Goal: Task Accomplishment & Management: Manage account settings

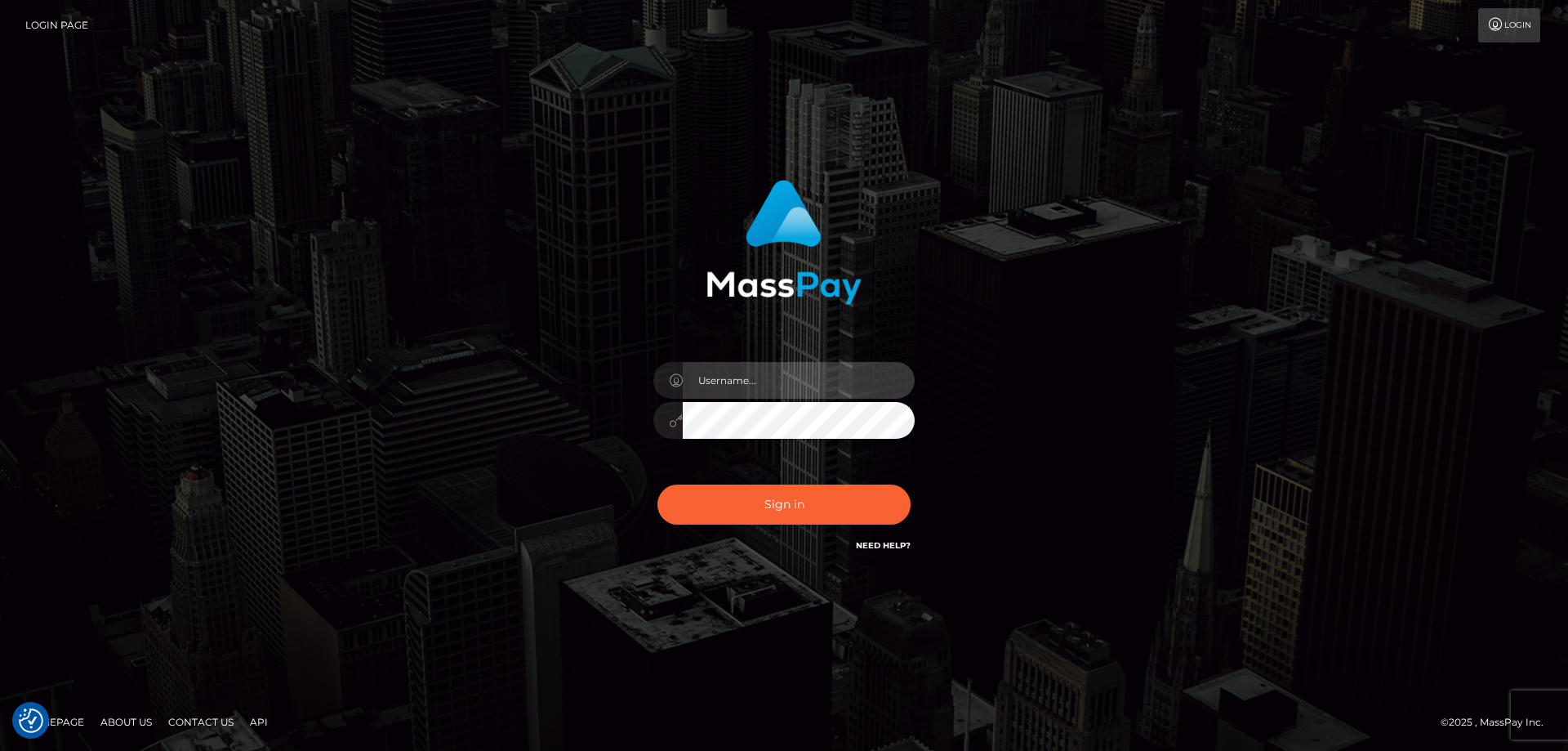
type input "[PERSON_NAME].Cirnat"
click at [911, 480] on div at bounding box center [763, 532] width 335 height 187
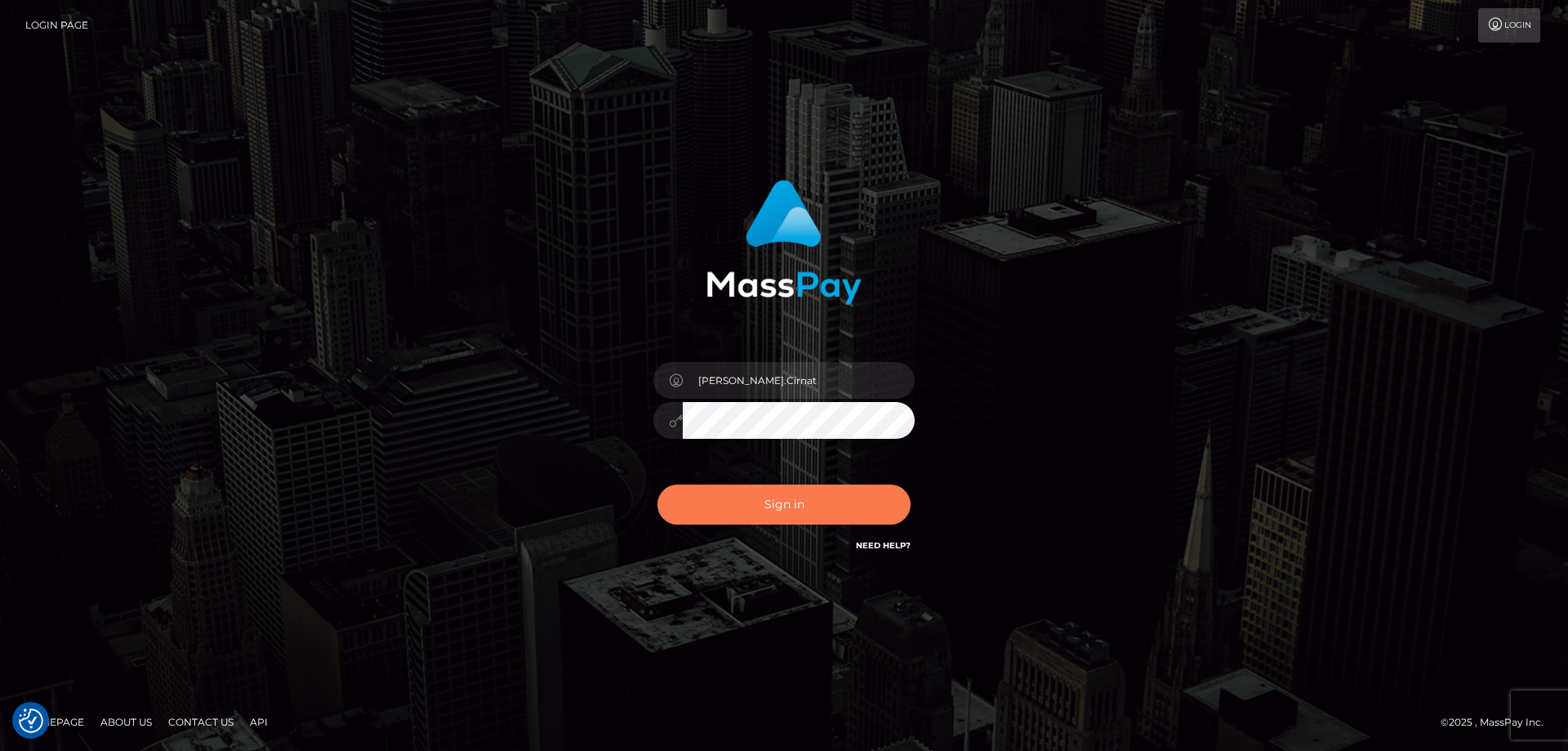
click at [774, 504] on button "Sign in" at bounding box center [784, 504] width 253 height 40
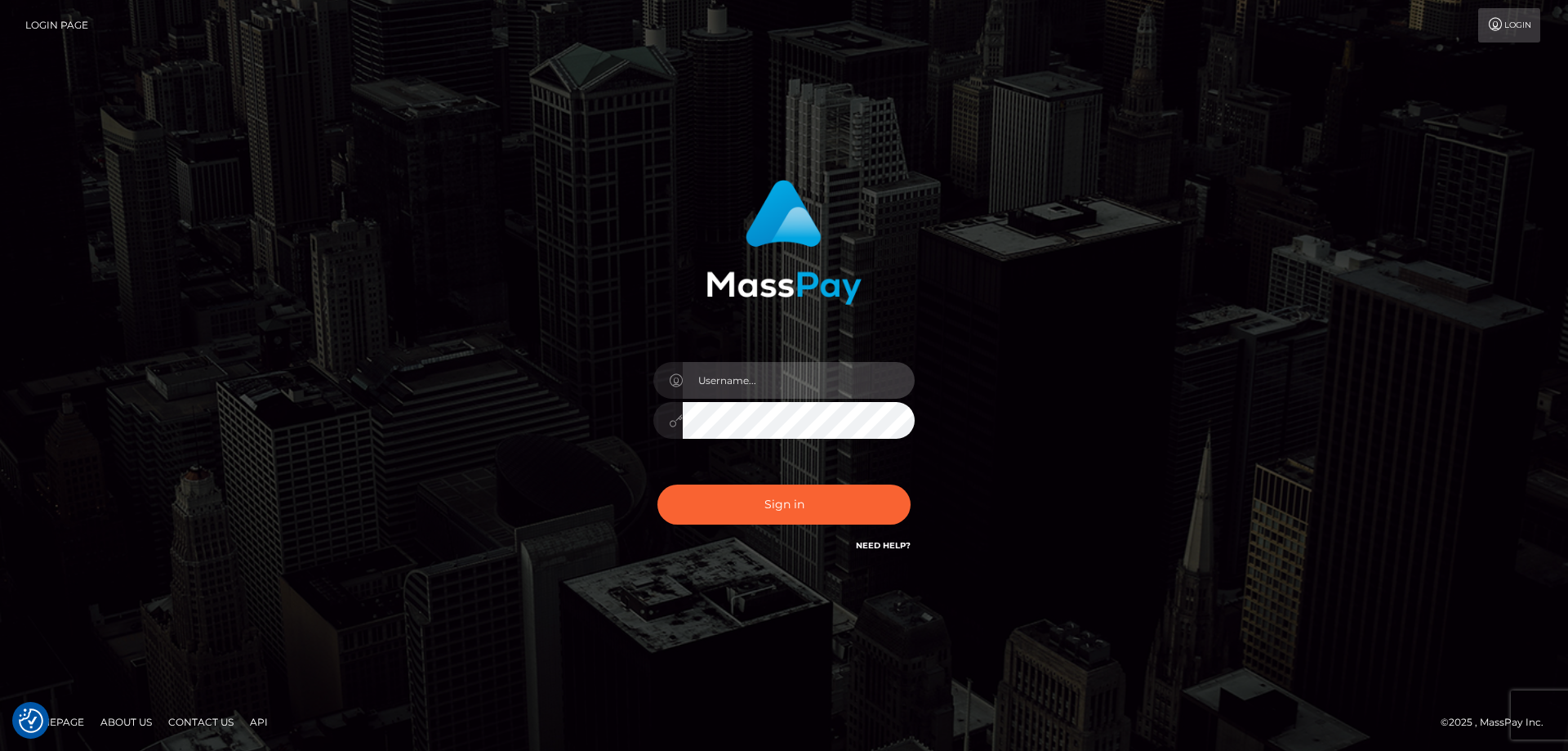
type input "[PERSON_NAME].Cirnat"
click at [908, 482] on div at bounding box center [763, 532] width 335 height 187
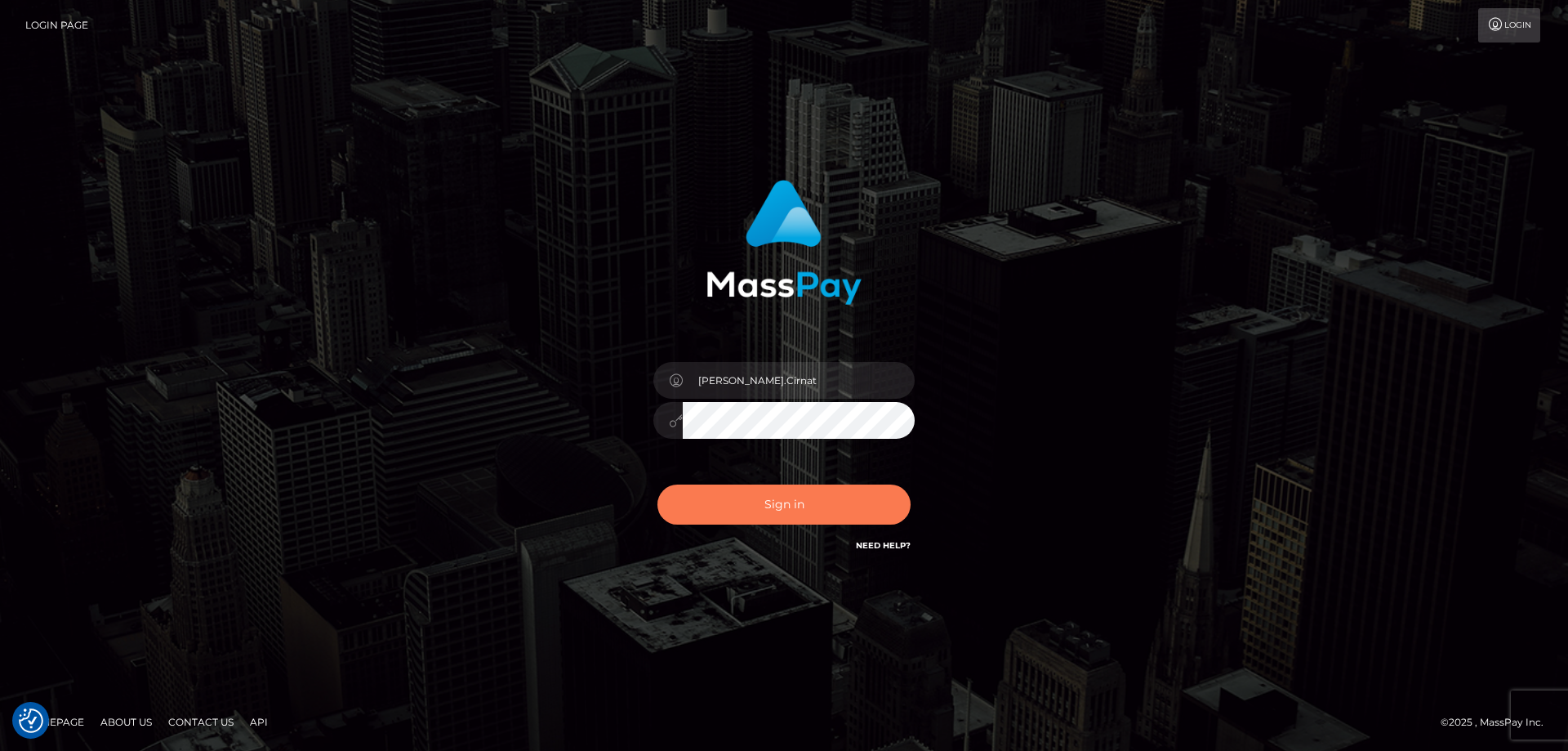
click at [819, 501] on button "Sign in" at bounding box center [784, 504] width 253 height 40
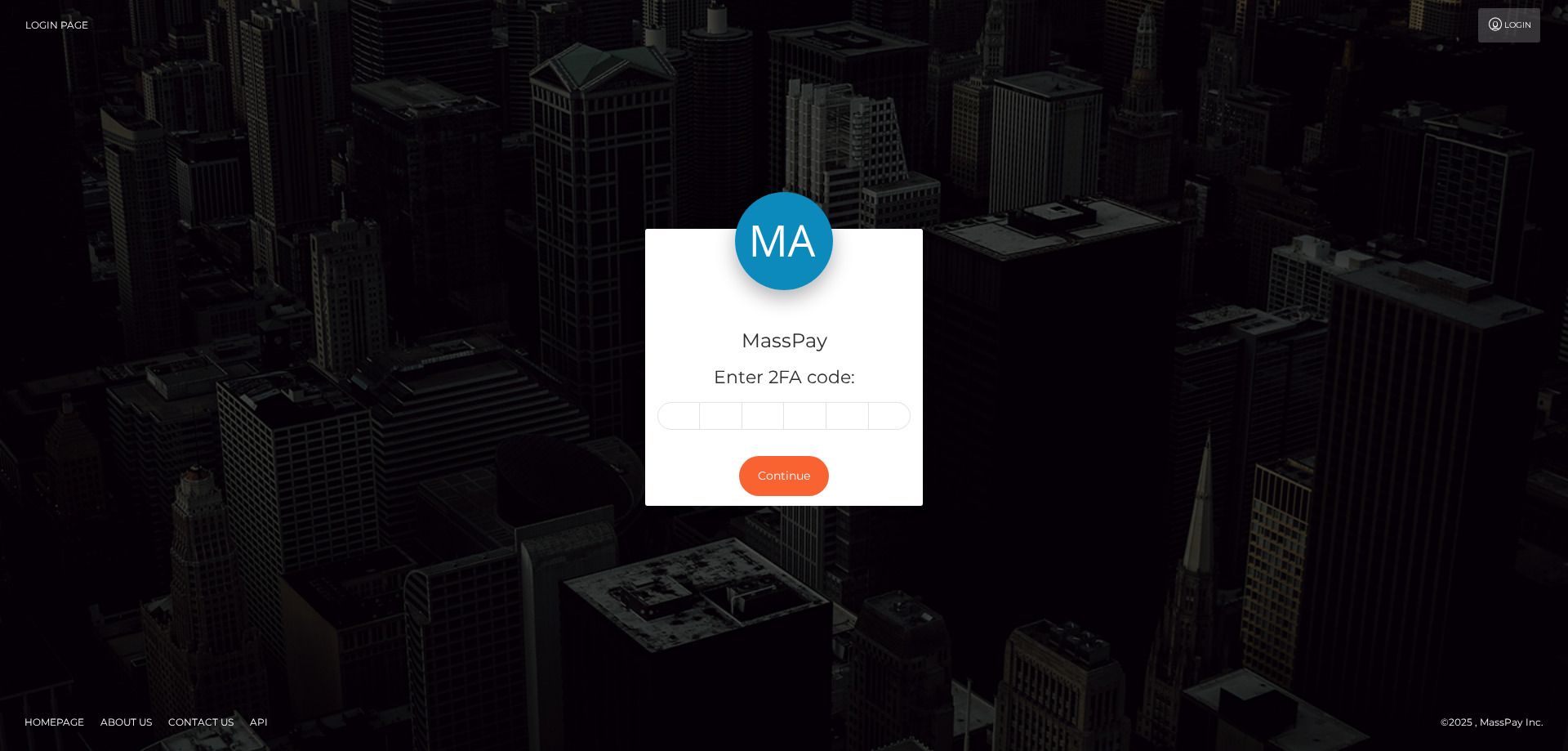
click at [691, 409] on input "text" at bounding box center [679, 415] width 43 height 28
type input "2"
type input "8"
type input "2"
type input "1"
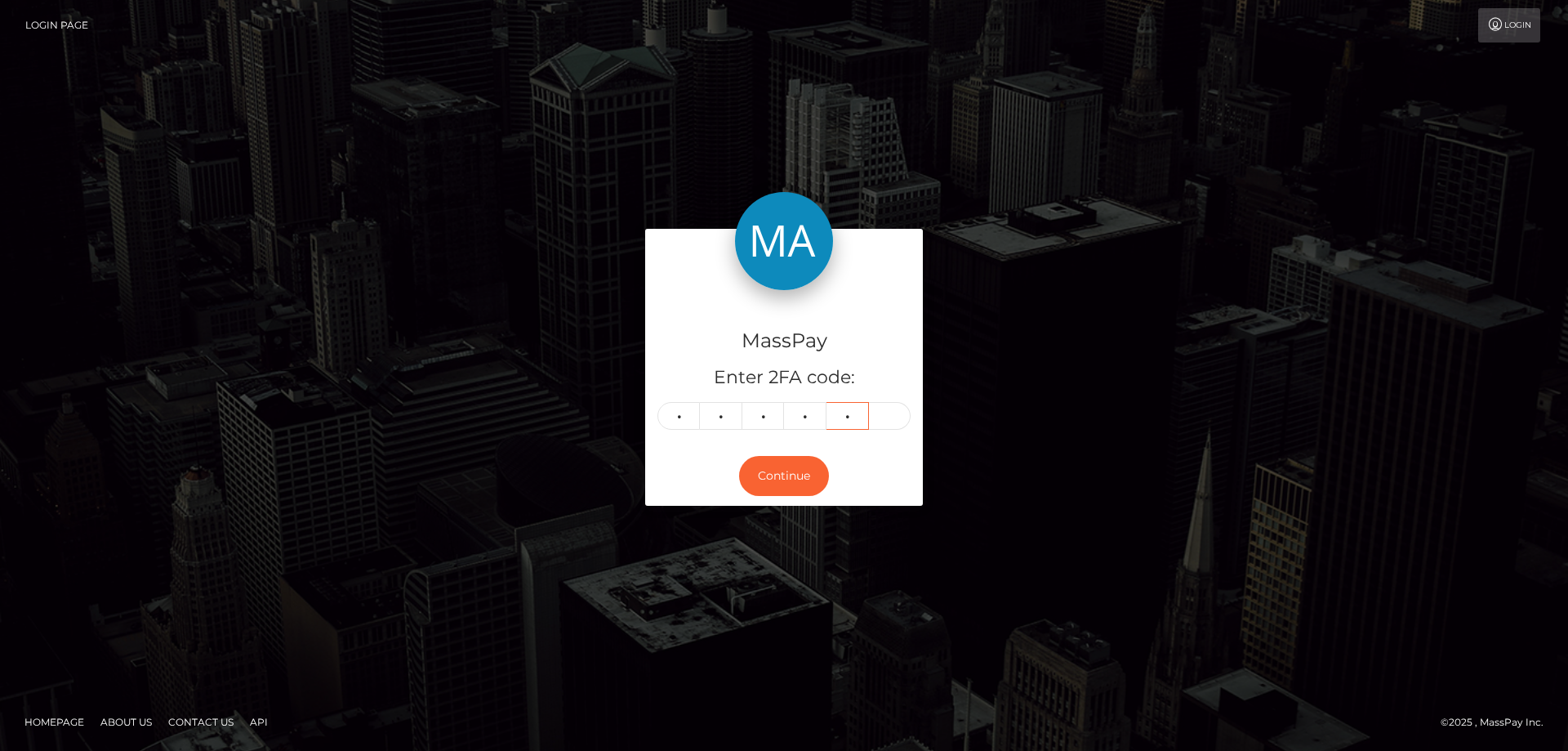
type input "3"
type input "1"
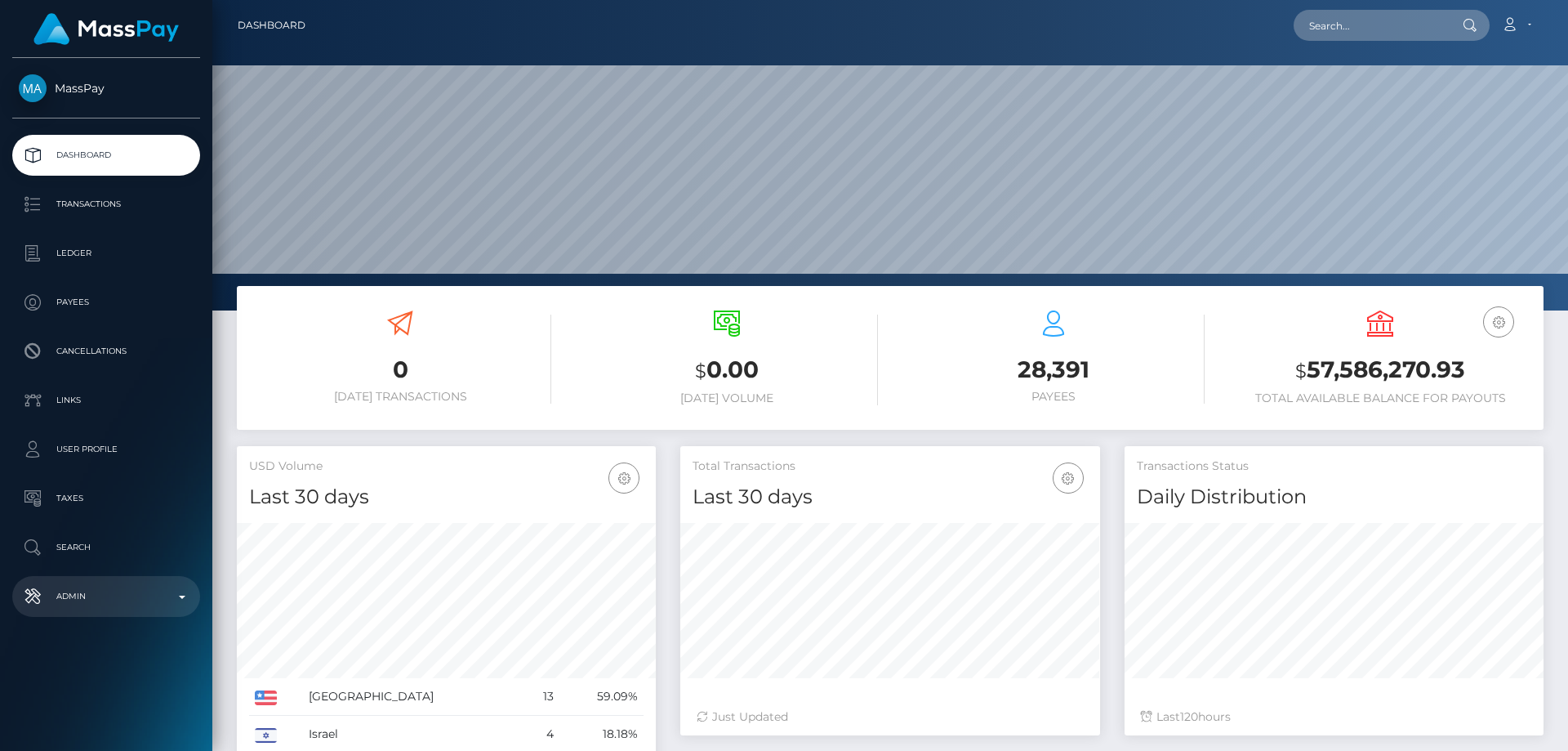
click at [117, 600] on p "Admin" at bounding box center [106, 596] width 175 height 25
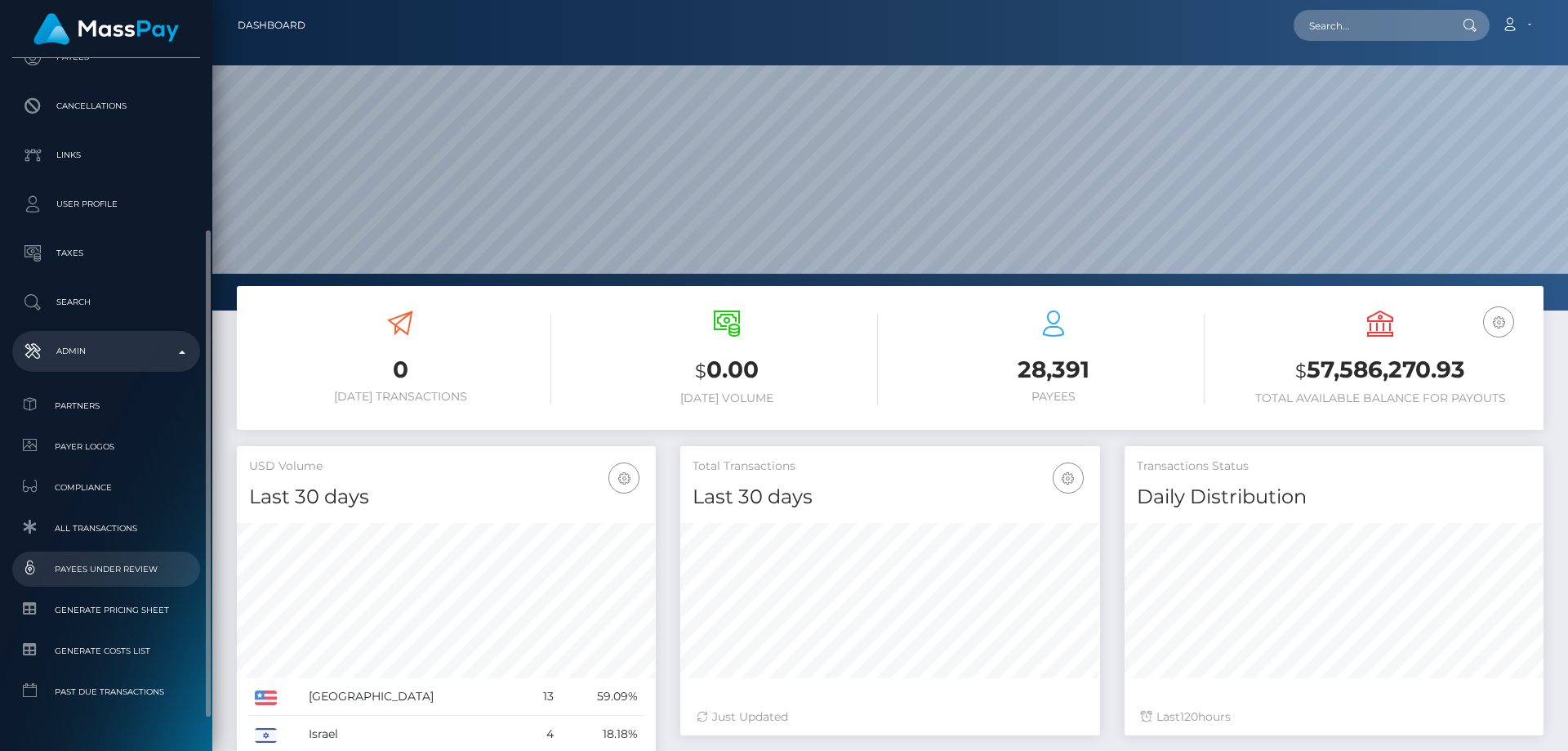
click at [147, 571] on span "Payees under Review" at bounding box center [106, 569] width 175 height 19
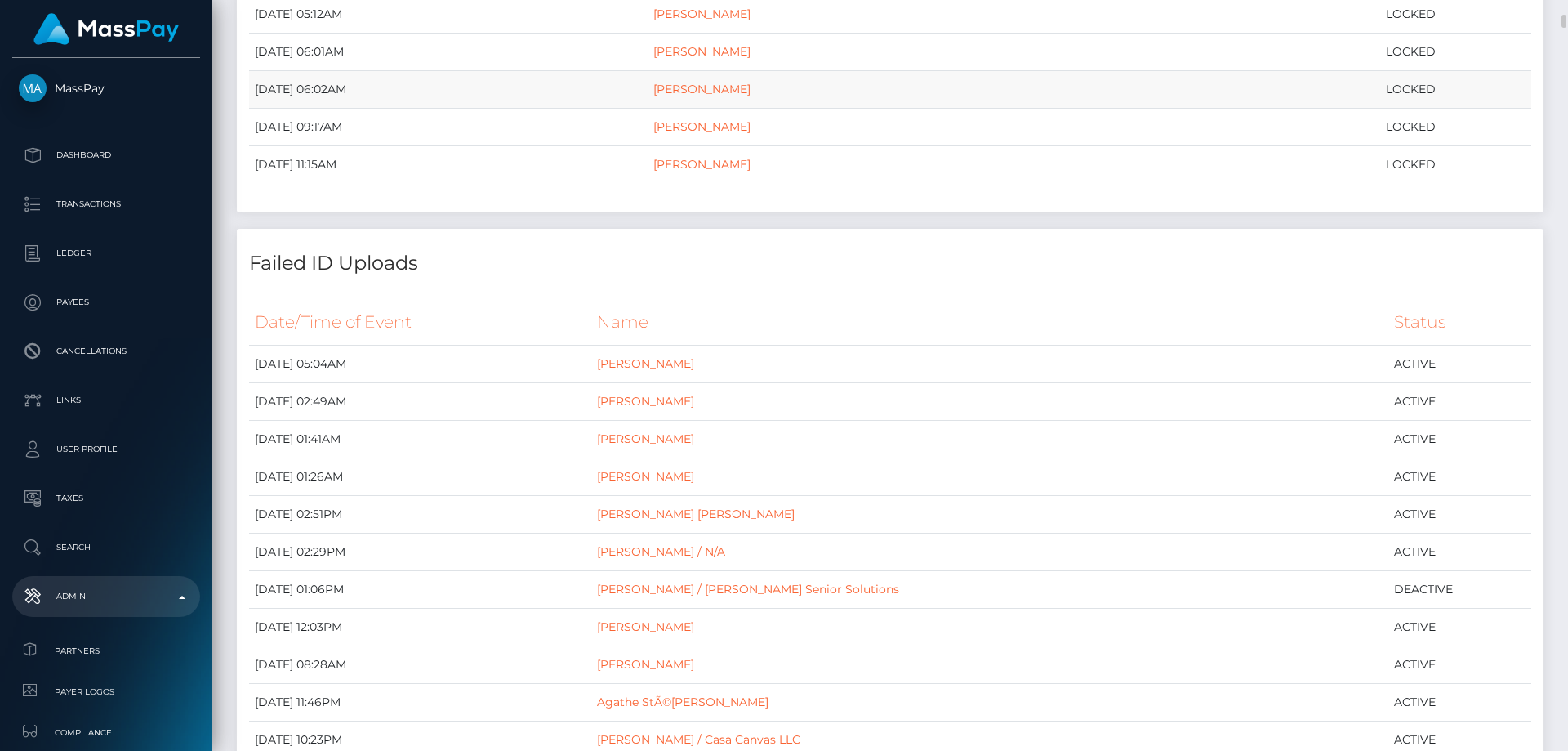
scroll to position [899, 0]
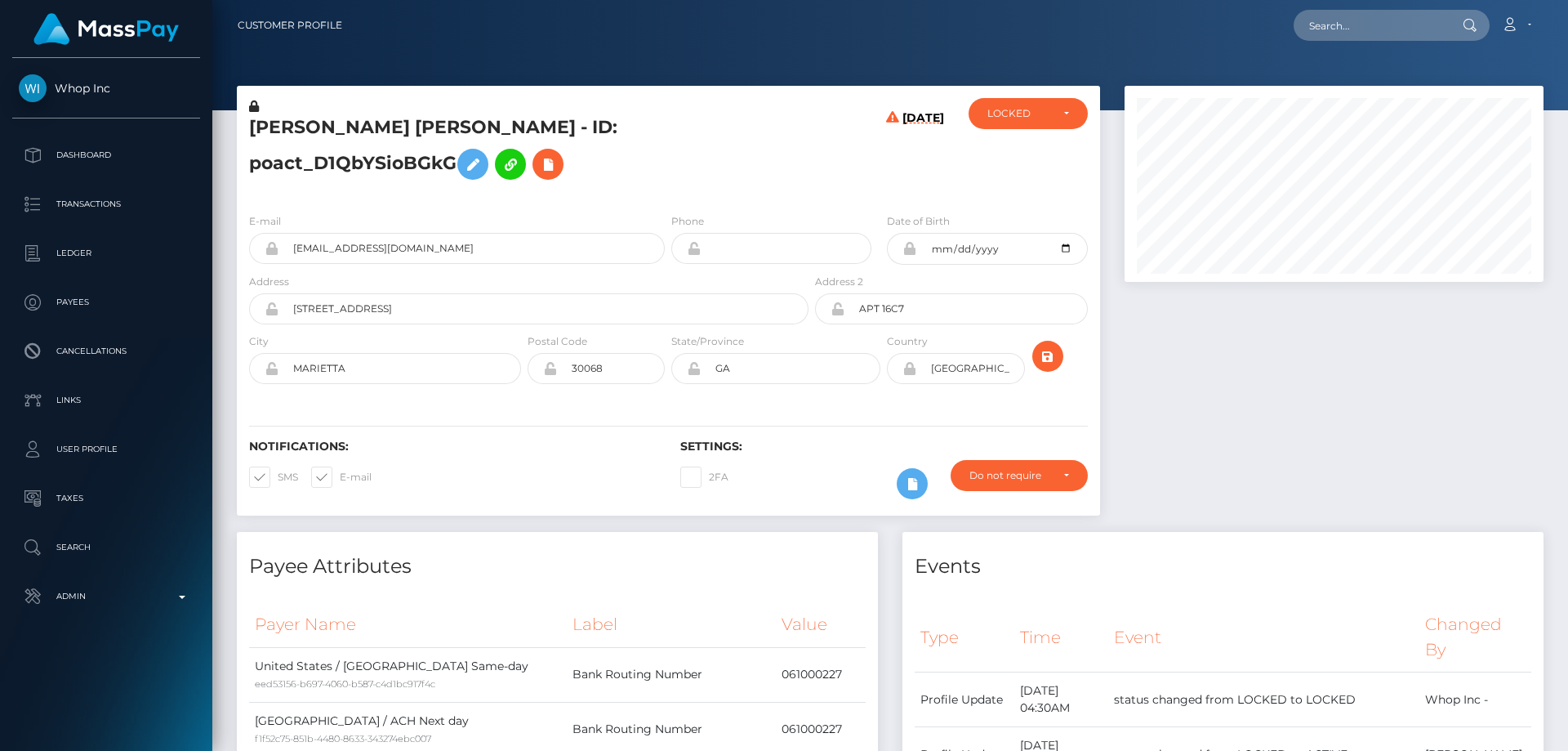
scroll to position [196, 420]
drag, startPoint x: 545, startPoint y: 128, endPoint x: 254, endPoint y: 121, distance: 291.1
click at [254, 121] on h5 "[PERSON_NAME] [PERSON_NAME] - ID: poact_D1QbYSioBGkG" at bounding box center [524, 152] width 551 height 73
copy h5 "[PERSON_NAME] [PERSON_NAME]"
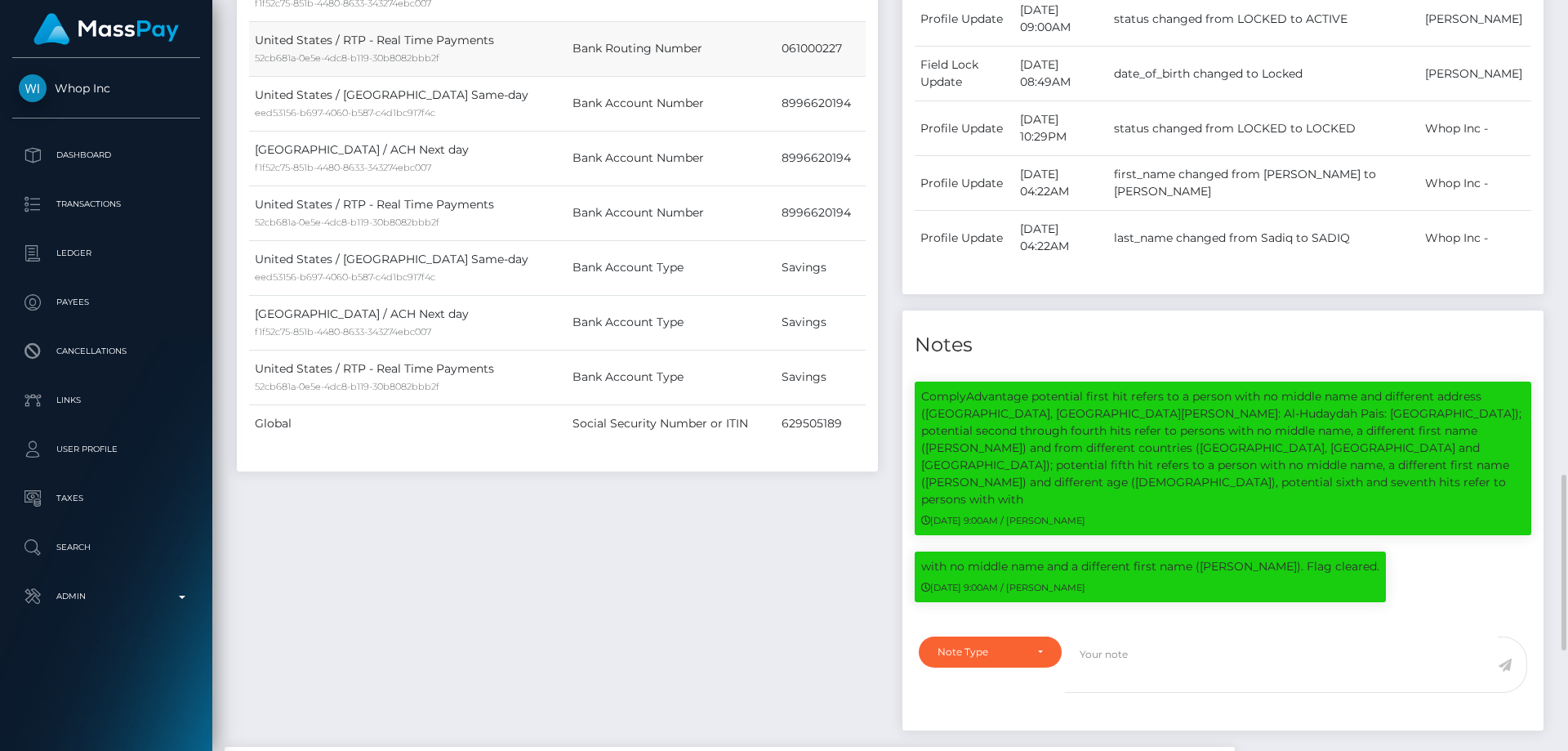
scroll to position [980, 0]
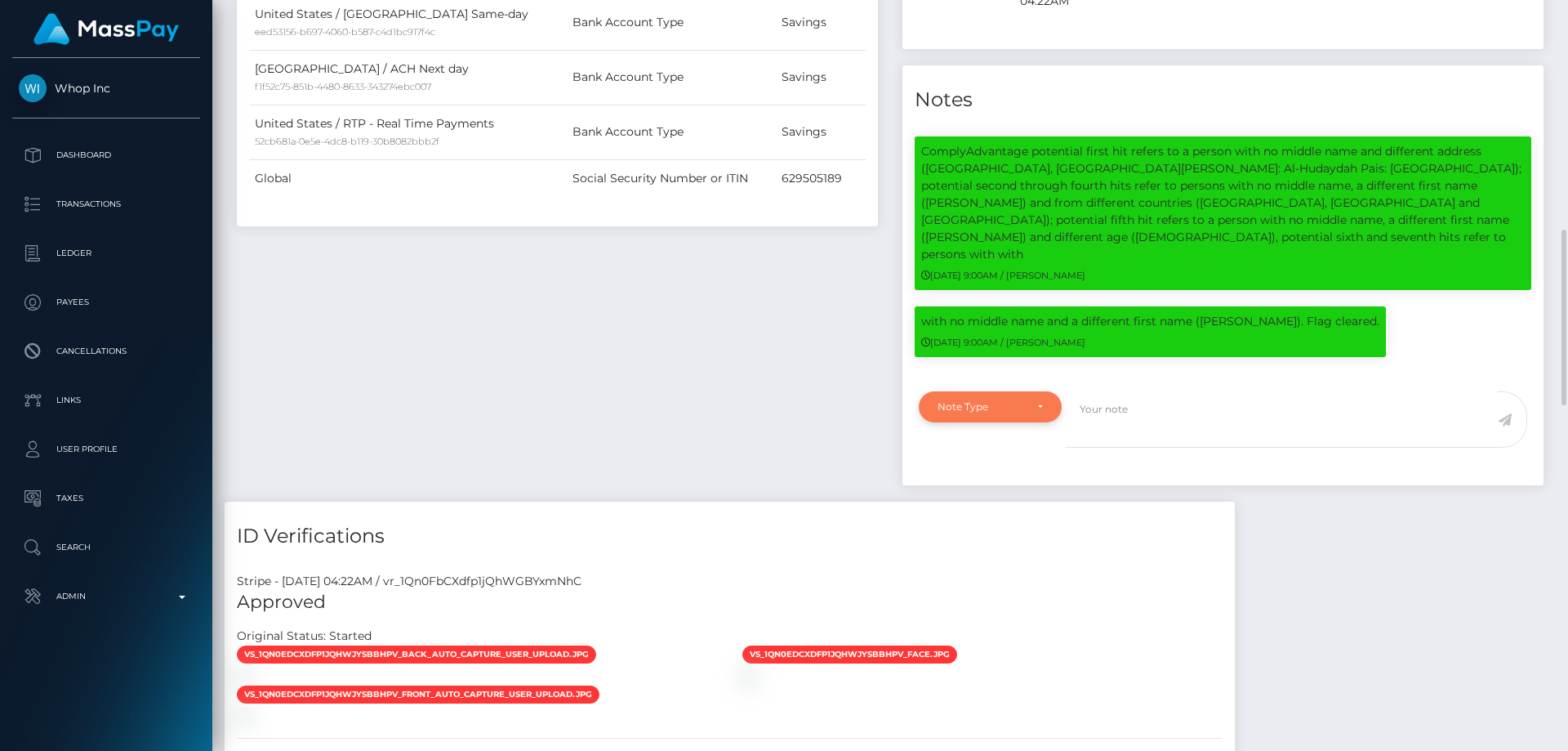
click at [999, 391] on div "Note Type" at bounding box center [990, 406] width 143 height 31
click at [995, 512] on span "Clear Compliance" at bounding box center [982, 519] width 87 height 15
select select "CLEAR_COMPLIANCE"
paste textarea "The hit refers to a person without Middle Name and resident in a different coun…"
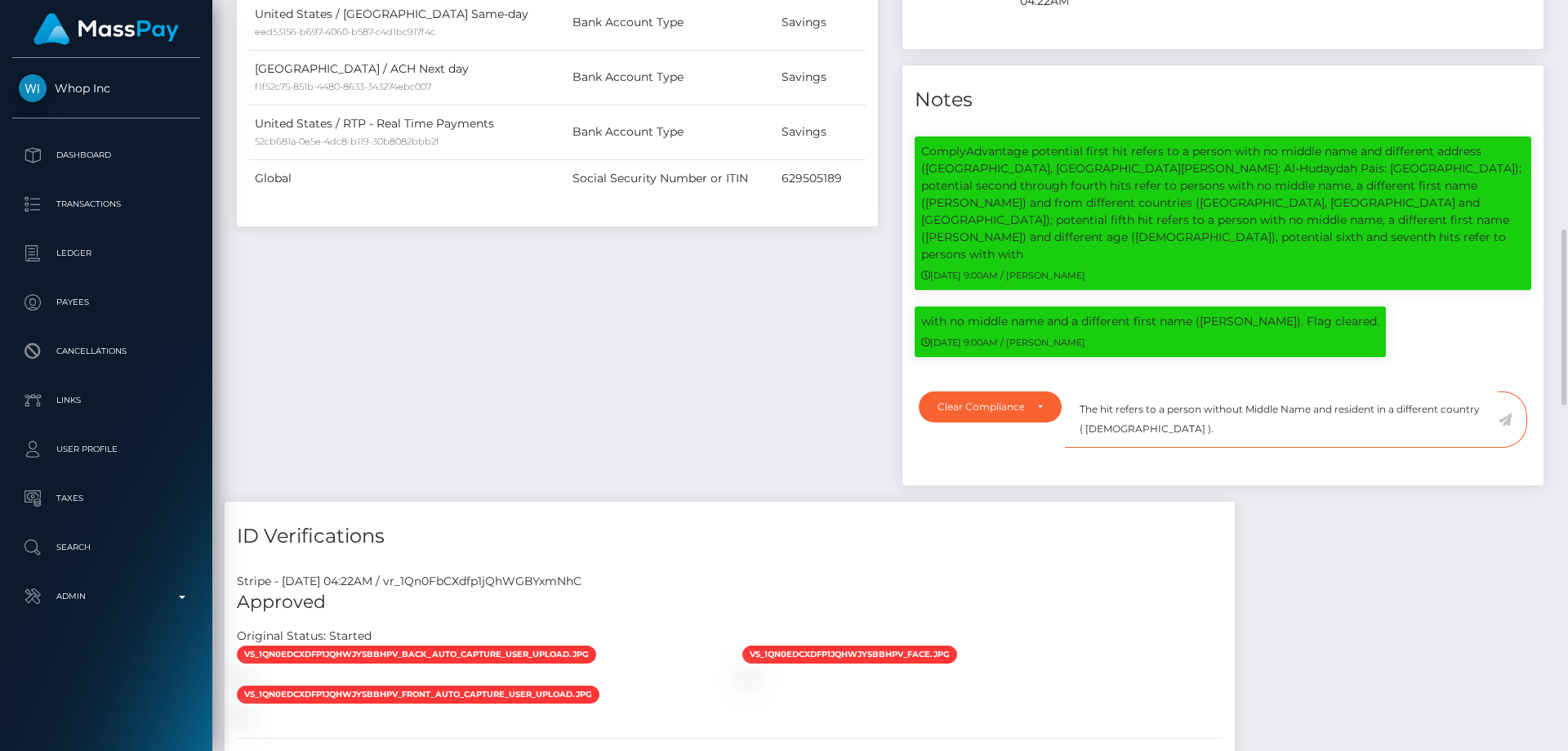
type textarea "The hit refers to a person without Middle Name and resident in a different coun…"
click at [826, 292] on div "Payee Attributes Payer Name Label Value United States / ACH Same-day eed53156-b…" at bounding box center [557, 26] width 665 height 950
click at [1510, 413] on icon at bounding box center [1505, 419] width 14 height 13
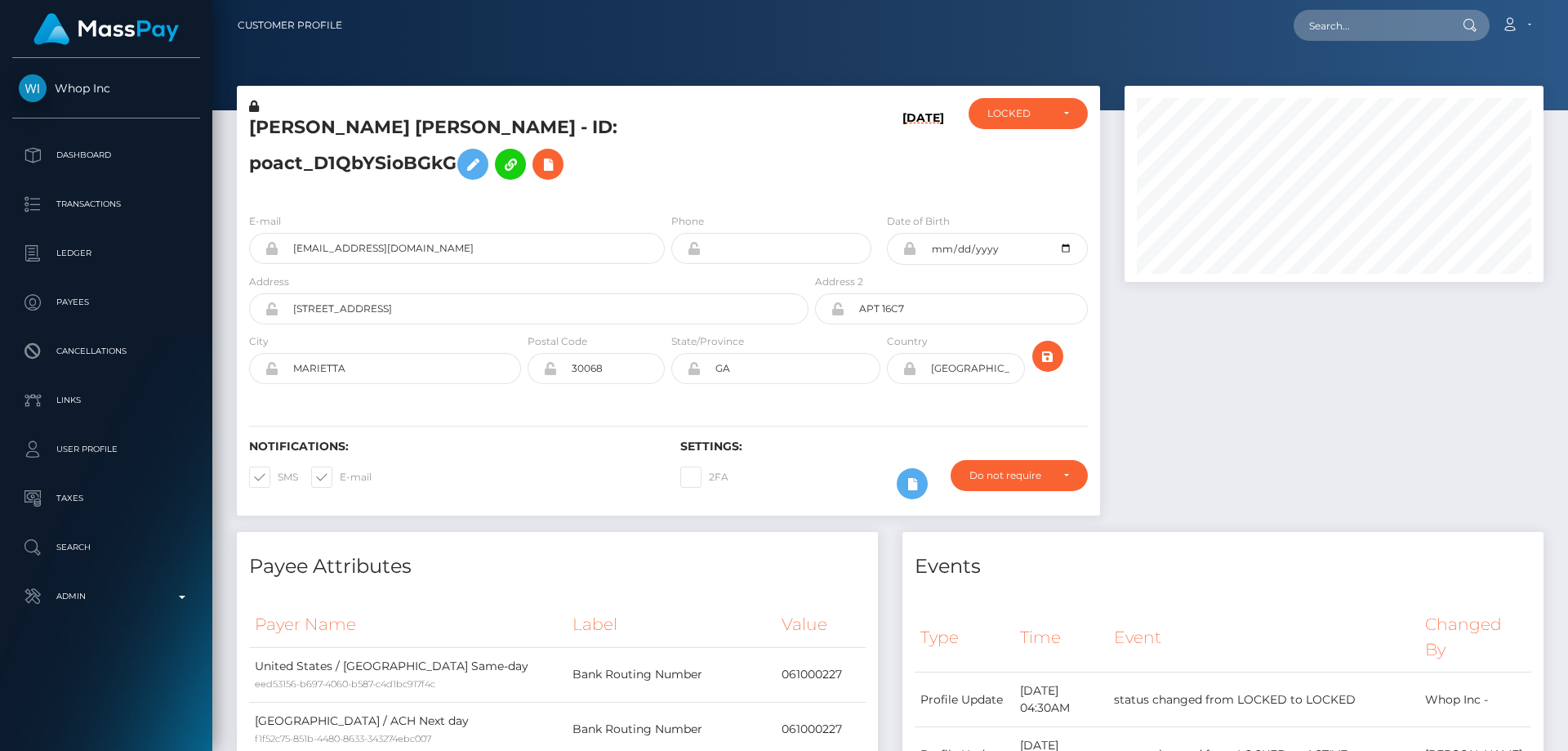
scroll to position [196, 420]
click at [999, 111] on div "LOCKED" at bounding box center [1019, 113] width 63 height 13
click at [1015, 157] on span "ACTIVE" at bounding box center [1007, 157] width 36 height 15
select select "ACTIVE"
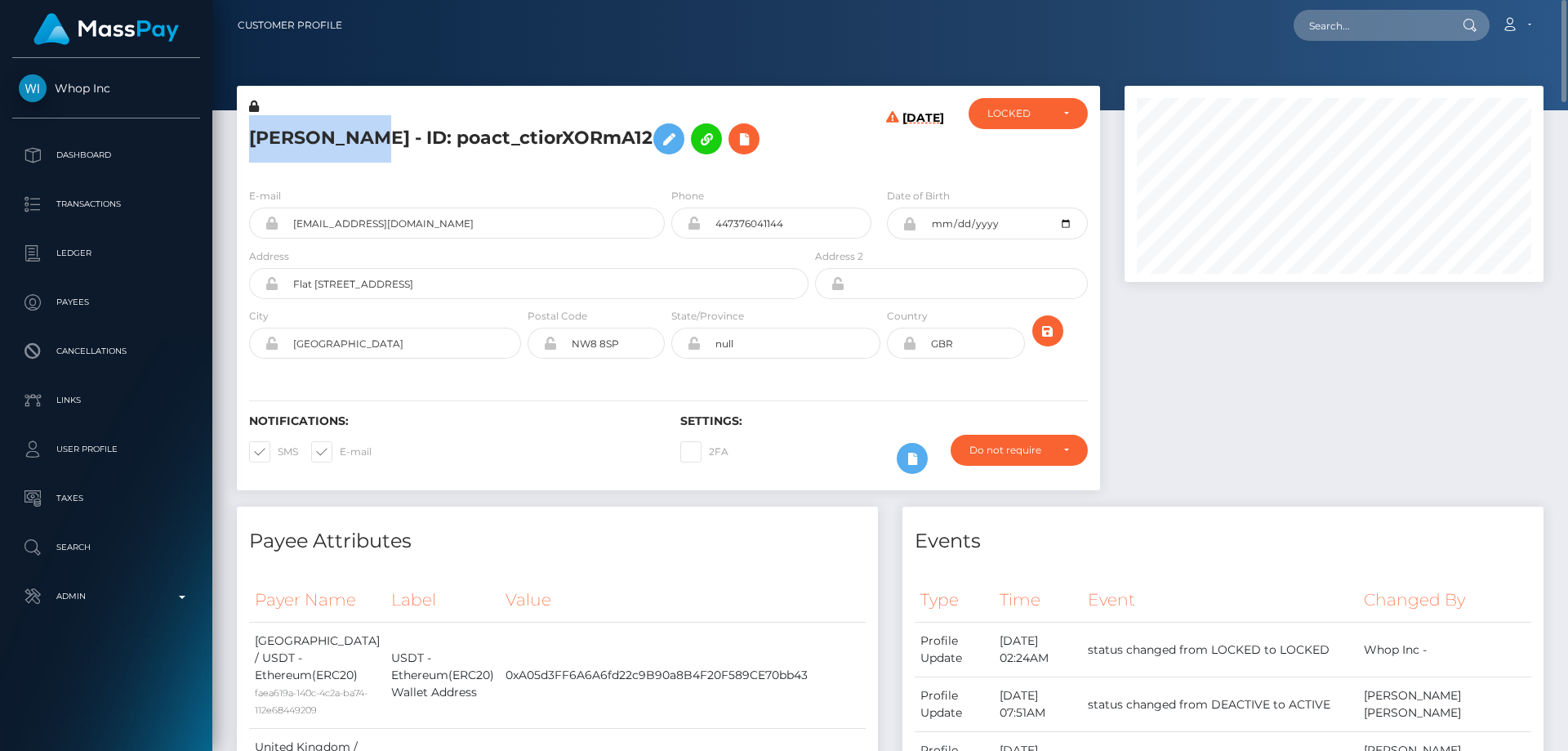
drag, startPoint x: 361, startPoint y: 136, endPoint x: 247, endPoint y: 132, distance: 114.1
click at [247, 132] on div "[PERSON_NAME] - ID: poact_ctiorXORmA12" at bounding box center [524, 136] width 575 height 76
copy h5 "[PERSON_NAME]"
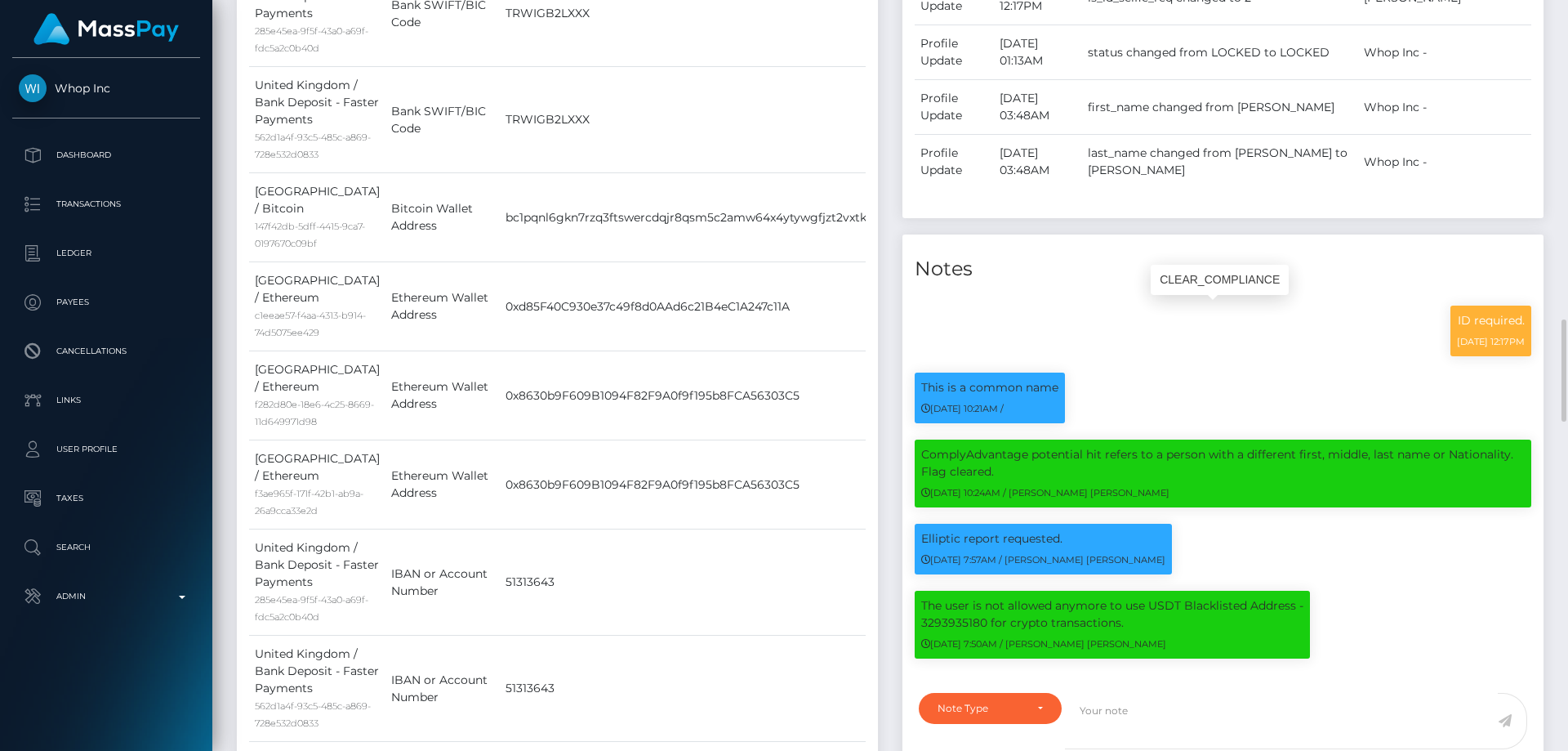
scroll to position [1226, 0]
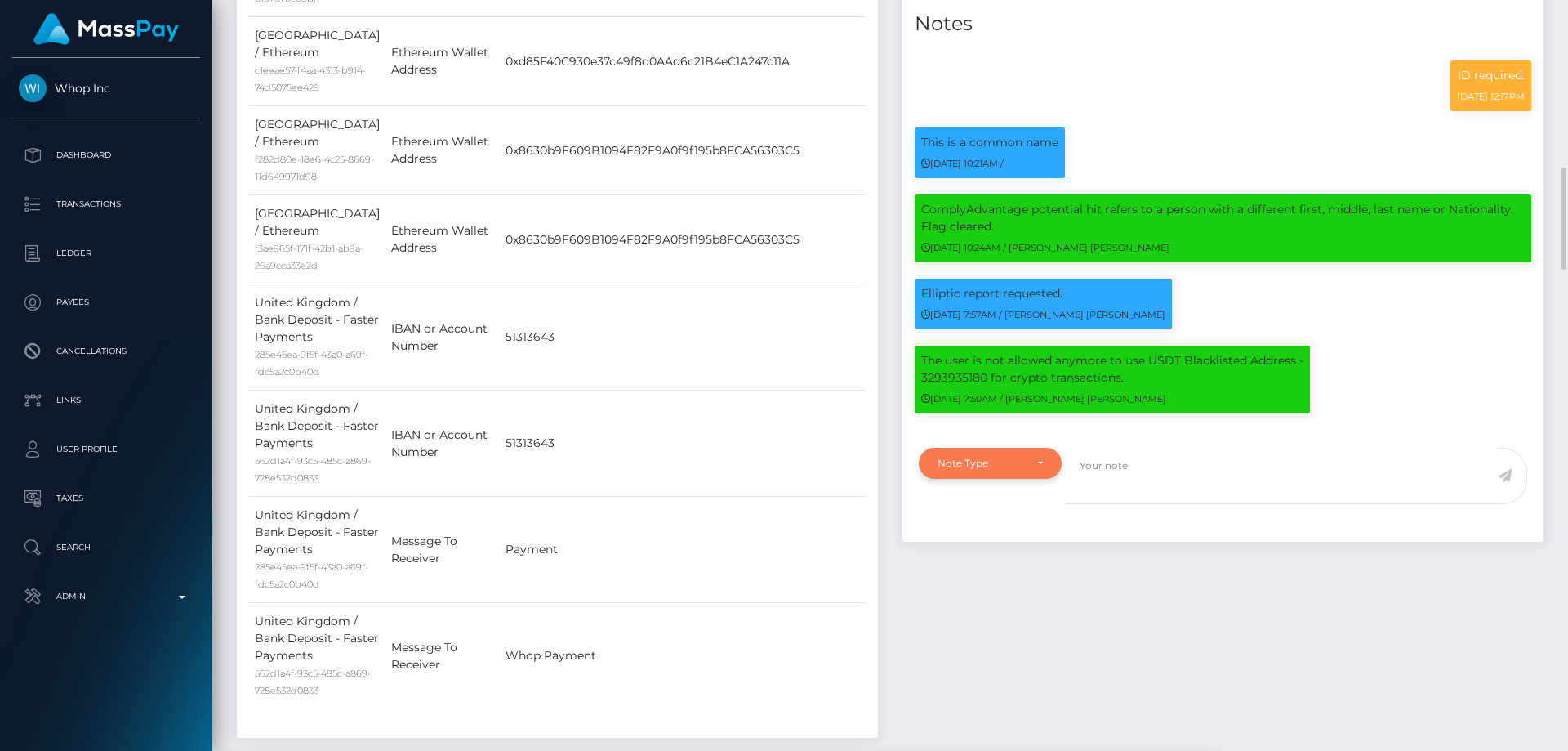
click at [992, 461] on div "Note Type" at bounding box center [981, 463] width 86 height 13
click at [1011, 567] on link "Clear Compliance" at bounding box center [990, 576] width 143 height 30
select select "CLEAR_COMPLIANCE"
paste textarea "The hit refers to a person resident in a different country ( [DEMOGRAPHIC_DATA]…"
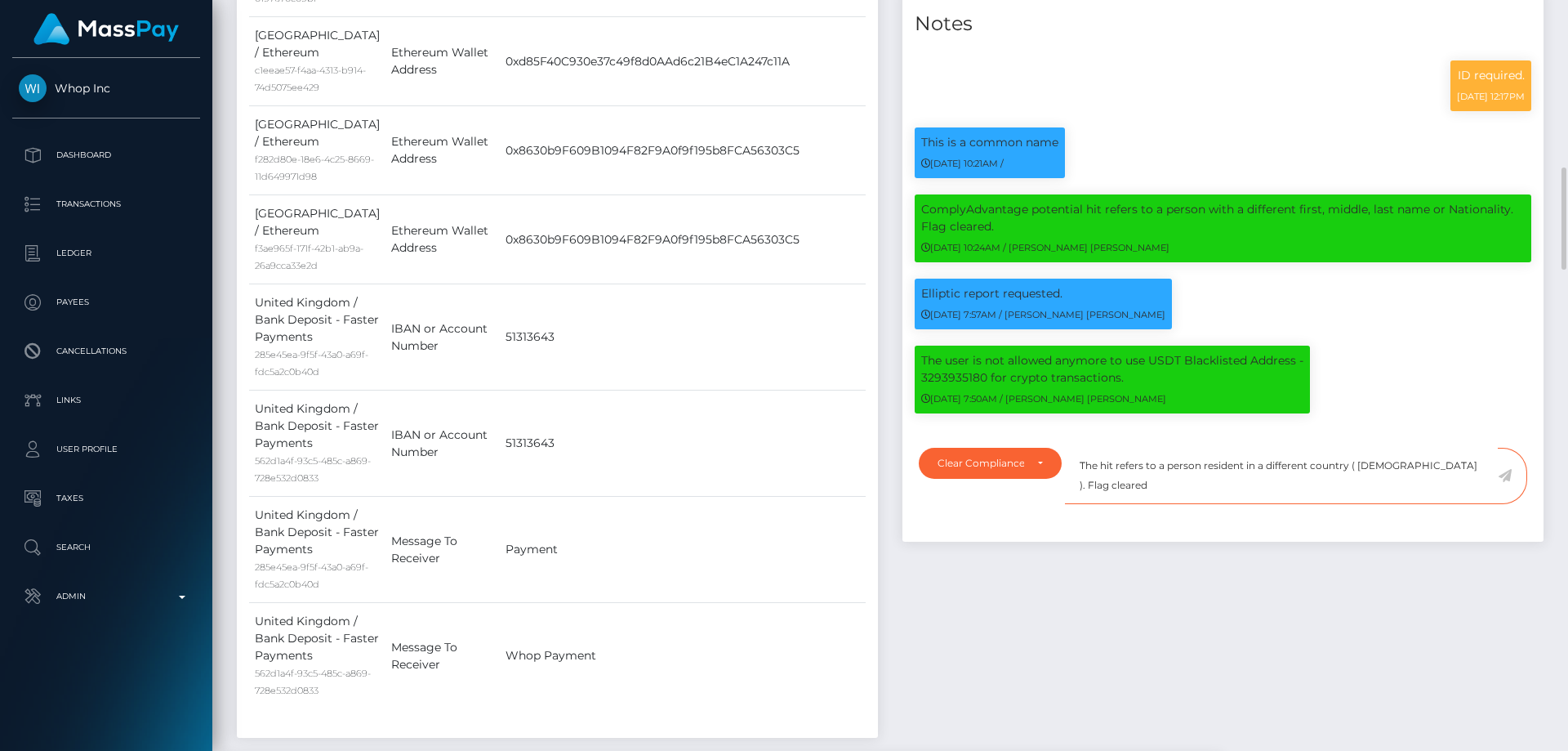
type textarea "The hit refers to a person resident in a different country ( [DEMOGRAPHIC_DATA]…"
click at [1508, 475] on icon at bounding box center [1505, 475] width 14 height 13
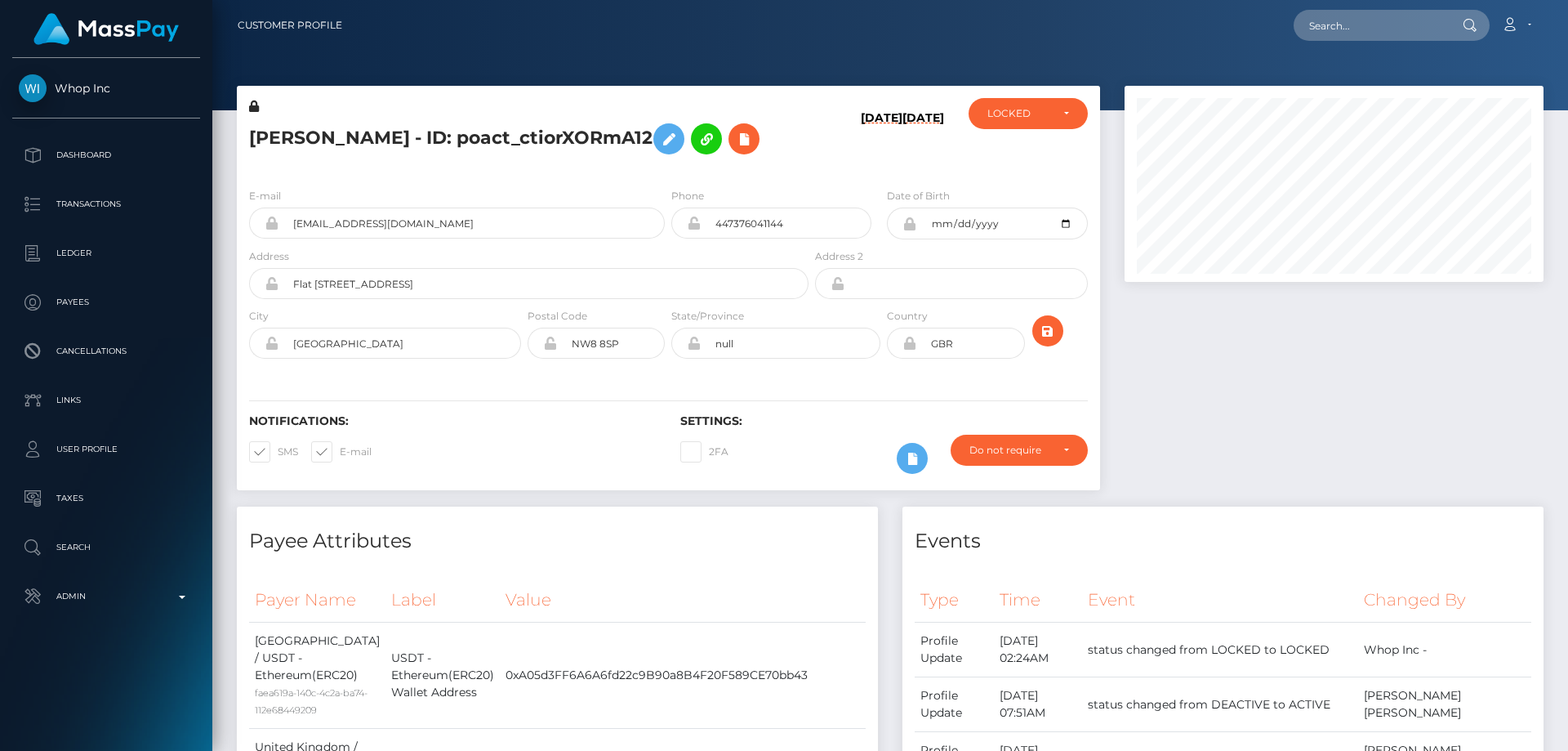
scroll to position [196, 420]
click at [1050, 103] on div "LOCKED" at bounding box center [1028, 113] width 119 height 31
click at [1034, 164] on link "ACTIVE" at bounding box center [1028, 157] width 119 height 30
select select "ACTIVE"
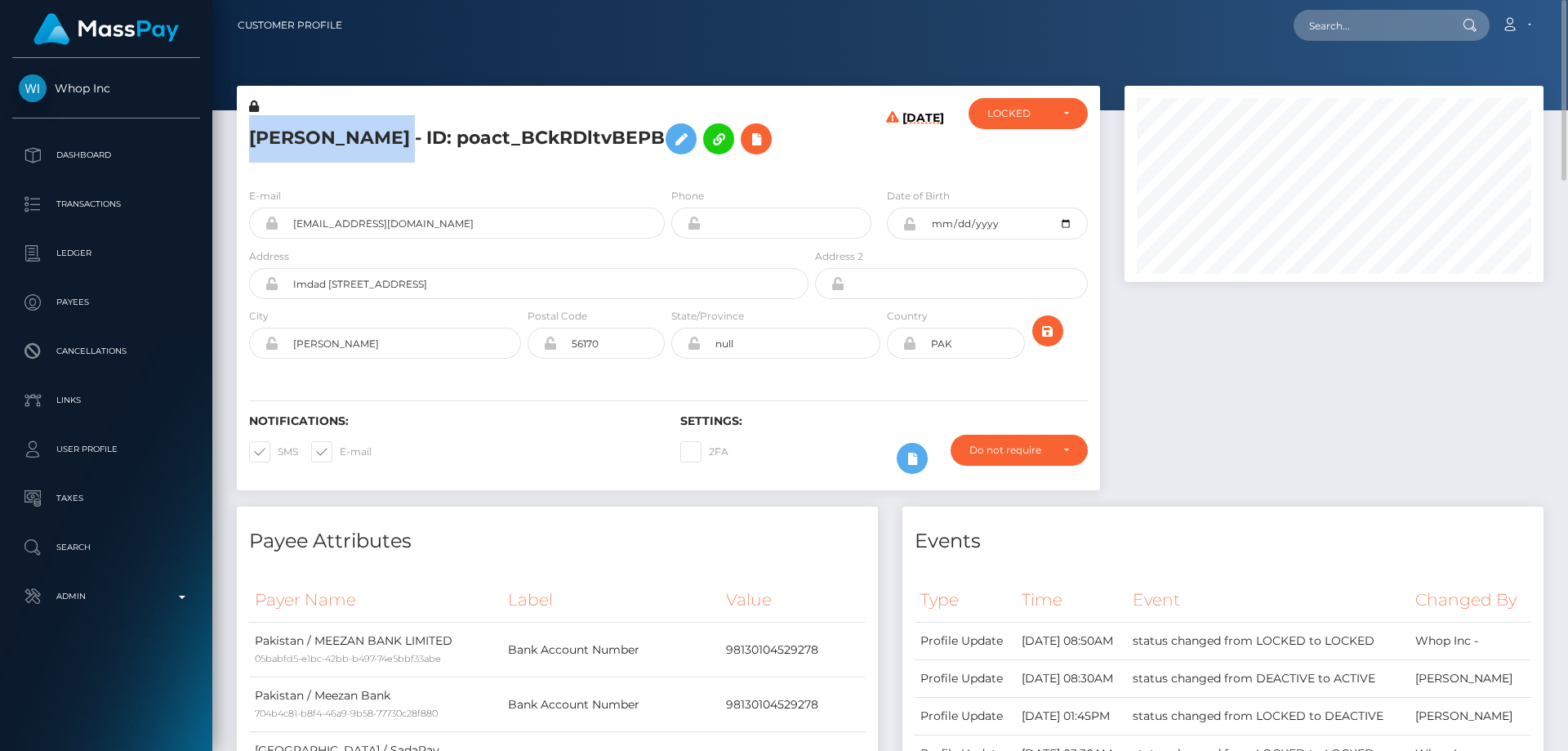
drag, startPoint x: 439, startPoint y: 135, endPoint x: 249, endPoint y: 130, distance: 190.1
click at [249, 130] on h5 "[PERSON_NAME] - ID: poact_BCkRDltvBEPB" at bounding box center [524, 139] width 551 height 47
copy h5 "Muhammad Zaman"
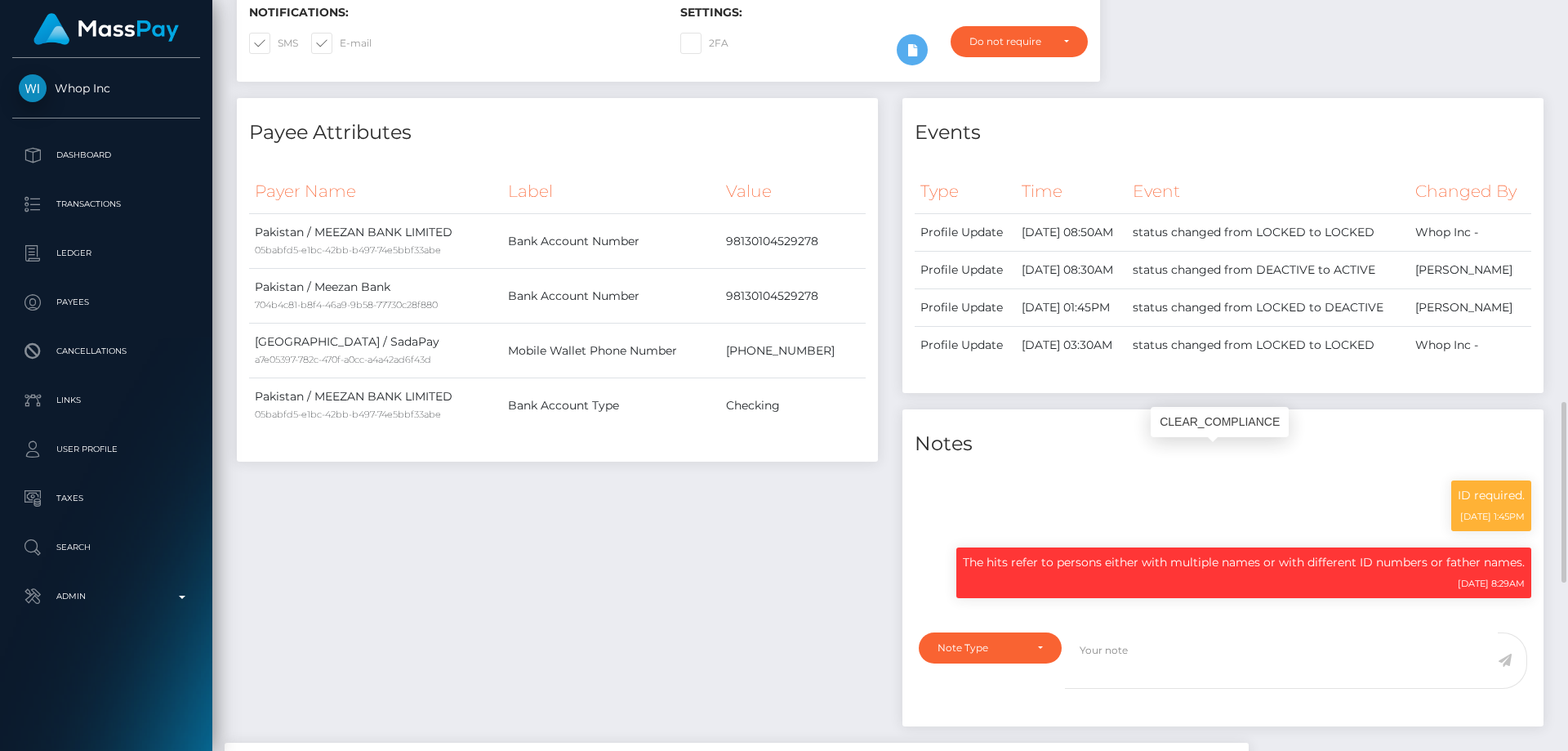
scroll to position [654, 0]
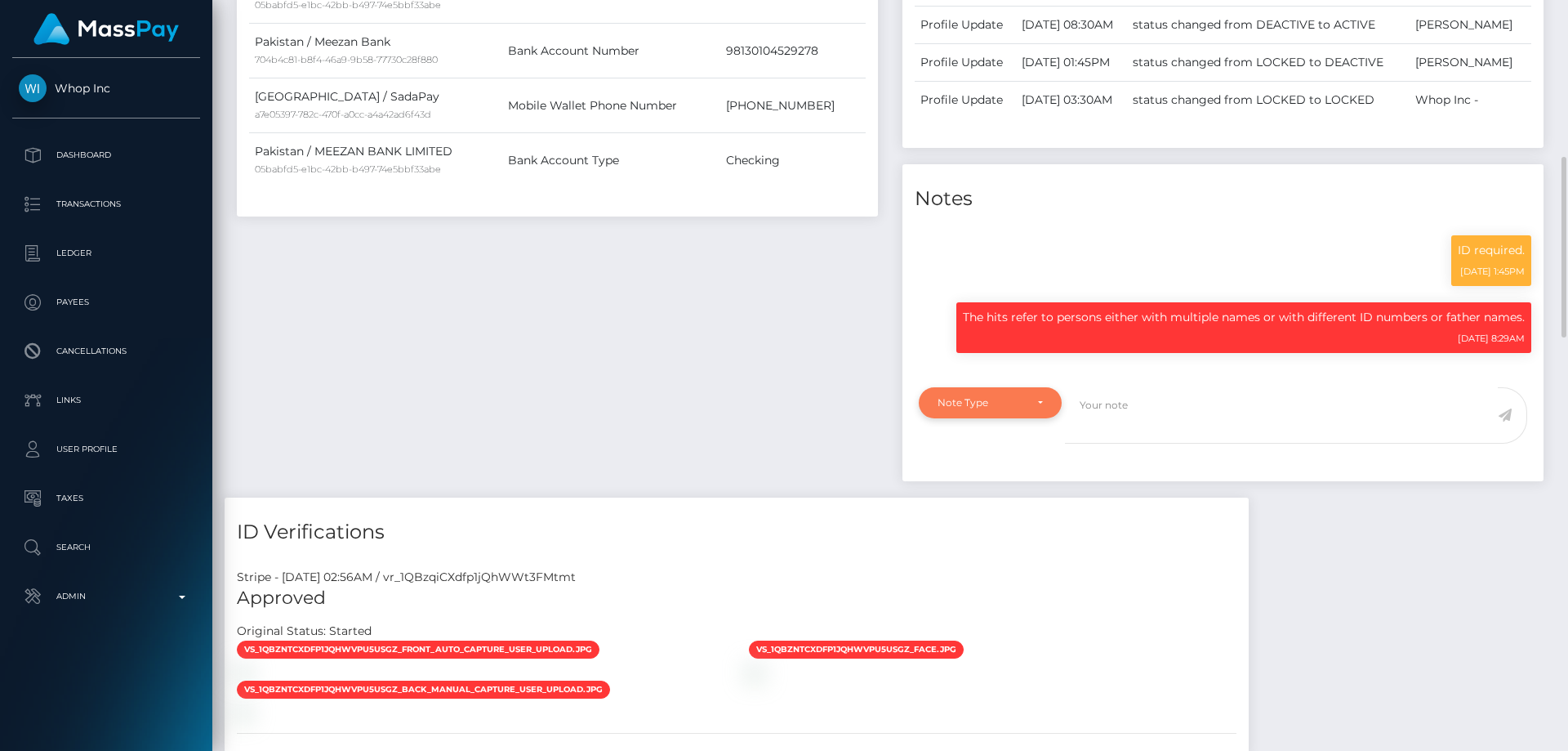
click at [972, 410] on div "Note Type" at bounding box center [981, 403] width 86 height 13
click at [983, 523] on span "Clear Compliance" at bounding box center [982, 515] width 87 height 15
select select "CLEAR_COMPLIANCE"
paste textarea "The hits refer to persons with Middle Names."
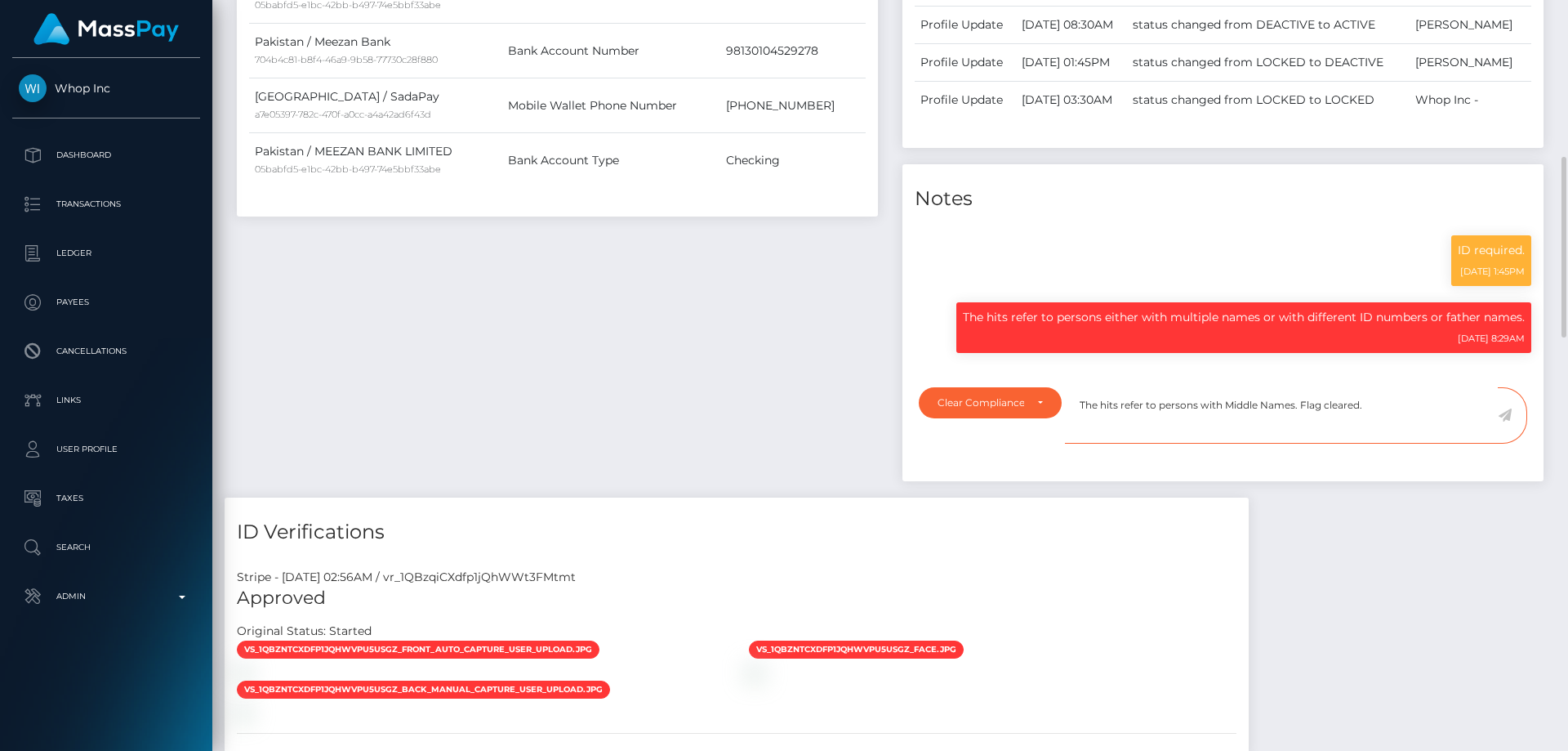
type textarea "The hits refer to persons with Middle Names. Flag cleared."
click at [1503, 421] on icon at bounding box center [1505, 415] width 14 height 13
click at [618, 462] on div "Payee Attributes Payer Name Label Value Pakistan / MEEZAN BANK LIMITED 05babfd5…" at bounding box center [557, 174] width 665 height 644
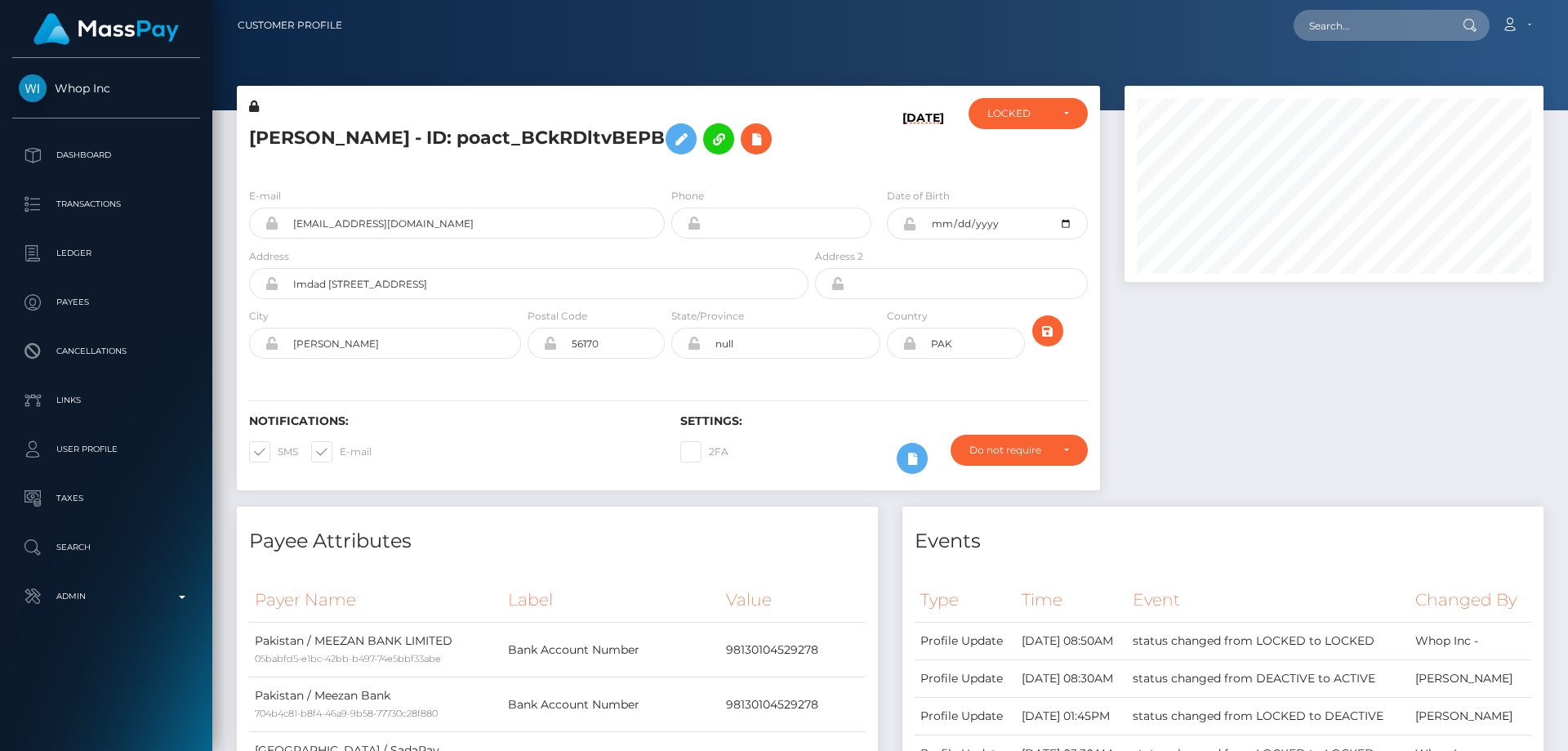
scroll to position [196, 420]
click at [1008, 123] on div "LOCKED" at bounding box center [1028, 113] width 119 height 31
click at [1005, 156] on span "ACTIVE" at bounding box center [1007, 157] width 36 height 15
select select "ACTIVE"
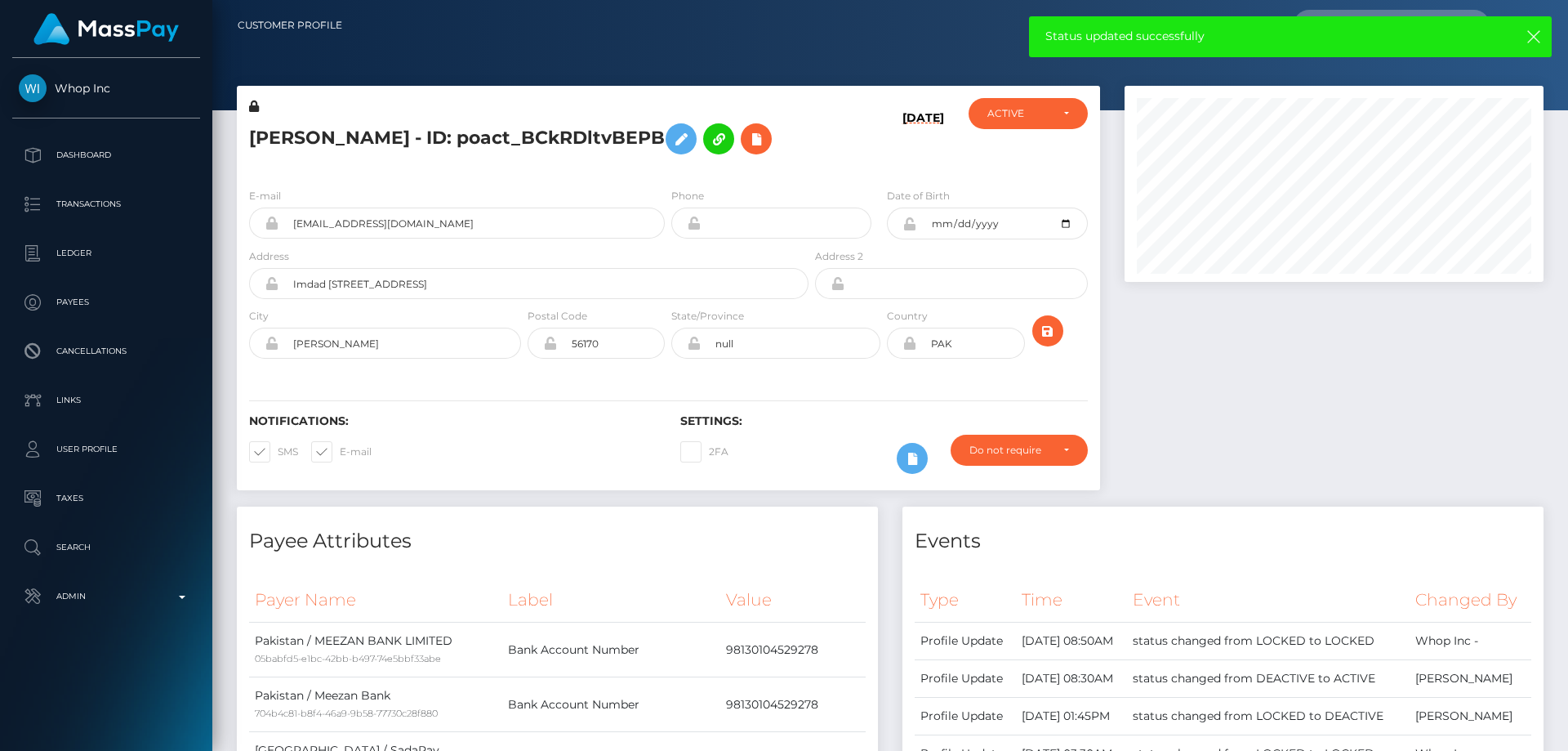
click at [504, 163] on h5 "[PERSON_NAME] - ID: poact_BCkRDltvBEPB" at bounding box center [524, 139] width 551 height 47
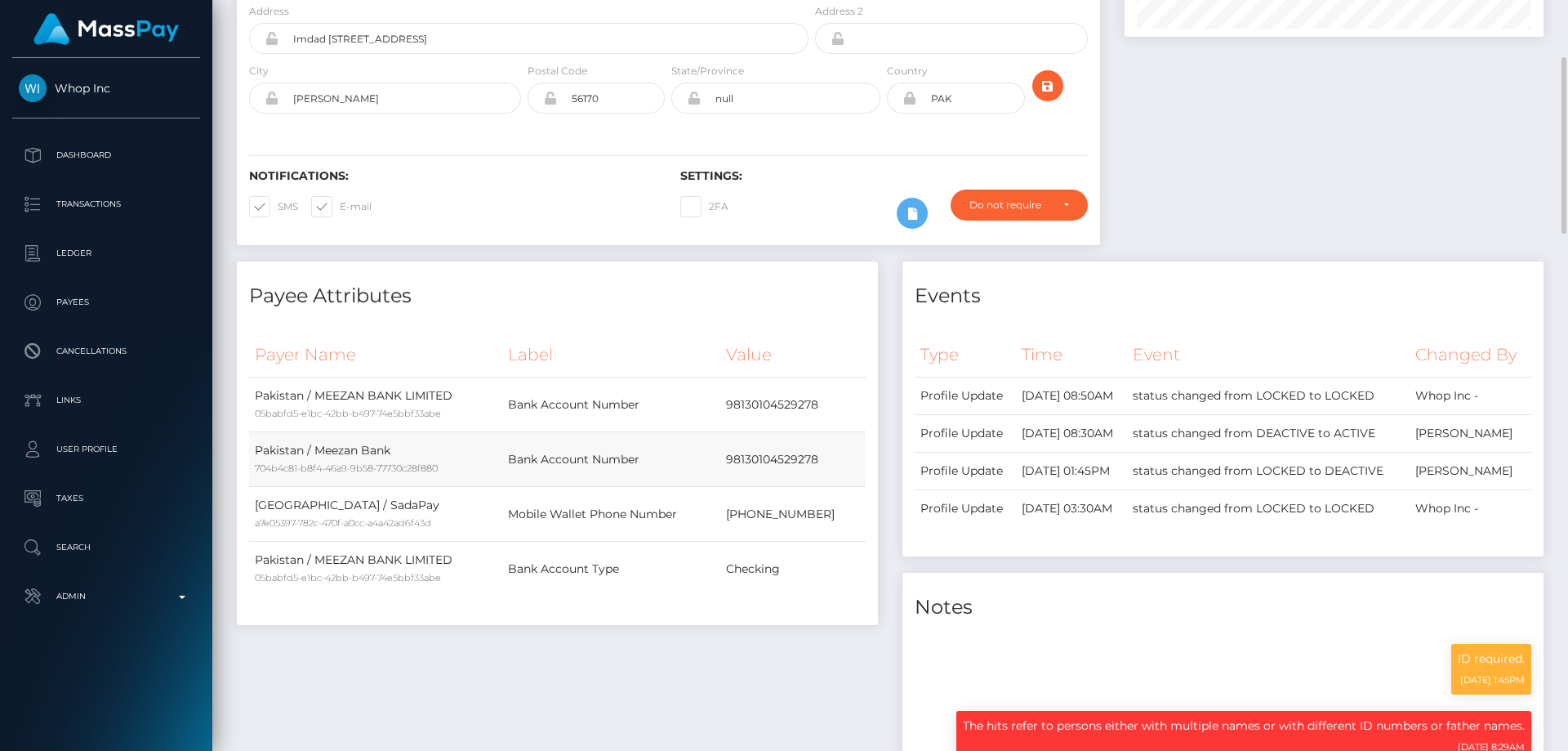
scroll to position [0, 0]
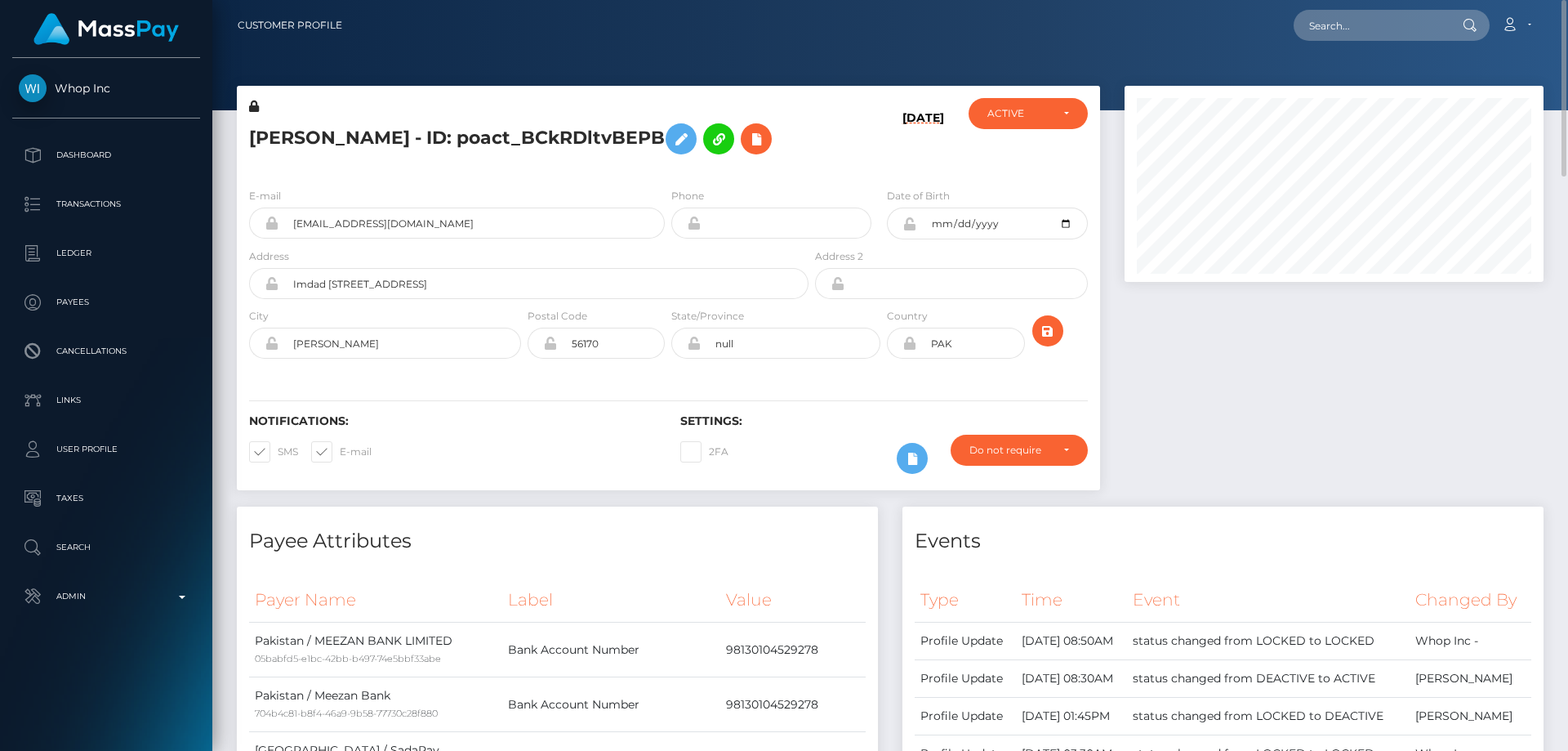
click at [428, 156] on h5 "[PERSON_NAME] - ID: poact_BCkRDltvBEPB" at bounding box center [524, 139] width 551 height 47
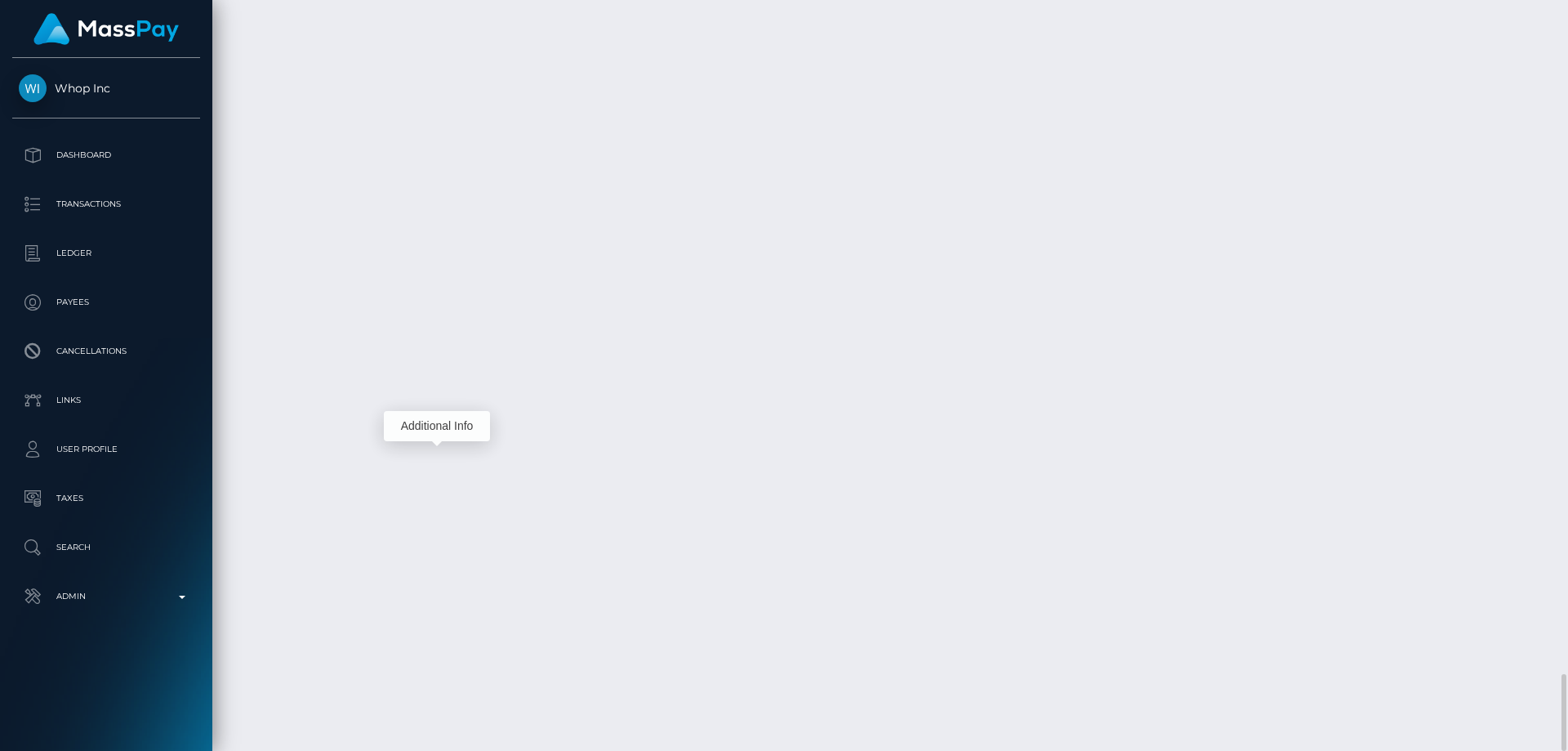
scroll to position [196, 420]
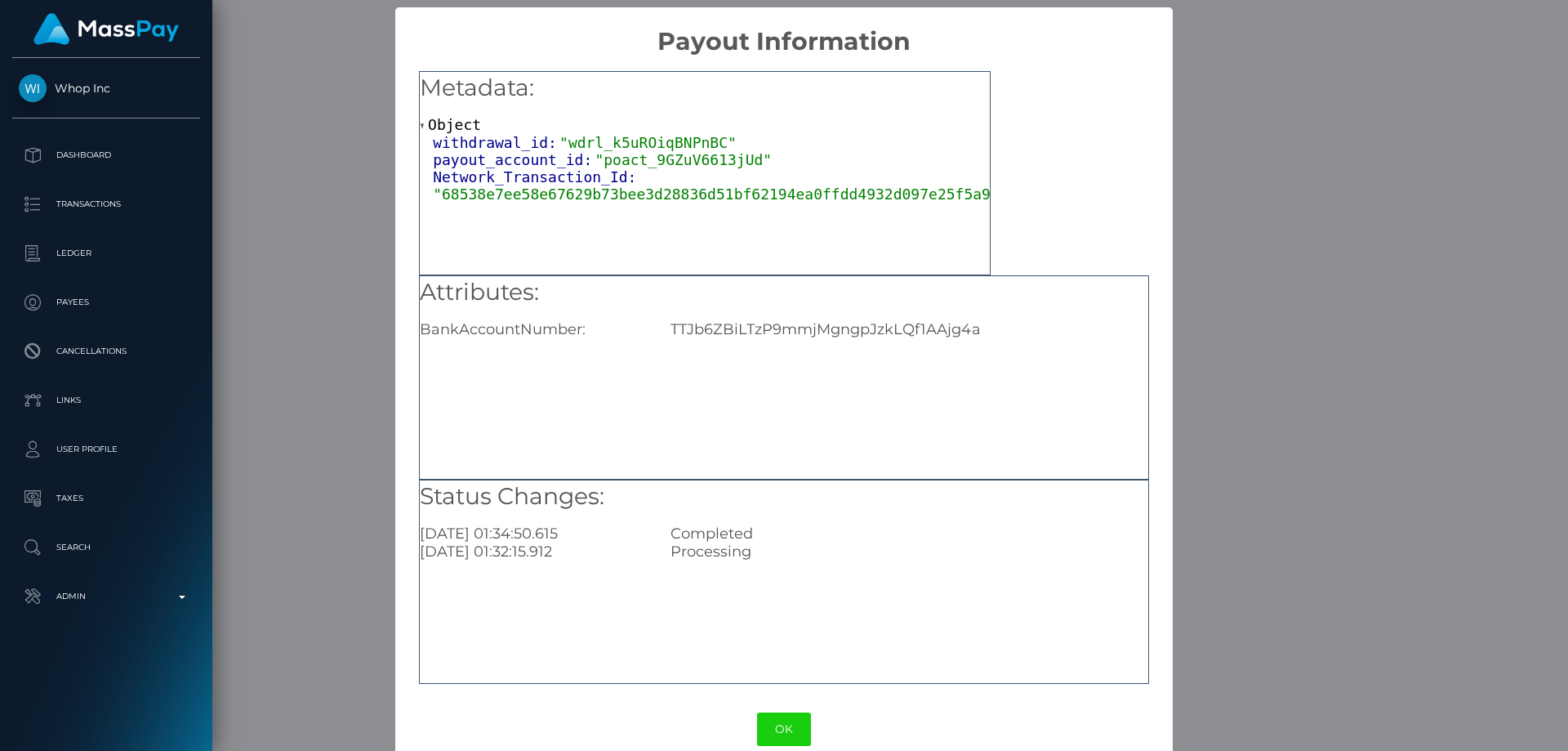
click at [827, 330] on div "TTJb6ZBiLTzP9mmjMgngpJzkLQf1AAjg4a" at bounding box center [909, 329] width 502 height 18
copy div "TTJb6ZBiLTzP9mmjMgngpJzkLQf1AAjg4a"
click at [1325, 714] on div "× Payout Information Metadata: Object withdrawal_id: "wdrl_k5uROiqBNPnBC" payou…" at bounding box center [784, 375] width 1568 height 751
click at [1383, 673] on div "× Payout Information Metadata: Object withdrawal_id: "wdrl_k5uROiqBNPnBC" payou…" at bounding box center [784, 375] width 1568 height 751
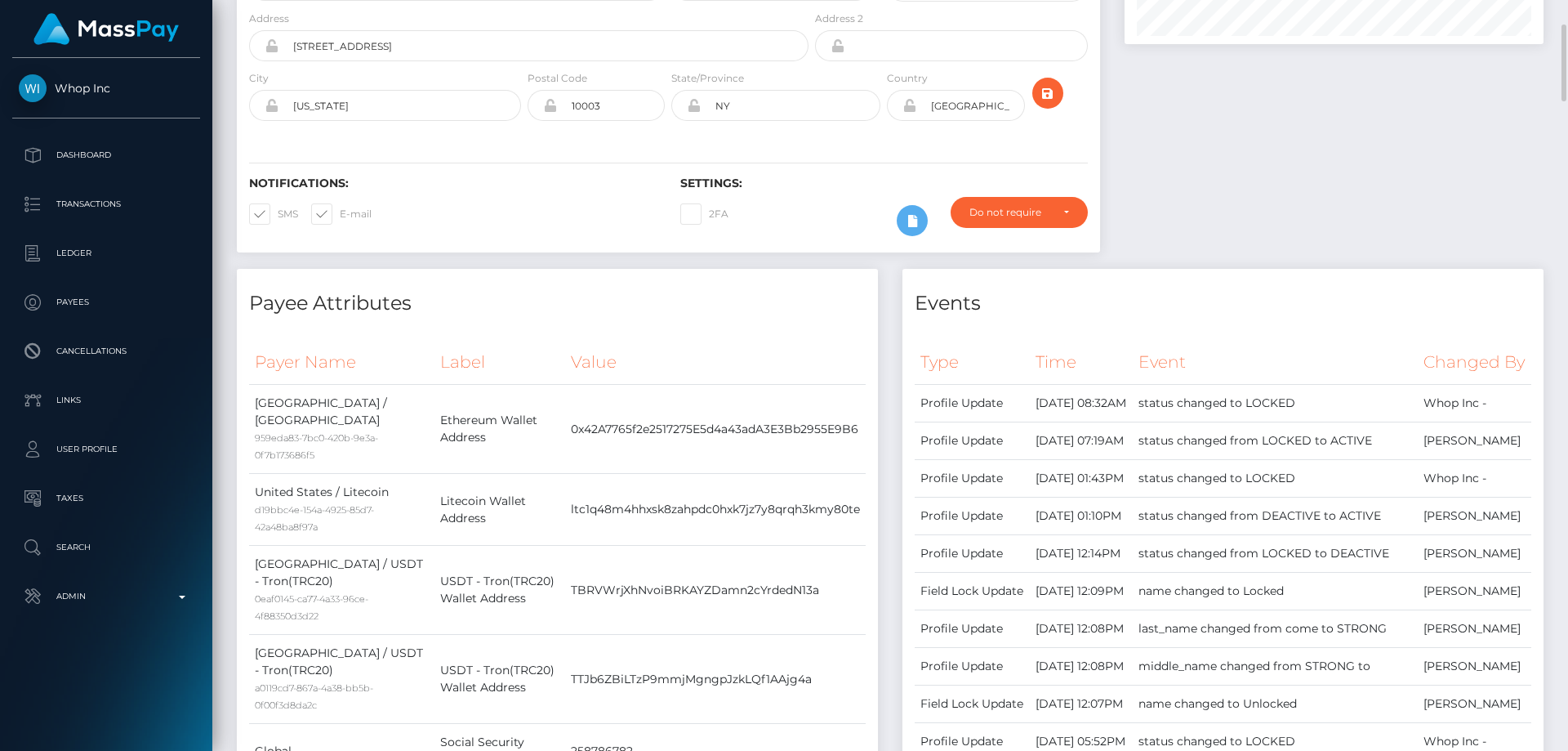
scroll to position [0, 0]
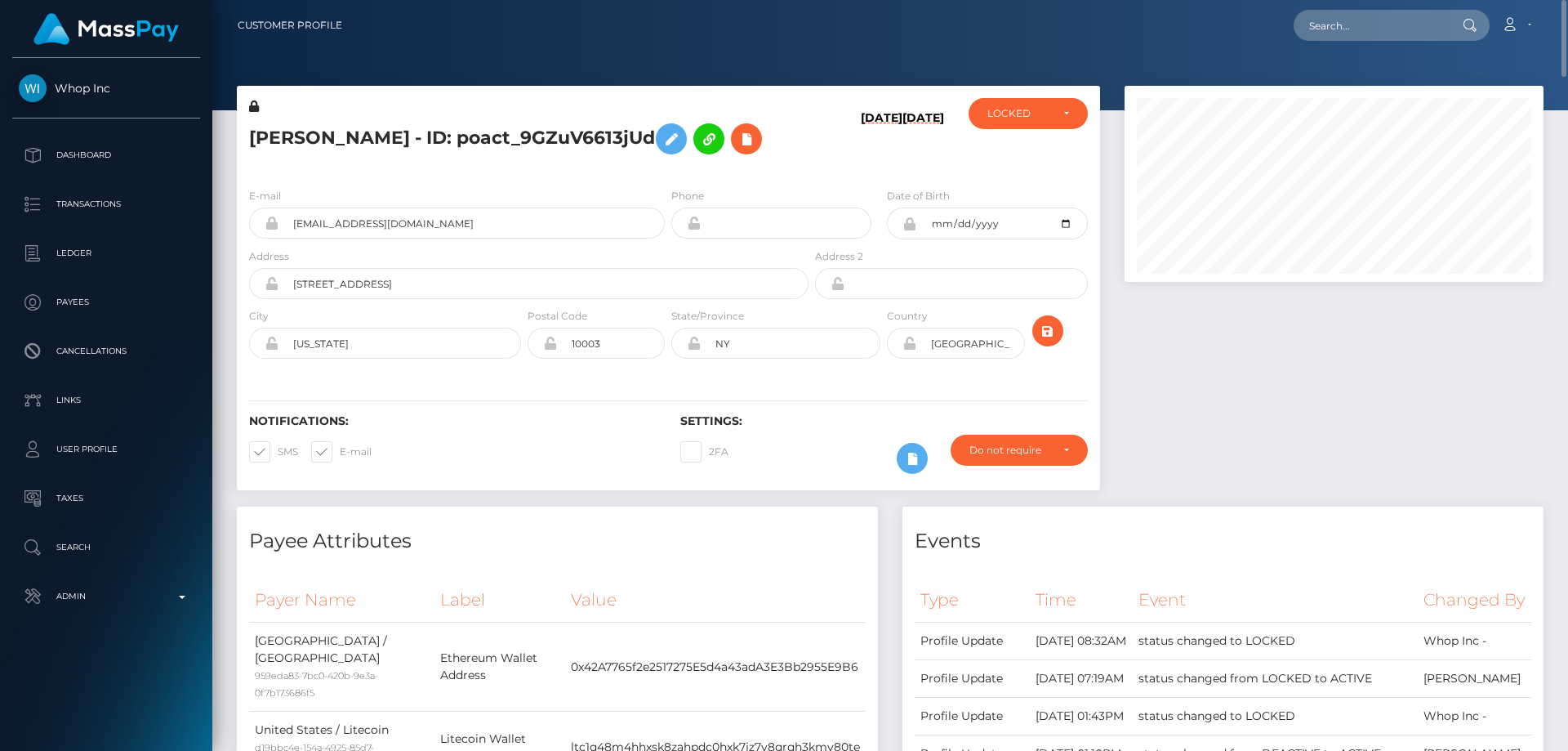
click at [366, 187] on div "E-mail icome90789+6f02a33add@gmail.com Phone City" at bounding box center [669, 275] width 864 height 200
click at [1324, 363] on div at bounding box center [1333, 297] width 443 height 421
click at [740, 136] on icon at bounding box center [746, 139] width 20 height 20
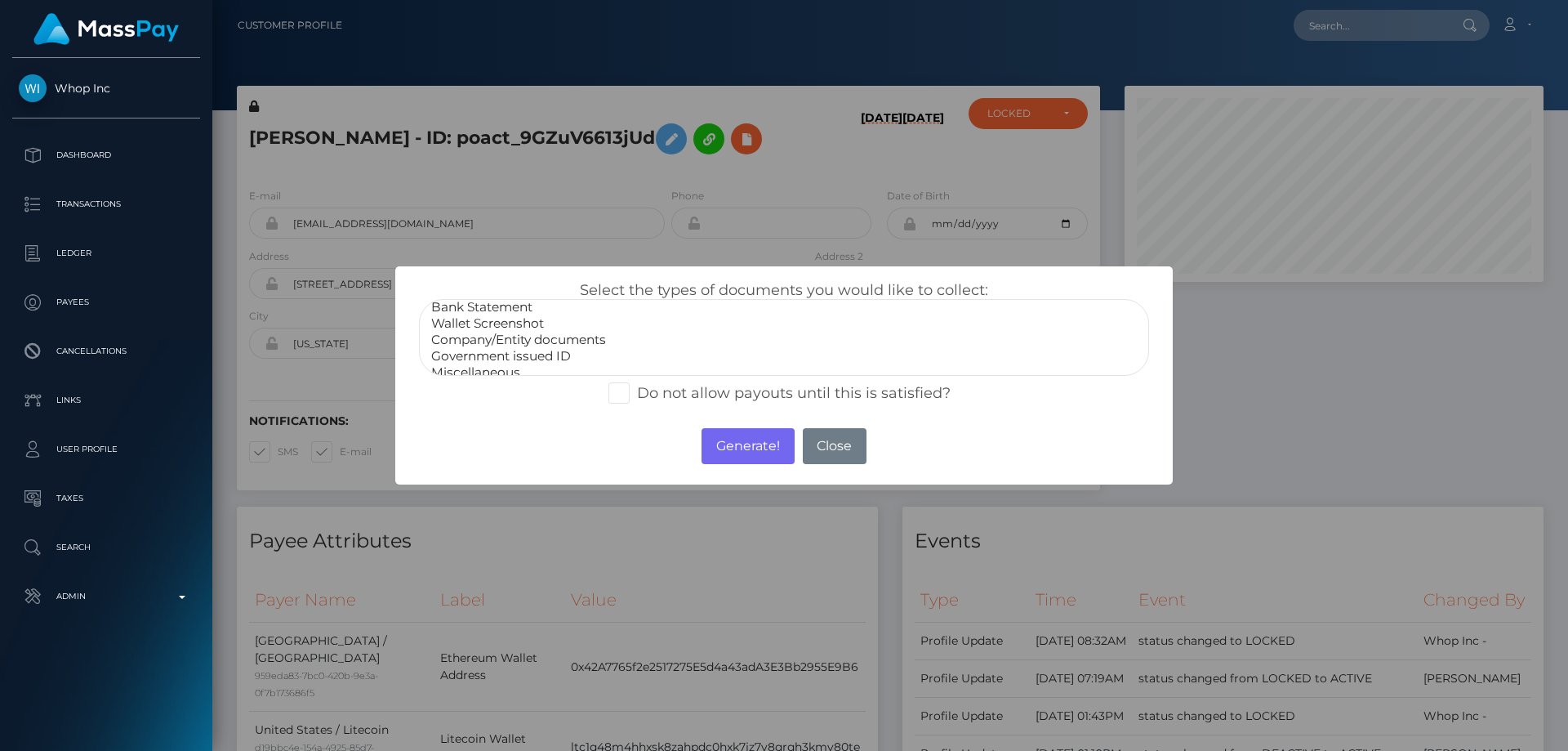
scroll to position [33, 0]
select select "Miscellaneous"
click at [486, 363] on option "Miscellaneous" at bounding box center [784, 362] width 709 height 16
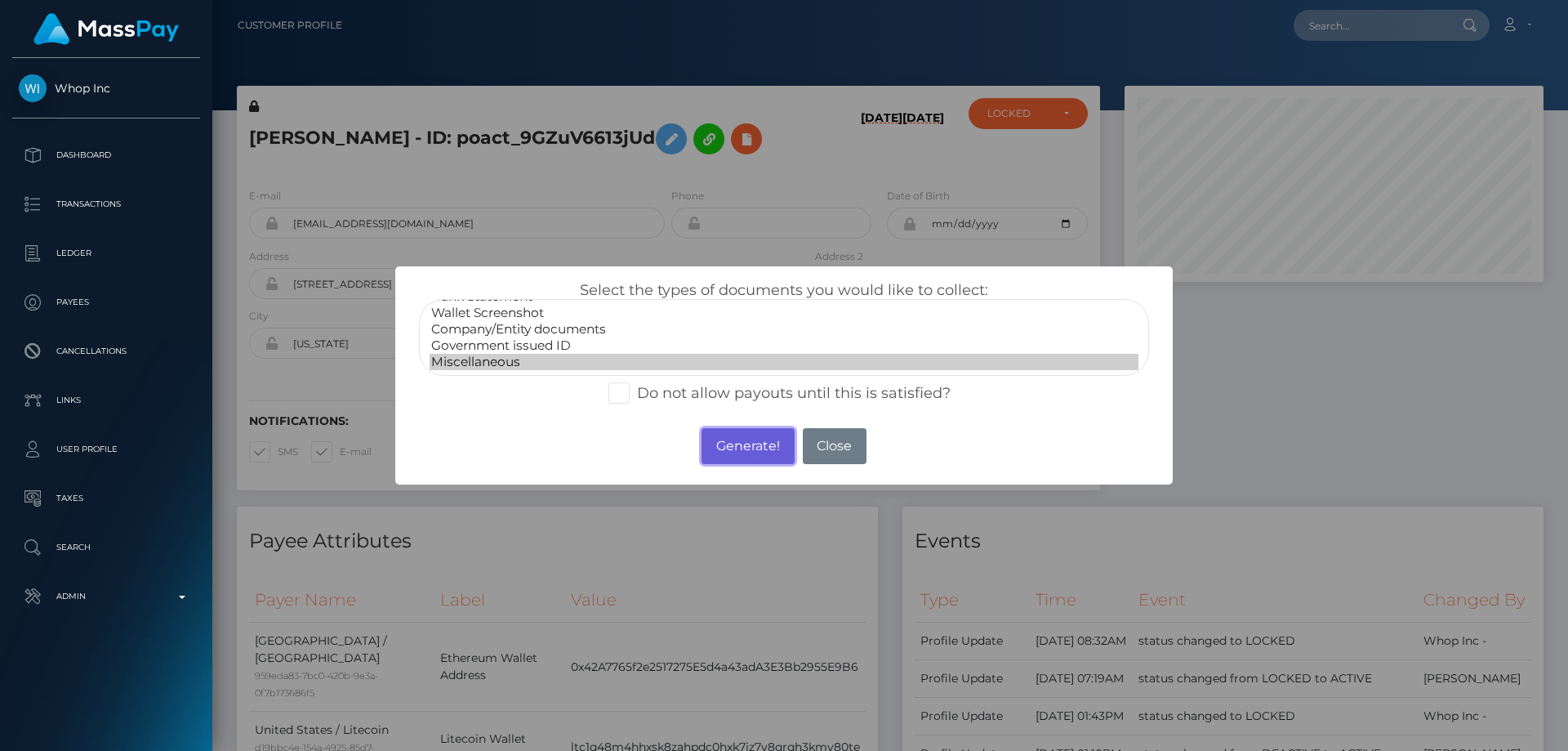
click at [750, 433] on button "Generate!" at bounding box center [748, 446] width 92 height 36
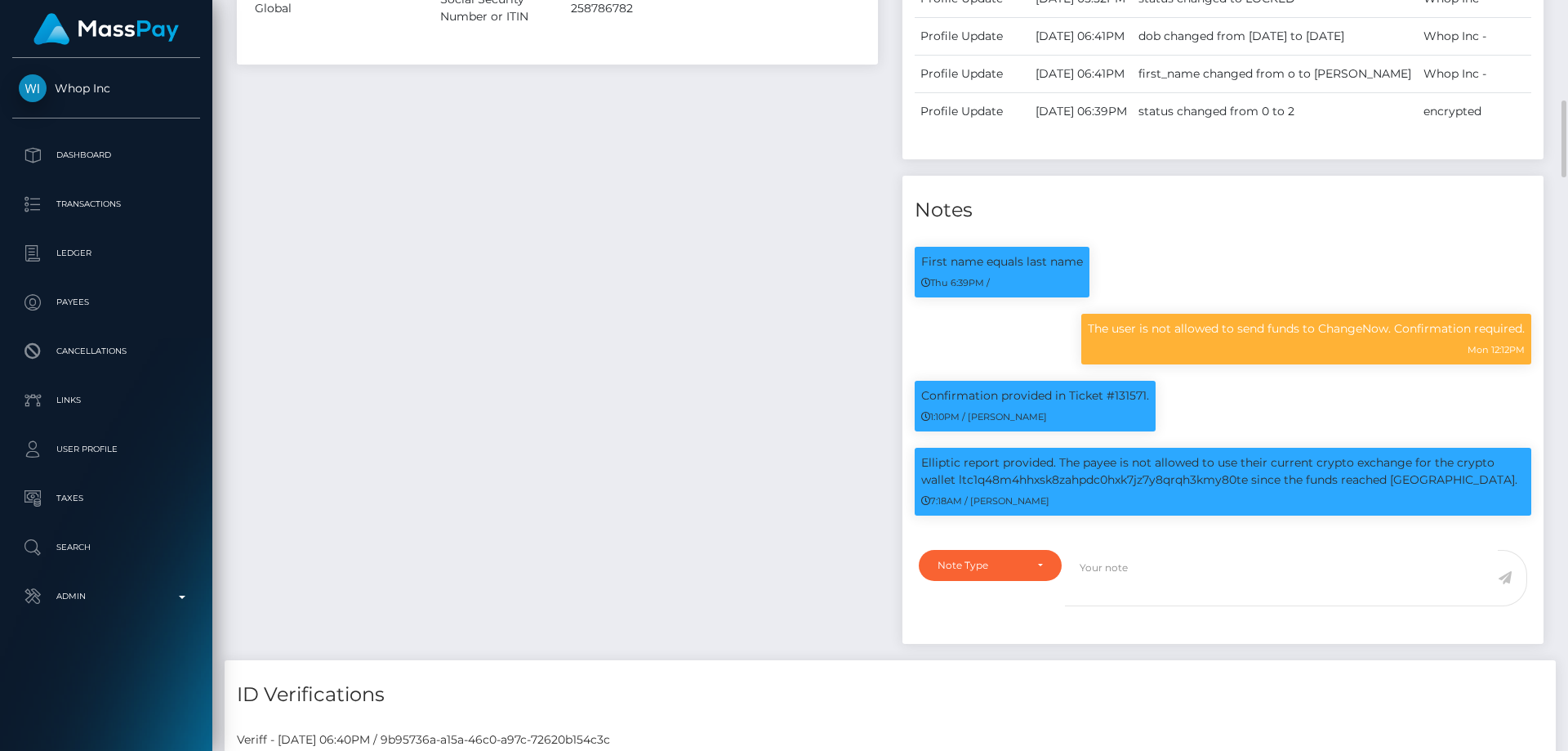
scroll to position [1307, 0]
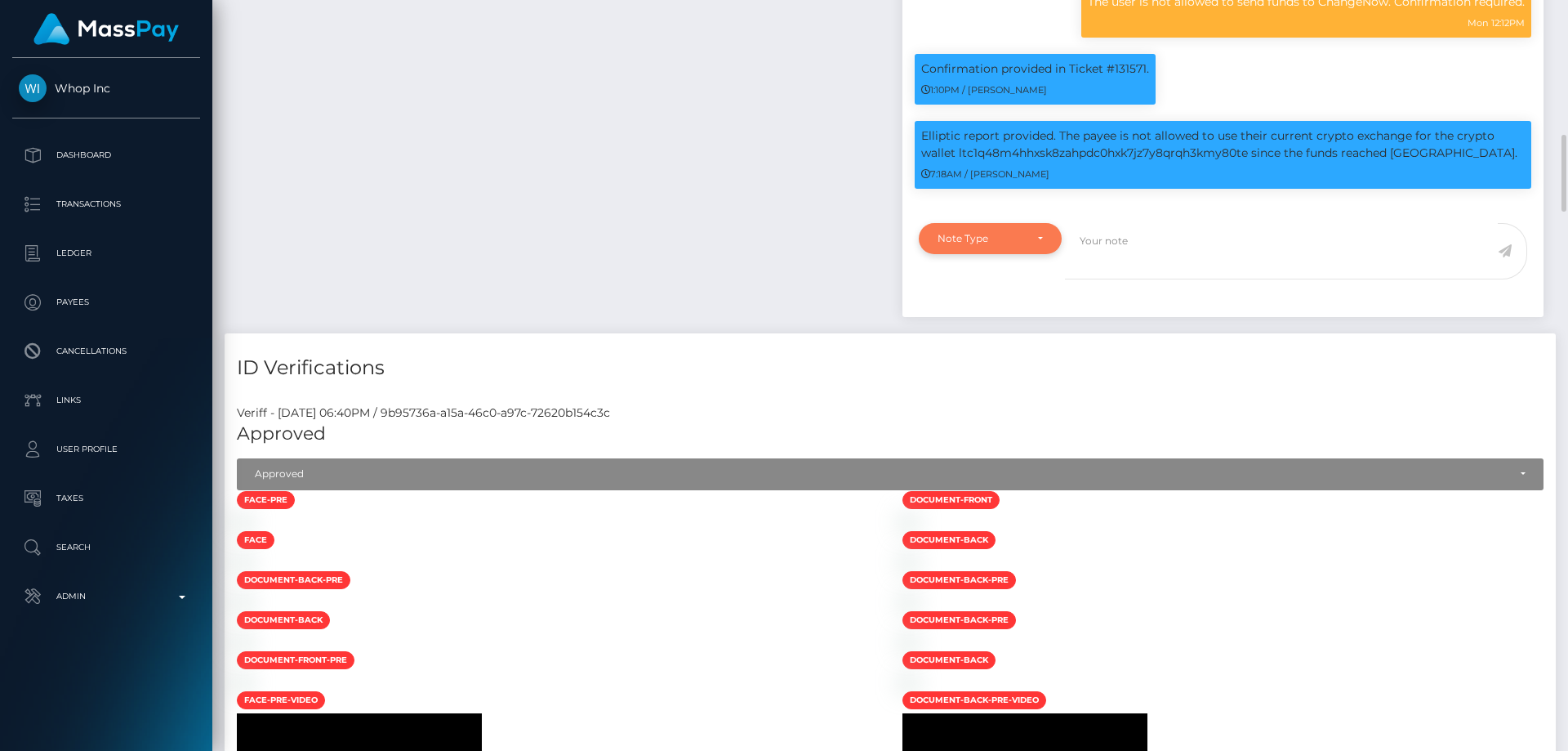
click at [986, 245] on div "Note Type" at bounding box center [981, 238] width 86 height 13
click at [993, 332] on link "Compliance" at bounding box center [990, 316] width 143 height 30
select select "COMPLIANCE"
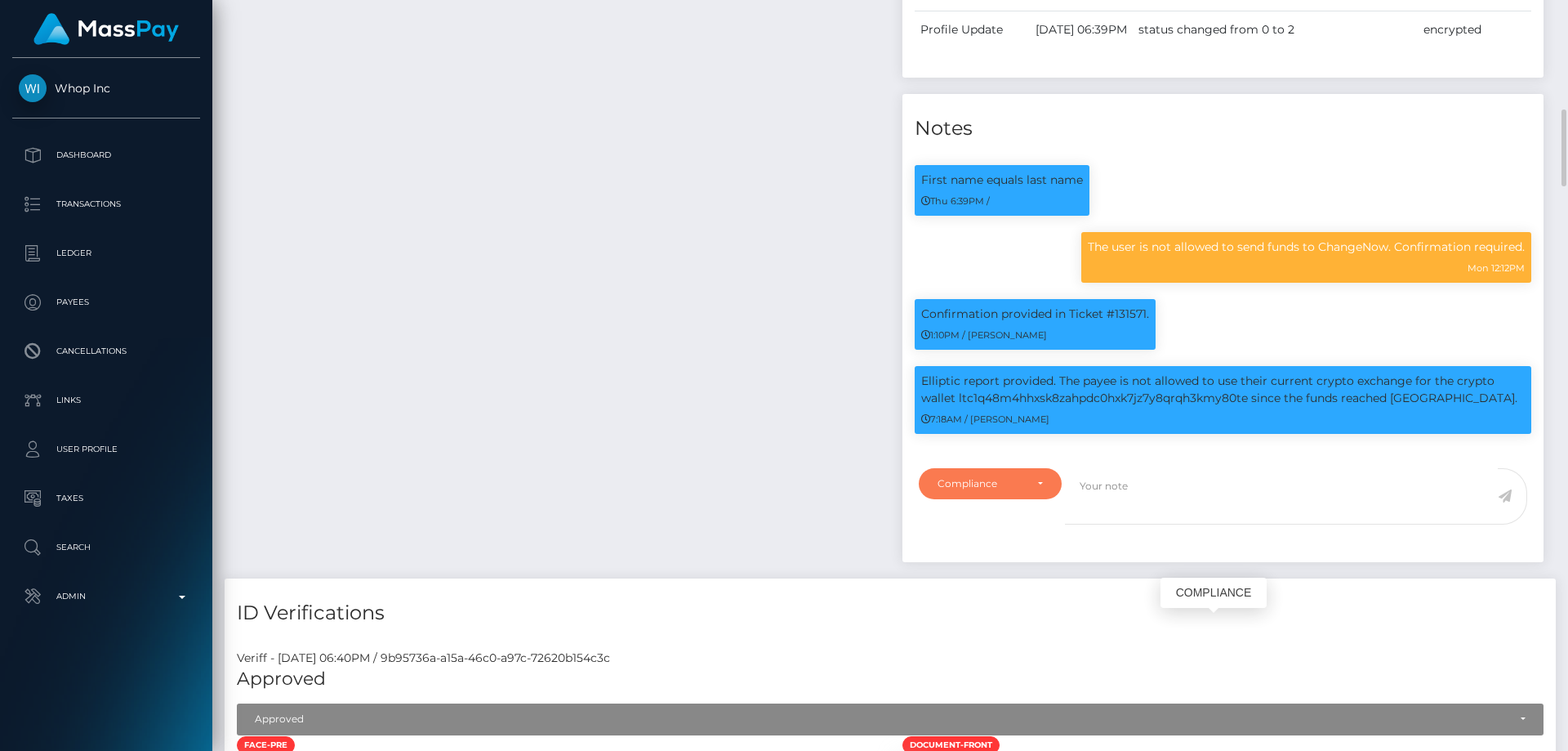
scroll to position [1307, 0]
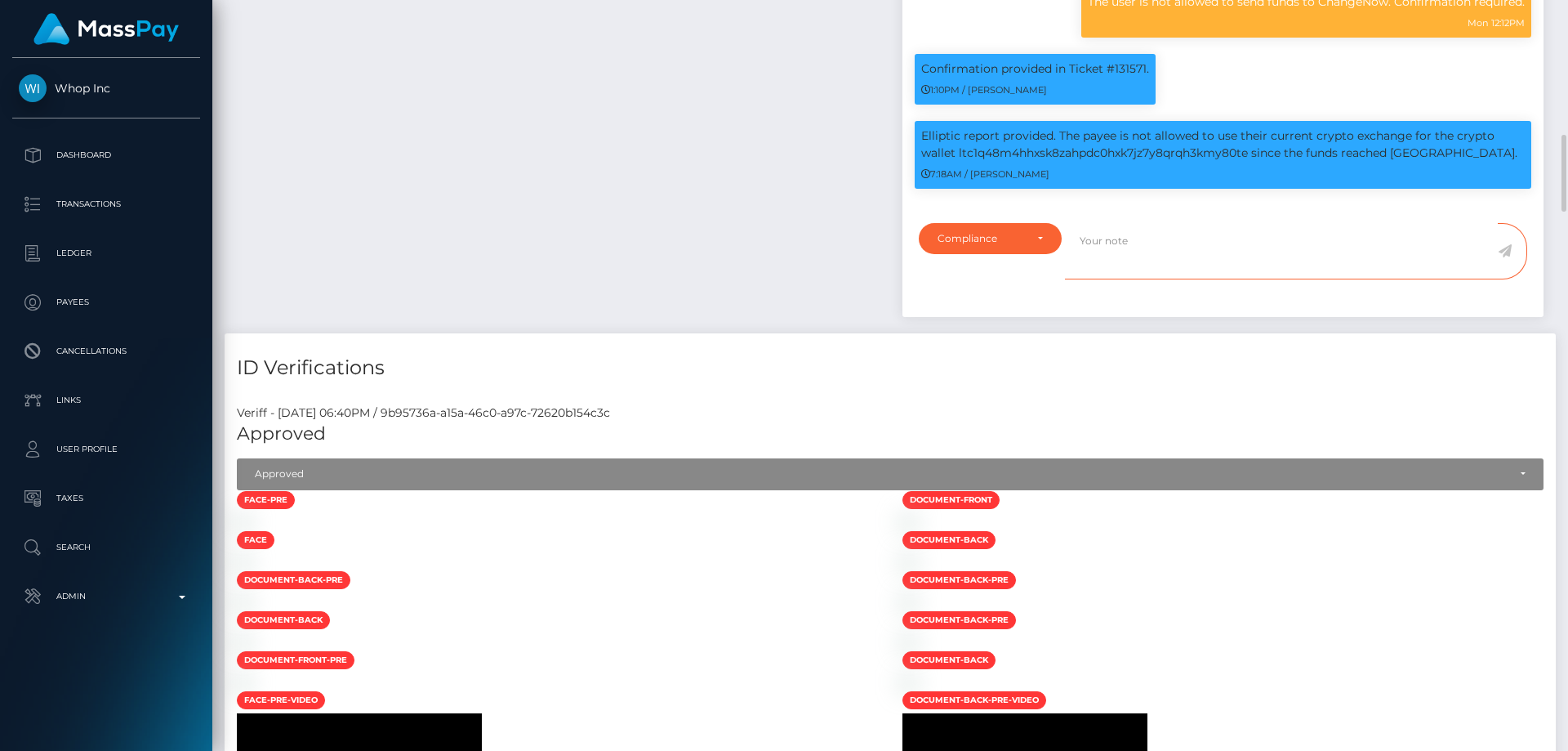
click at [1134, 279] on textarea at bounding box center [1281, 251] width 433 height 56
click at [1135, 279] on textarea at bounding box center [1281, 251] width 433 height 56
paste textarea "UTR - due to source of funds. No further action required."
type textarea "UTR - due to source of funds. No further action required."
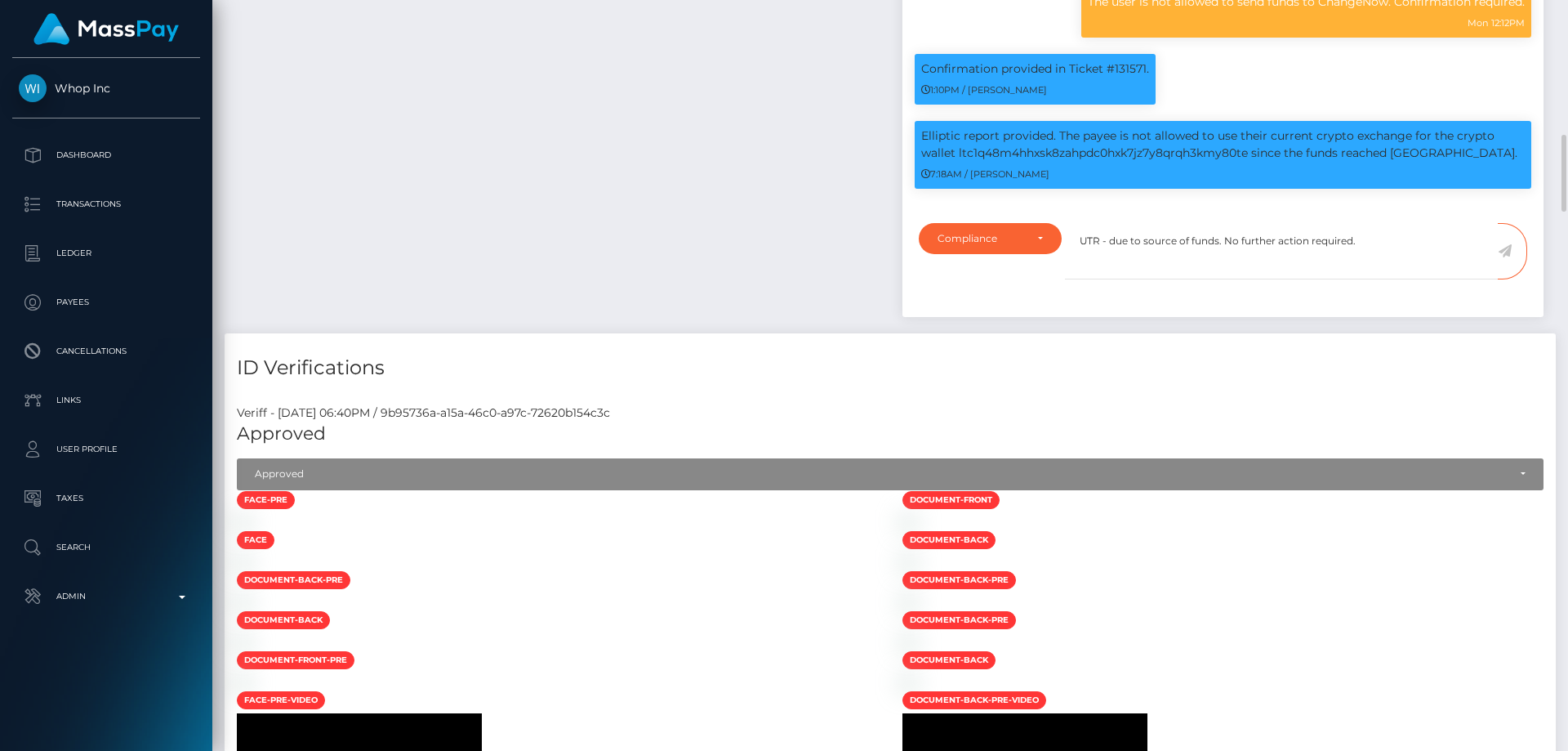
drag, startPoint x: 758, startPoint y: 453, endPoint x: 833, endPoint y: 478, distance: 79.1
drag, startPoint x: 1386, startPoint y: 480, endPoint x: 1385, endPoint y: 489, distance: 9.1
click at [1386, 279] on textarea "UTR - due to source of funds. No further action required." at bounding box center [1281, 251] width 433 height 56
click at [1504, 258] on icon at bounding box center [1505, 251] width 14 height 13
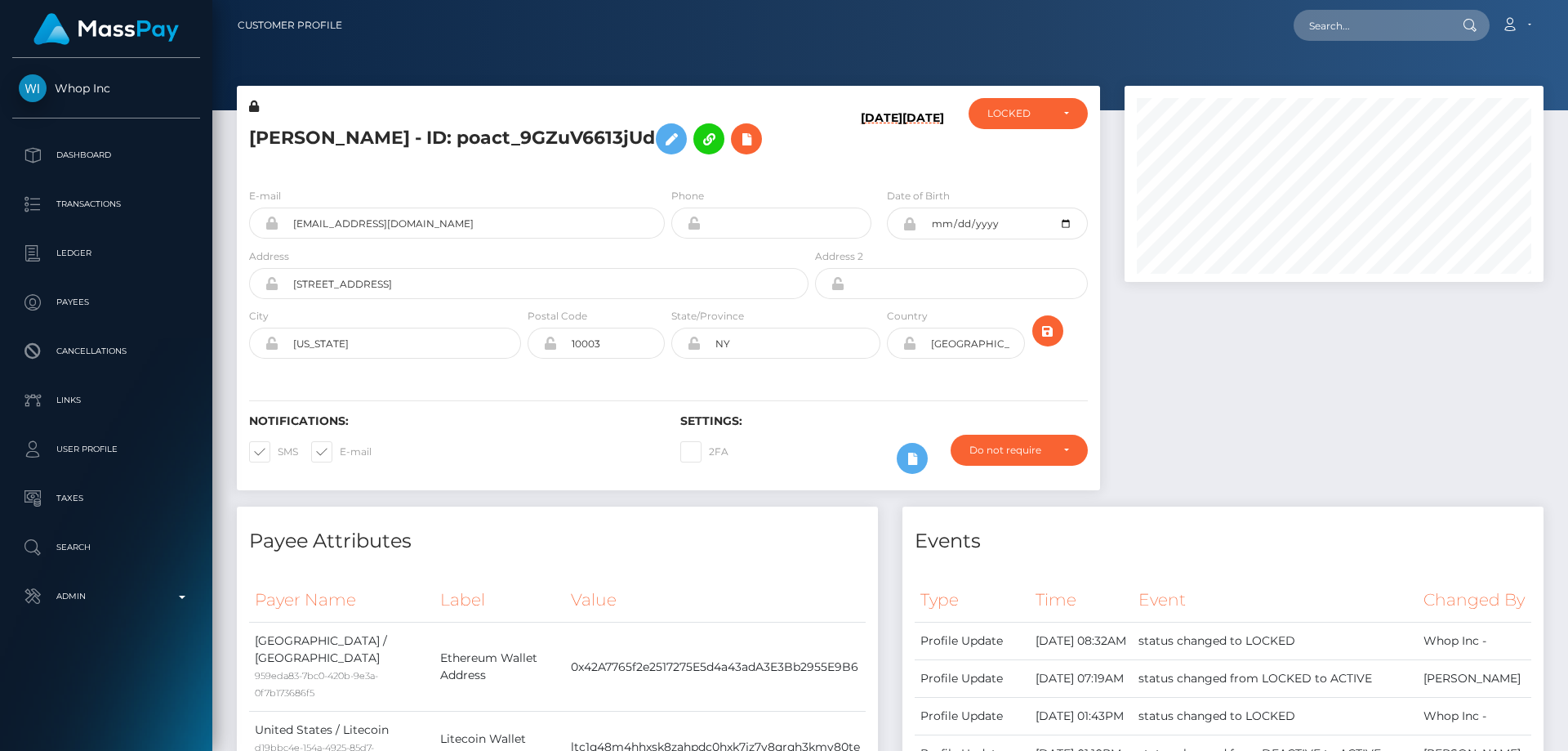
scroll to position [816975, 816410]
click at [1030, 124] on div "LOCKED" at bounding box center [1028, 113] width 119 height 31
click at [1019, 148] on link "ACTIVE" at bounding box center [1028, 157] width 119 height 30
select select "ACTIVE"
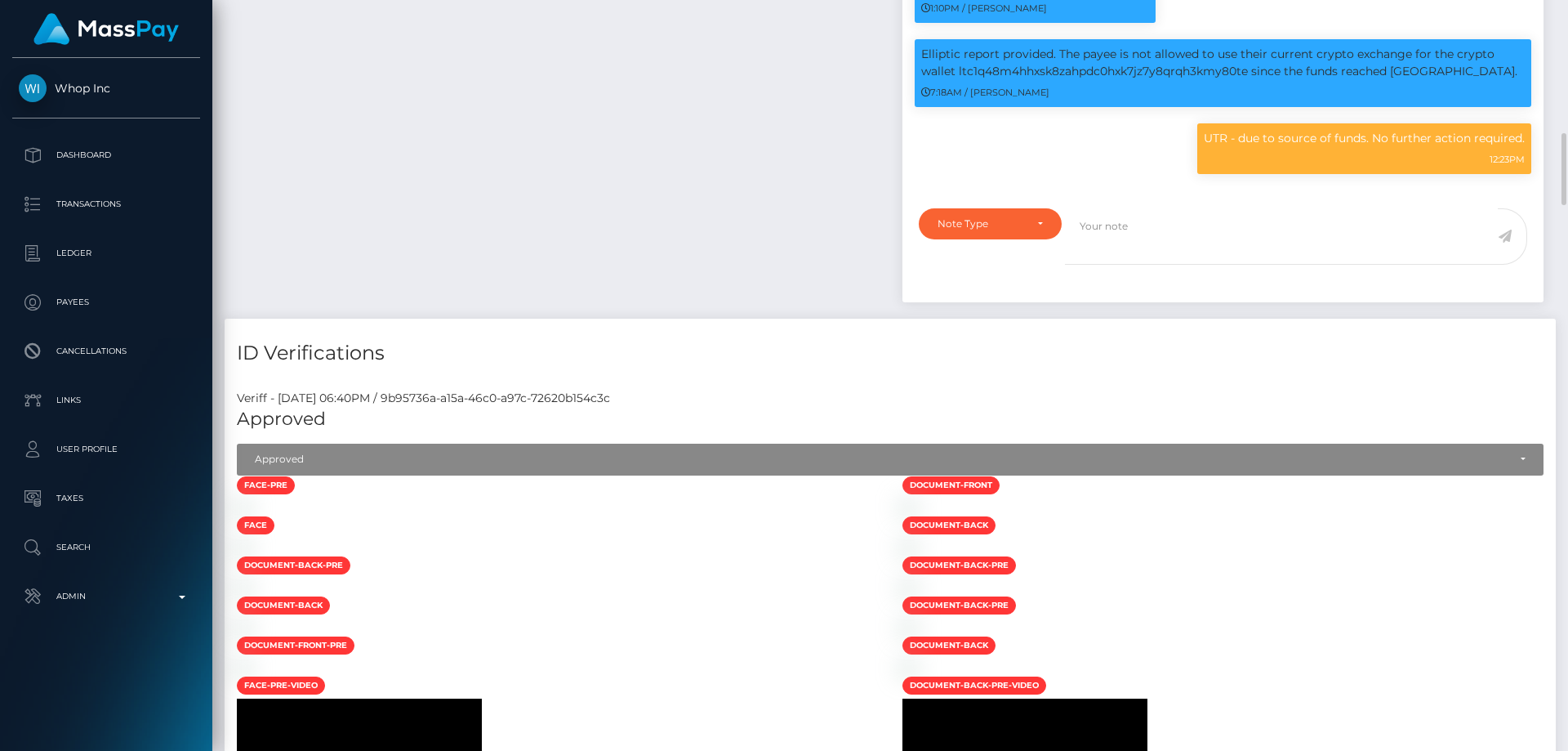
scroll to position [1144, 0]
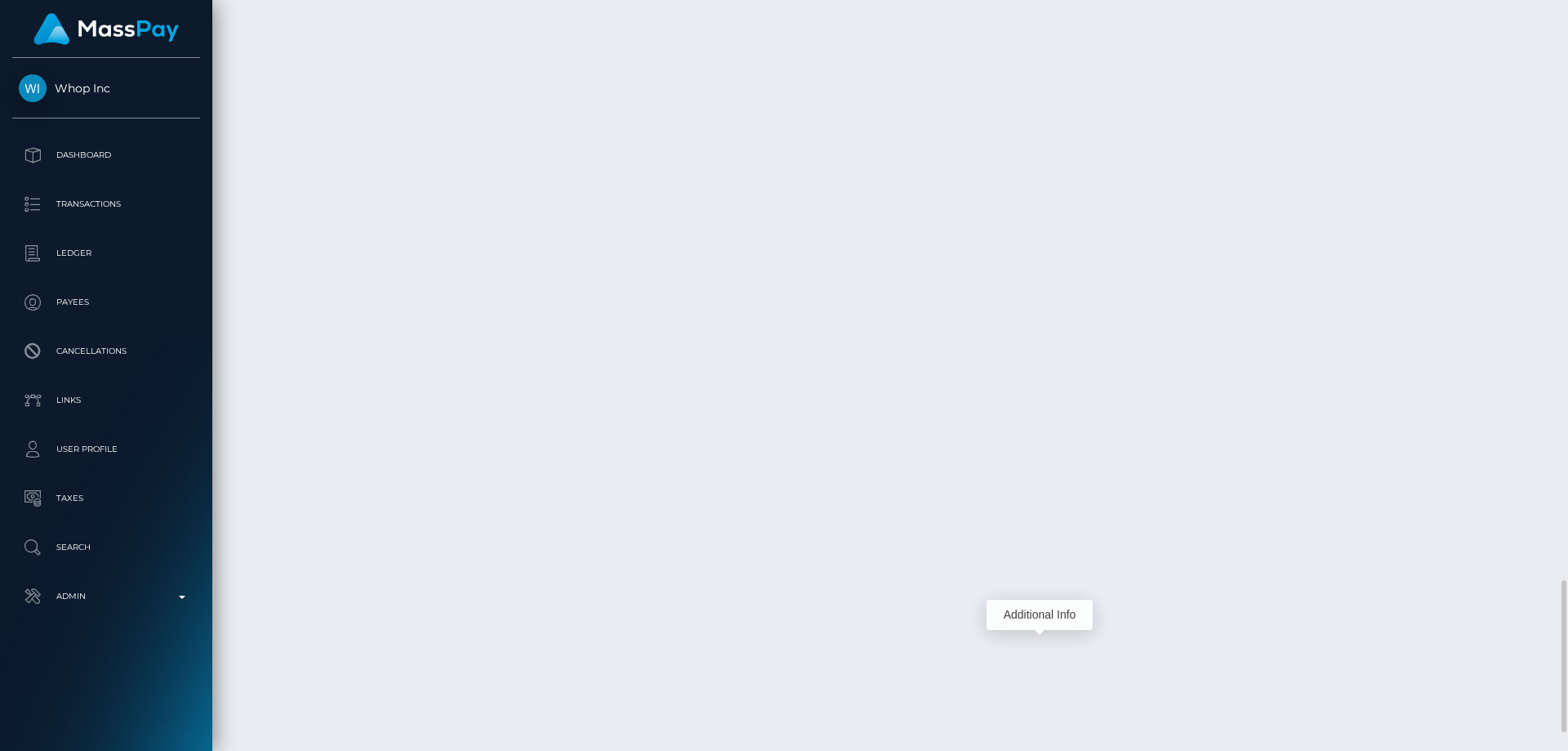
scroll to position [196, 420]
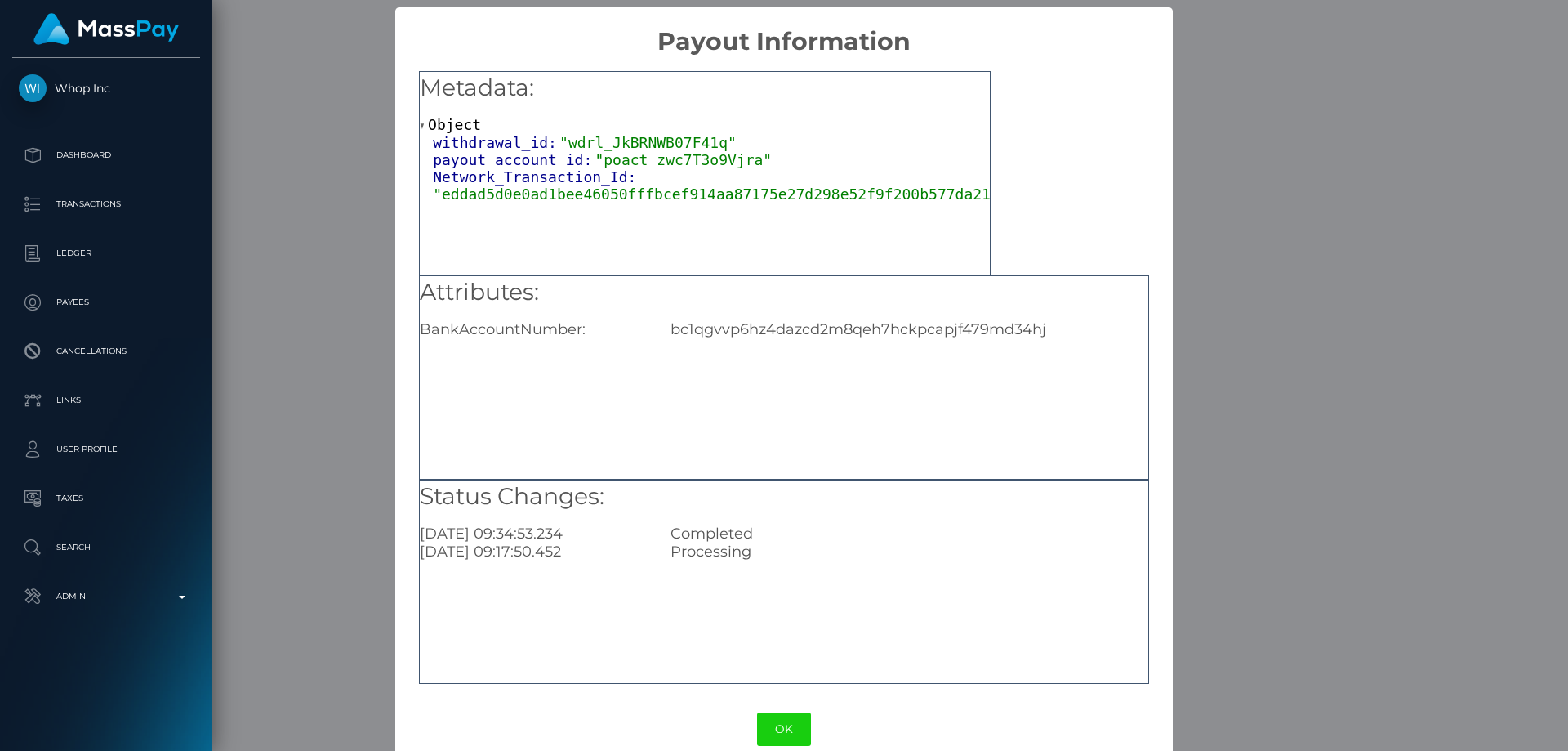
click at [724, 327] on div "bc1qgvvp6hz4dazcd2m8qeh7hckpcapjf479md34hj" at bounding box center [909, 329] width 502 height 18
copy div "bc1qgvvp6hz4dazcd2m8qeh7hckpcapjf479md34hj"
click at [1313, 432] on div "× Payout Information Metadata: Object withdrawal_id: "wdrl_JkBRNWB07F41q" payou…" at bounding box center [784, 375] width 1568 height 751
click at [1364, 423] on div "× Payout Information Metadata: Object withdrawal_id: "wdrl_JkBRNWB07F41q" payou…" at bounding box center [784, 375] width 1568 height 751
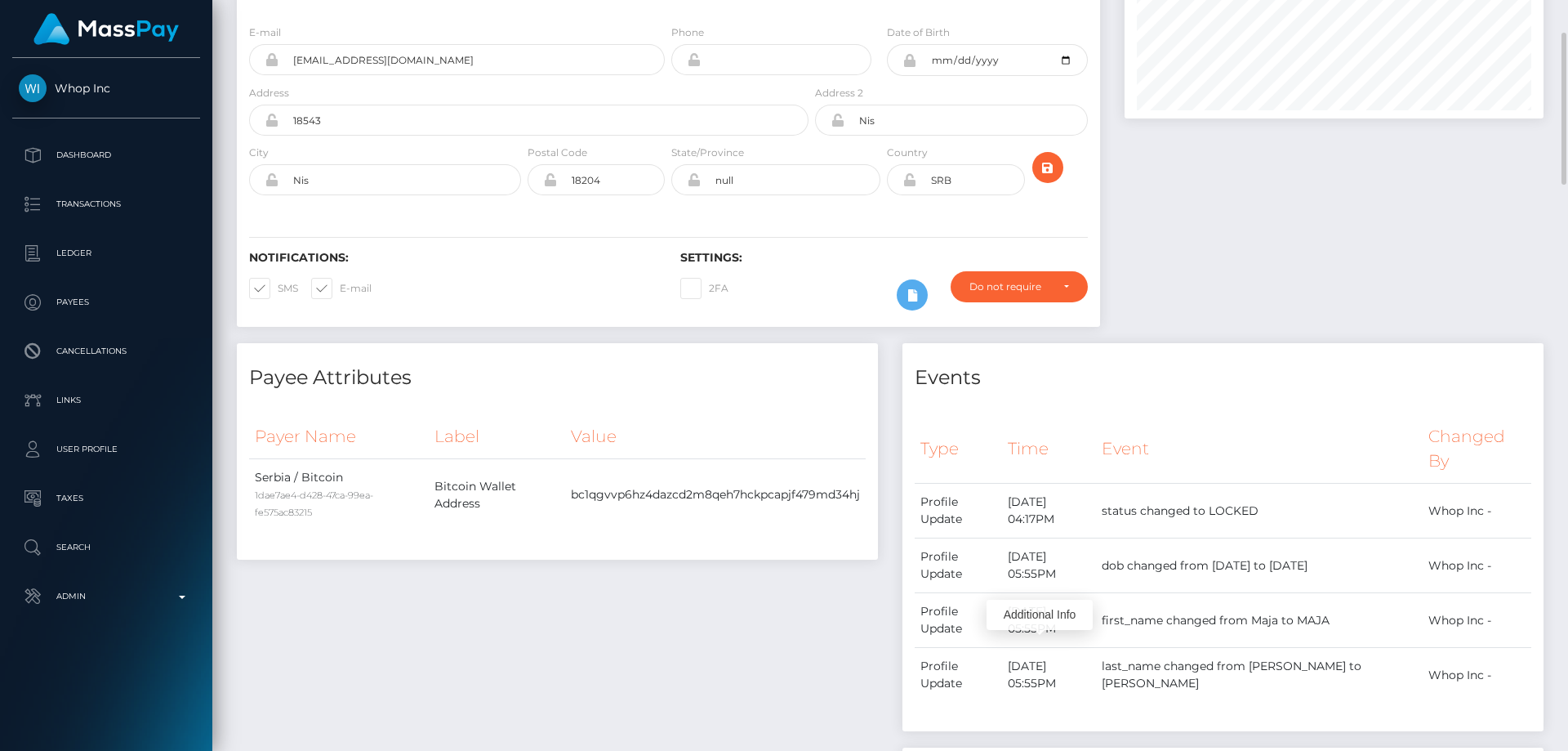
scroll to position [0, 0]
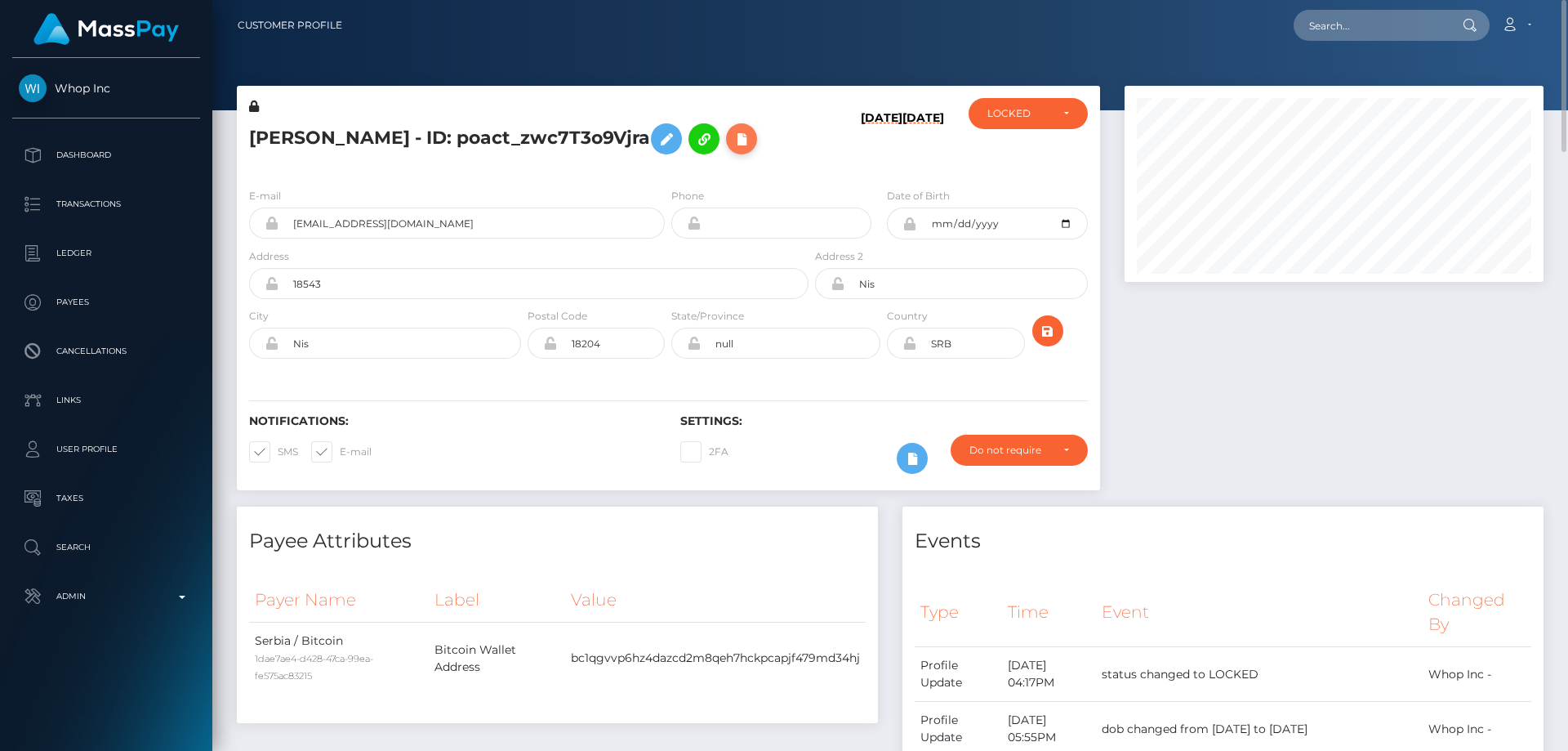
click at [732, 138] on icon at bounding box center [742, 139] width 20 height 20
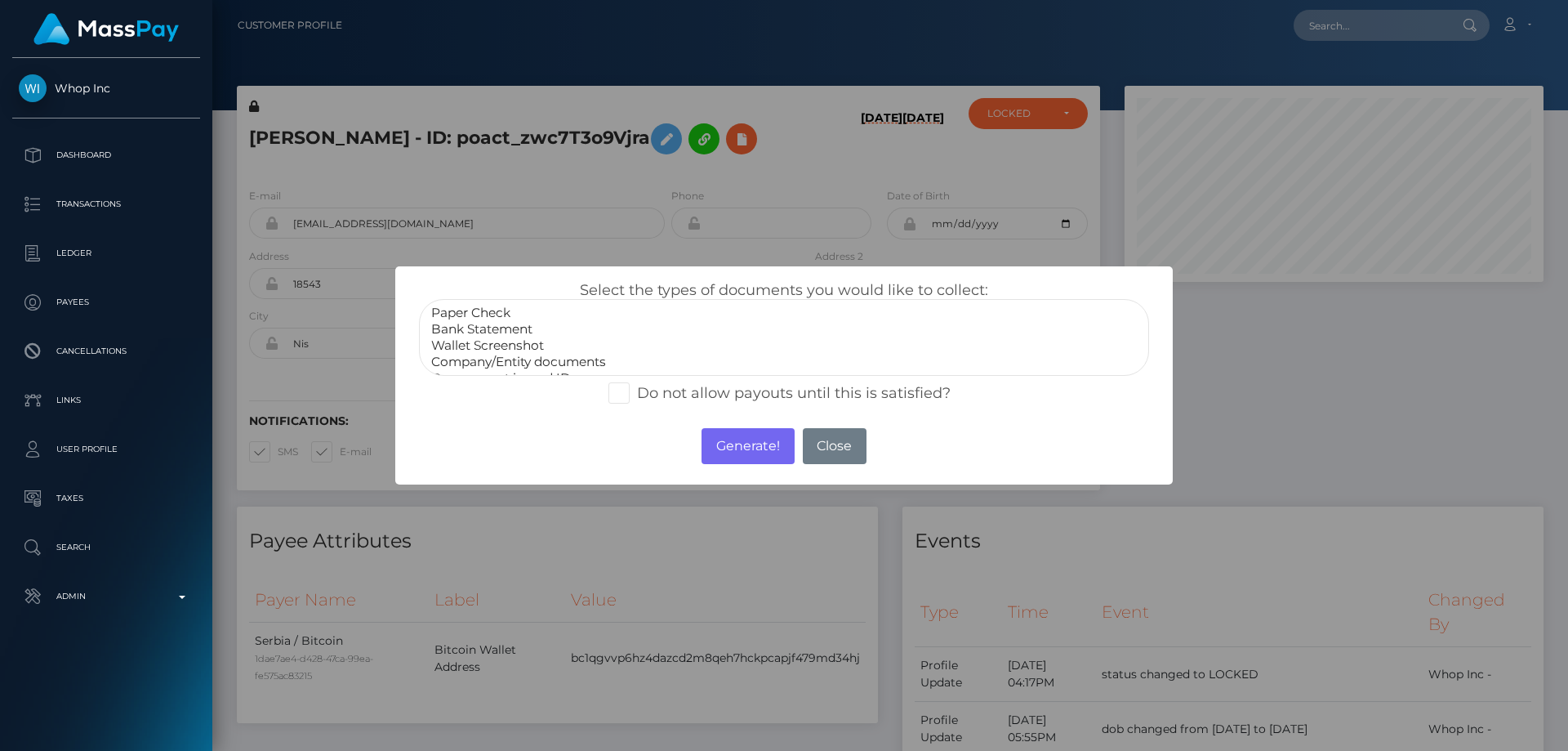
scroll to position [33, 0]
select select "Miscellaneous"
click at [507, 361] on option "Miscellaneous" at bounding box center [784, 362] width 709 height 16
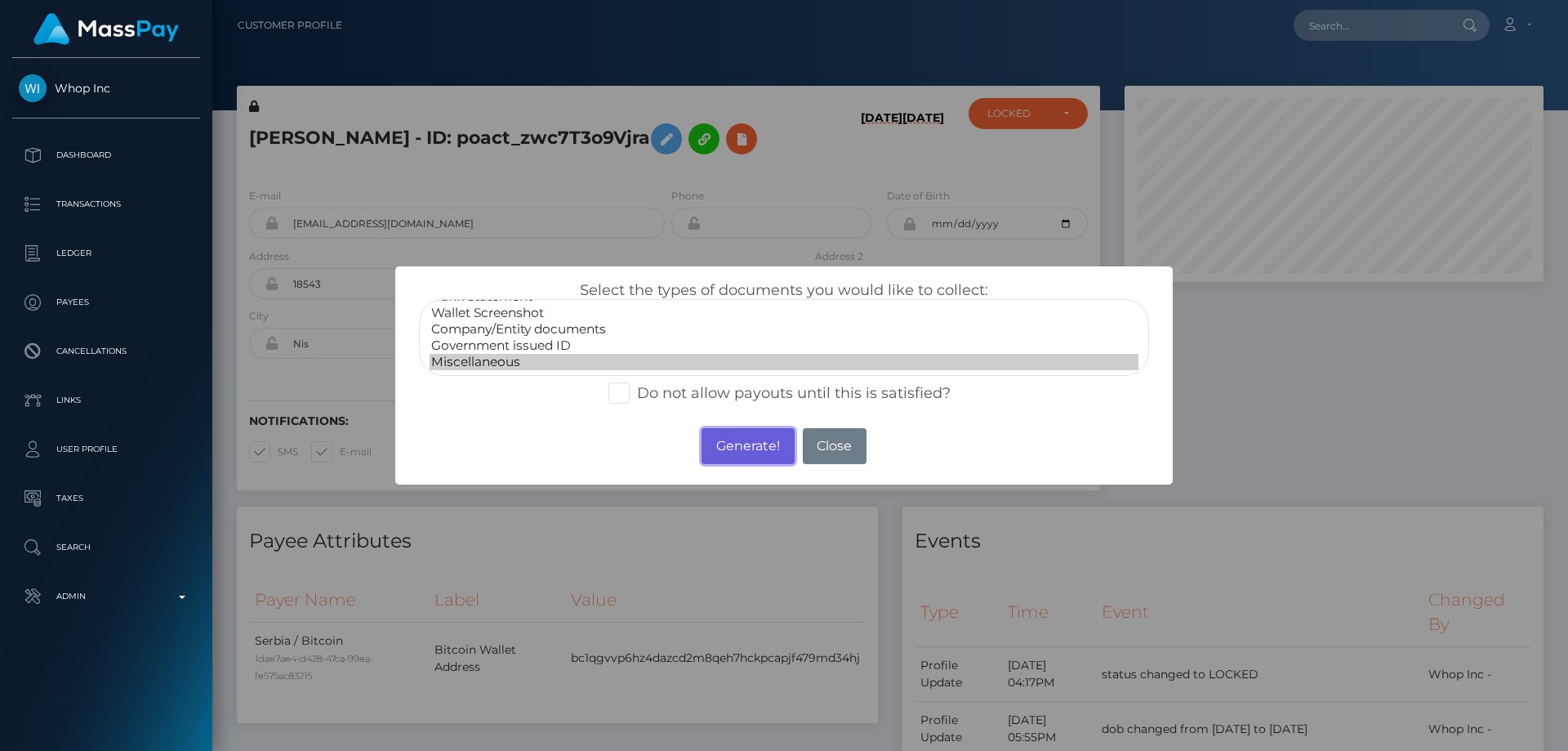
click at [755, 444] on button "Generate!" at bounding box center [748, 446] width 92 height 36
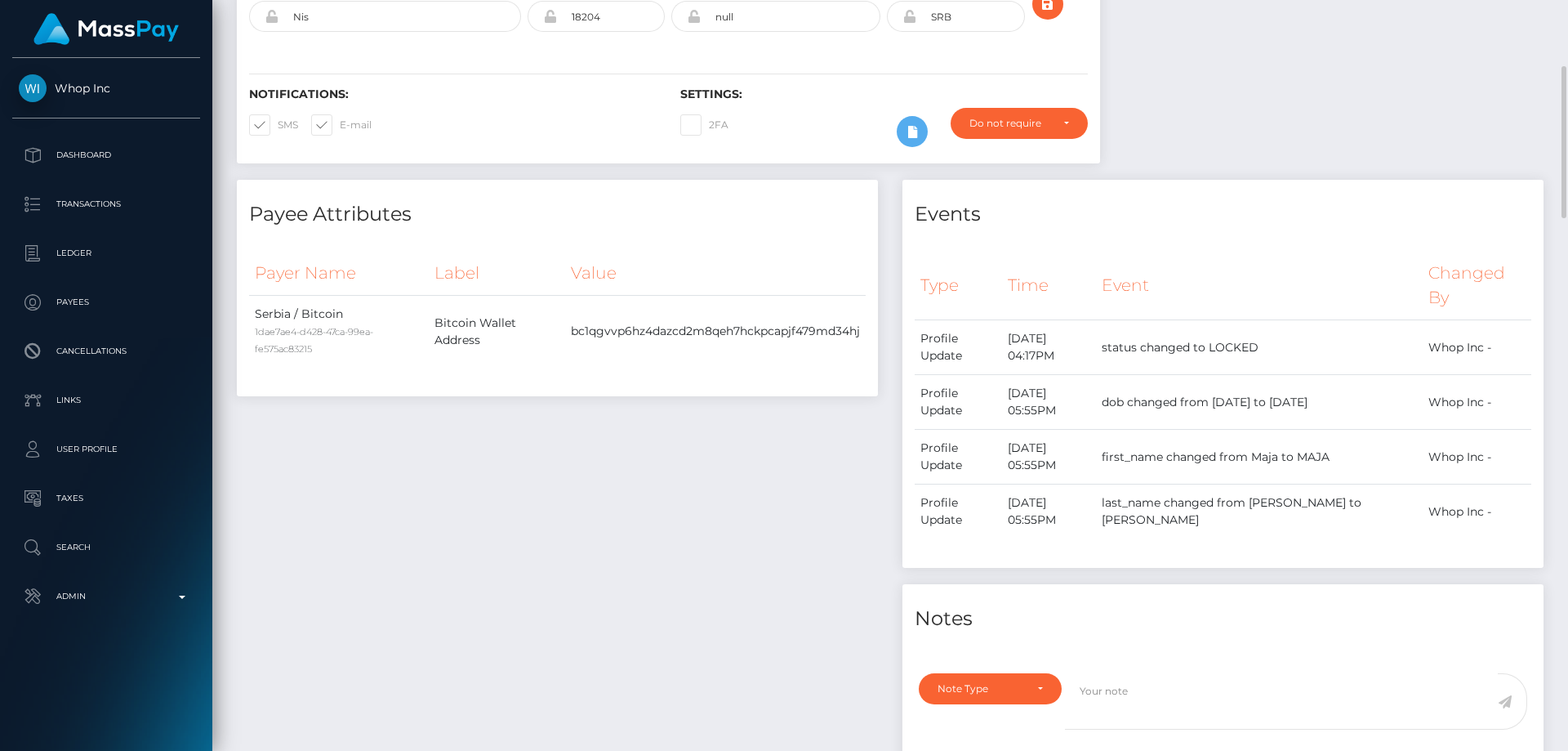
scroll to position [572, 0]
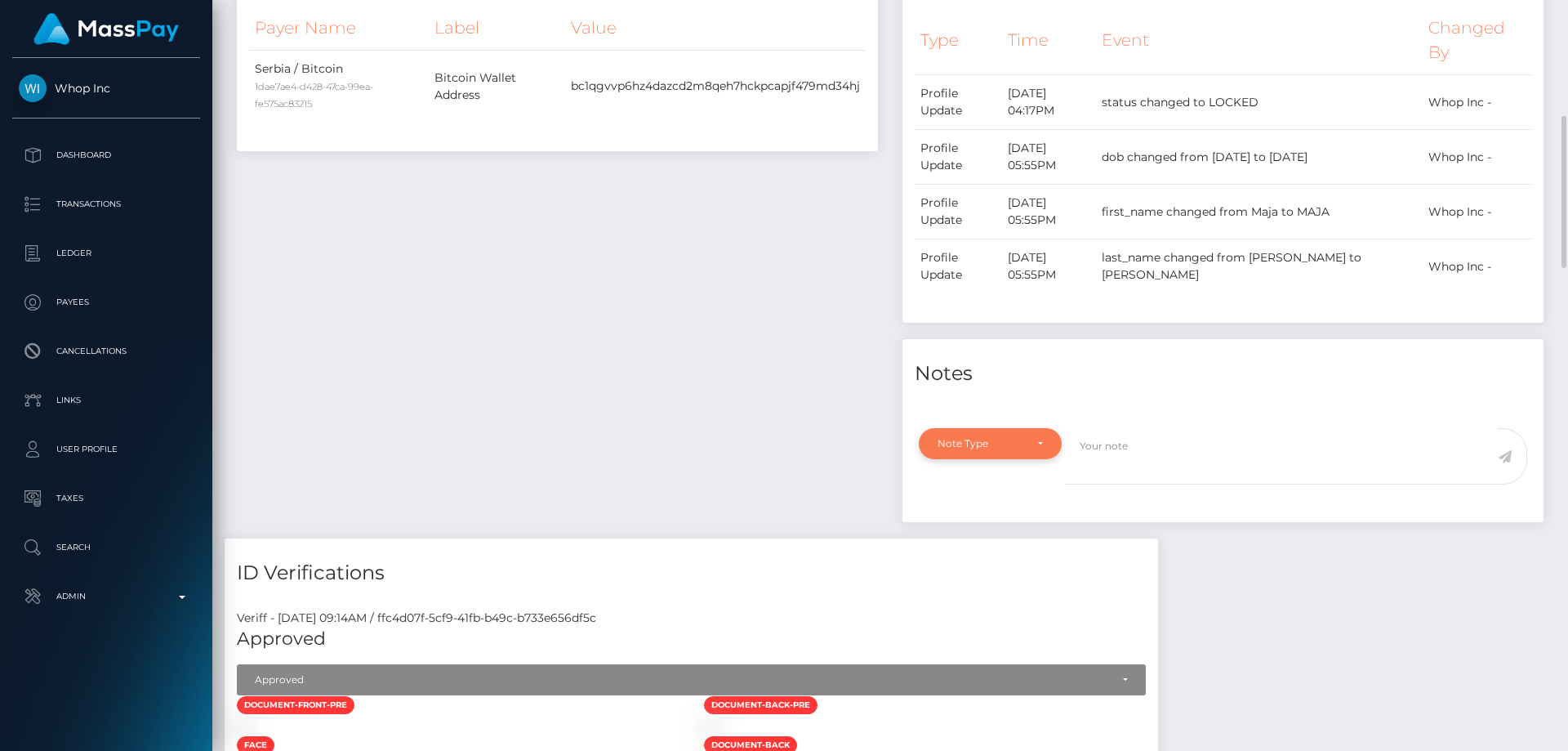
click at [999, 436] on div "Note Type" at bounding box center [990, 443] width 143 height 31
click at [995, 523] on span "Compliance" at bounding box center [967, 522] width 60 height 15
select select "COMPLIANCE"
click at [1108, 451] on textarea at bounding box center [1281, 456] width 433 height 56
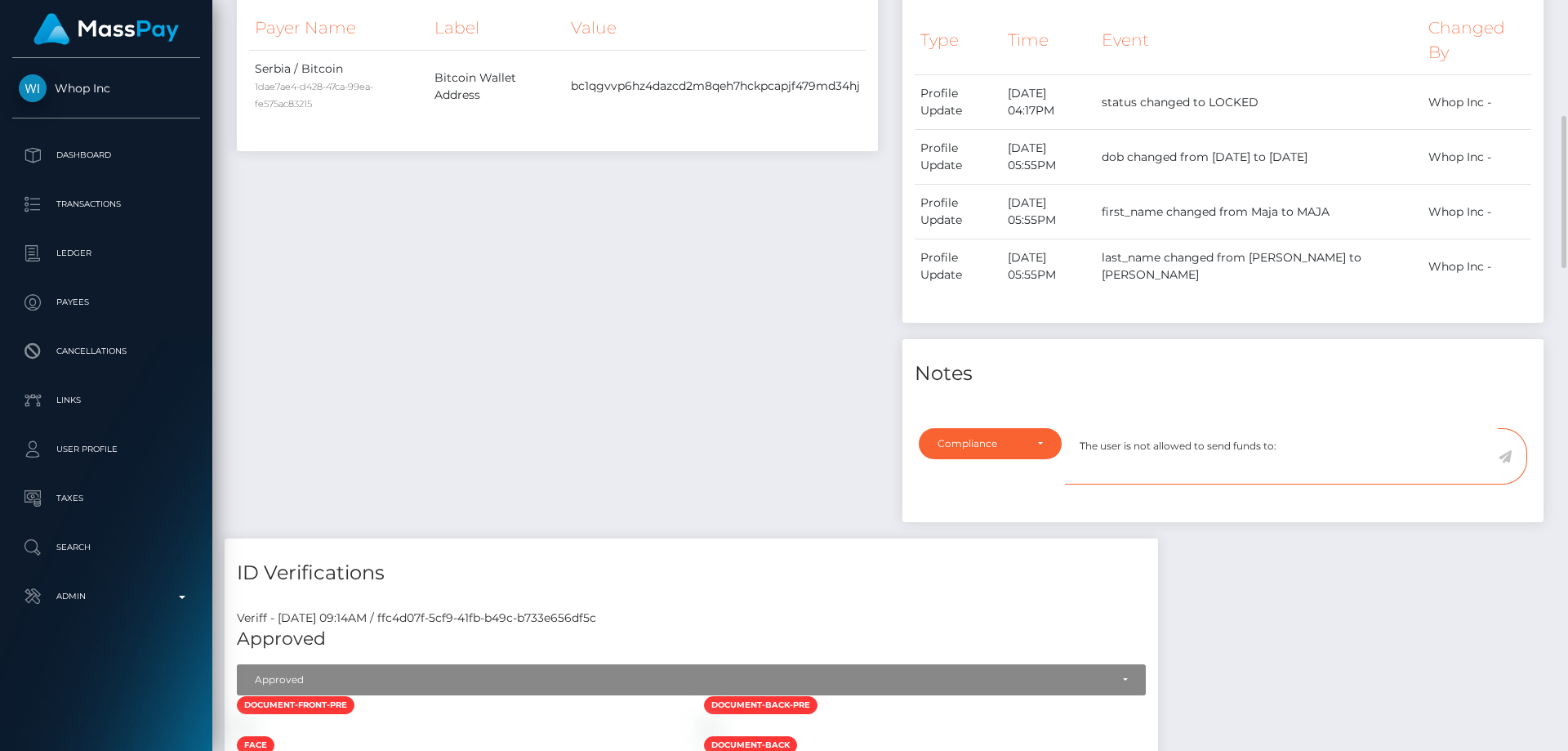
paste textarea "Vavada"
type textarea "The user is not allowed to send funds to: Vavada. Confirmation required."
click at [1508, 456] on icon at bounding box center [1505, 457] width 14 height 13
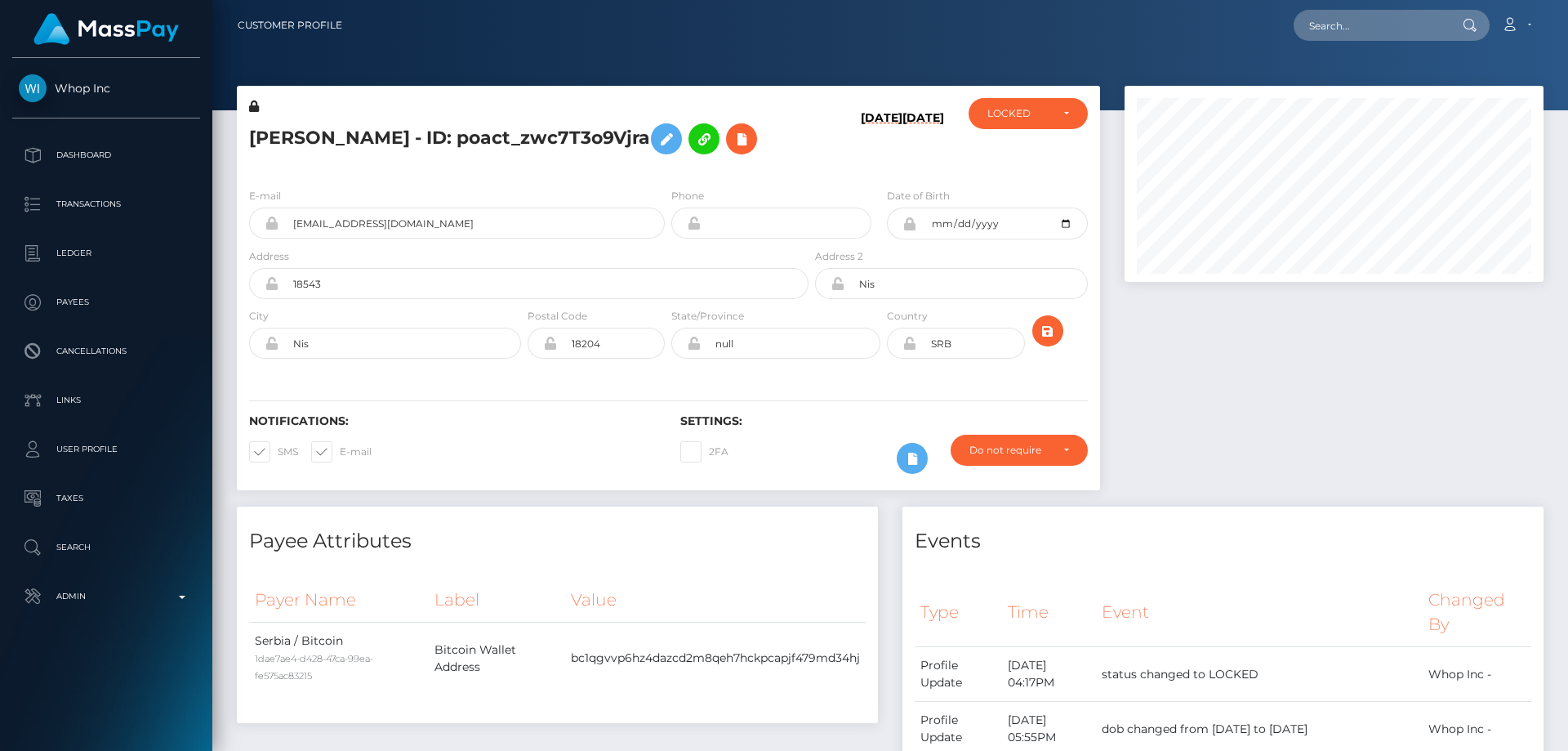
scroll to position [196, 420]
click at [1019, 115] on div "LOCKED" at bounding box center [1019, 113] width 63 height 13
click at [1040, 186] on link "DEACTIVE" at bounding box center [1028, 192] width 119 height 30
select select "DEACTIVE"
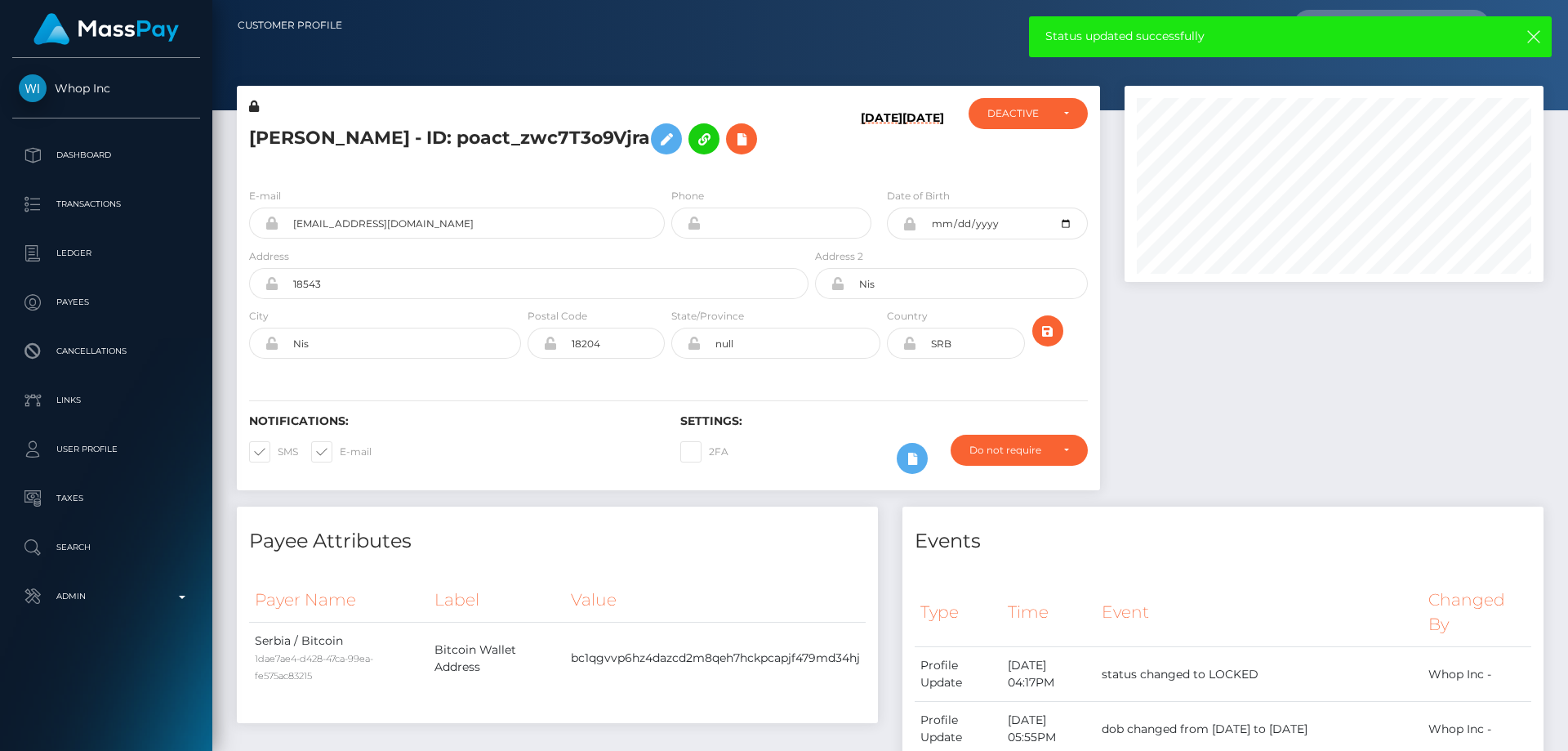
click at [418, 134] on h5 "[PERSON_NAME] - ID: poact_zwc7T3o9Vjra" at bounding box center [524, 139] width 551 height 47
click at [418, 137] on h5 "[PERSON_NAME] - ID: poact_zwc7T3o9Vjra" at bounding box center [524, 139] width 551 height 47
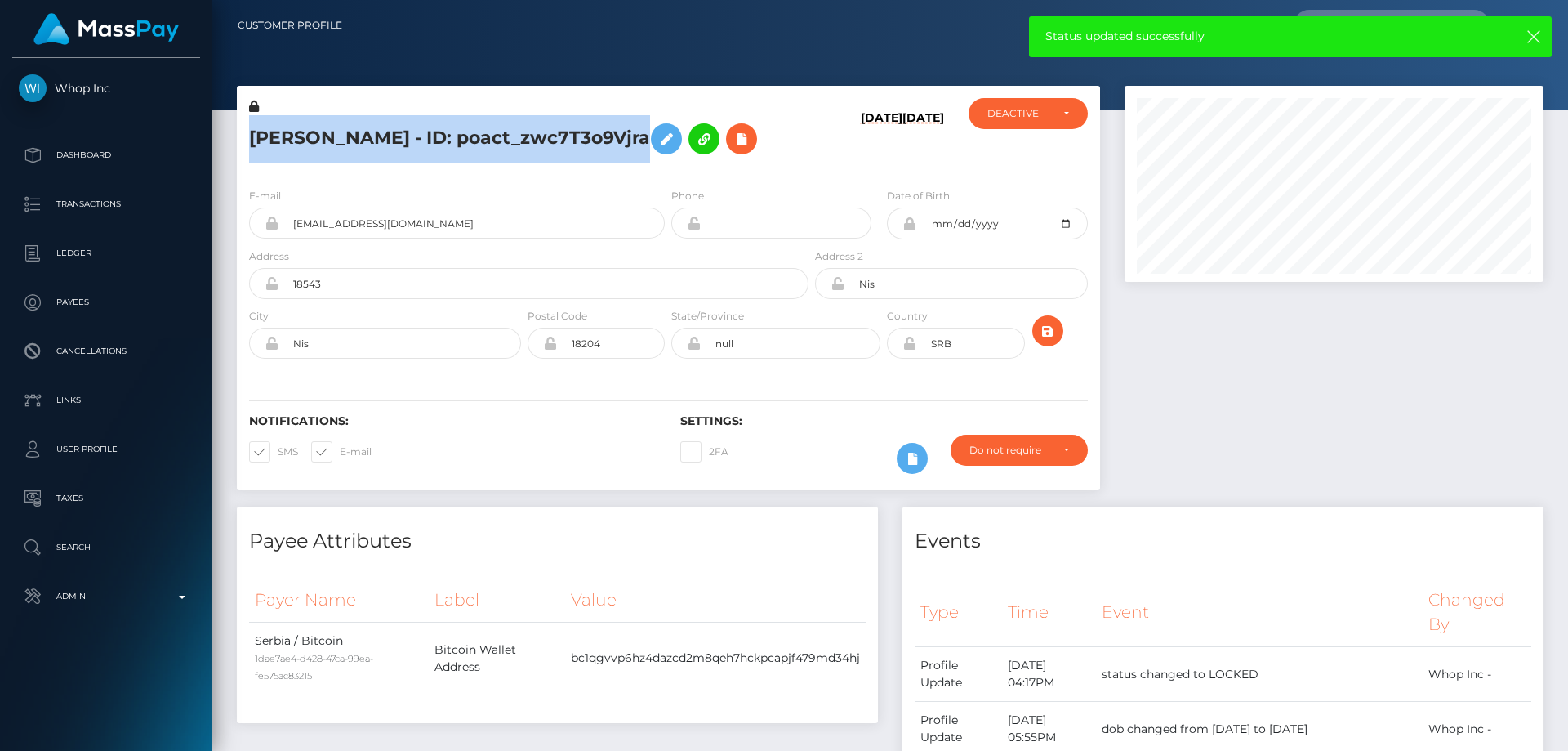
click at [418, 137] on h5 "[PERSON_NAME] - ID: poact_zwc7T3o9Vjra" at bounding box center [524, 139] width 551 height 47
copy h5 "[PERSON_NAME] - ID: poact_zwc7T3o9Vjra"
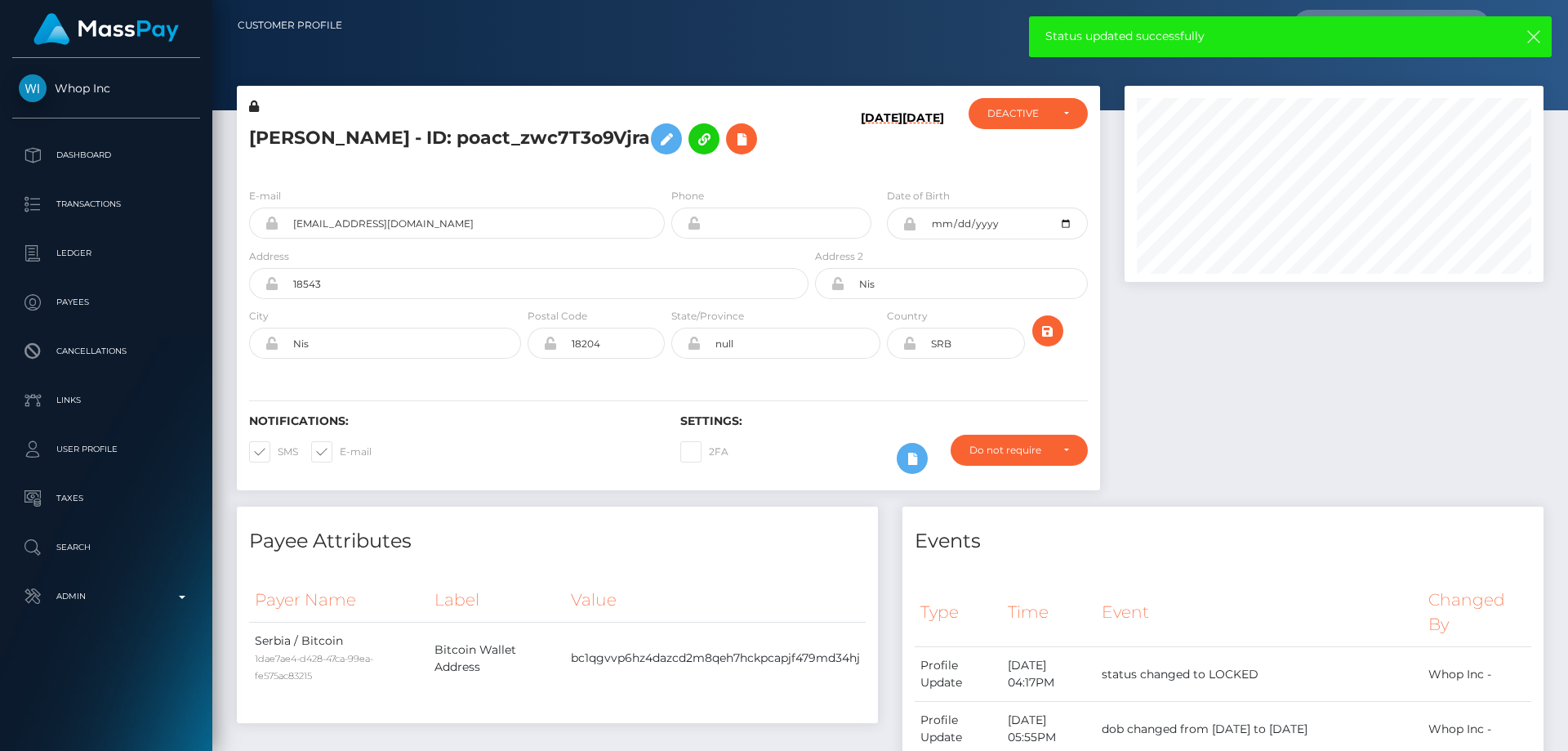
click at [1335, 515] on div "Events" at bounding box center [1223, 531] width 641 height 49
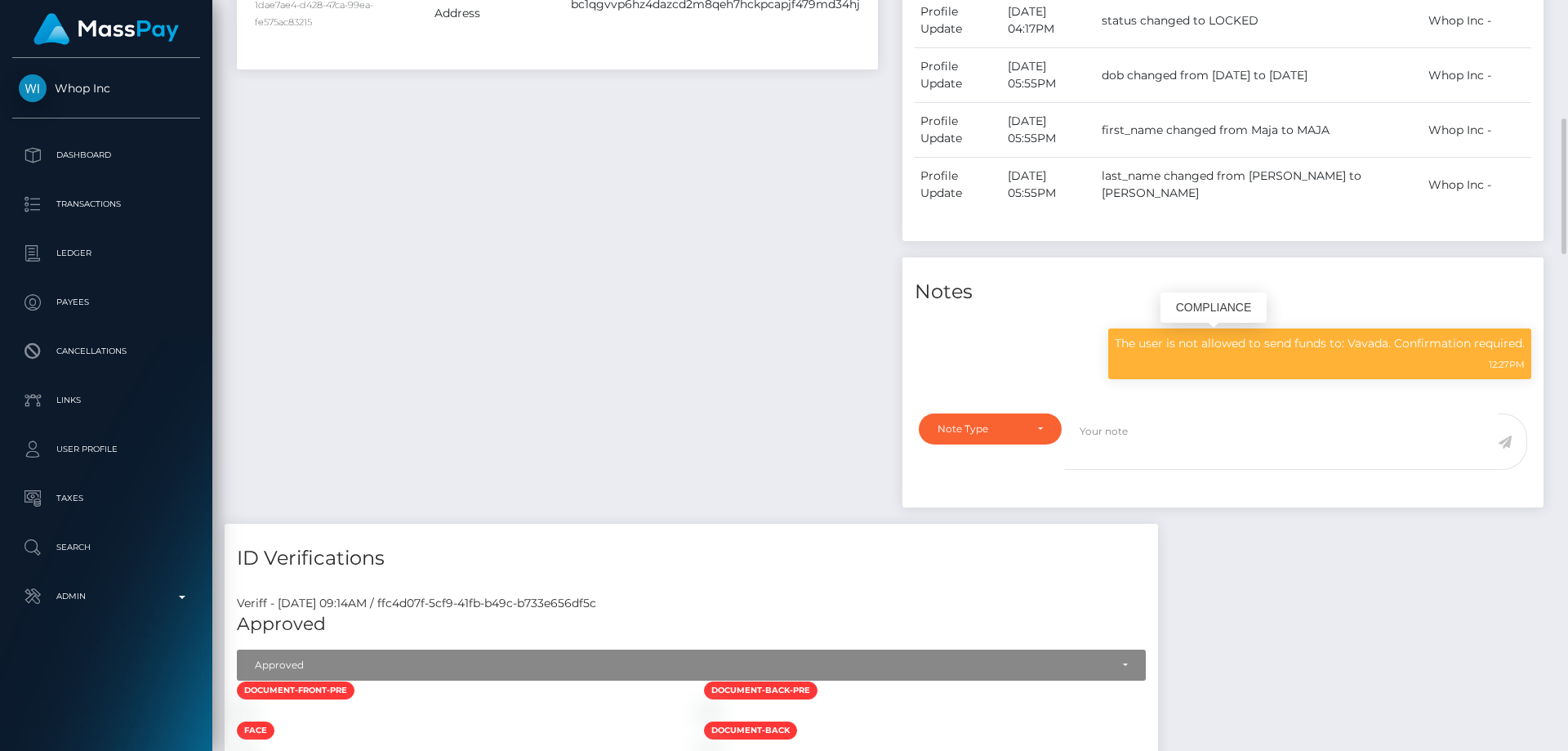
click at [1264, 344] on p "The user is not allowed to send funds to: Vavada. Confirmation required." at bounding box center [1320, 343] width 410 height 17
copy div "The user is not allowed to send funds to: Vavada. Confirmation required."
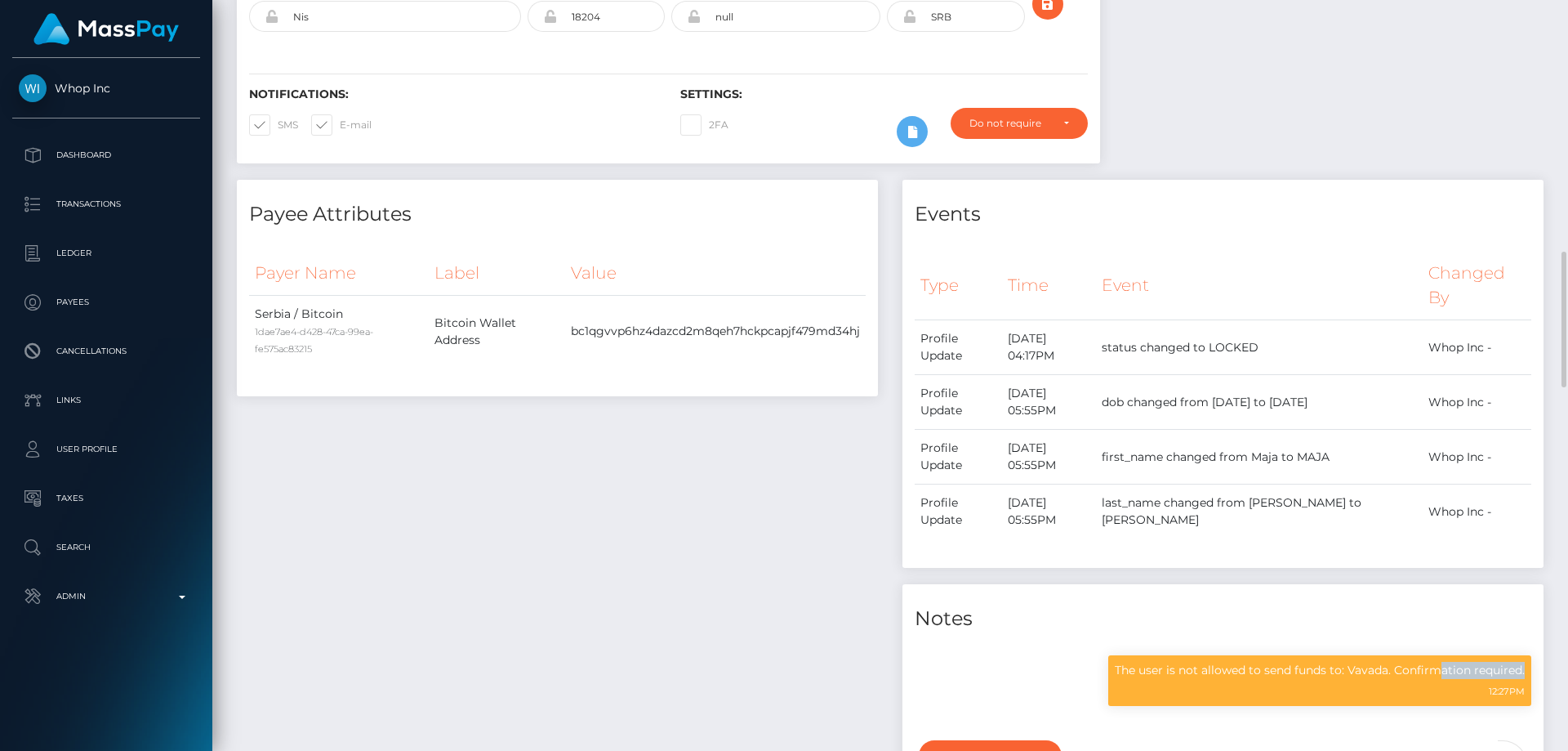
scroll to position [572, 0]
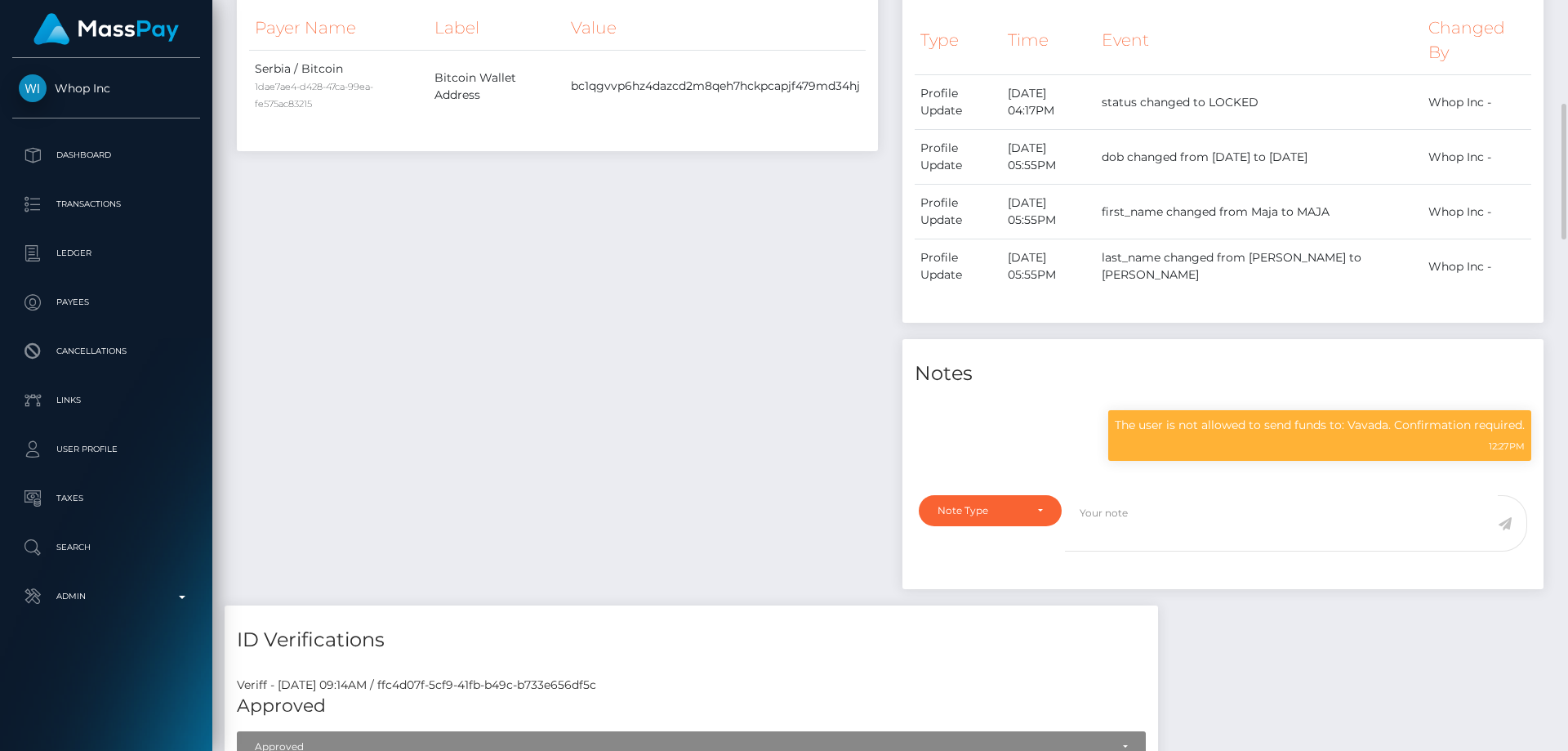
click at [759, 356] on div "Payee Attributes Payer Name Label Value Serbia / Bitcoin 1dae7ae4-d428-47ca-99e…" at bounding box center [557, 269] width 665 height 671
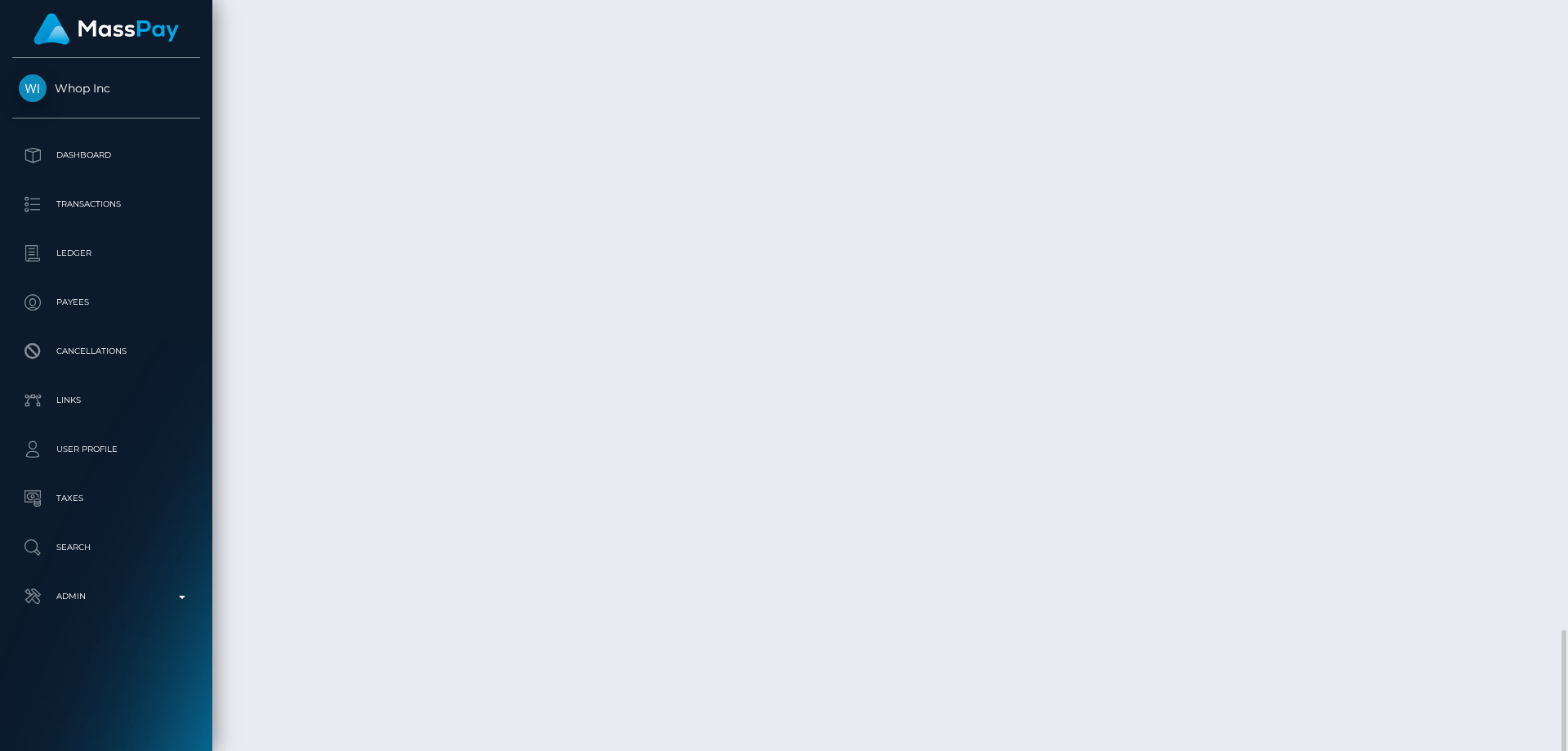
scroll to position [3391, 0]
drag, startPoint x: 1163, startPoint y: 554, endPoint x: 1102, endPoint y: 555, distance: 61.0
copy td "$74.52 USD"
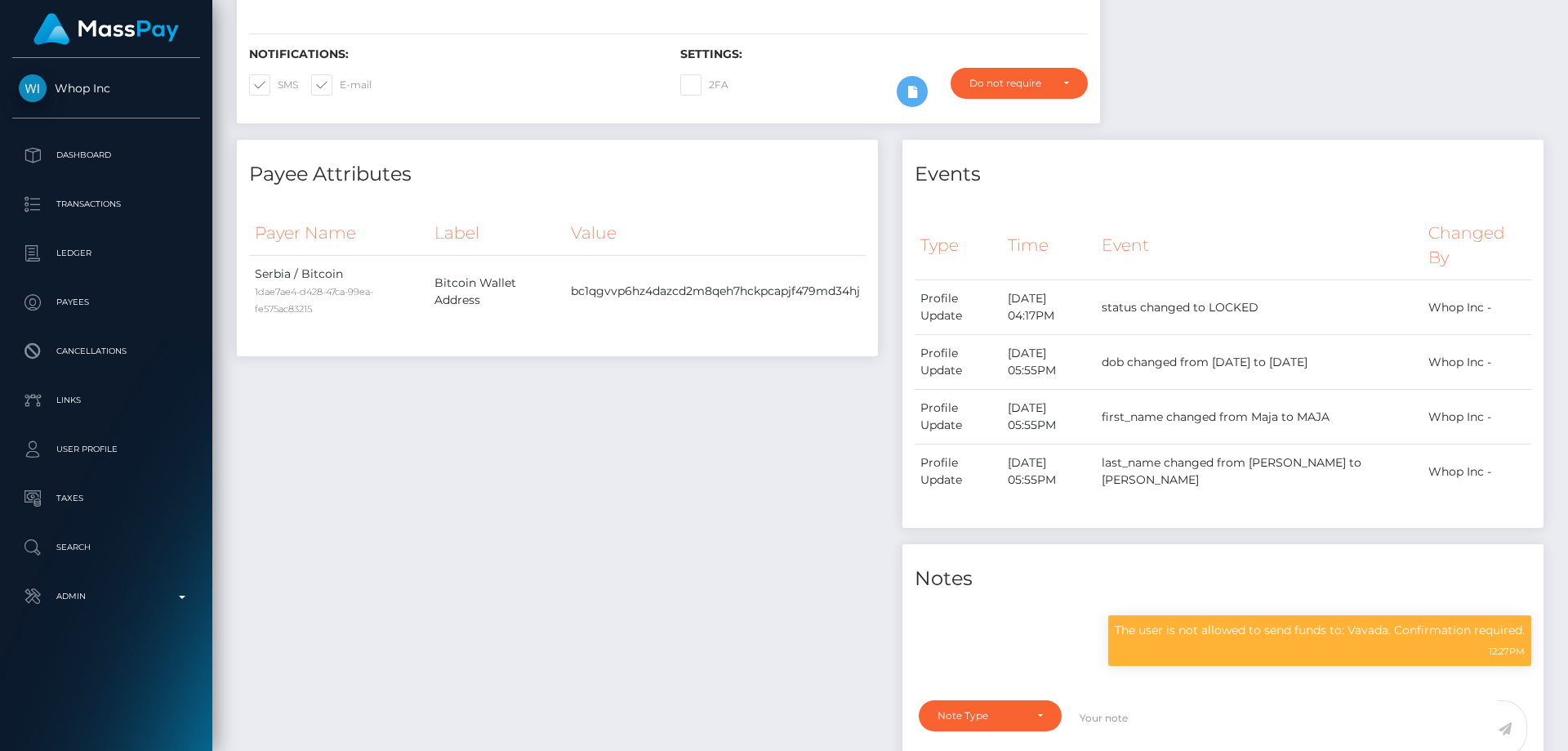
scroll to position [0, 0]
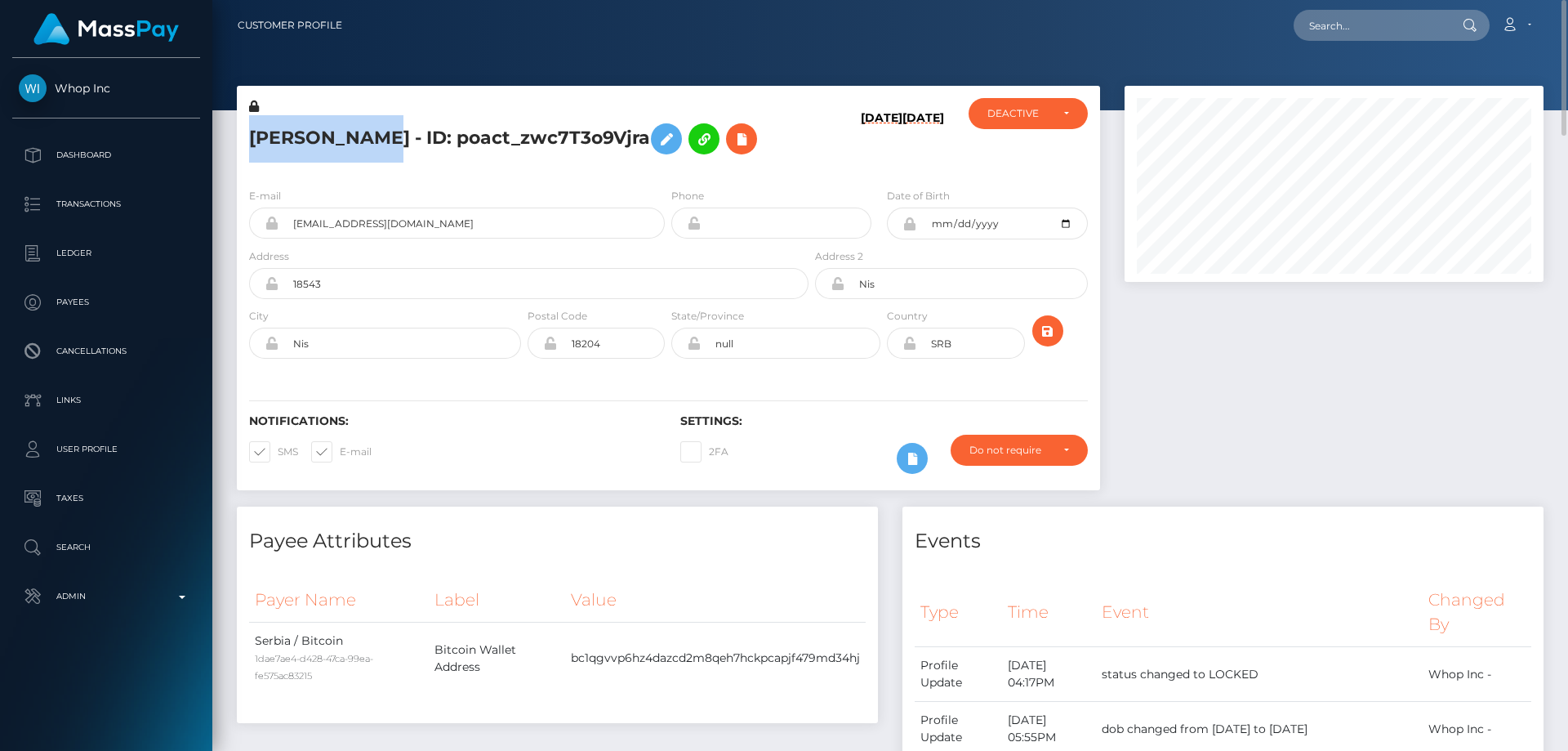
drag, startPoint x: 386, startPoint y: 137, endPoint x: 240, endPoint y: 140, distance: 146.0
click at [240, 140] on div "[PERSON_NAME] - ID: poact_zwc7T3o9Vjra" at bounding box center [524, 136] width 575 height 76
copy h5 "[PERSON_NAME]"
drag, startPoint x: 470, startPoint y: 219, endPoint x: 297, endPoint y: 215, distance: 173.0
click at [297, 215] on input "[EMAIL_ADDRESS][DOMAIN_NAME]" at bounding box center [472, 223] width 386 height 31
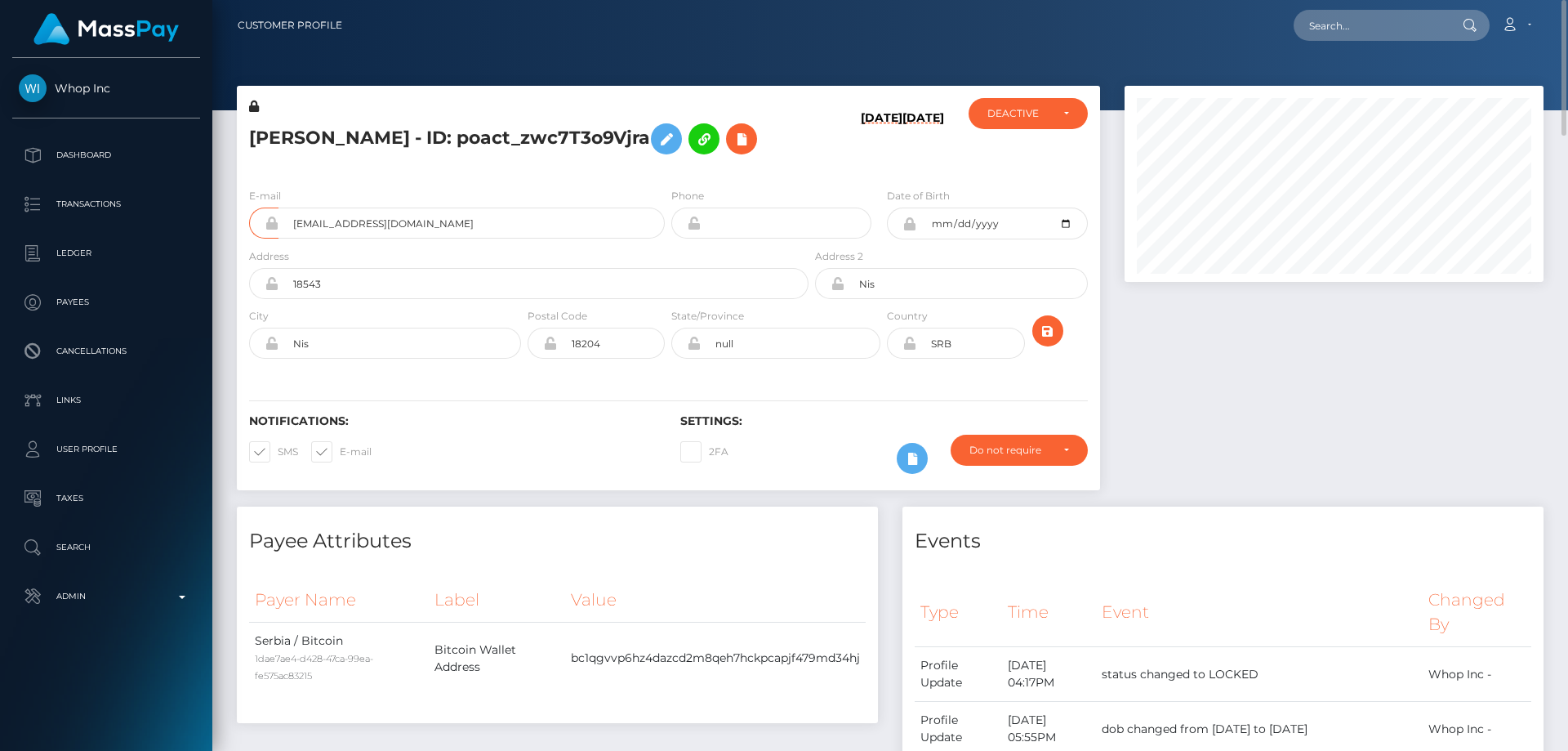
click at [864, 164] on h6 "[DATE]" at bounding box center [881, 140] width 42 height 57
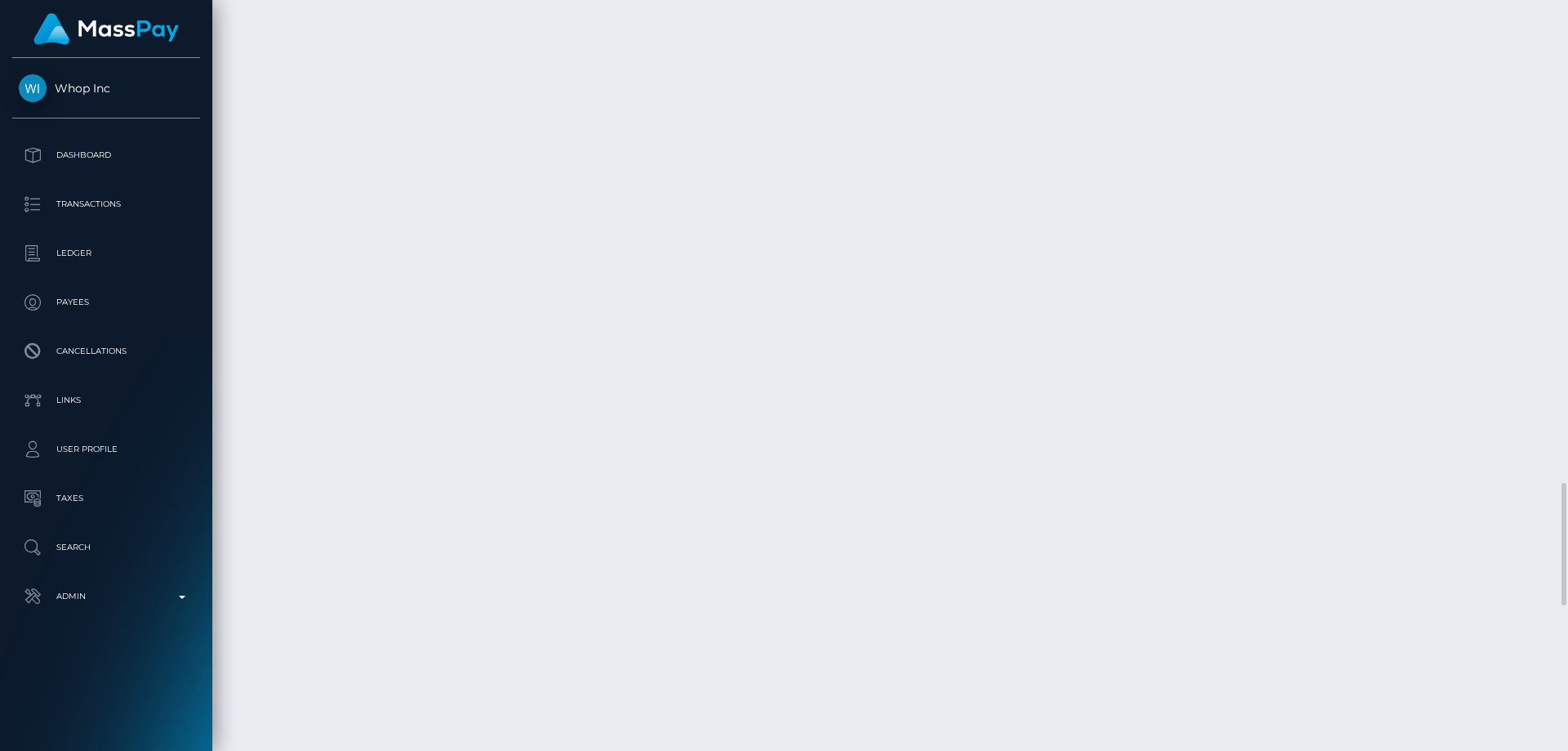
scroll to position [3269, 0]
checkbox input "true"
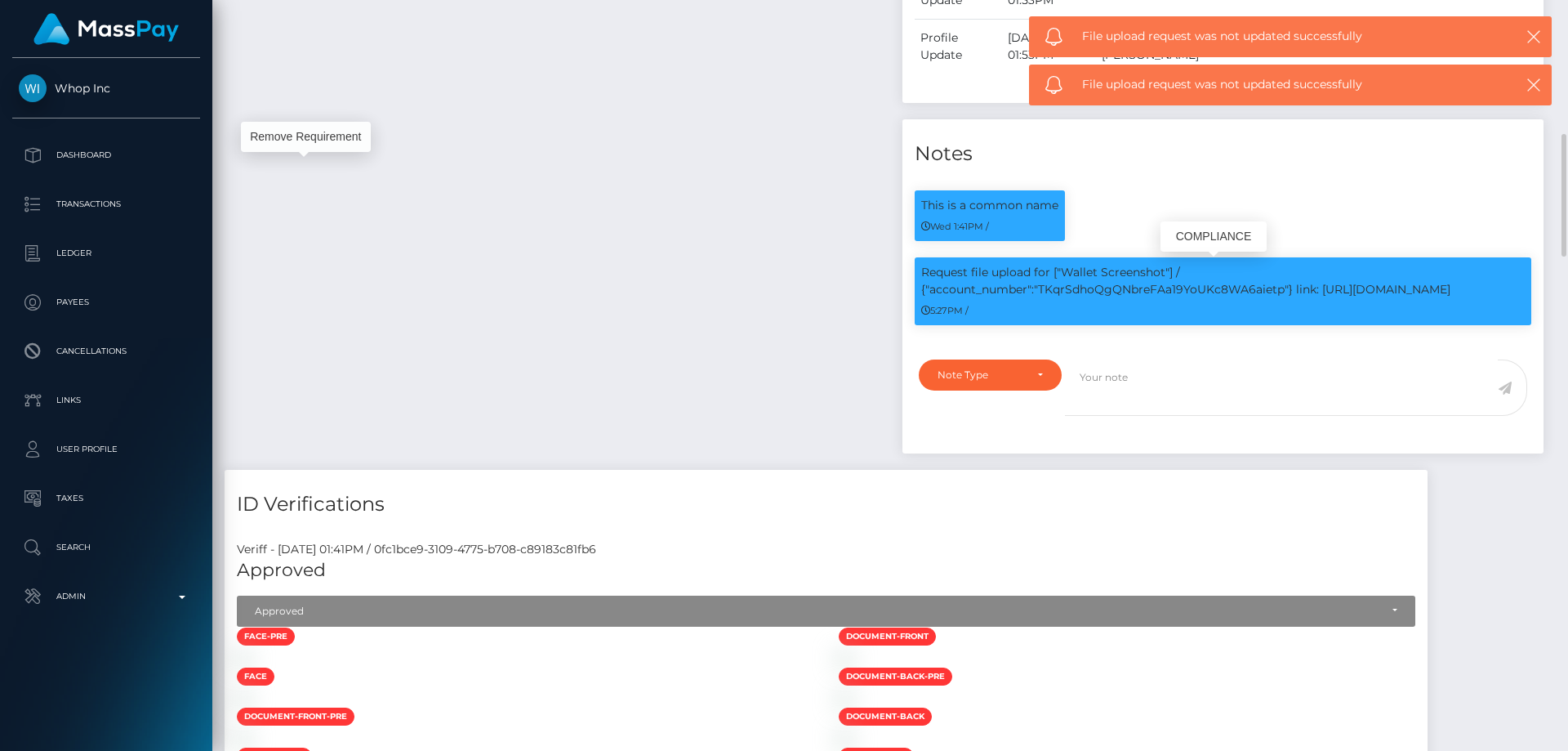
scroll to position [196, 420]
click at [1212, 297] on p "Request file upload for ["Wallet Screenshot"] / {"account_number":"TKqrSdhoQgQN…" at bounding box center [1222, 281] width 603 height 35
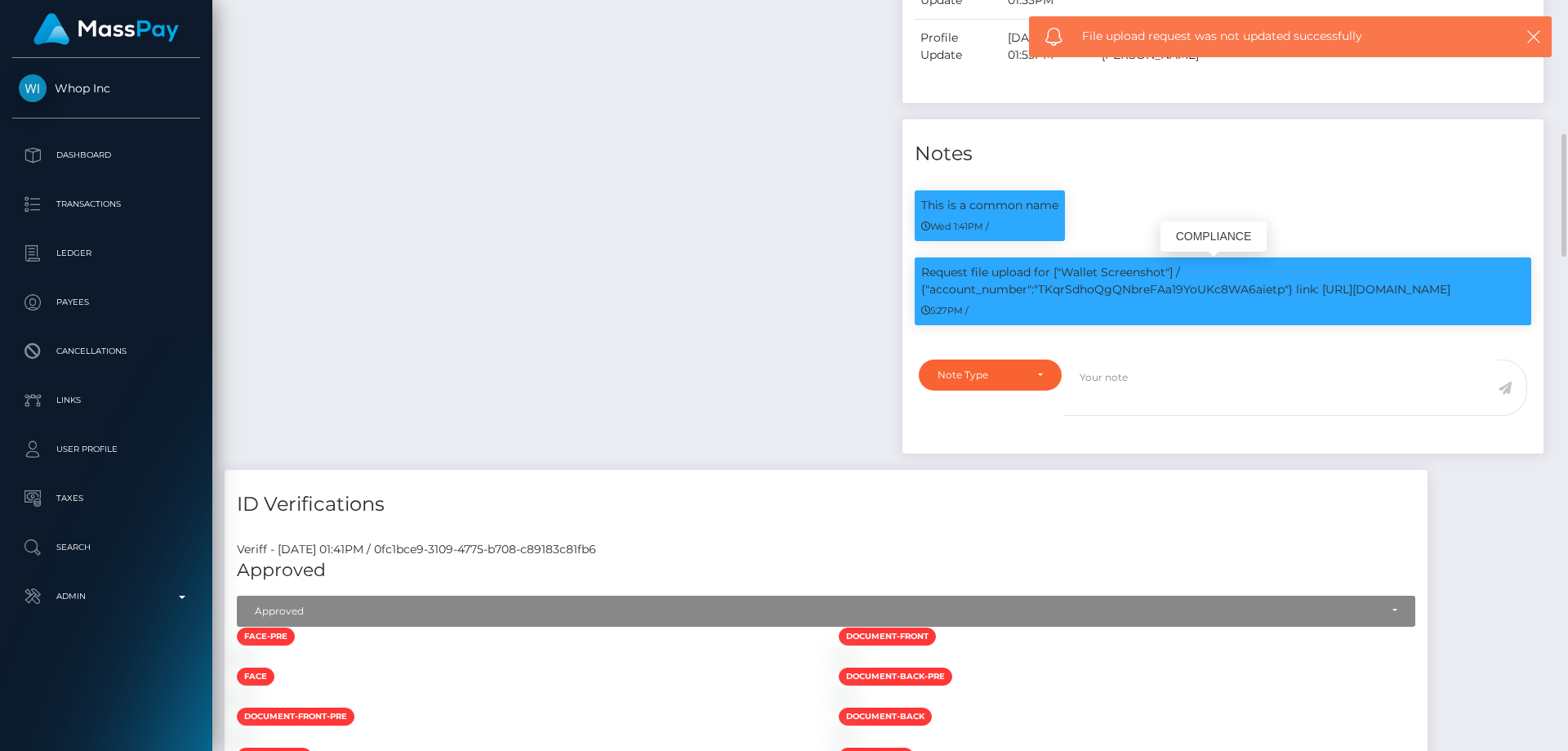
click at [1211, 296] on p "Request file upload for ["Wallet Screenshot"] / {"account_number":"TKqrSdhoQgQN…" at bounding box center [1222, 281] width 603 height 35
copy p "TKqrSdhoQgQNbreFAa19YoUKc8WA6aietp"
drag, startPoint x: 1030, startPoint y: 372, endPoint x: 1016, endPoint y: 372, distance: 14.0
click at [1028, 372] on div "Note Type" at bounding box center [991, 375] width 106 height 13
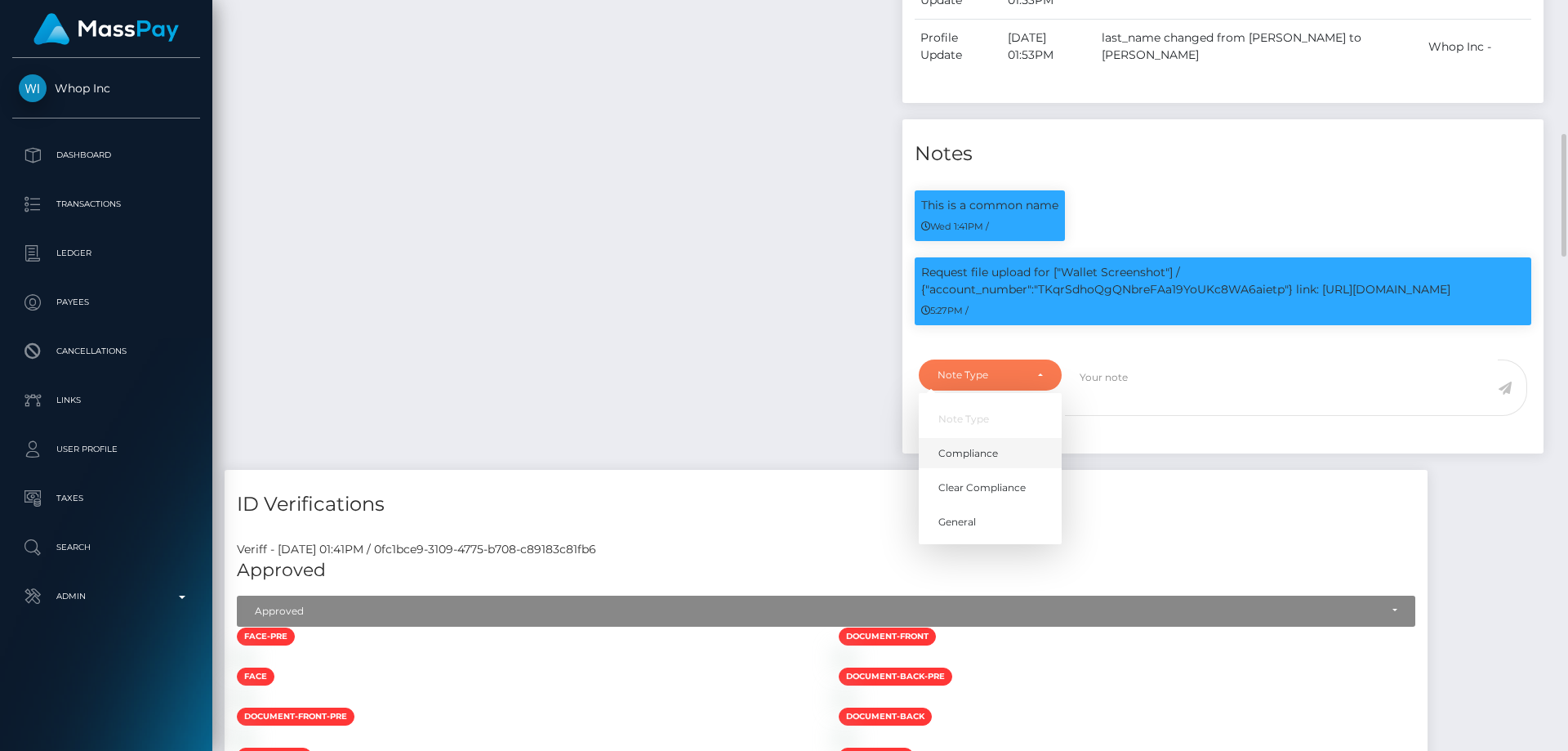
click at [986, 456] on span "Compliance" at bounding box center [967, 453] width 60 height 15
select select "COMPLIANCE"
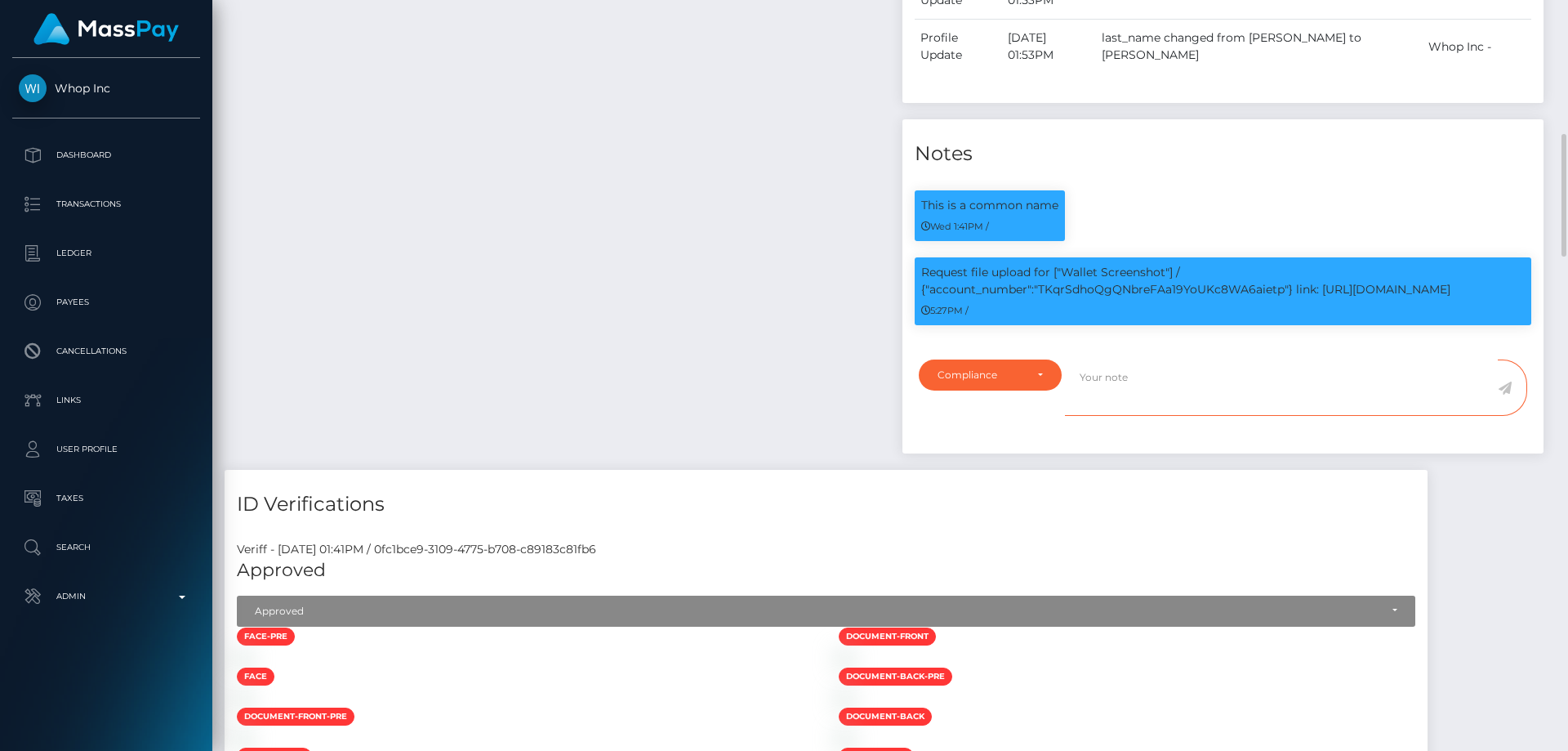
click at [1151, 391] on textarea at bounding box center [1281, 387] width 433 height 56
paste textarea "TKqrSdhoQgQNbreFAa19YoUKc8WA6aietp"
type textarea "Screenshot from the wallet: TKqrSdhoQgQNbreFAa19YoUKc8WA6aietp provided."
click at [1506, 388] on icon at bounding box center [1505, 387] width 14 height 13
click at [727, 412] on div "Payee Attributes Payer Name Label Value United States / USDT - Tron(TRC20) dd96…" at bounding box center [557, 92] width 665 height 755
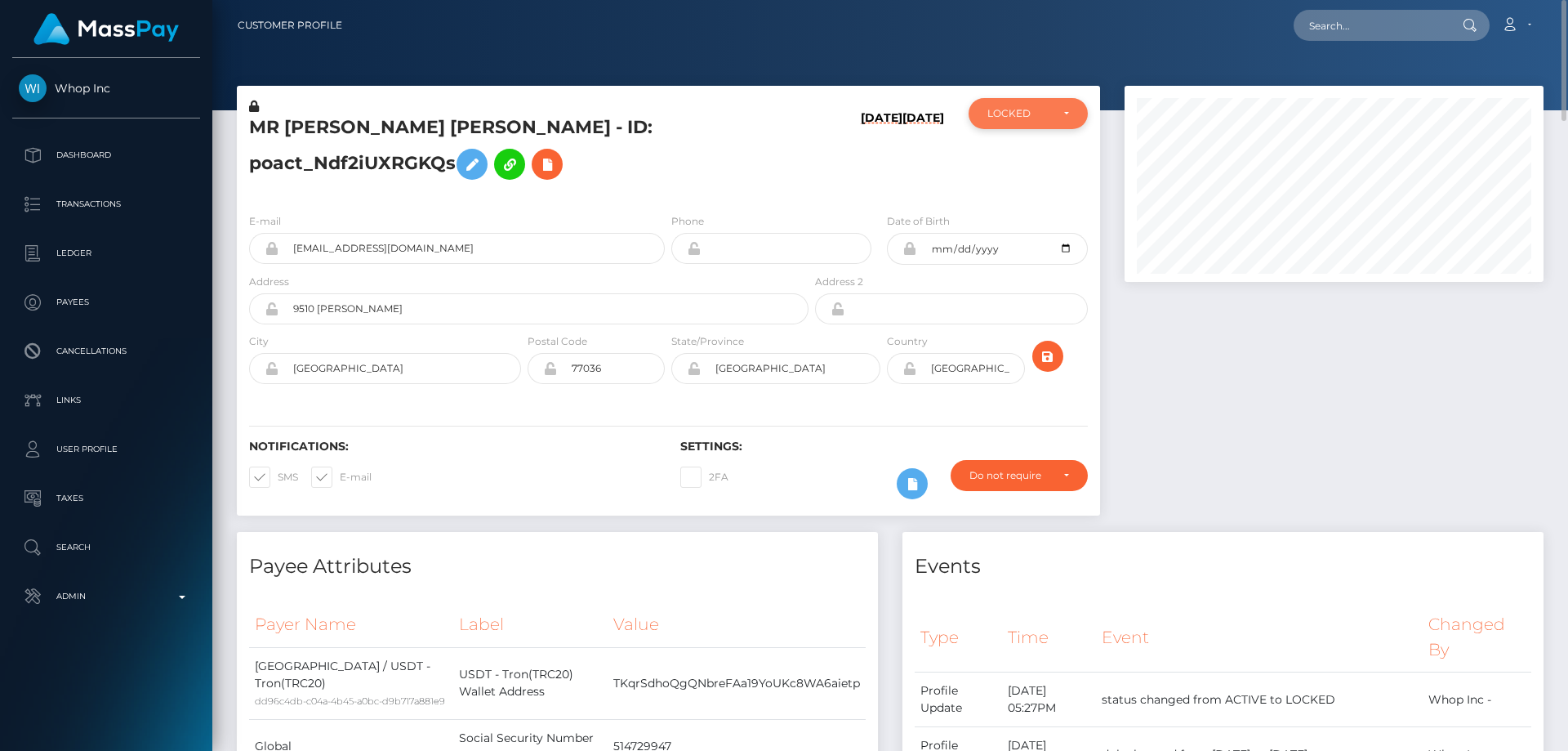
click at [1043, 113] on div "LOCKED" at bounding box center [1019, 113] width 63 height 13
click at [1039, 157] on link "ACTIVE" at bounding box center [1028, 157] width 119 height 30
select select "ACTIVE"
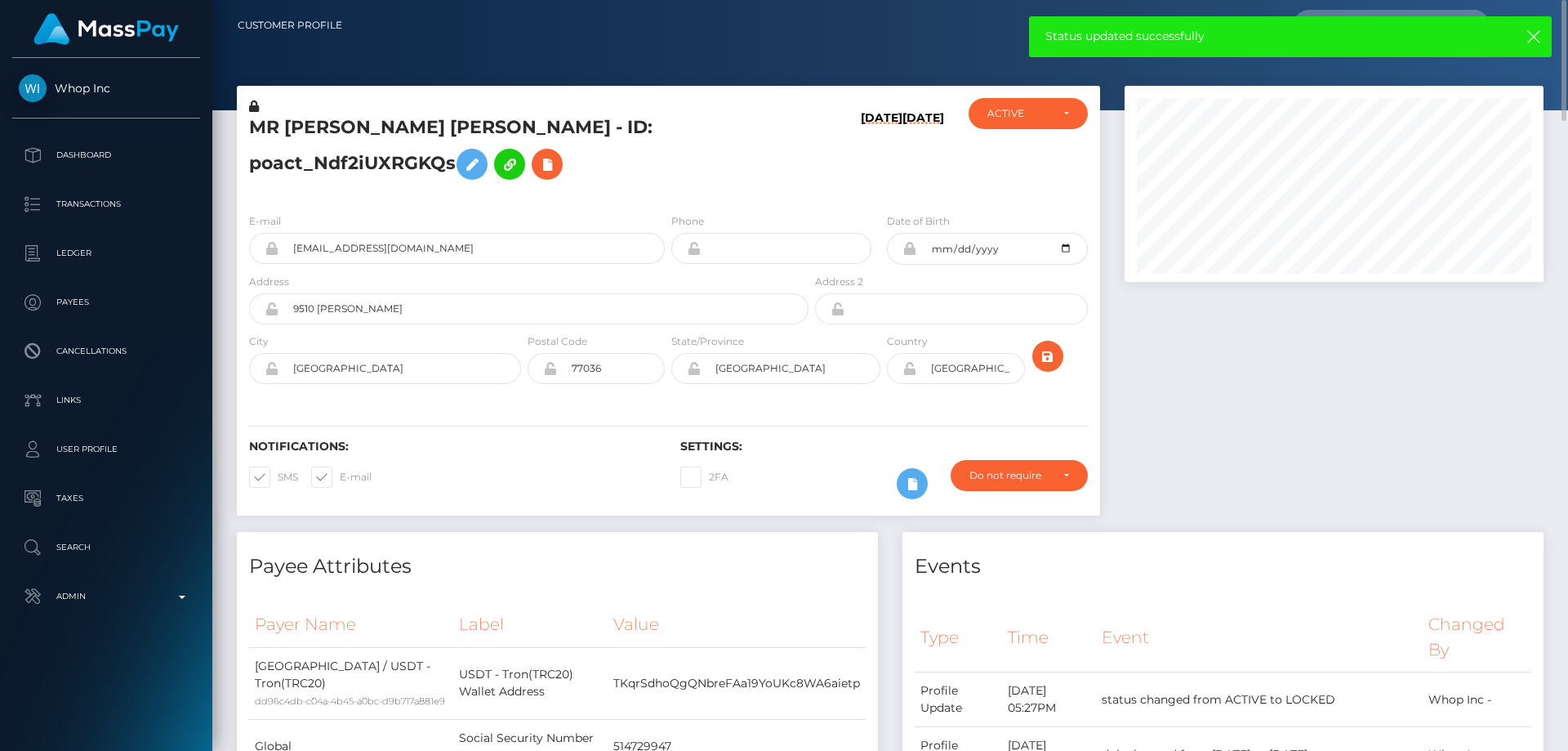
click at [256, 107] on icon at bounding box center [253, 106] width 10 height 12
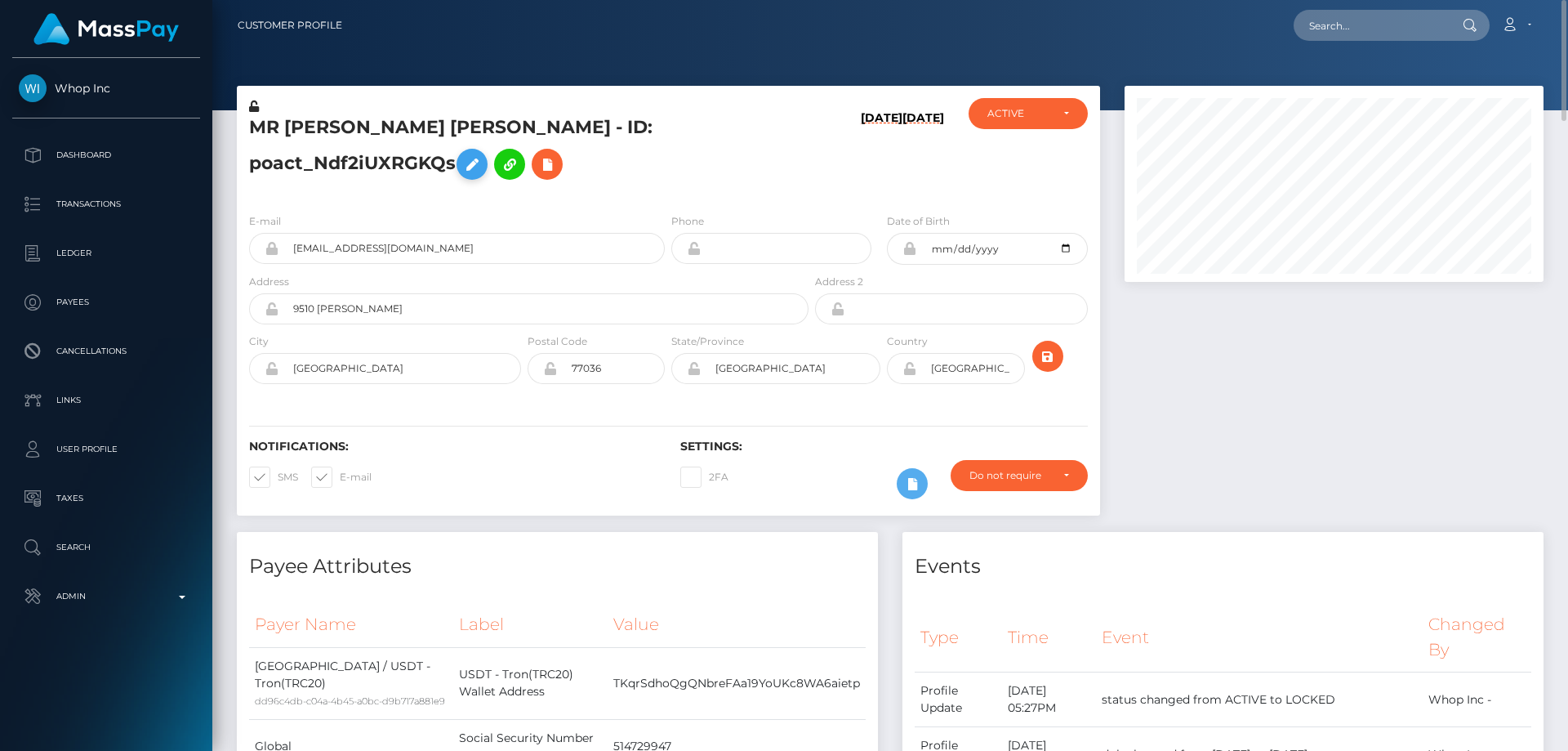
click at [462, 163] on icon at bounding box center [472, 164] width 20 height 20
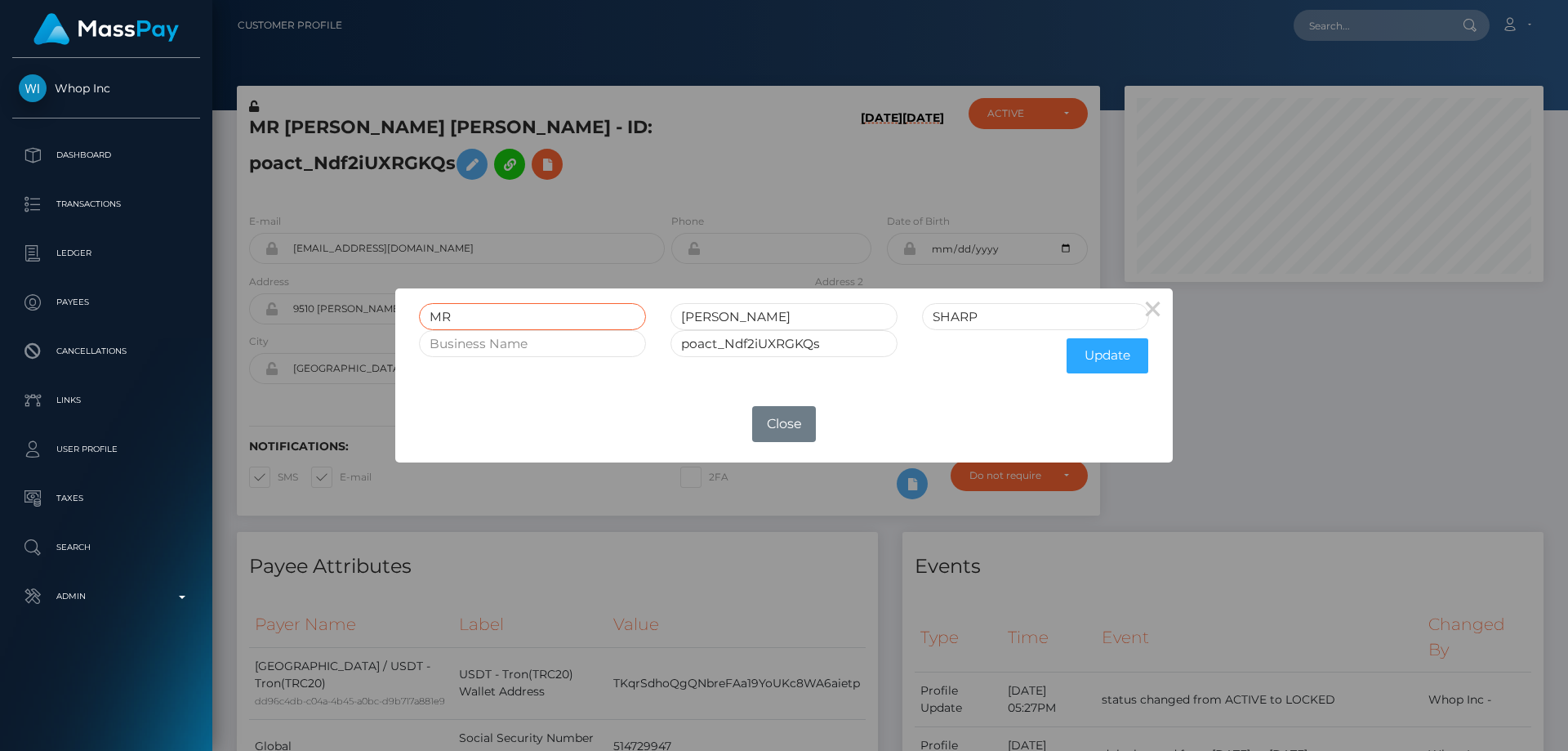
drag, startPoint x: 446, startPoint y: 316, endPoint x: 312, endPoint y: 344, distance: 136.9
click at [320, 340] on div "× MR [PERSON_NAME] [PERSON_NAME] poact_Ndf2iUXRGKQs Update OK No Close" at bounding box center [784, 375] width 1568 height 751
drag, startPoint x: 746, startPoint y: 316, endPoint x: 657, endPoint y: 316, distance: 89.0
click at [657, 316] on div "[PERSON_NAME] [PERSON_NAME]" at bounding box center [784, 316] width 755 height 27
type input "[PERSON_NAME]"
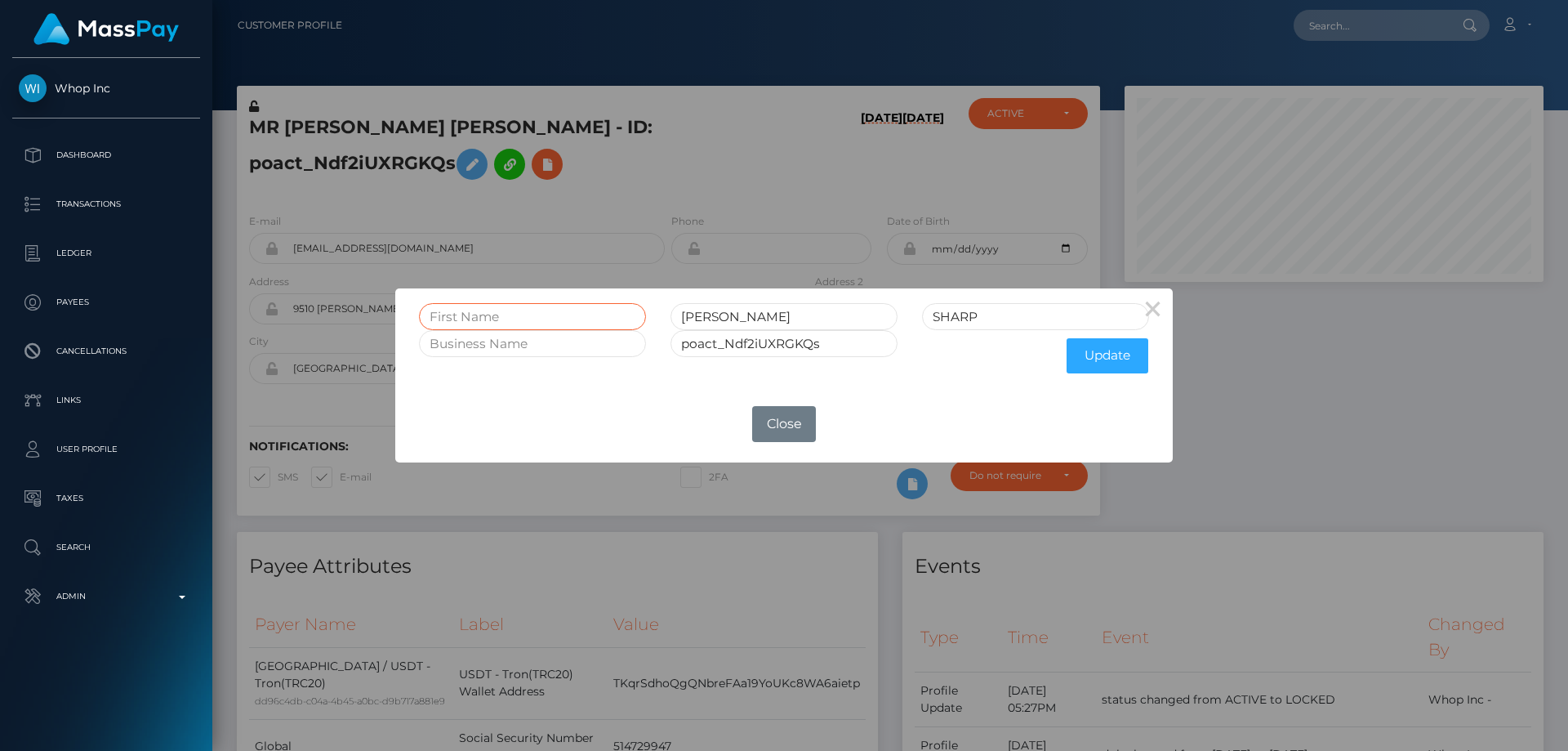
paste input "[PERSON_NAME]"
type input "[PERSON_NAME]"
click at [688, 314] on input "[PERSON_NAME]" at bounding box center [784, 316] width 227 height 27
type input "[PERSON_NAME]"
click at [1102, 346] on button "Update" at bounding box center [1108, 356] width 82 height 36
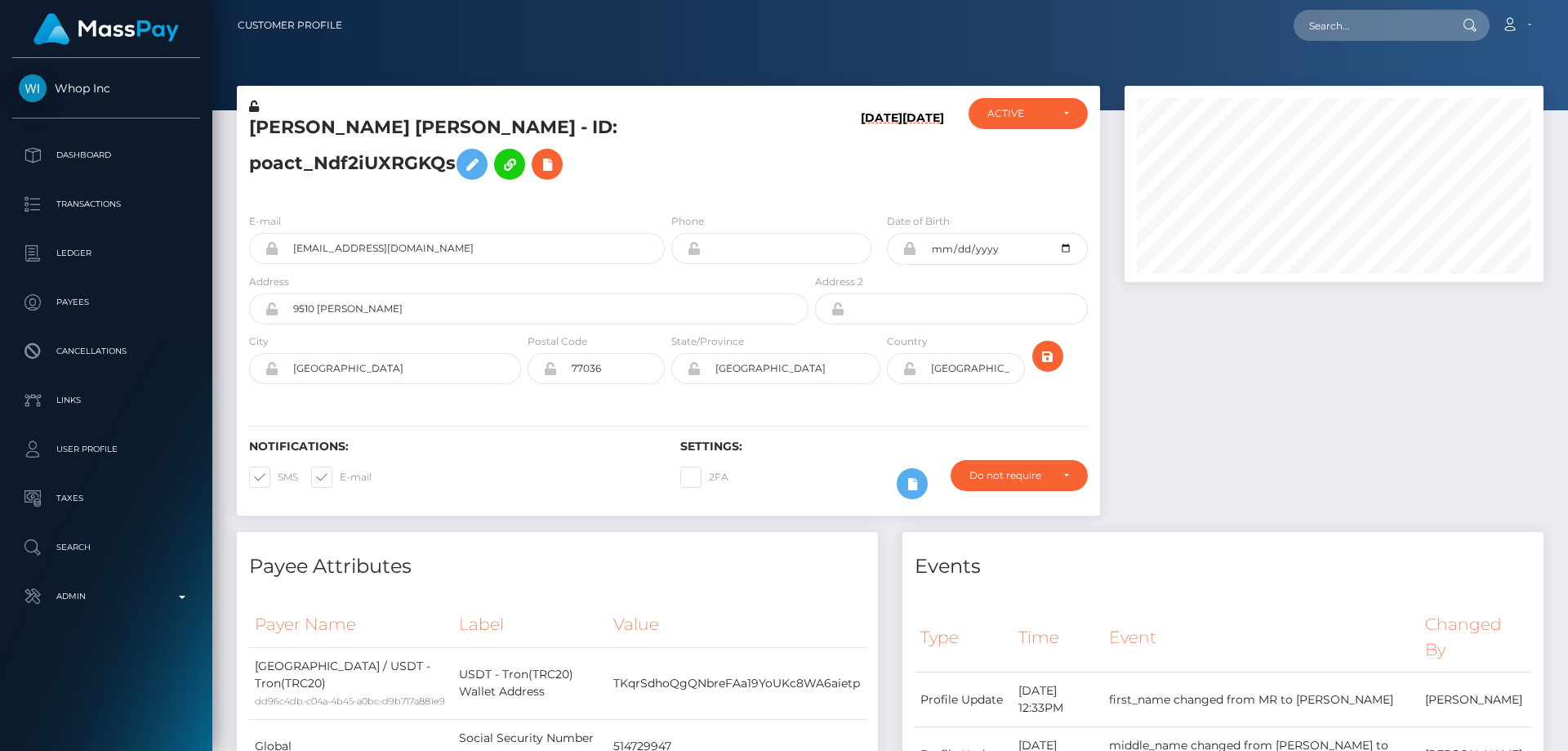
scroll to position [196, 420]
click at [255, 107] on icon at bounding box center [253, 106] width 10 height 12
click at [421, 180] on h5 "[PERSON_NAME] [PERSON_NAME] - ID: poact_Ndf2iUXRGKQs" at bounding box center [524, 152] width 551 height 73
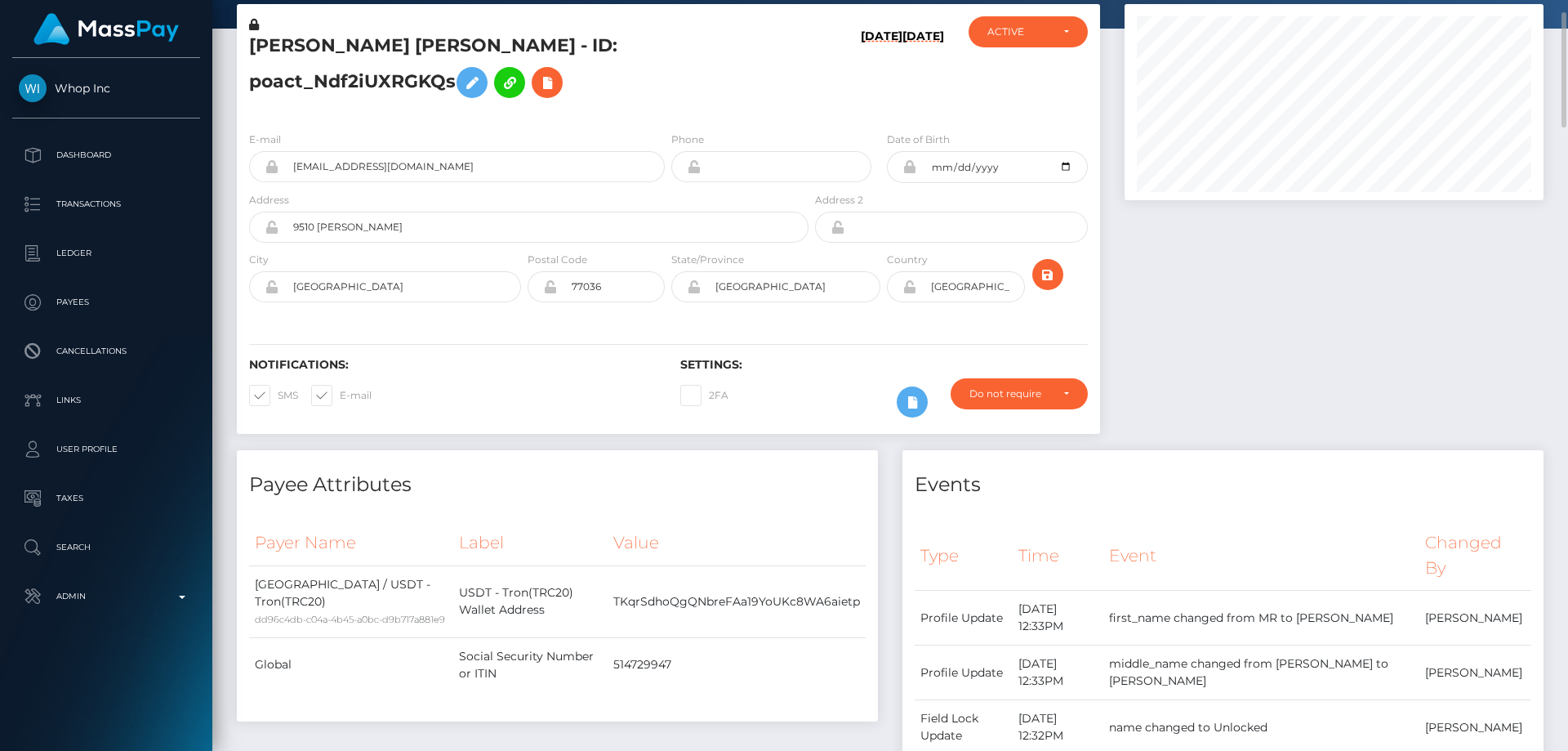
scroll to position [0, 0]
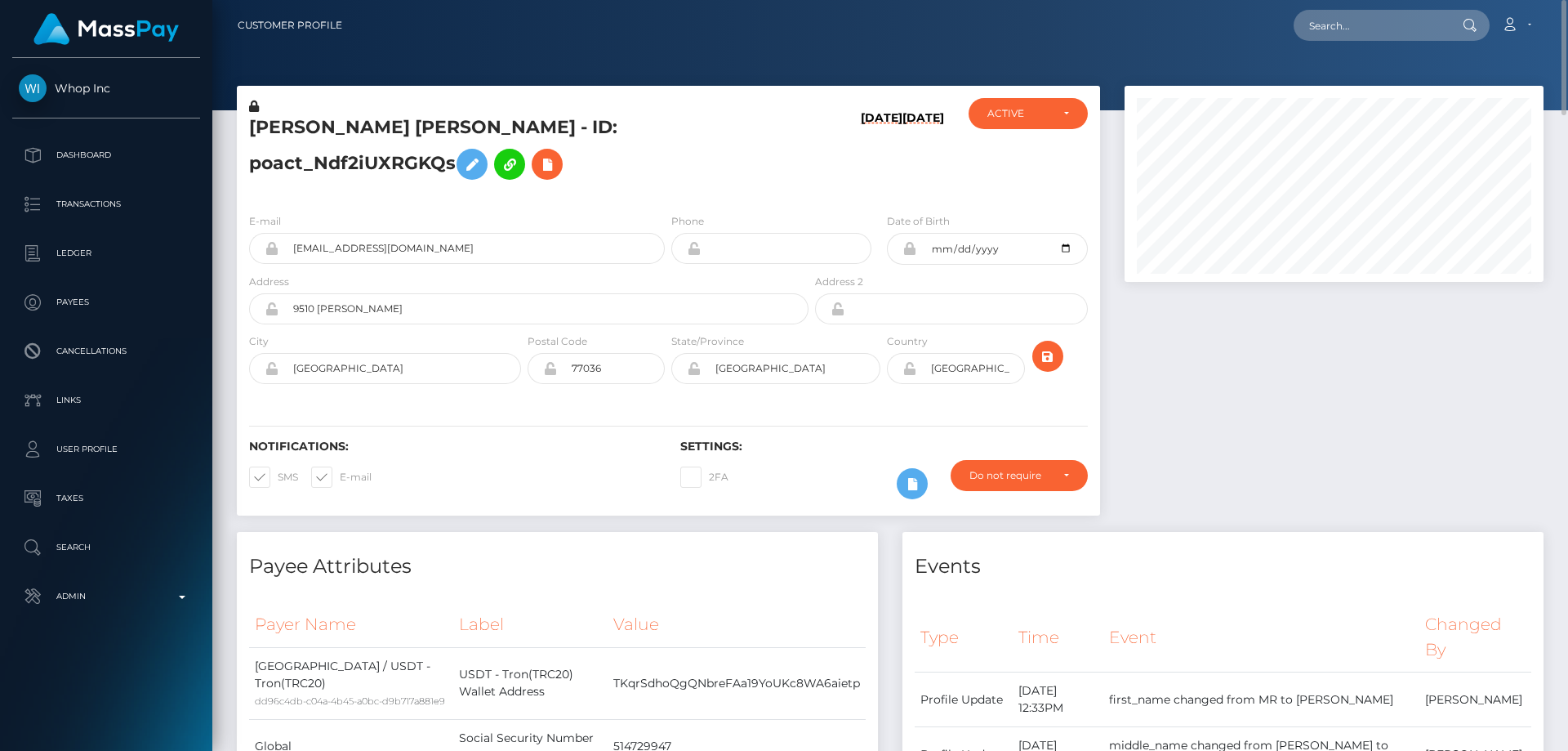
click at [469, 158] on h5 "[PERSON_NAME] [PERSON_NAME] - ID: poact_Ndf2iUXRGKQs" at bounding box center [524, 152] width 551 height 73
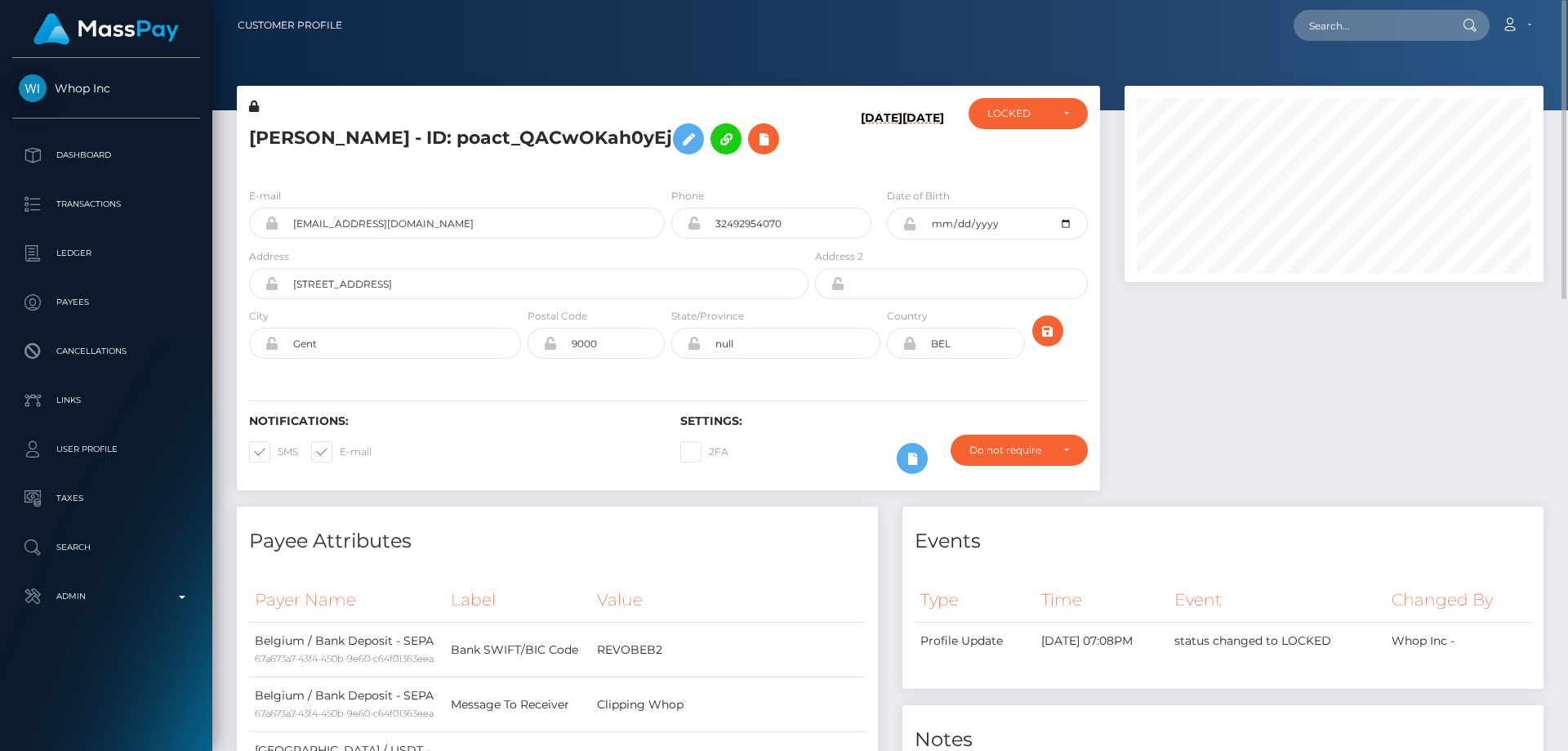
click at [417, 143] on h5 "[PERSON_NAME] - ID: poact_QACwOKah0yEj" at bounding box center [524, 139] width 551 height 47
copy h5 "[PERSON_NAME] - ID: poact_QACwOKah0yEj"
click at [553, 178] on div "E-mail [EMAIL_ADDRESS][DOMAIN_NAME] Phone 32492954070" at bounding box center [669, 275] width 864 height 200
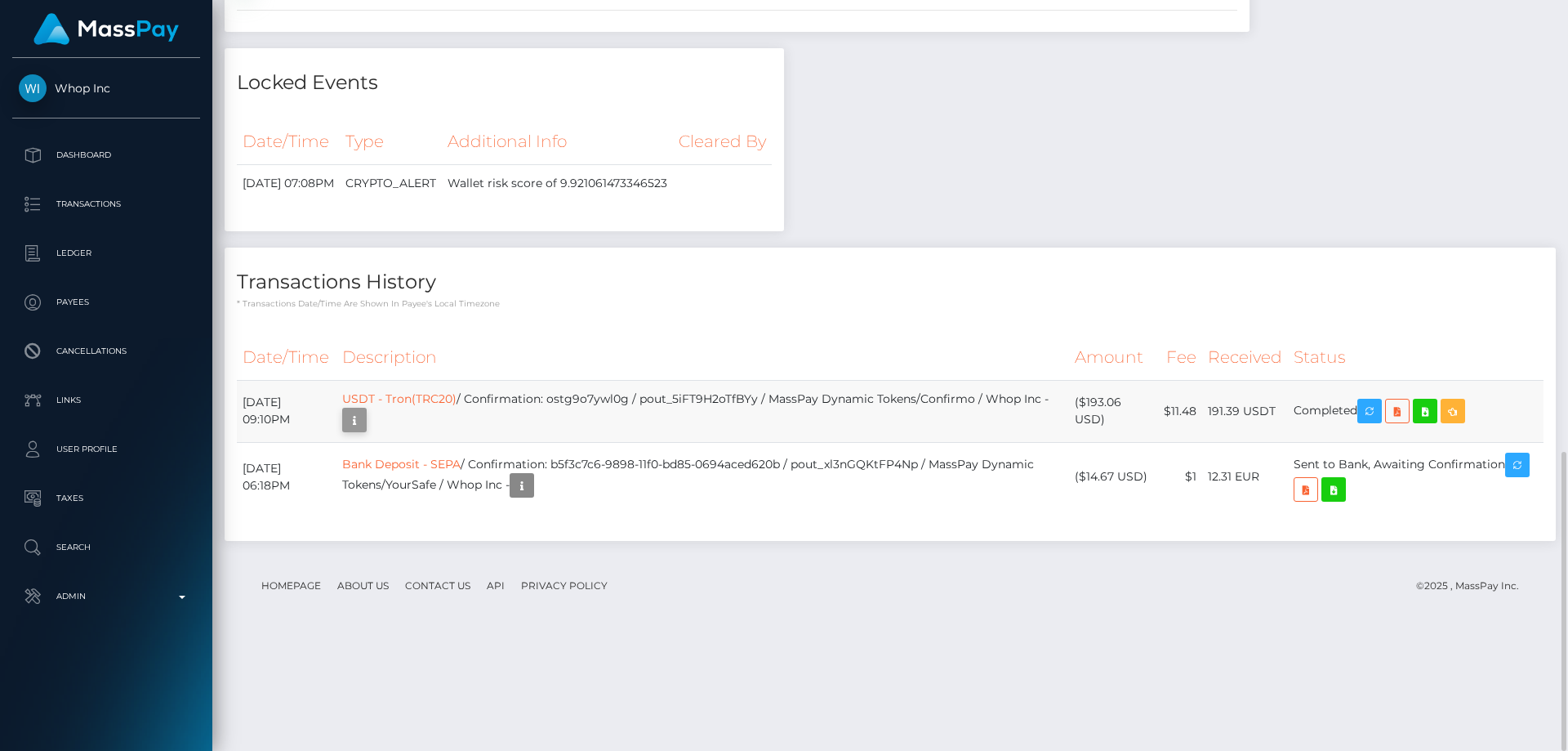
scroll to position [196, 420]
click at [364, 431] on icon "button" at bounding box center [354, 420] width 20 height 20
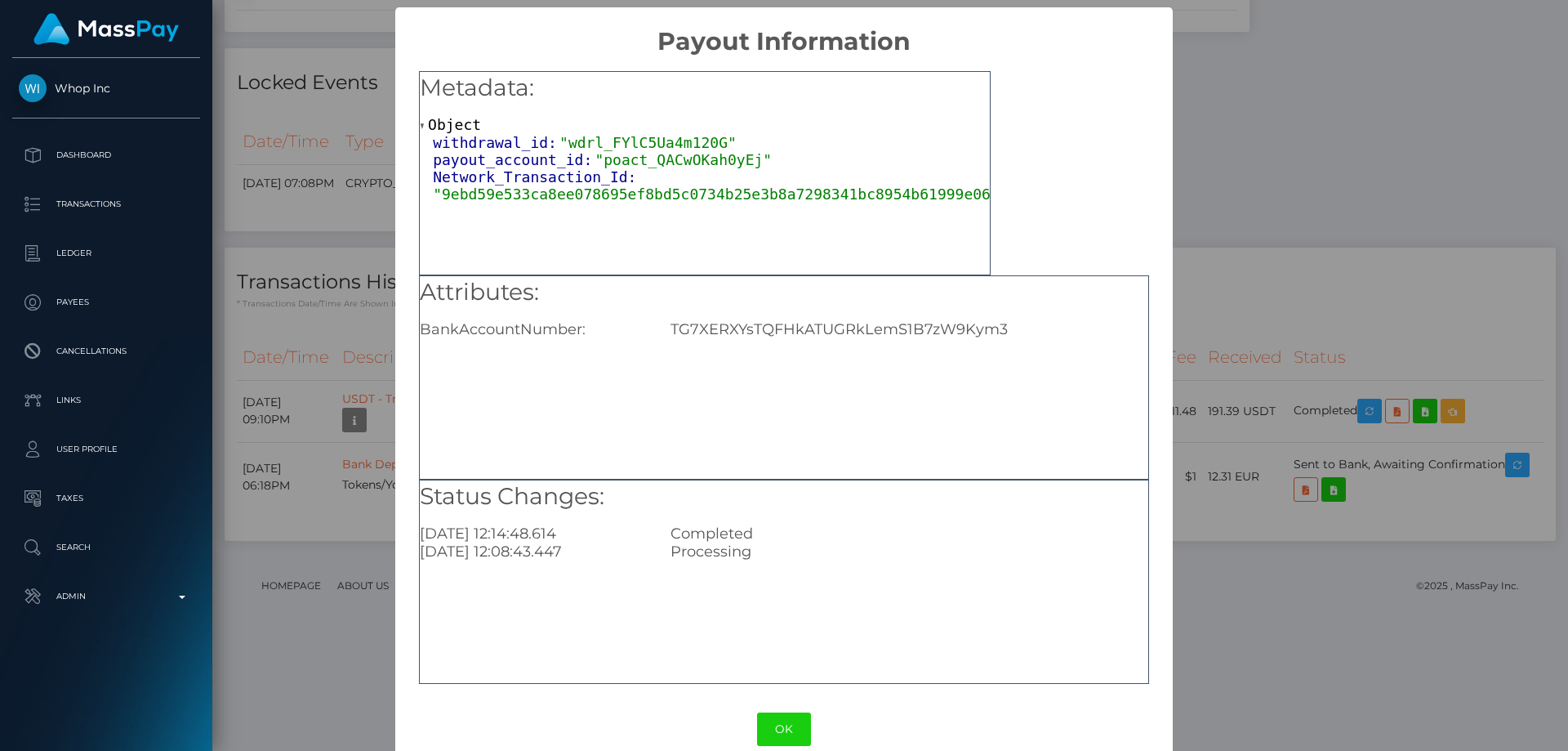
click at [857, 331] on div "TG7XERXYsTQFHkATUGRkLemS1B7zW9Kym3" at bounding box center [909, 329] width 502 height 18
copy div "TG7XERXYsTQFHkATUGRkLemS1B7zW9Kym3"
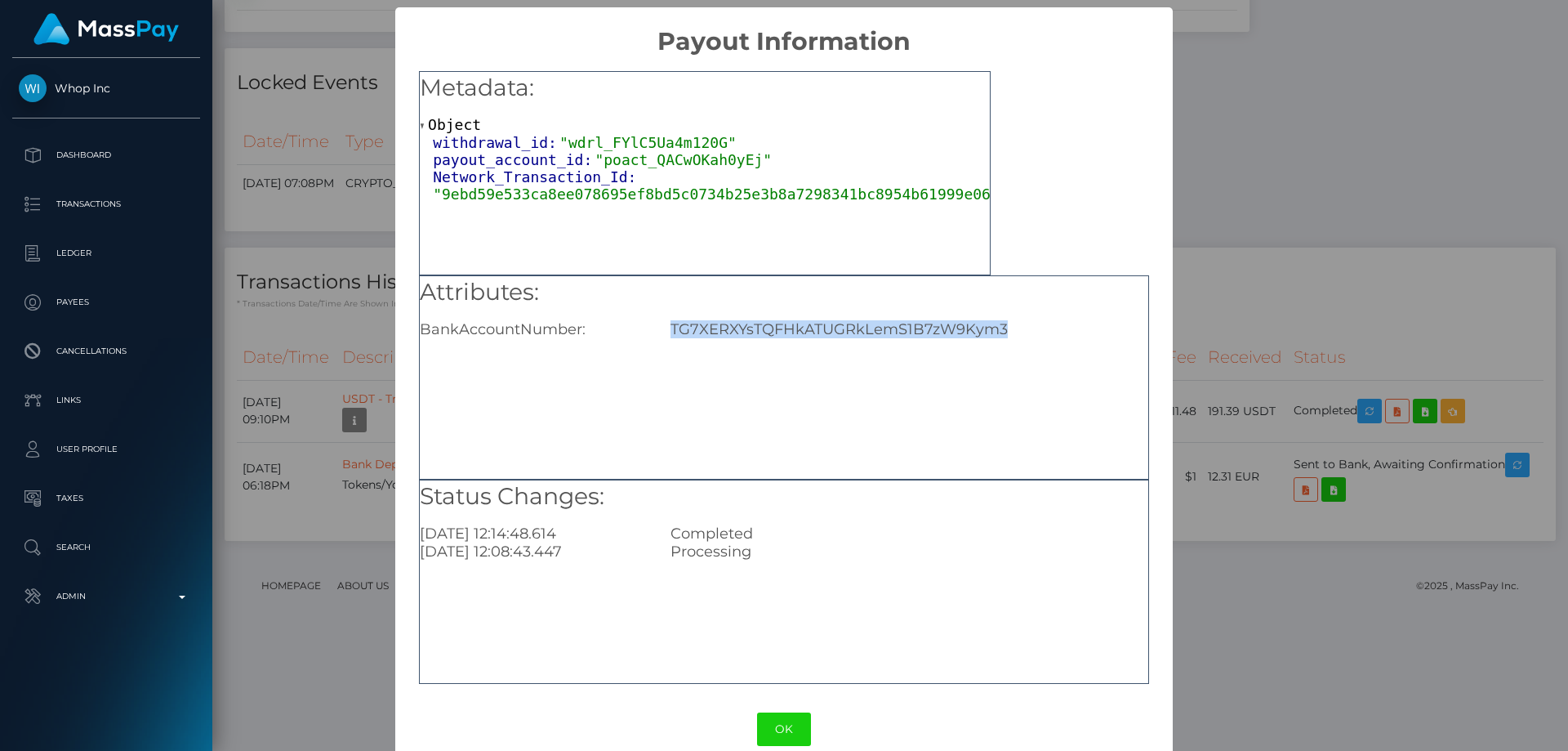
click at [1292, 415] on div "× Payout Information Metadata: Object withdrawal_id: "wdrl_FYlC5Ua4m120G" payou…" at bounding box center [784, 375] width 1568 height 751
click at [1317, 401] on div "× Payout Information Metadata: Object withdrawal_id: "wdrl_FYlC5Ua4m120G" payou…" at bounding box center [784, 375] width 1568 height 751
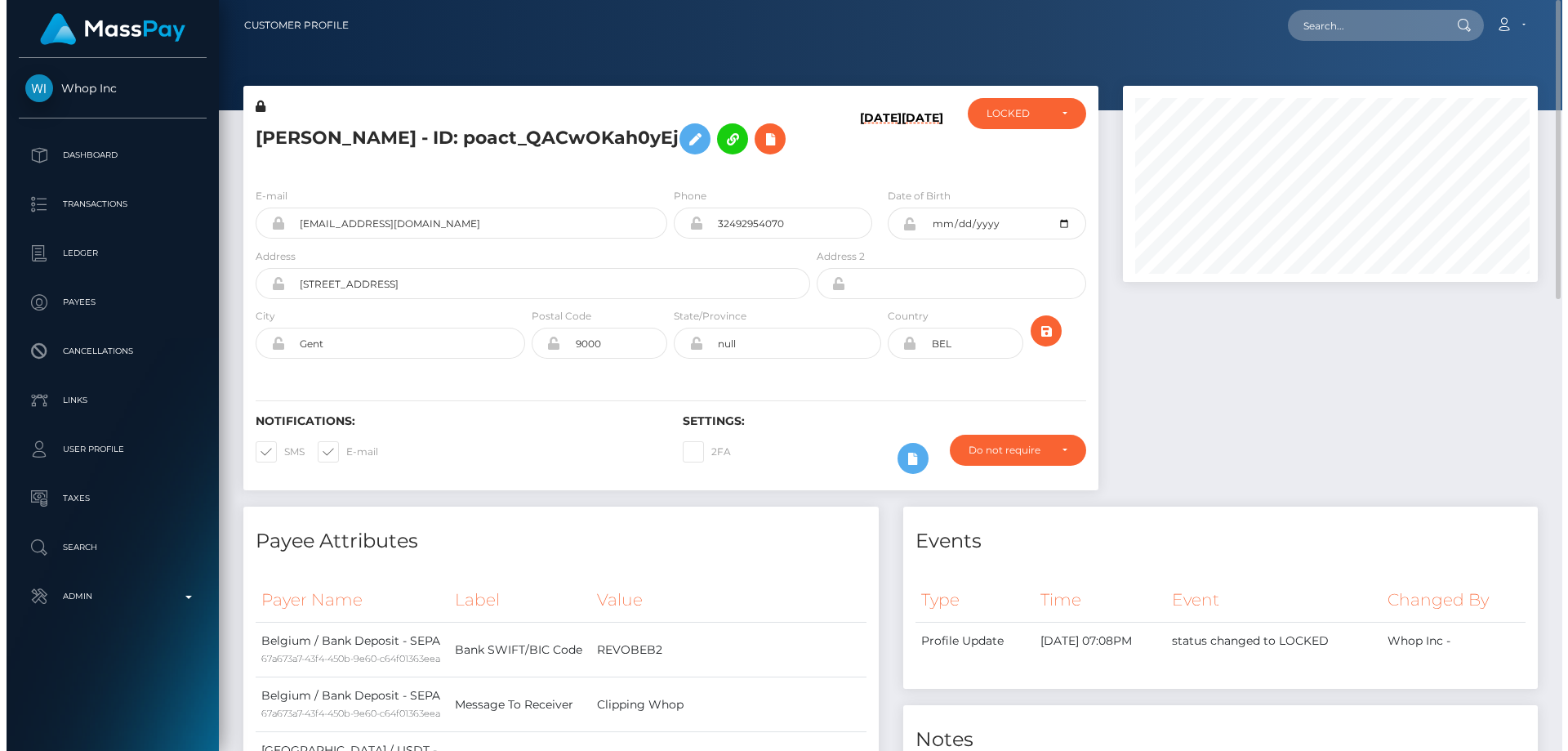
scroll to position [816975, 816415]
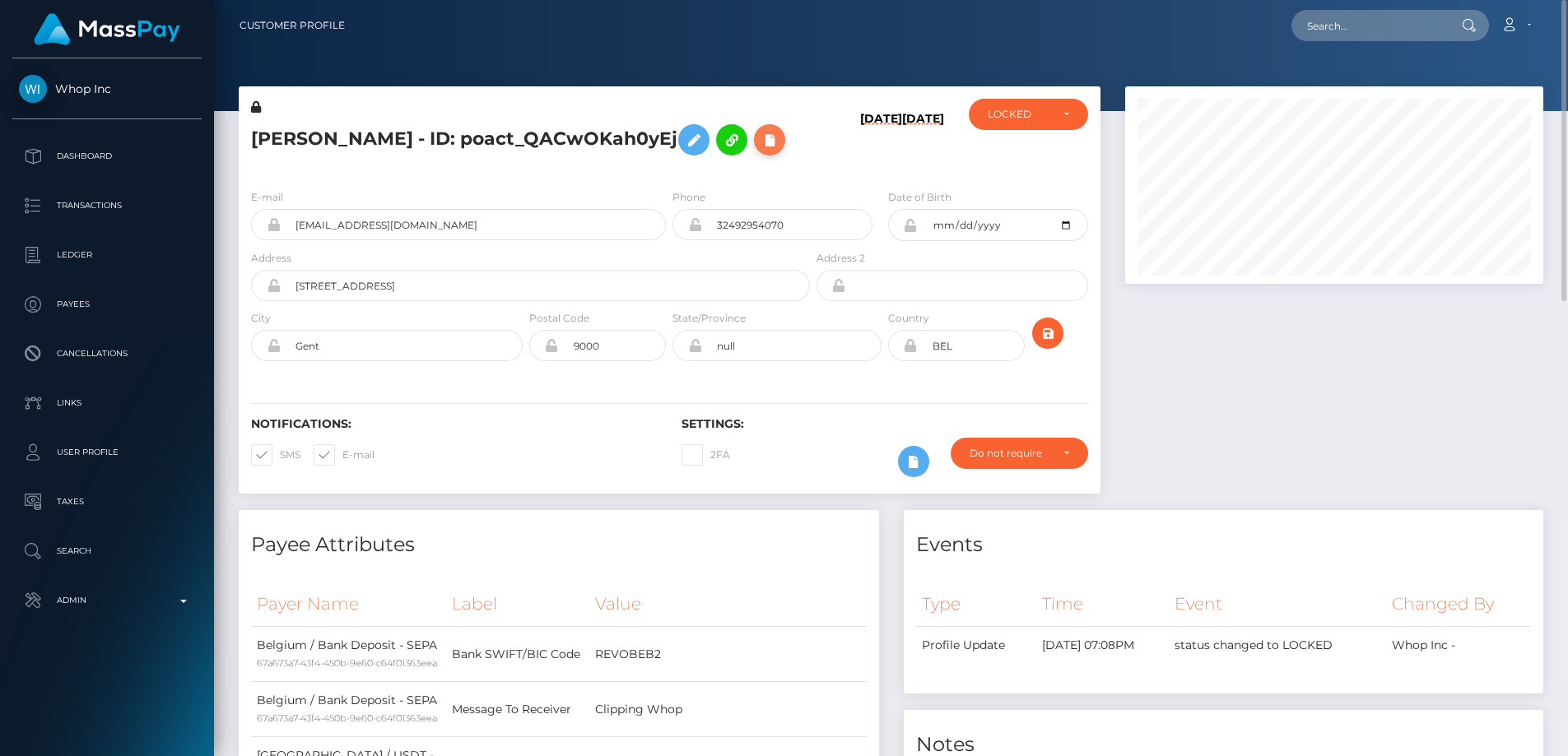
click at [771, 133] on icon at bounding box center [770, 140] width 20 height 21
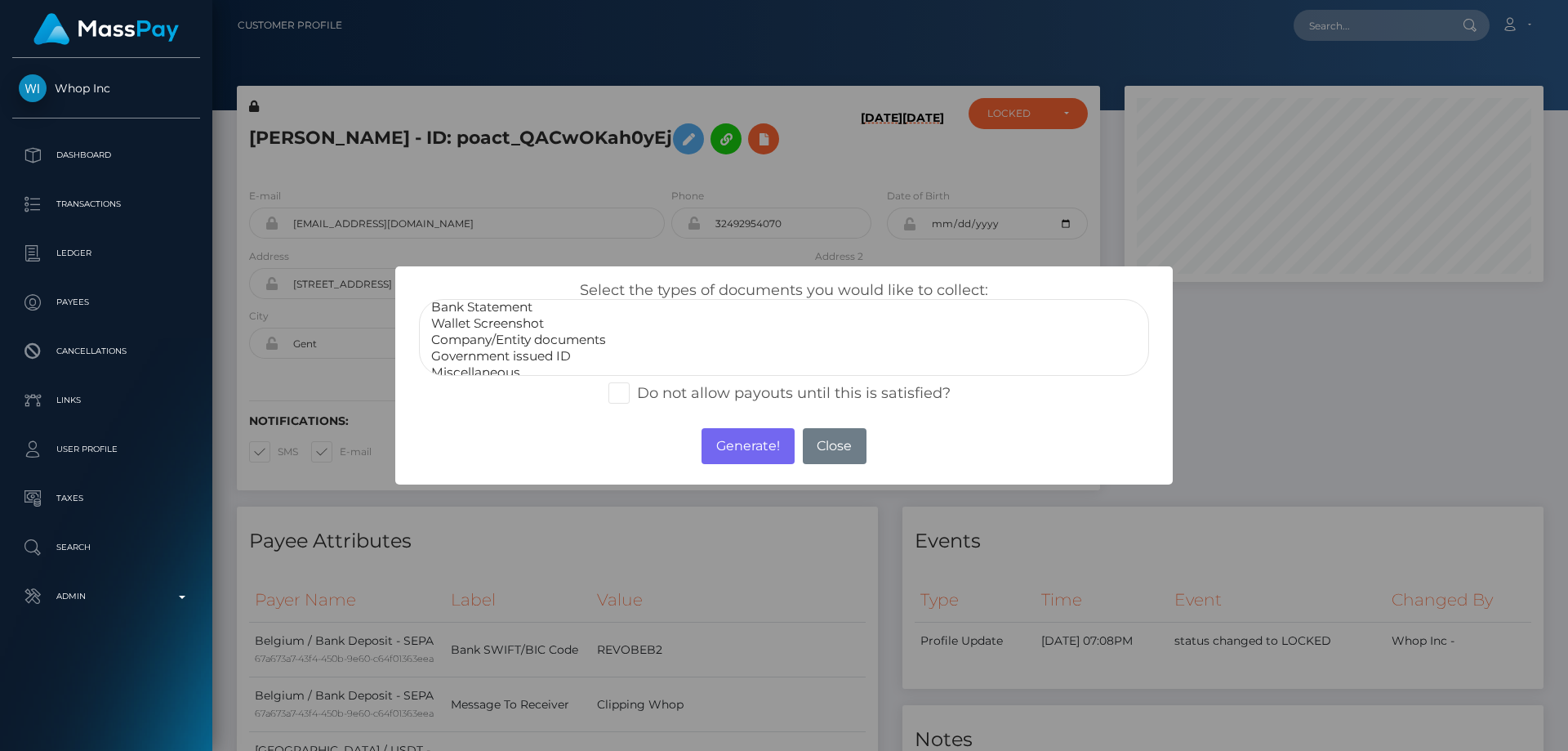
scroll to position [33, 0]
select select "Miscellaneous"
click at [476, 364] on option "Miscellaneous" at bounding box center [784, 362] width 709 height 16
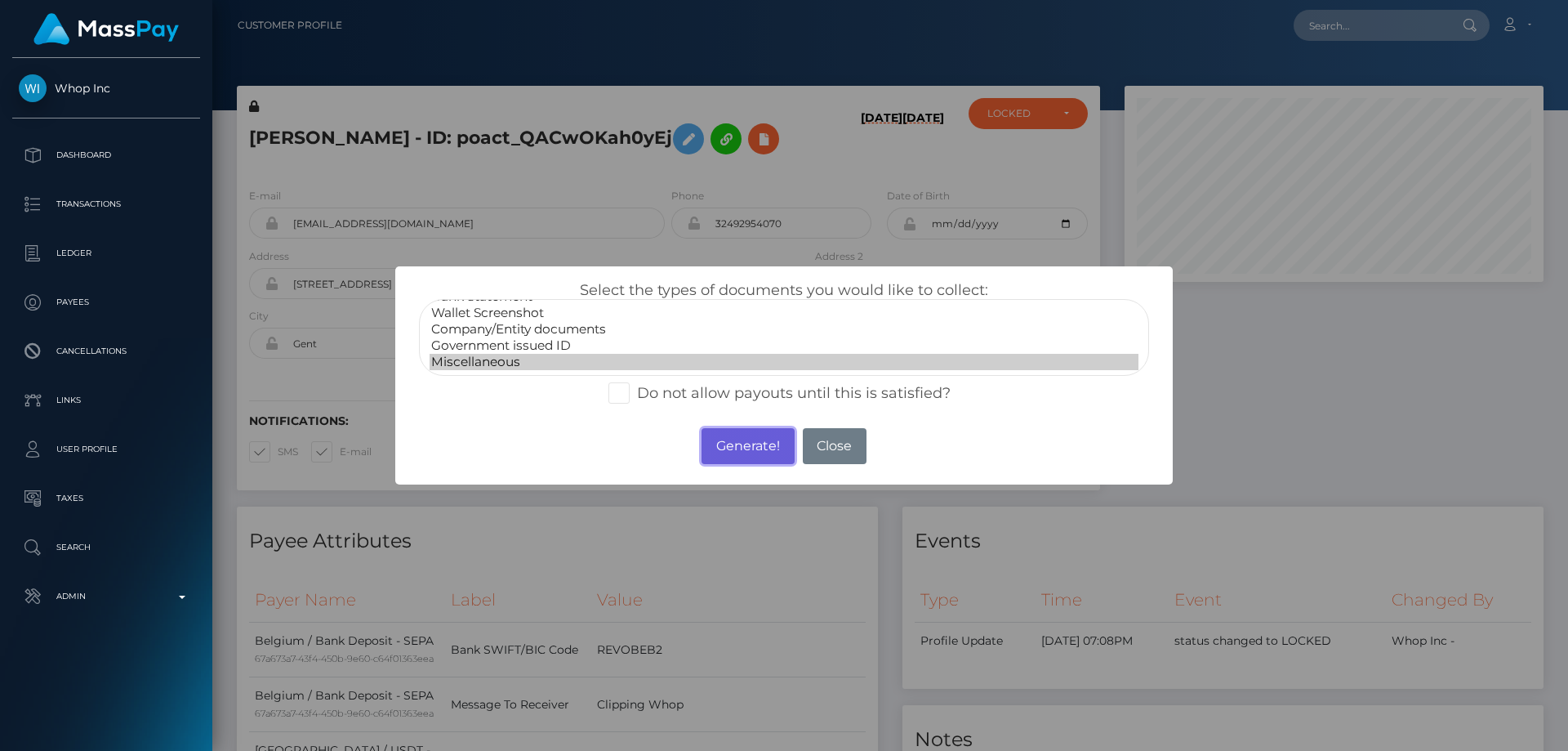
click at [744, 437] on button "Generate!" at bounding box center [748, 446] width 92 height 36
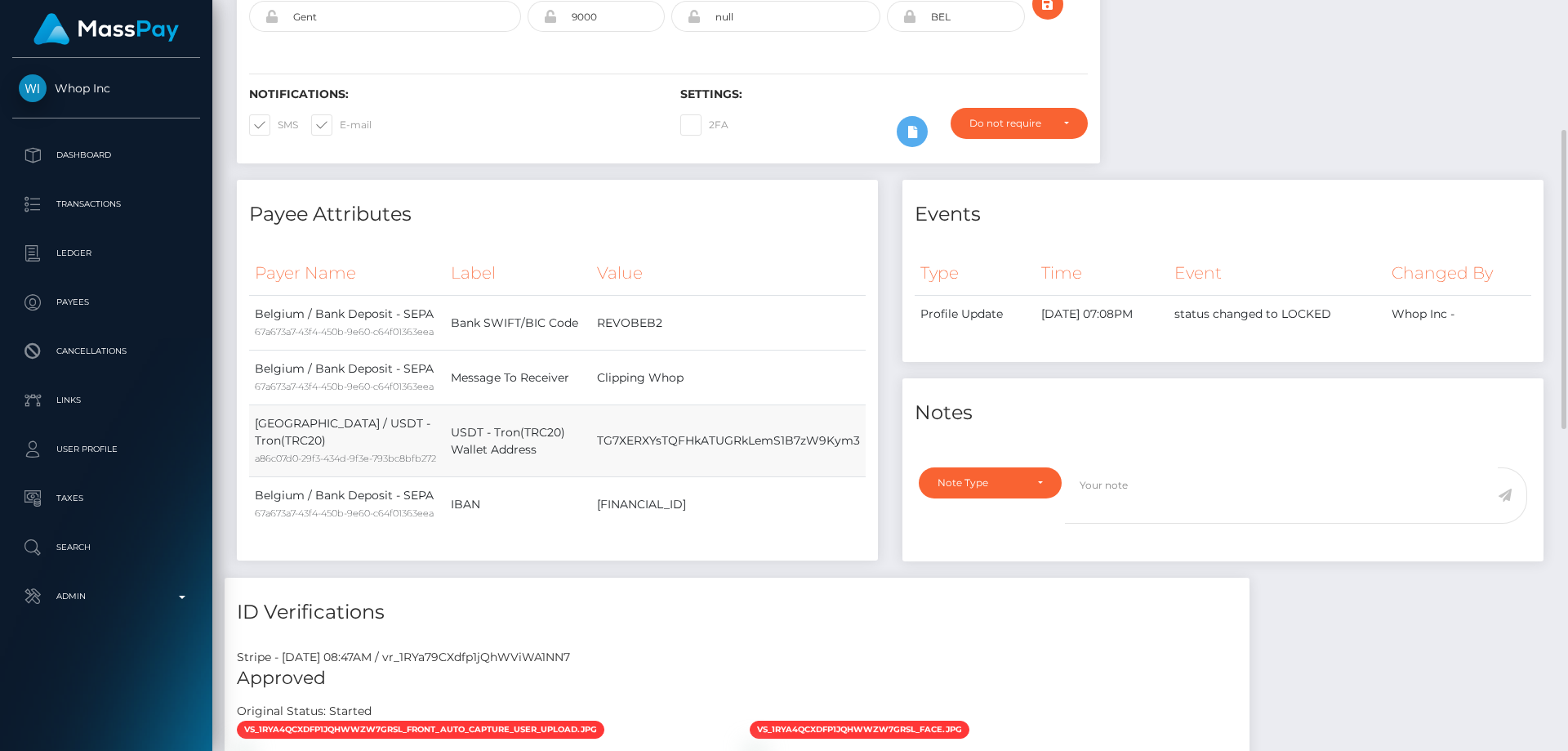
scroll to position [572, 0]
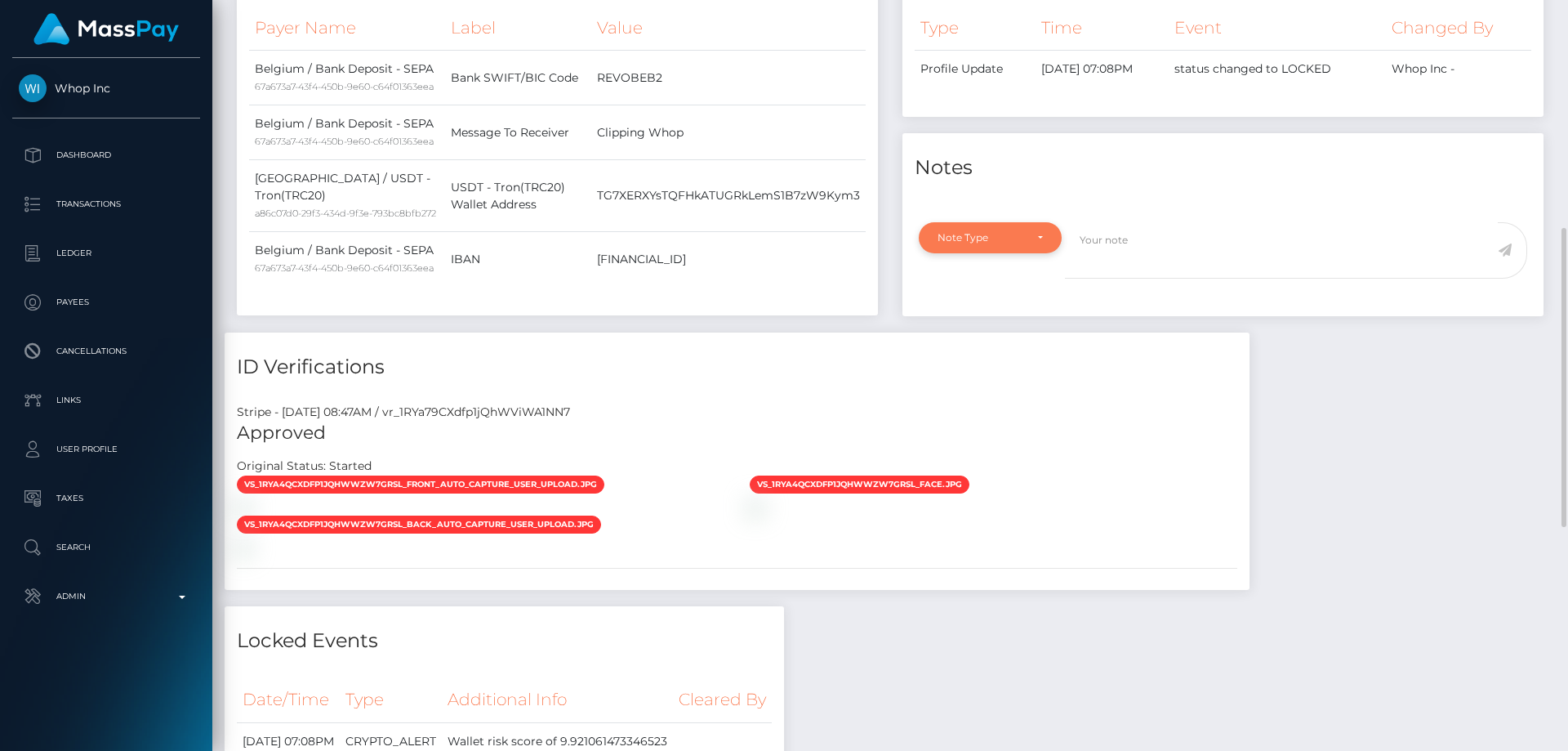
click at [987, 236] on div "Note Type" at bounding box center [981, 237] width 86 height 13
click at [983, 319] on span "Compliance" at bounding box center [967, 316] width 60 height 15
select select "COMPLIANCE"
click at [1133, 241] on textarea at bounding box center [1281, 250] width 433 height 56
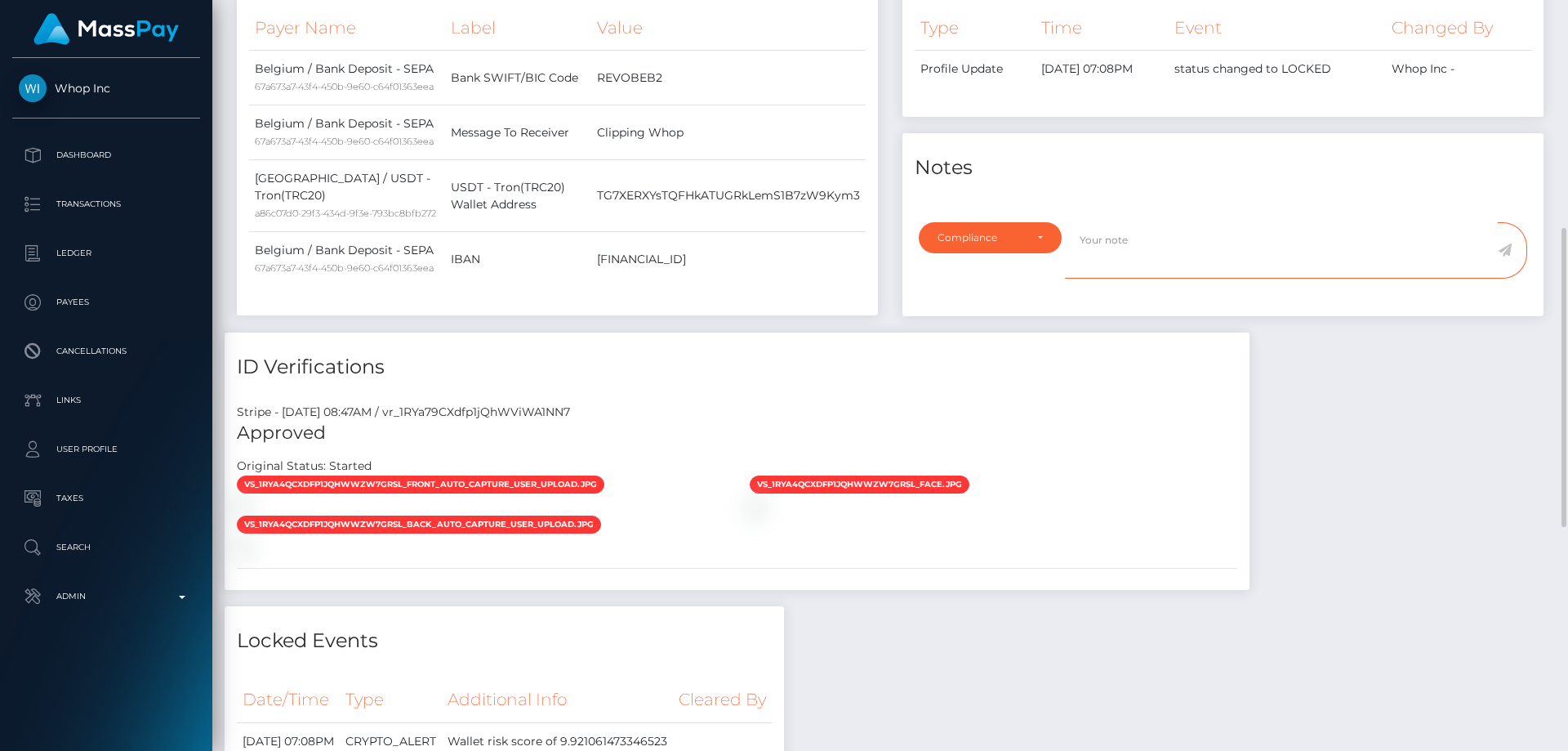
click at [1196, 260] on textarea at bounding box center [1281, 250] width 433 height 56
type textarea "The user should not receive funds from"
drag, startPoint x: 1285, startPoint y: 238, endPoint x: 1068, endPoint y: 364, distance: 250.9
click at [1048, 268] on div "Note Type Compliance Clear Compliance General Compliance Note Type Compliance C…" at bounding box center [1223, 260] width 633 height 76
click at [1204, 514] on div "Stripe - July 24, 2025 08:47AM / vr_1RYa79CXdfp1jQhWViWA1NN7 Approved Original …" at bounding box center [737, 491] width 1025 height 199
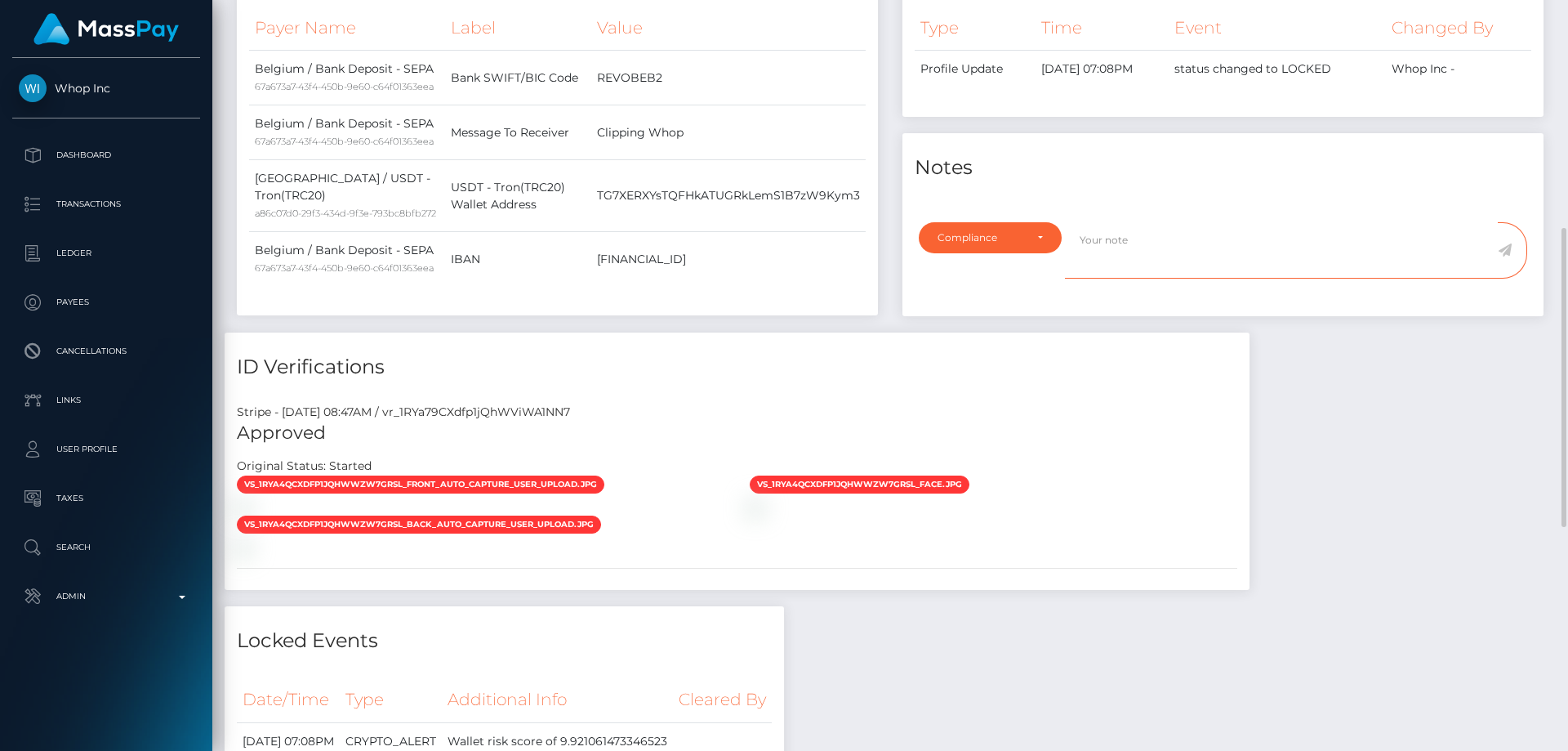
click at [1144, 252] on textarea at bounding box center [1281, 250] width 433 height 56
paste textarea "UTR - due to source of funds. No further action required."
type textarea "UTR - due to source of funds. No further action required."
click at [1107, 332] on div "Events Type Time Event Changed By" at bounding box center [1222, 133] width 665 height 398
click at [1416, 243] on textarea "UTR - due to source of funds. No further action required." at bounding box center [1281, 250] width 433 height 56
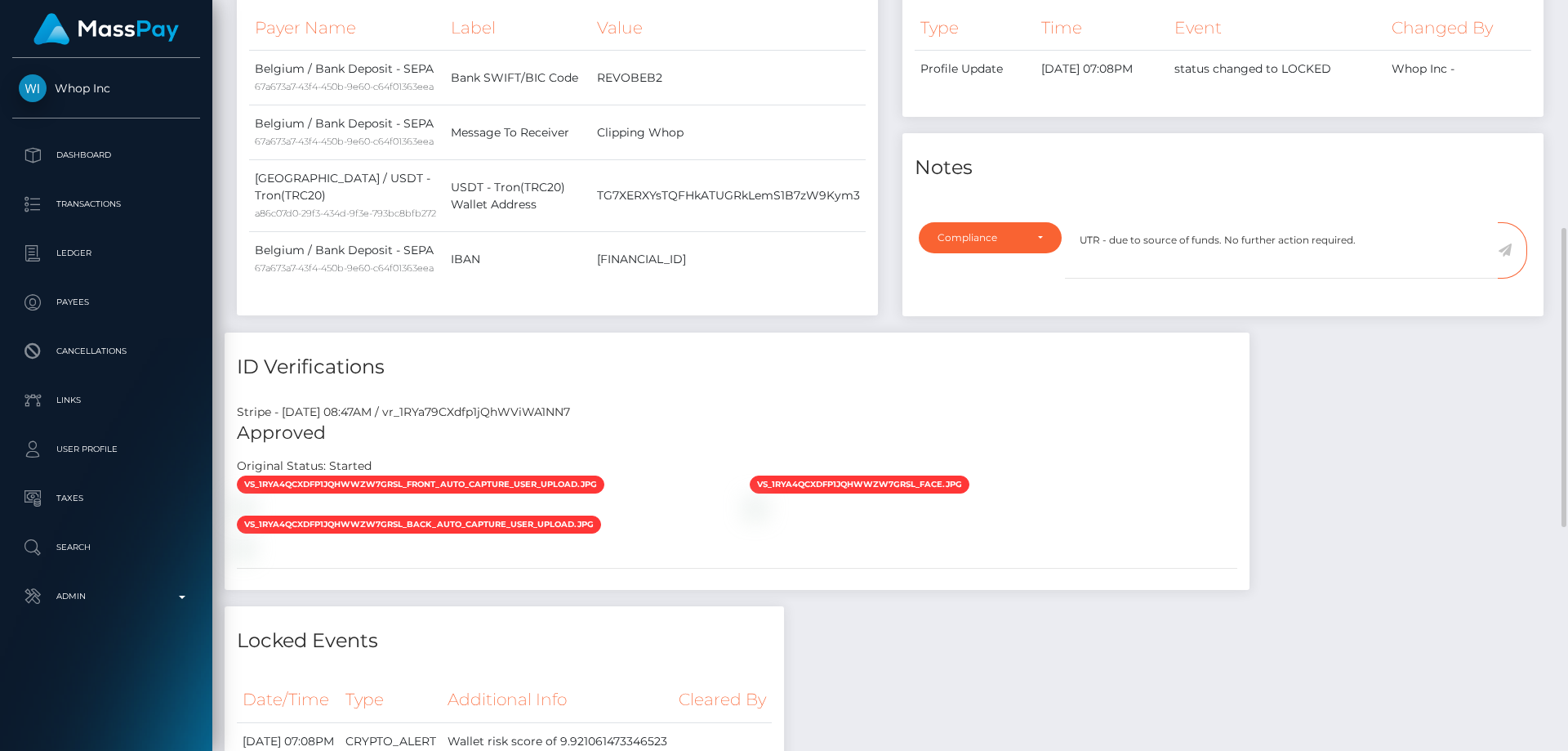
click at [1503, 249] on icon at bounding box center [1505, 250] width 14 height 13
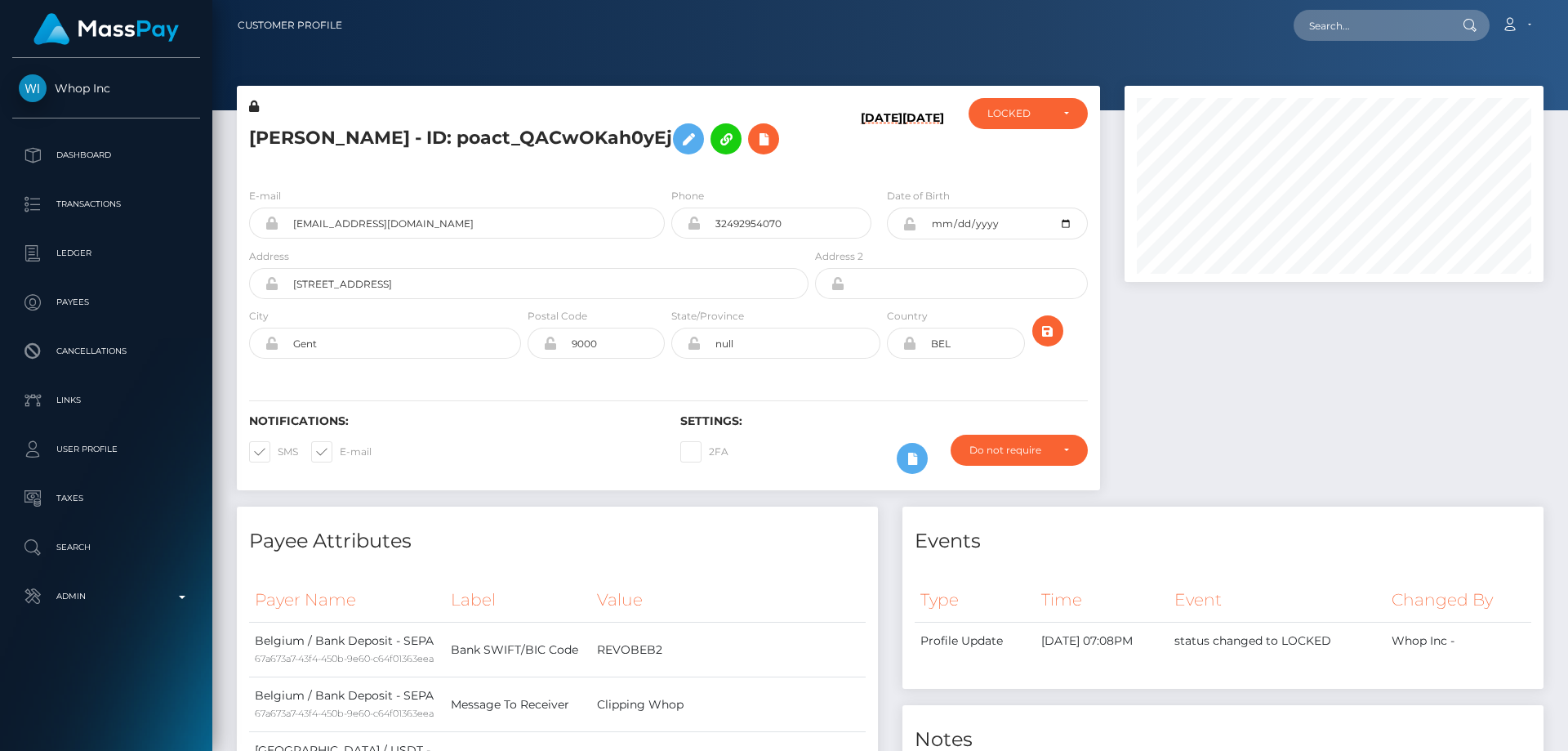
scroll to position [196, 420]
click at [998, 101] on div "LOCKED" at bounding box center [1028, 113] width 119 height 31
click at [1023, 156] on span "ACTIVE" at bounding box center [1007, 157] width 36 height 15
select select "ACTIVE"
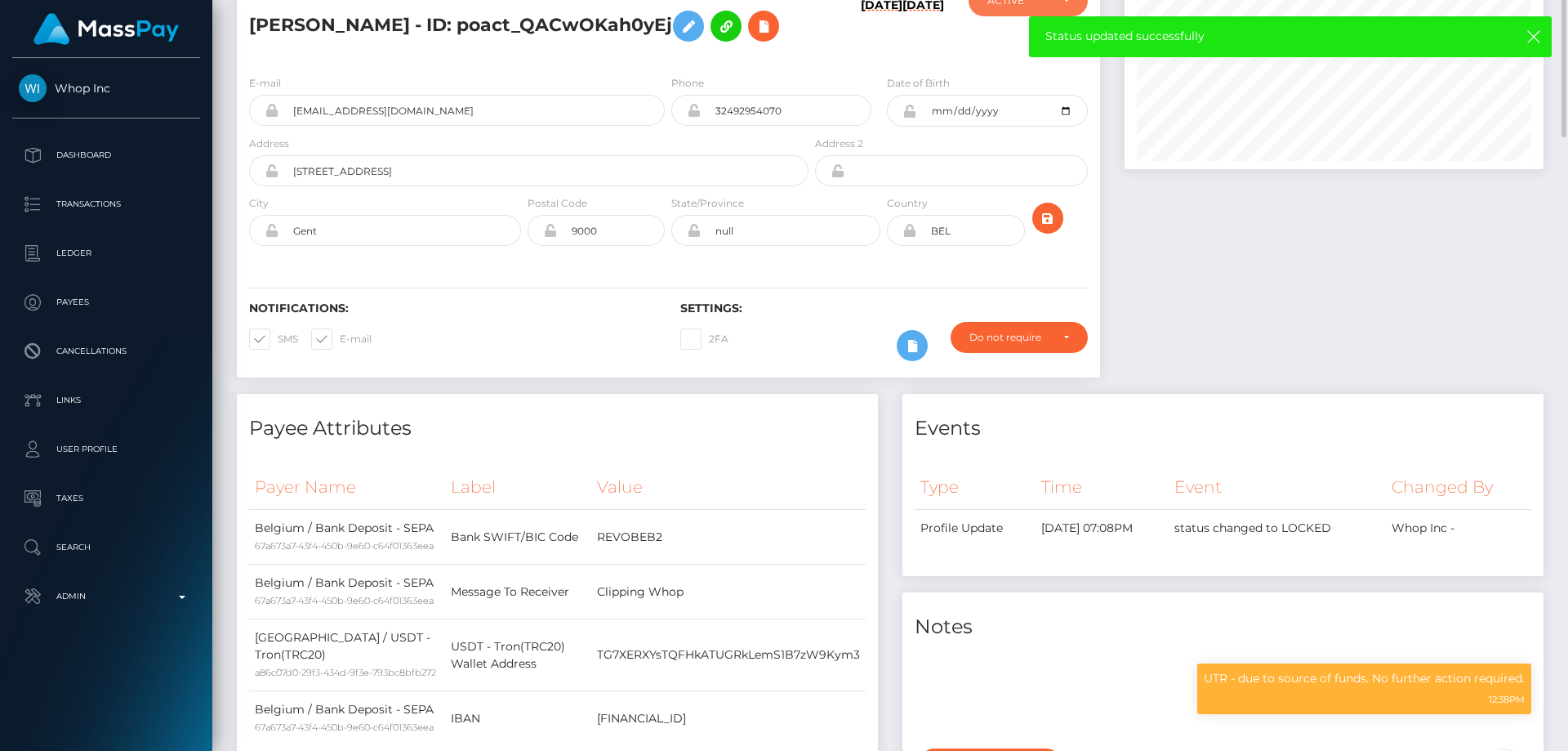
scroll to position [0, 0]
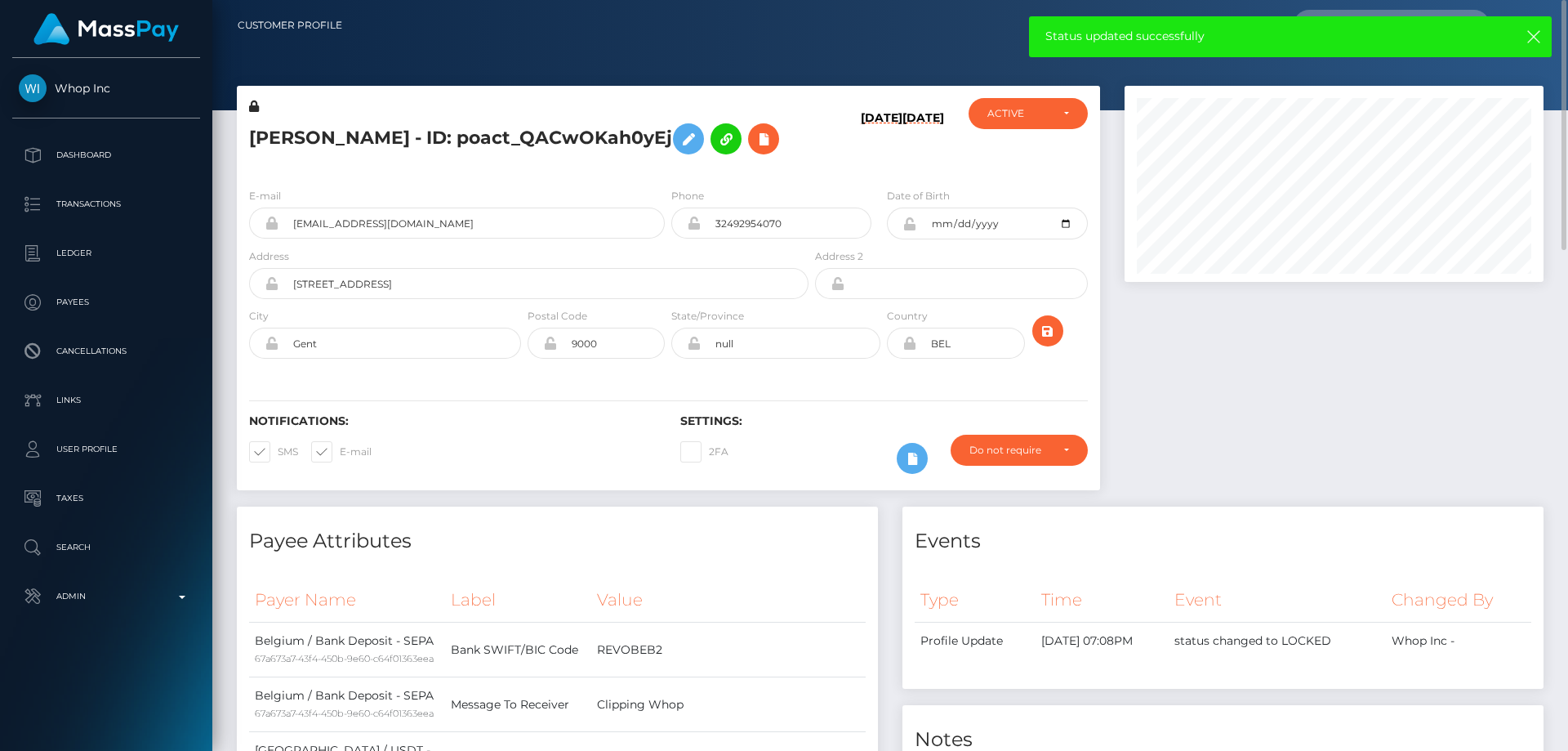
click at [450, 168] on div "[PERSON_NAME] - ID: poact_QACwOKah0yEj" at bounding box center [524, 136] width 575 height 76
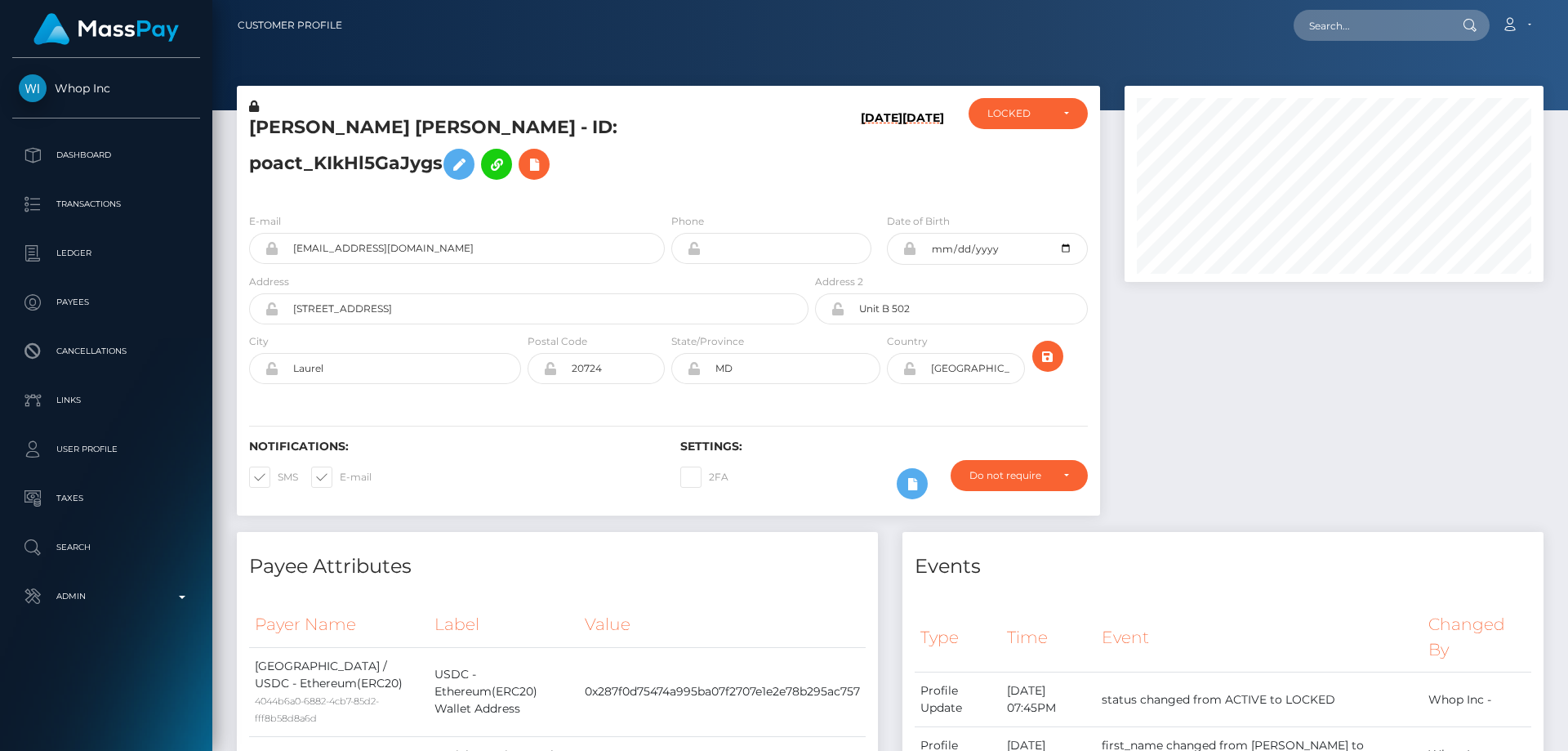
scroll to position [196, 420]
click at [551, 188] on h5 "[PERSON_NAME] [PERSON_NAME] - ID: poact_KIkHl5GaJygs" at bounding box center [524, 152] width 551 height 73
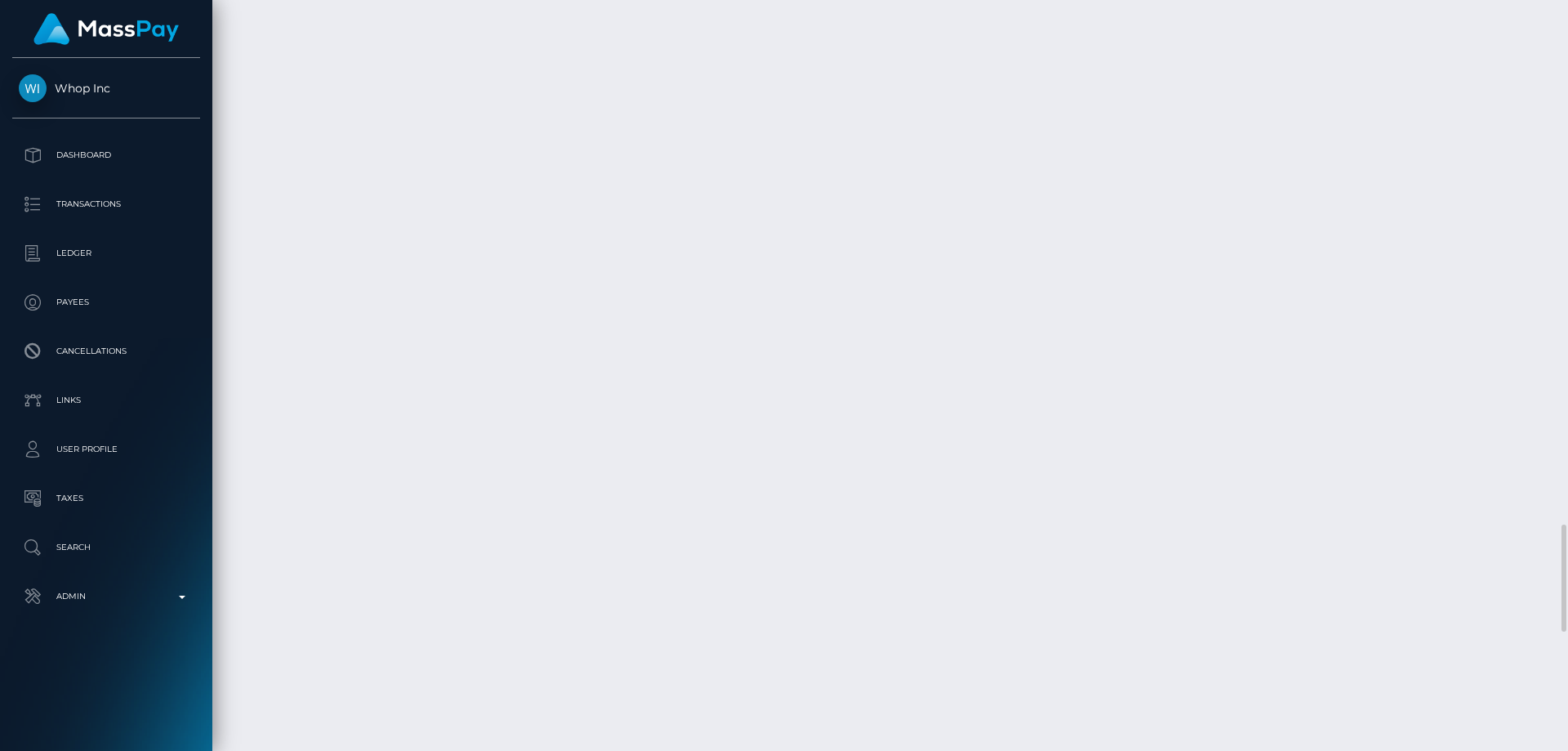
scroll to position [4004, 0]
checkbox input "true"
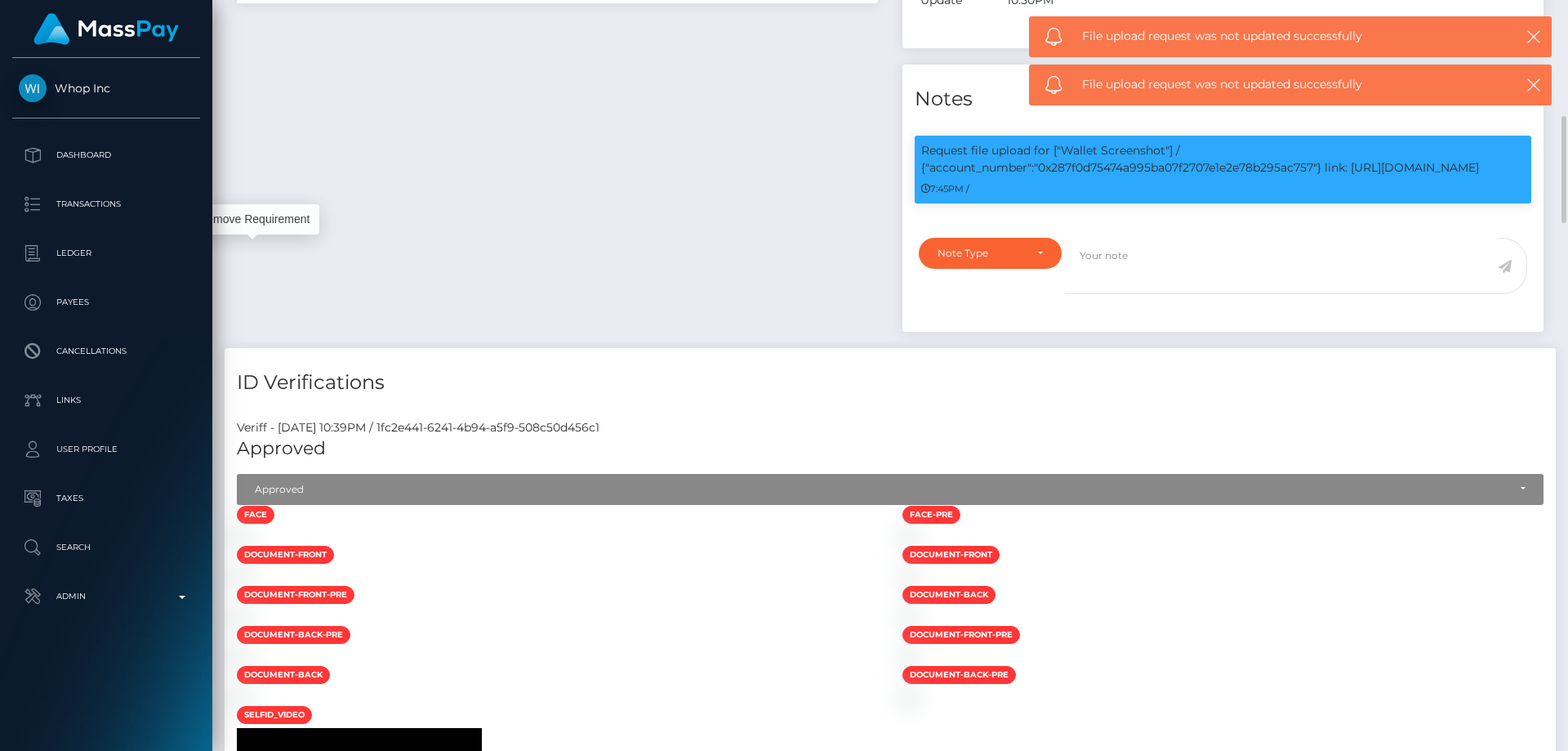
scroll to position [196, 420]
click at [1103, 177] on p "Request file upload for ["Wallet Screenshot"] / {"account_number":"0x287f0d7547…" at bounding box center [1222, 159] width 603 height 35
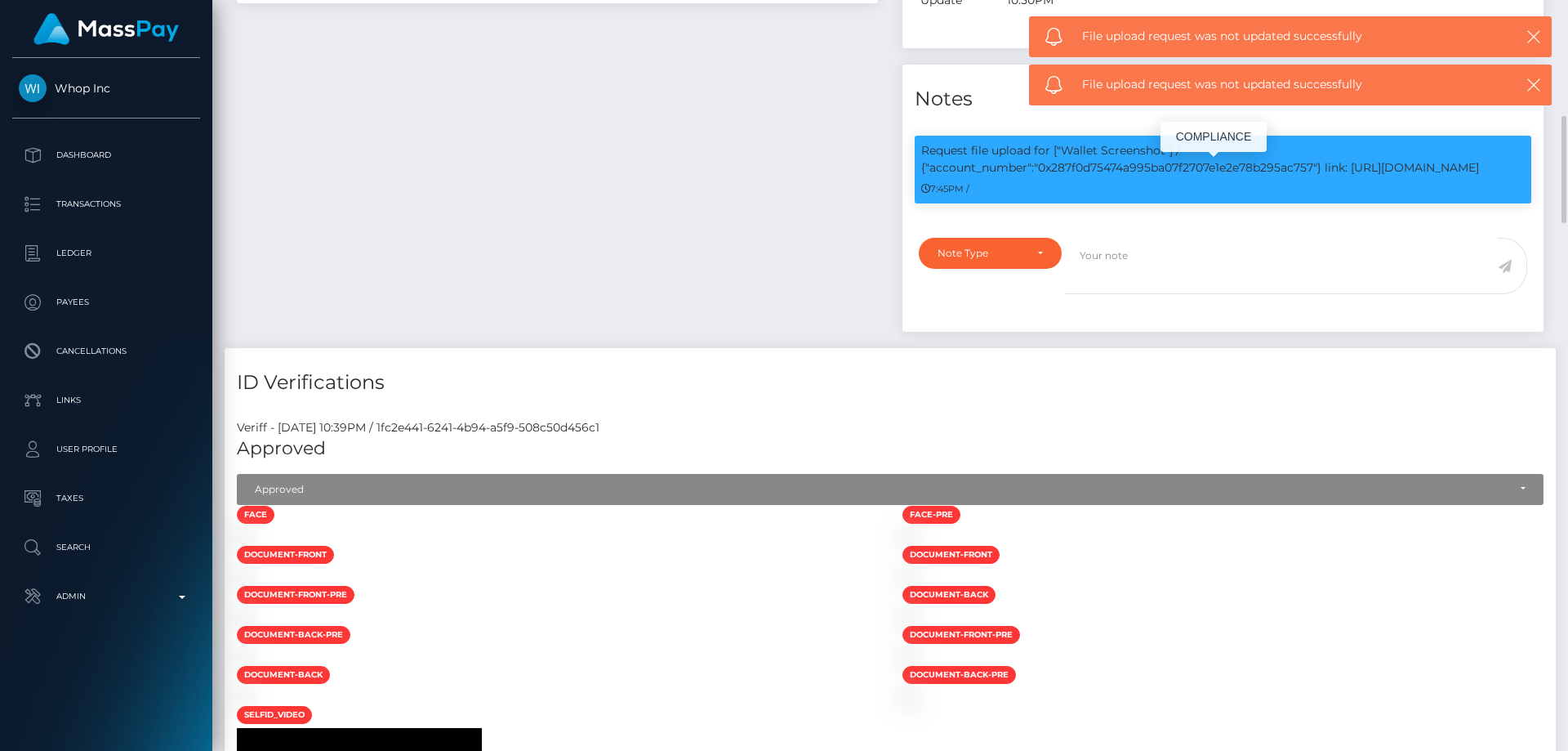
copy p "0x287f0d75474a995ba07f2707e1e2e78b295ac757"
click at [1028, 268] on div "Note Type" at bounding box center [990, 253] width 143 height 31
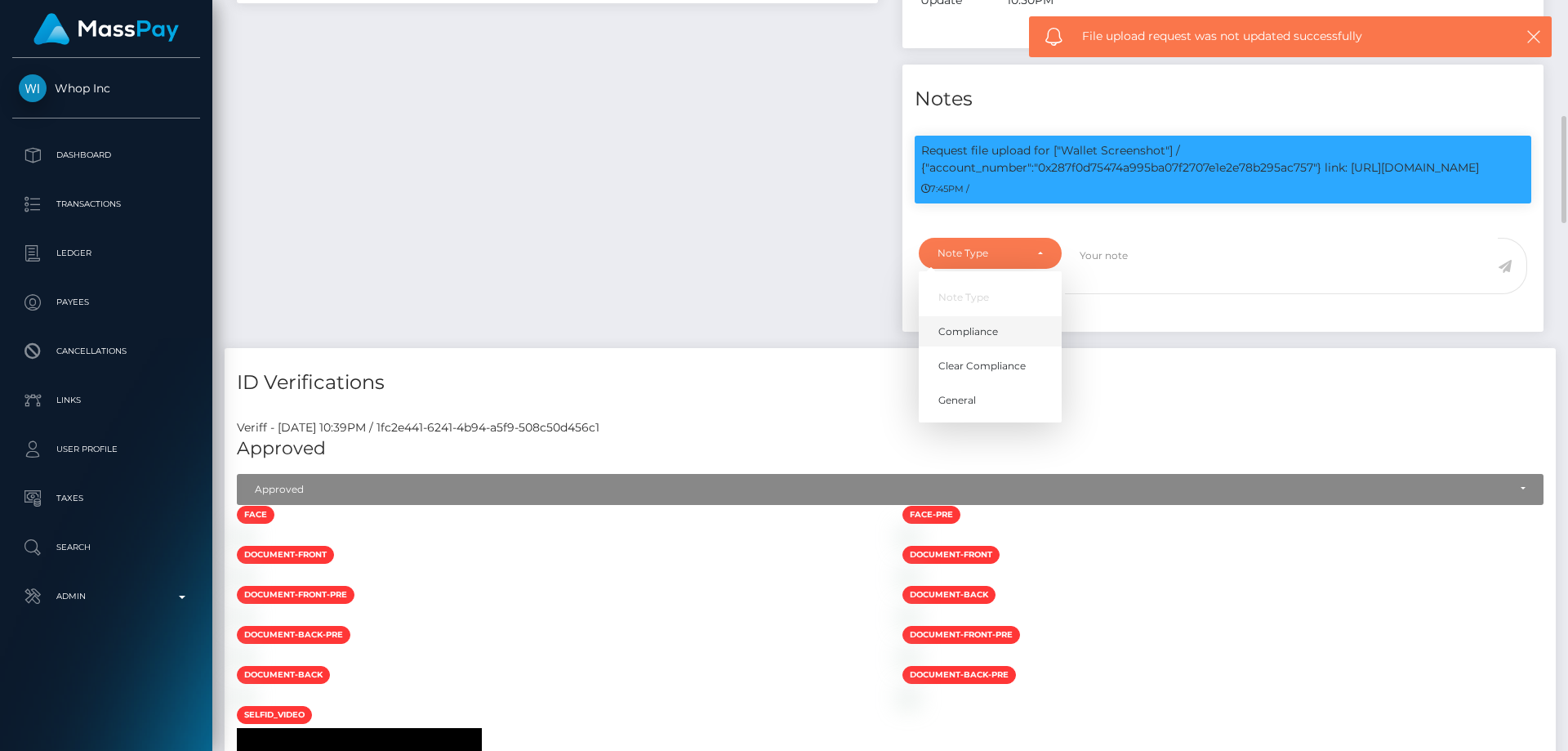
drag, startPoint x: 1014, startPoint y: 346, endPoint x: 993, endPoint y: 350, distance: 21.4
click at [1012, 346] on link "Compliance" at bounding box center [990, 332] width 143 height 30
select select "COMPLIANCE"
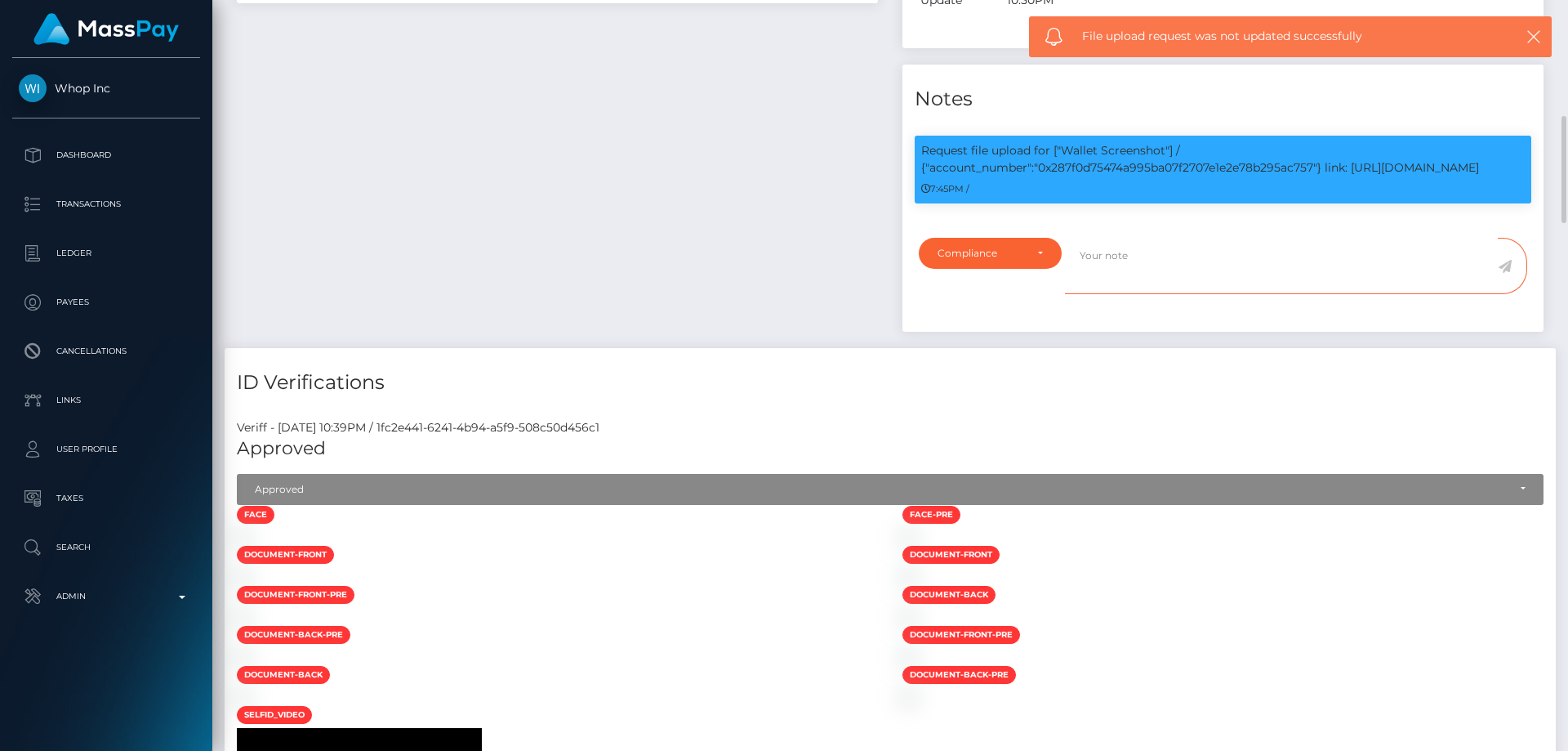
click at [1093, 286] on textarea at bounding box center [1281, 266] width 433 height 56
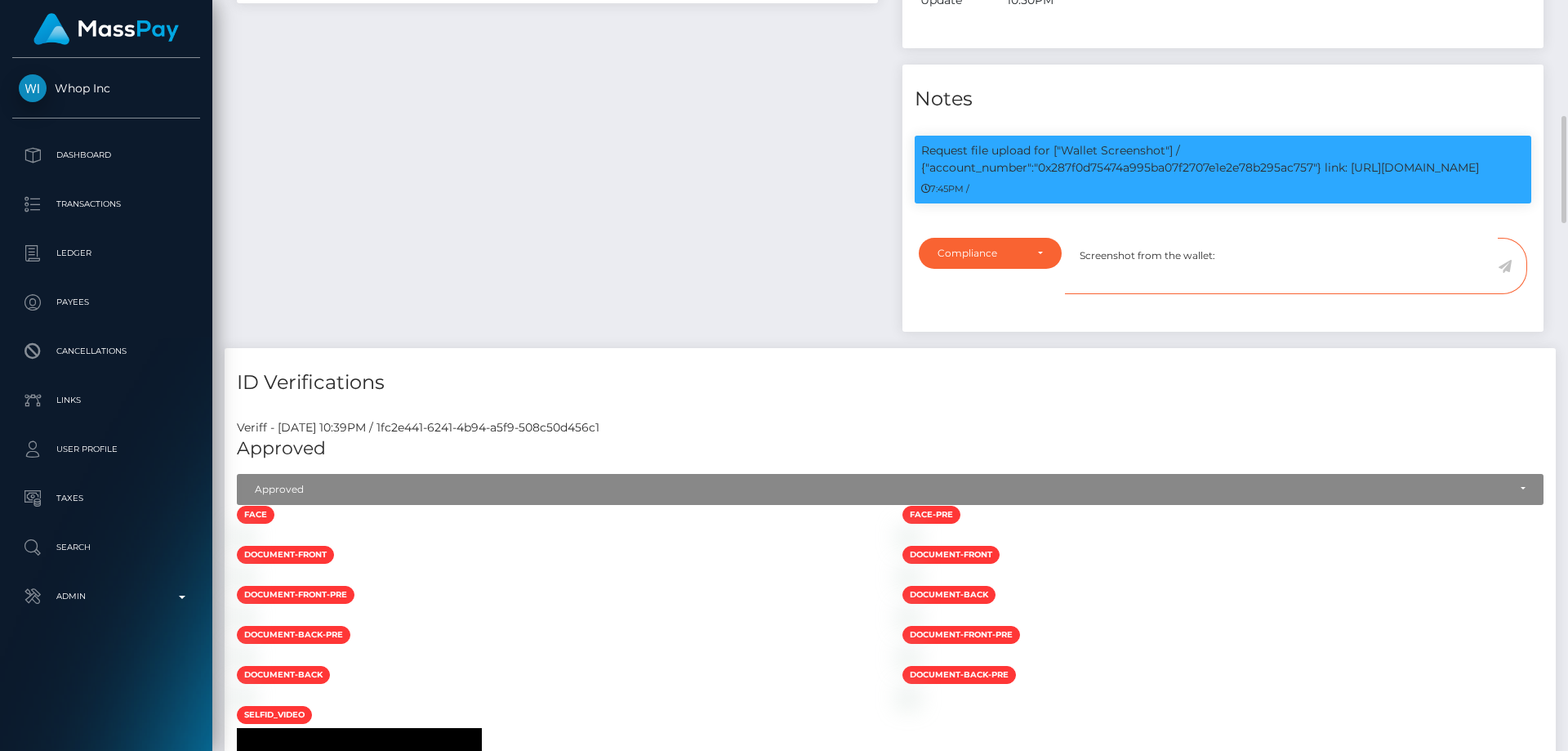
paste textarea "0x287f0d75474a995ba07f2707e1e2e78b295ac757"
type textarea "Screenshot from the wallet: 0x287f0d75474a995ba07f2707e1e2e78b295ac757 provided."
click at [1502, 273] on icon at bounding box center [1505, 266] width 14 height 13
click at [765, 320] on div "Payee Attributes Payer Name Label Value United States / USDC - Ethereum(ERC20) …" at bounding box center [557, 31] width 665 height 634
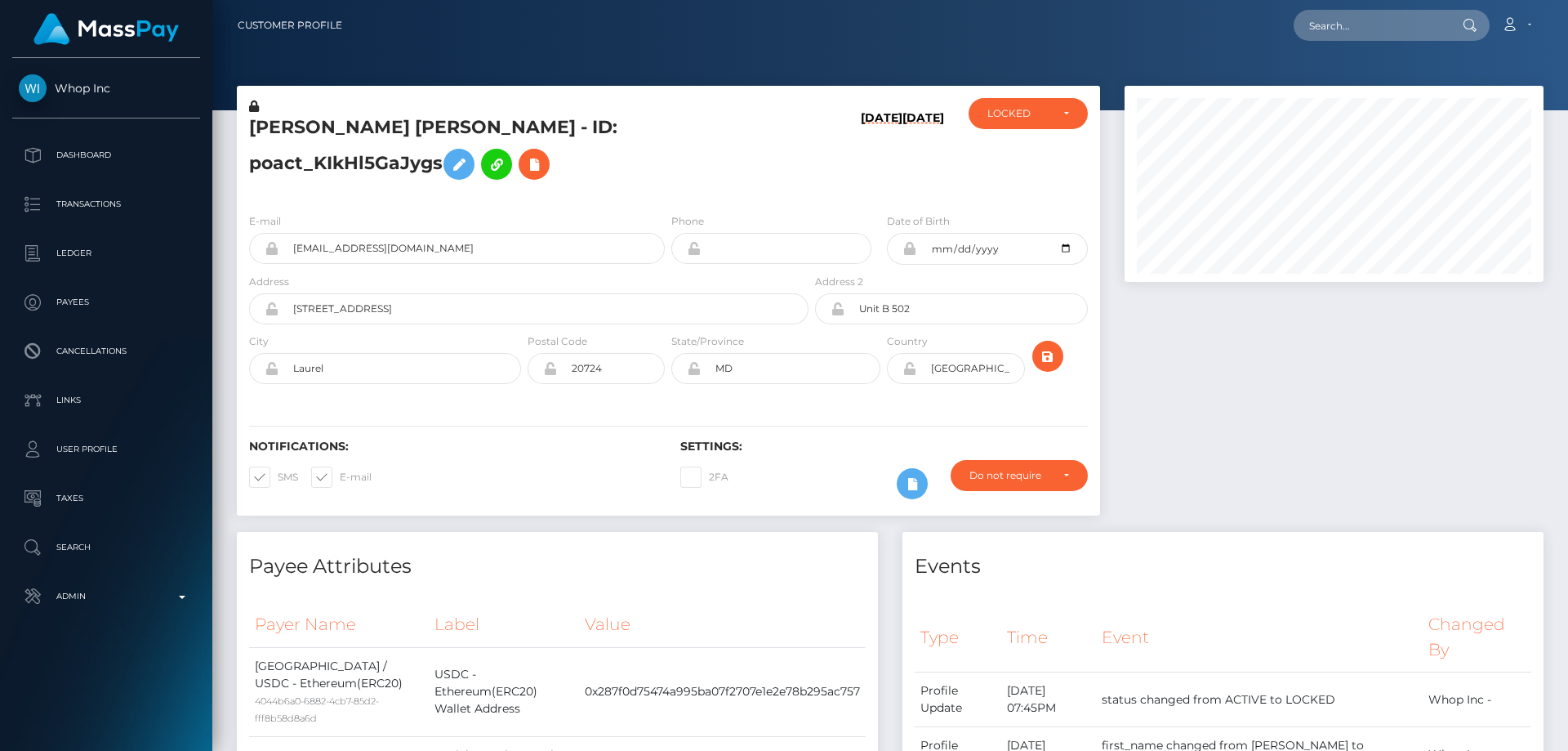
scroll to position [196, 420]
click at [593, 187] on h5 "[PERSON_NAME] [PERSON_NAME] - ID: poact_KIkHl5GaJygs" at bounding box center [524, 152] width 551 height 73
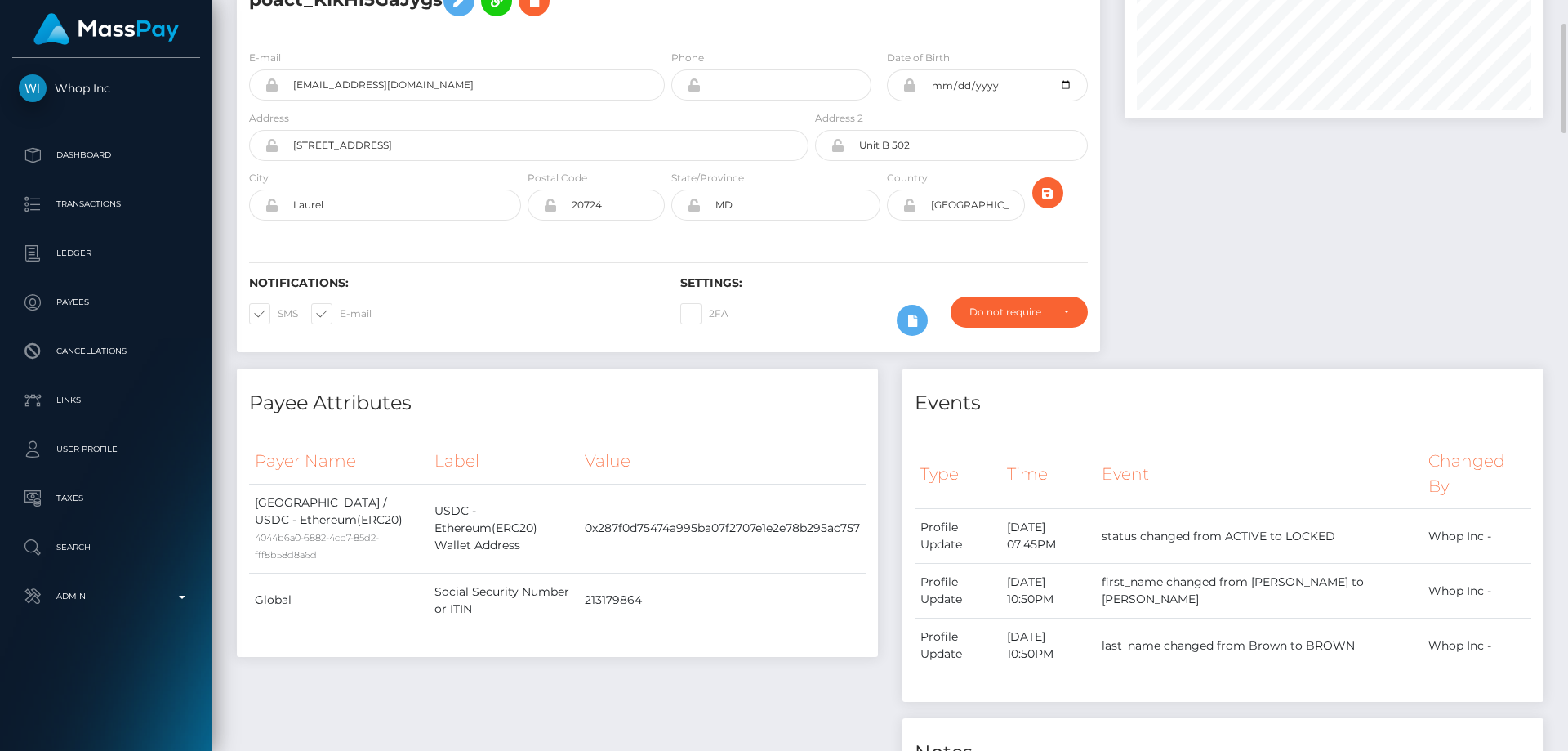
scroll to position [0, 0]
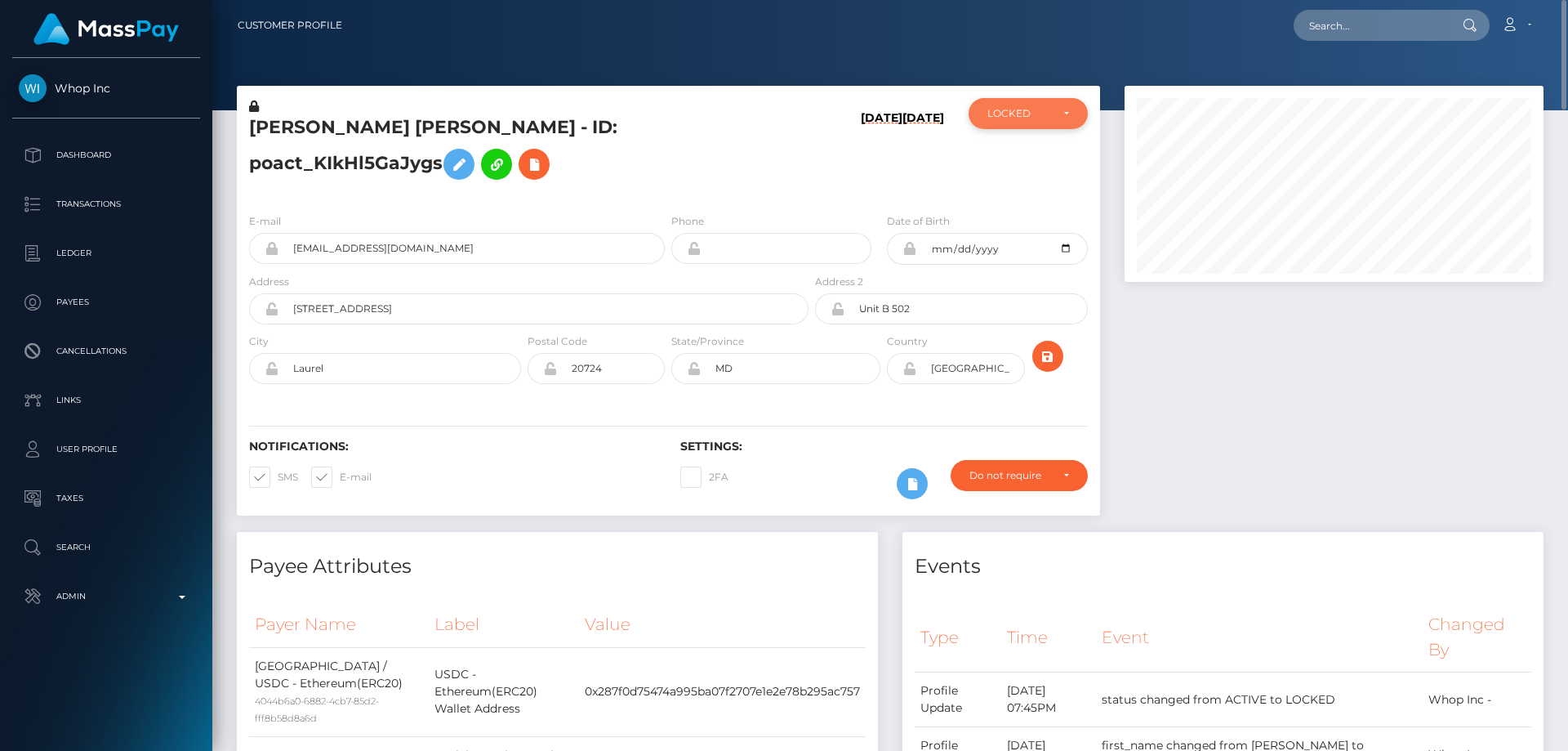
click at [1025, 124] on div "LOCKED" at bounding box center [1028, 113] width 119 height 31
click at [1023, 162] on span "ACTIVE" at bounding box center [1007, 157] width 36 height 15
select select "ACTIVE"
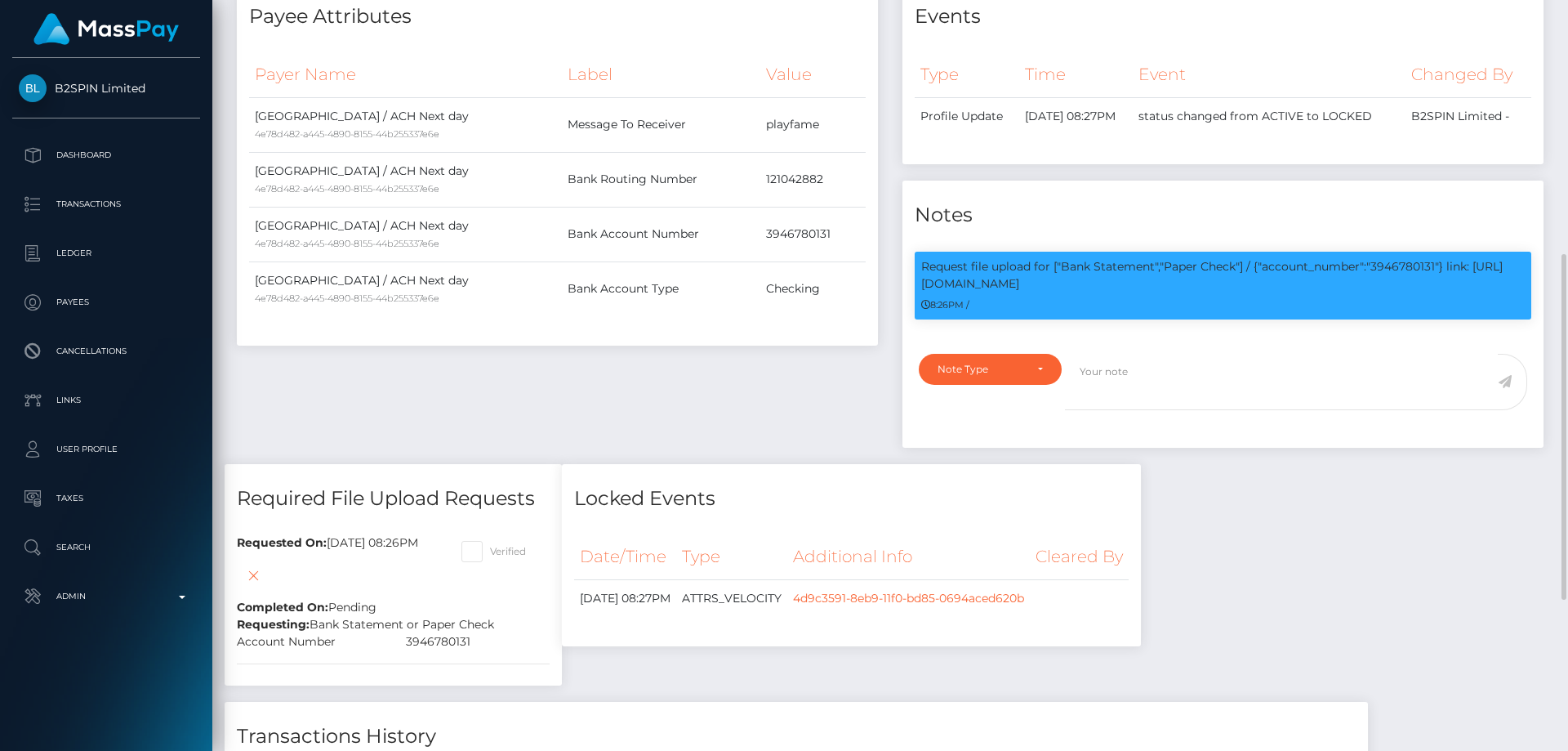
scroll to position [60, 0]
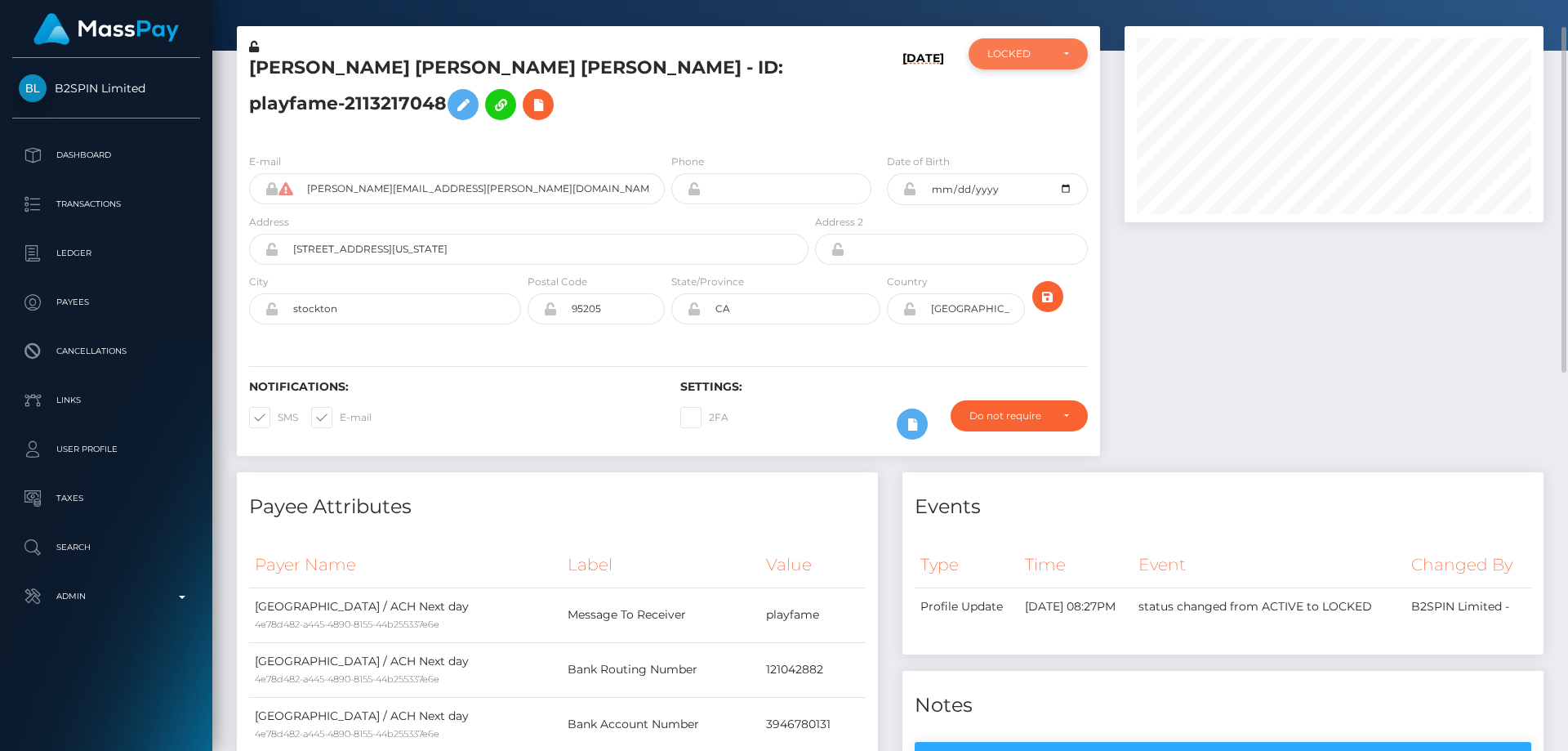
click at [1034, 60] on div "LOCKED" at bounding box center [1019, 53] width 63 height 13
click at [1025, 102] on link "ACTIVE" at bounding box center [1028, 98] width 119 height 30
select select "ACTIVE"
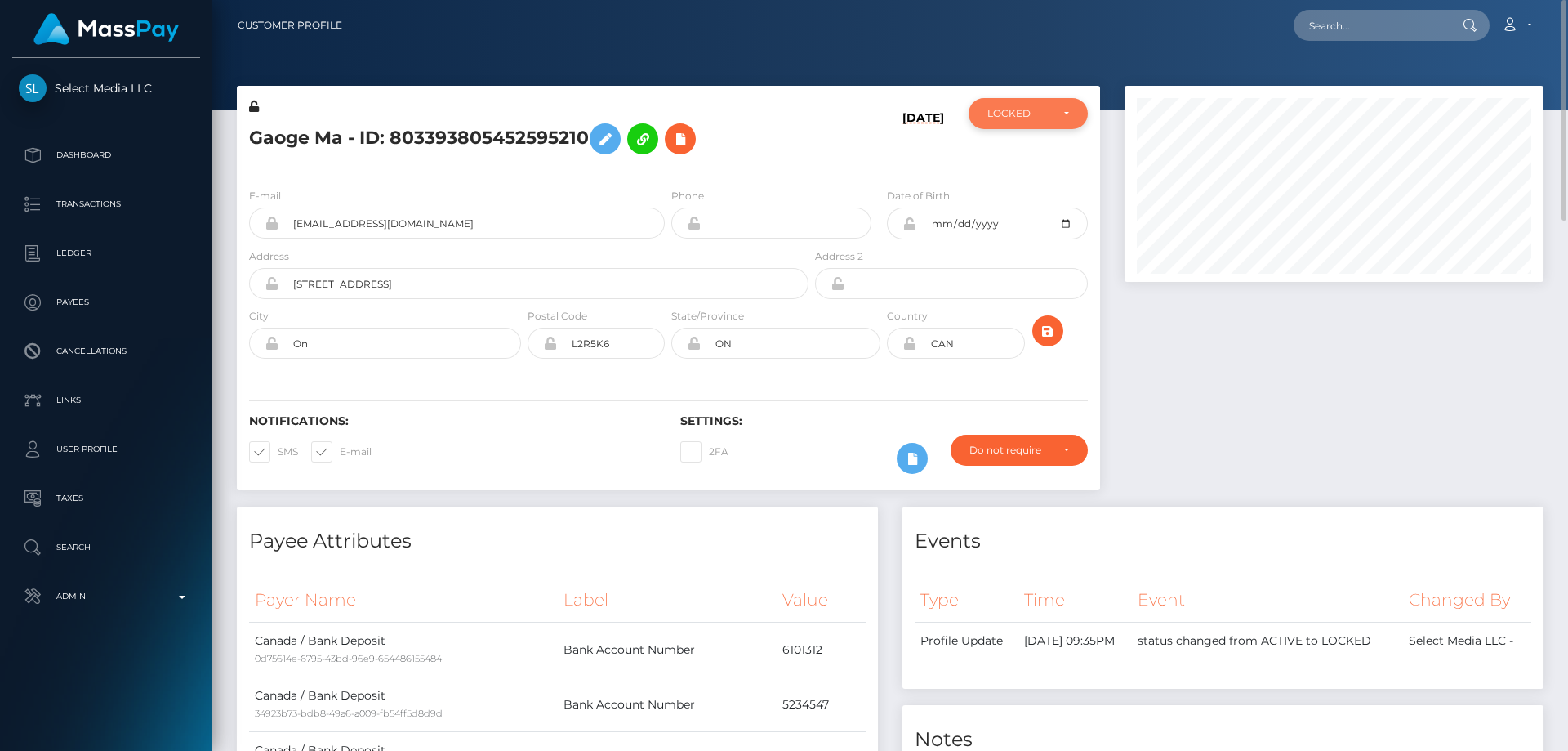
click at [987, 124] on div "LOCKED" at bounding box center [1028, 113] width 119 height 31
click at [1034, 157] on link "ACTIVE" at bounding box center [1028, 157] width 119 height 30
select select "ACTIVE"
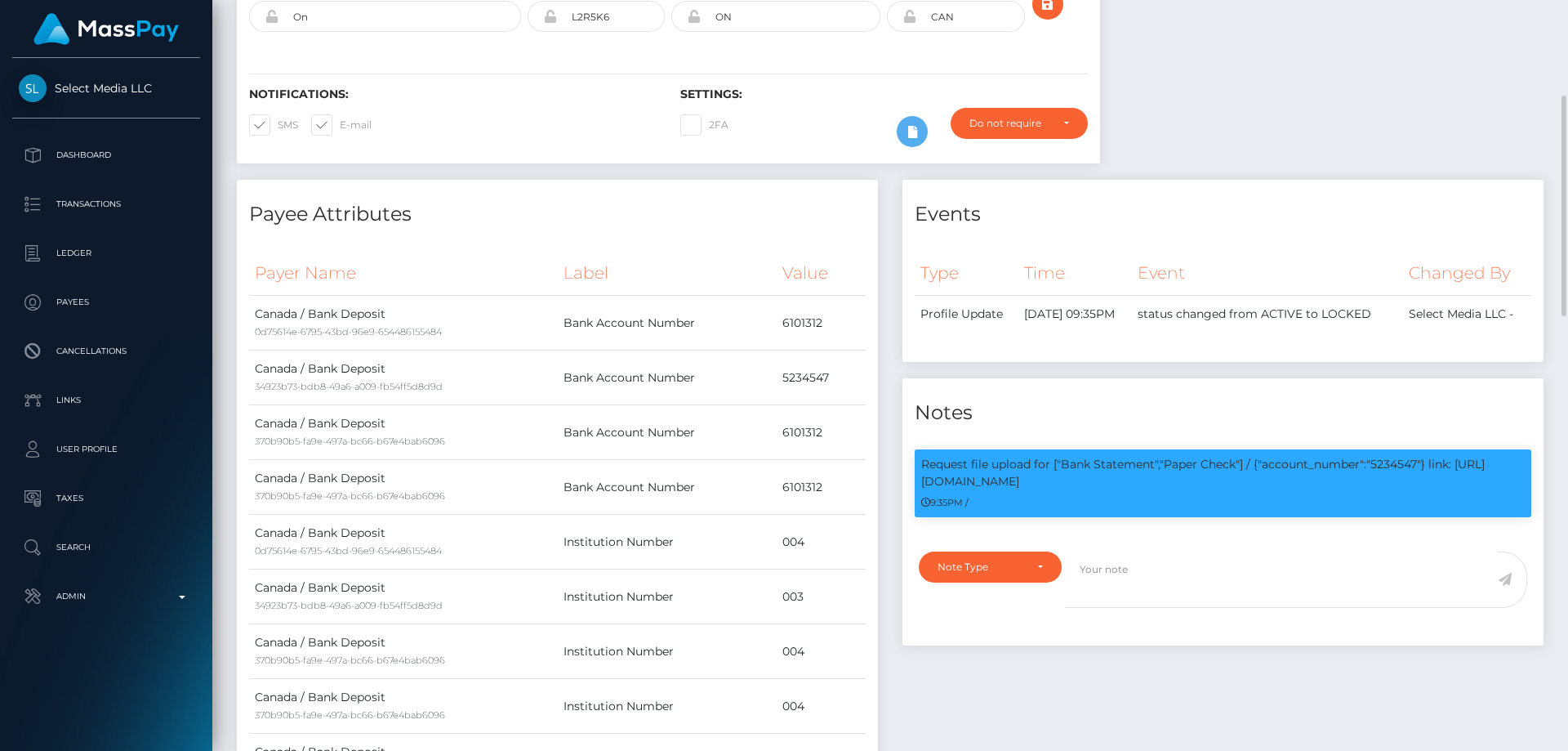
scroll to position [0, 0]
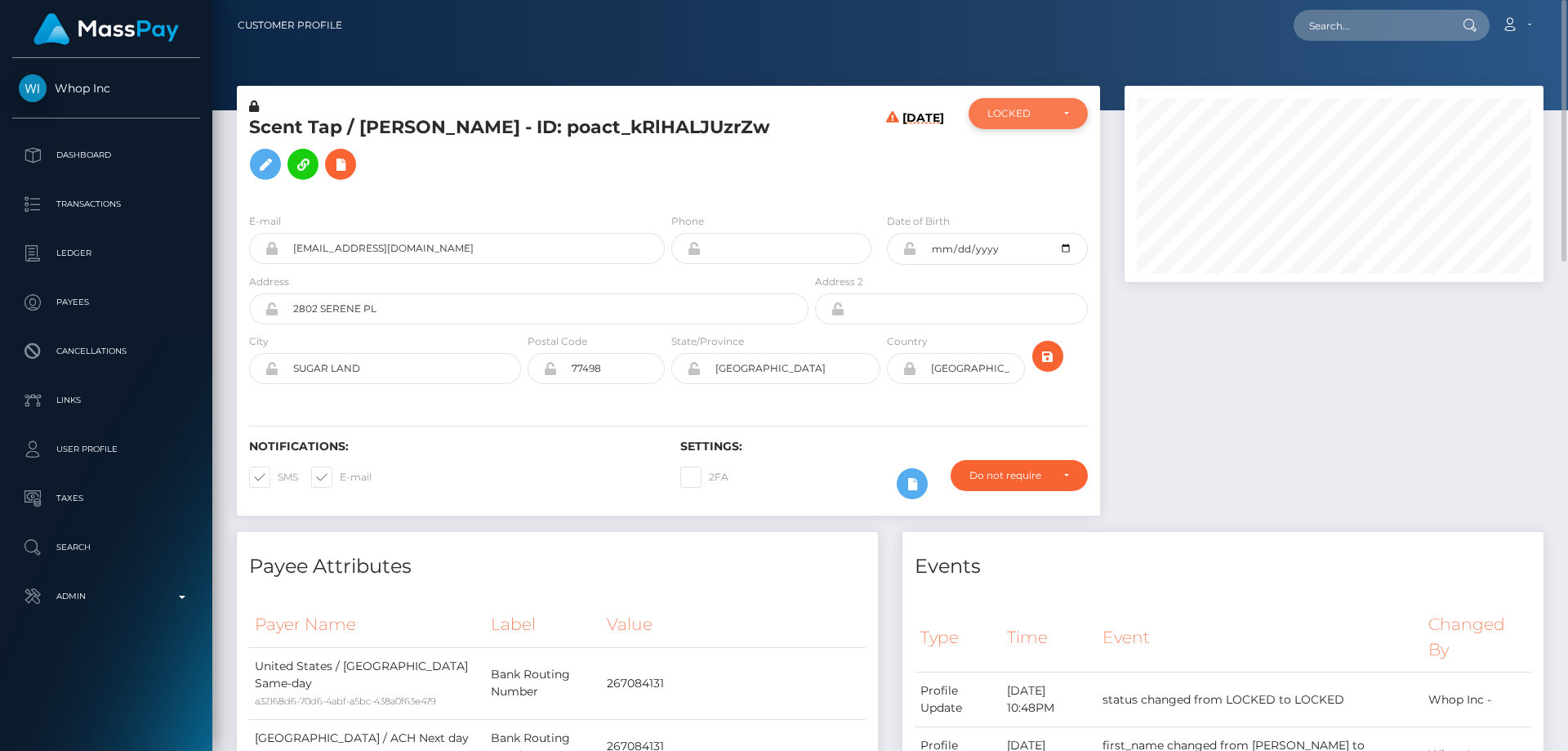
click at [1037, 110] on div "LOCKED" at bounding box center [1019, 113] width 63 height 13
click at [1032, 196] on span "DEACTIVE" at bounding box center [1015, 192] width 52 height 15
select select "DEACTIVE"
click at [474, 142] on h5 "Scent Tap / SYED B ALI - ID: poact_kRlHALJUzrZw" at bounding box center [524, 152] width 551 height 73
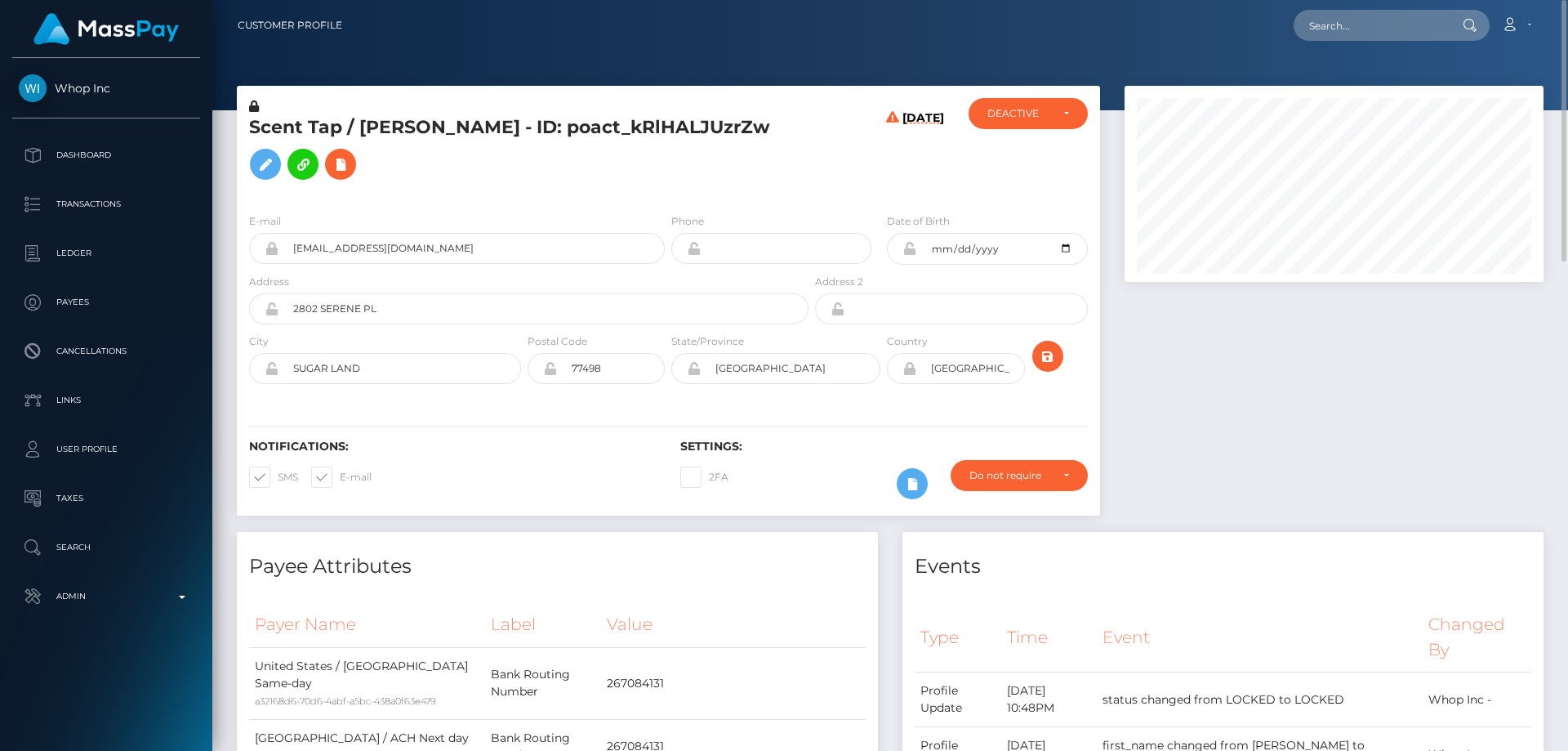
click at [474, 142] on h5 "Scent Tap / SYED B ALI - ID: poact_kRlHALJUzrZw" at bounding box center [524, 152] width 551 height 73
copy h5 "Scent Tap / SYED B ALI - ID: poact_kRlHALJUzrZw"
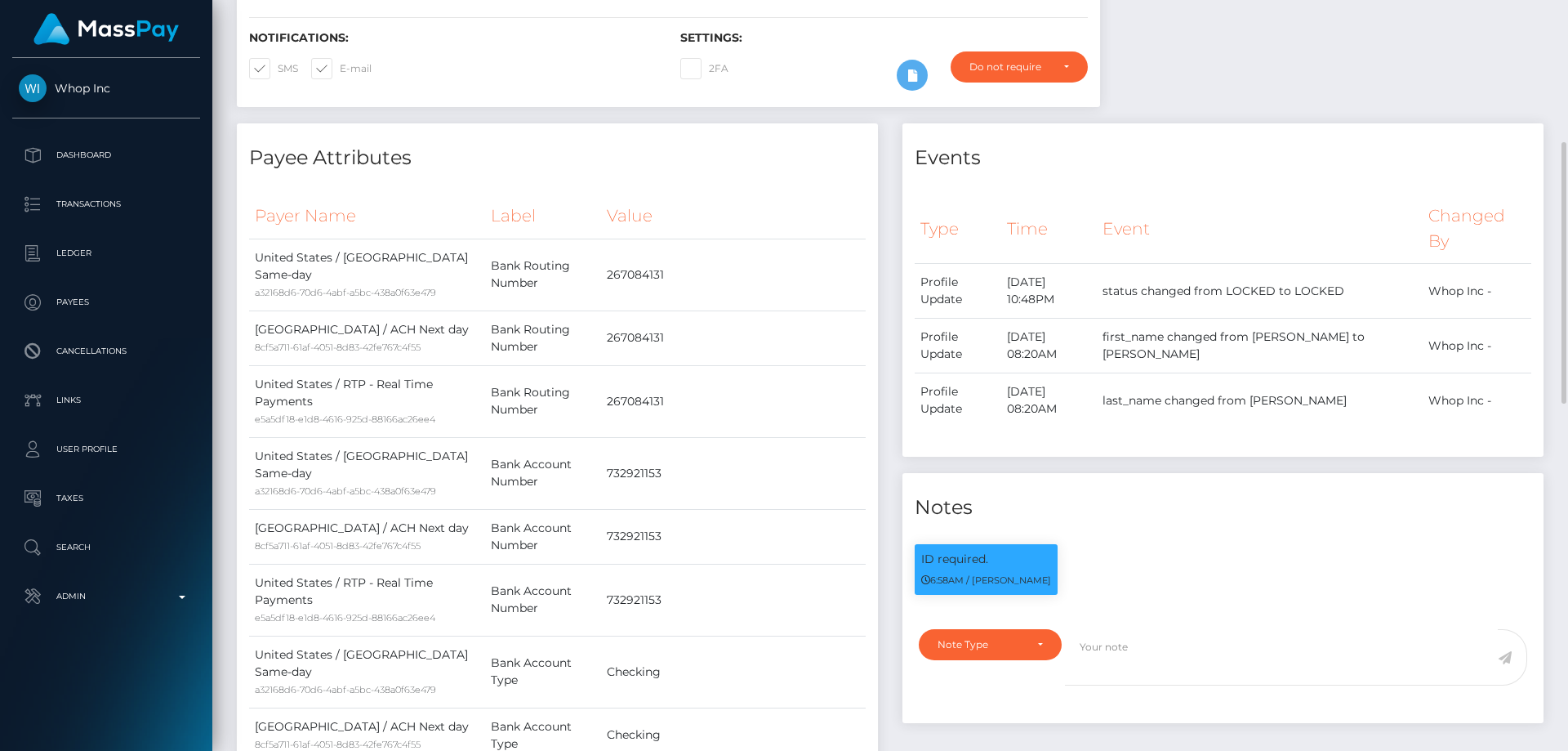
scroll to position [0, 0]
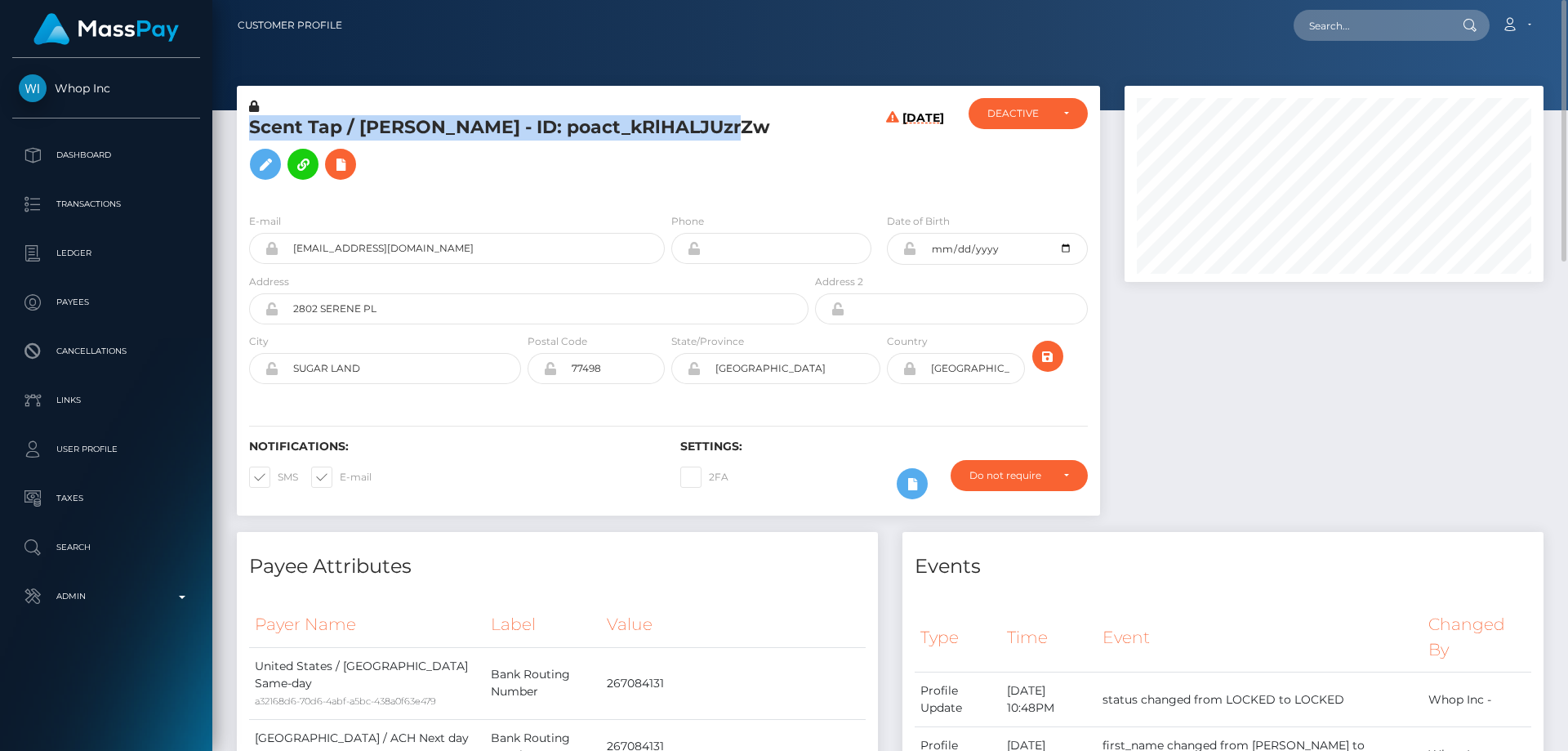
copy h5 "Scent Tap / SYED B ALI - ID: poact_kRlHALJUzrZw"
drag, startPoint x: 1343, startPoint y: 496, endPoint x: 1254, endPoint y: 498, distance: 89.0
click at [1343, 496] on div at bounding box center [1333, 309] width 443 height 446
click at [418, 175] on h5 "Scent Tap / SYED B ALI - ID: poact_kRlHALJUzrZw" at bounding box center [524, 152] width 551 height 73
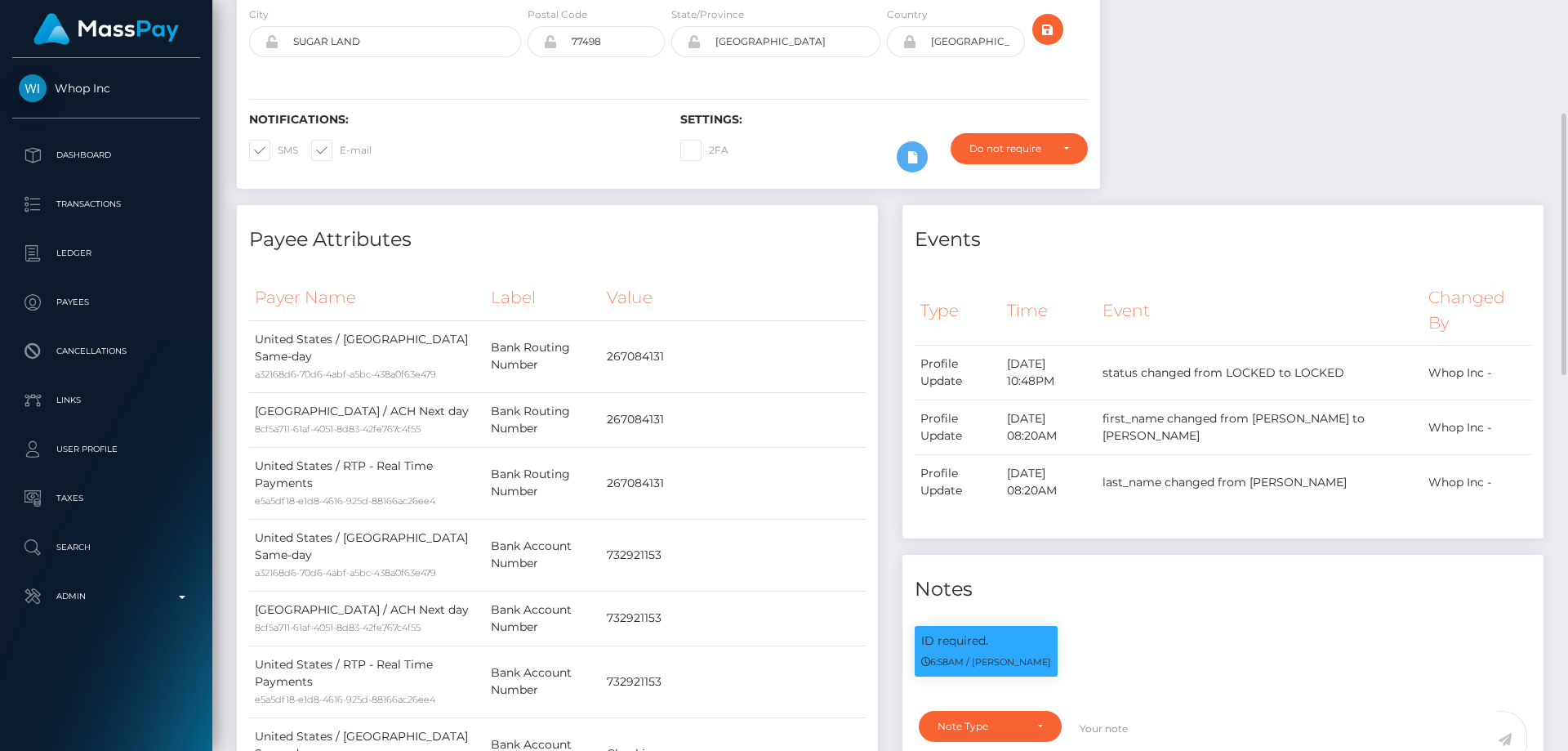
scroll to position [491, 0]
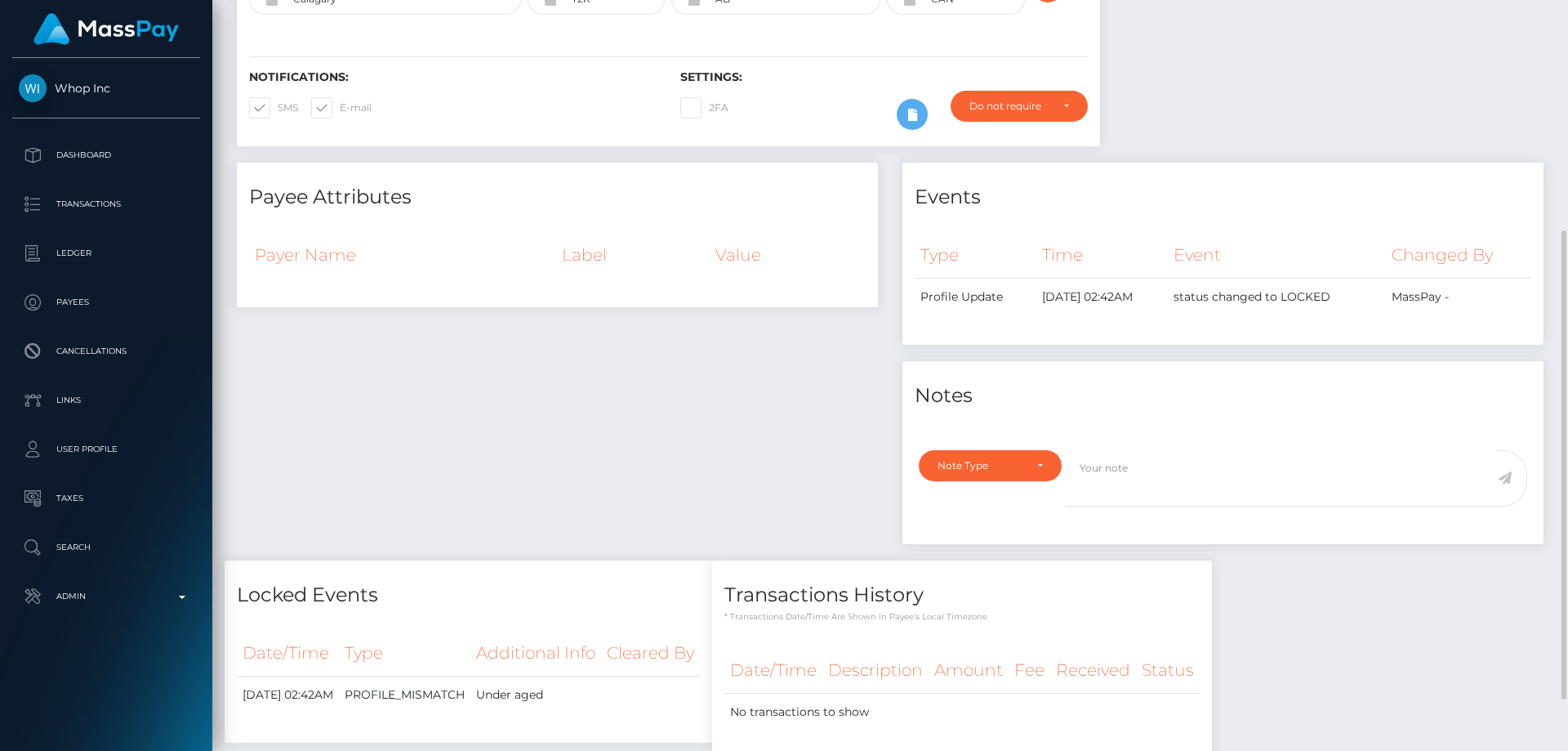
scroll to position [43, 0]
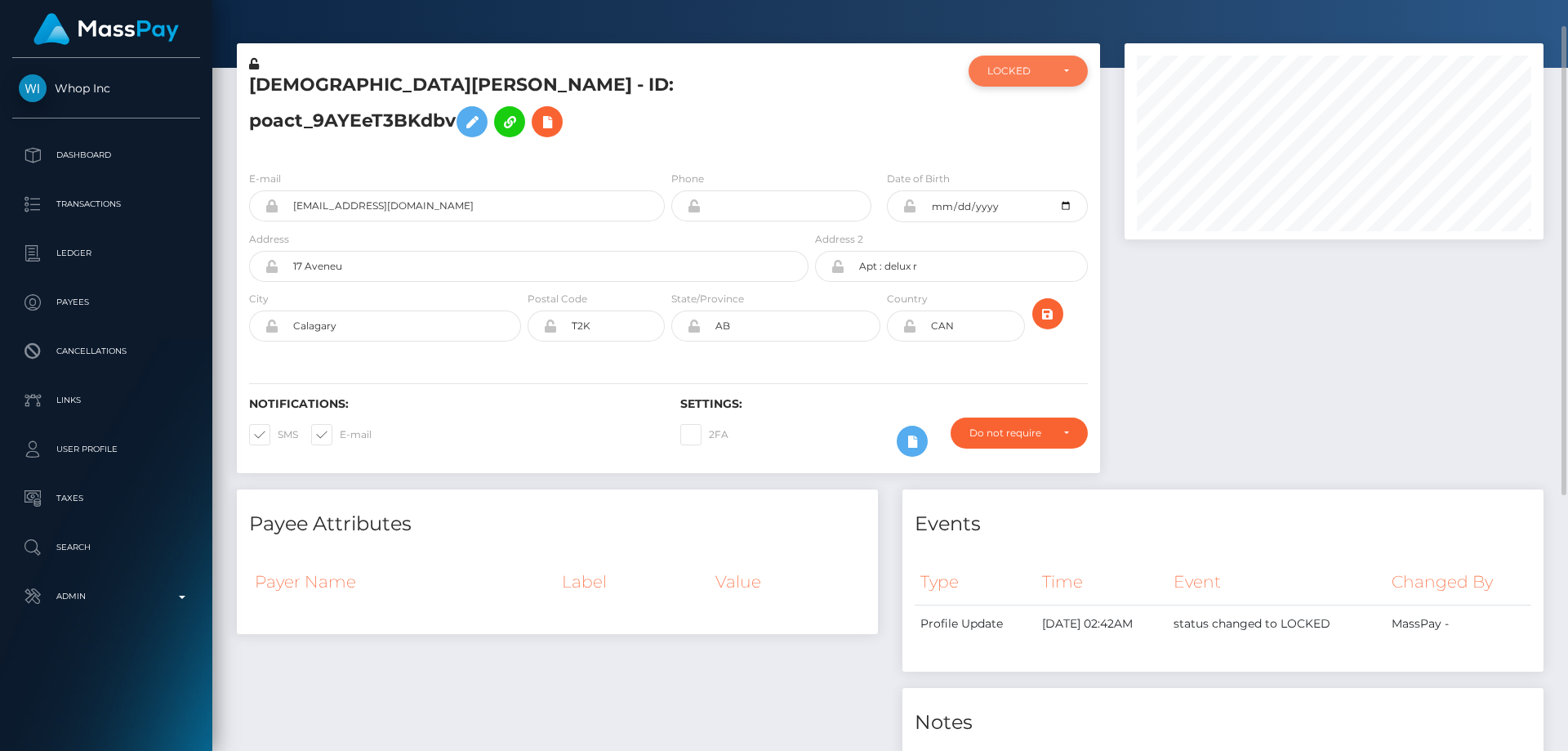
click at [1039, 71] on div "LOCKED" at bounding box center [1019, 71] width 63 height 13
click at [1030, 148] on span "DEACTIVE" at bounding box center [1015, 149] width 52 height 15
select select "DEACTIVE"
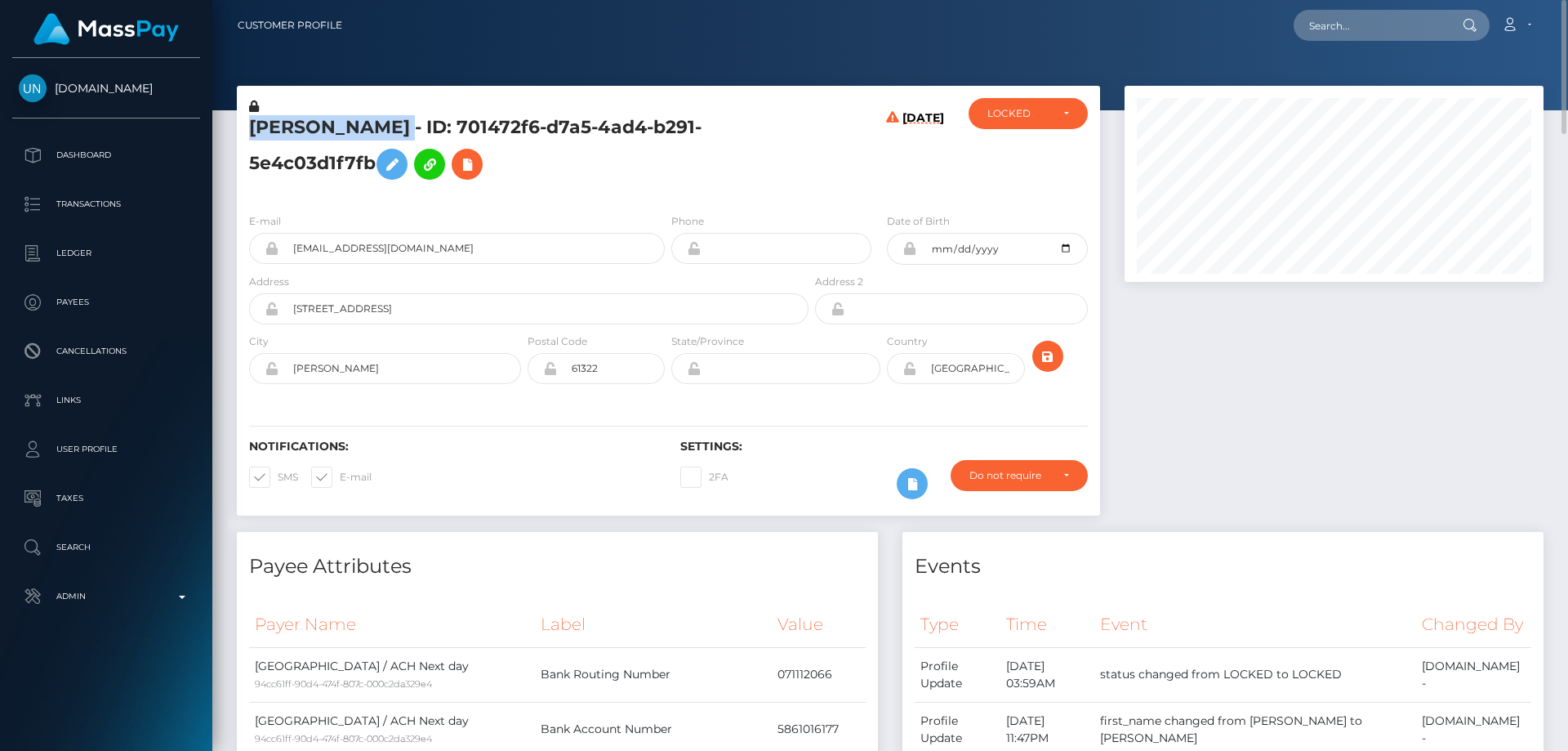
drag, startPoint x: 490, startPoint y: 130, endPoint x: 238, endPoint y: 119, distance: 252.2
click at [238, 119] on div "[PERSON_NAME] - ID: 701472f6-d7a5-4ad4-b291-5e4c03d1f7fb" at bounding box center [524, 148] width 575 height 102
copy h5 "[PERSON_NAME]"
copy h5 "JUAN CARLOS MADRIGAL"
drag, startPoint x: 385, startPoint y: 114, endPoint x: 315, endPoint y: 126, distance: 71.0
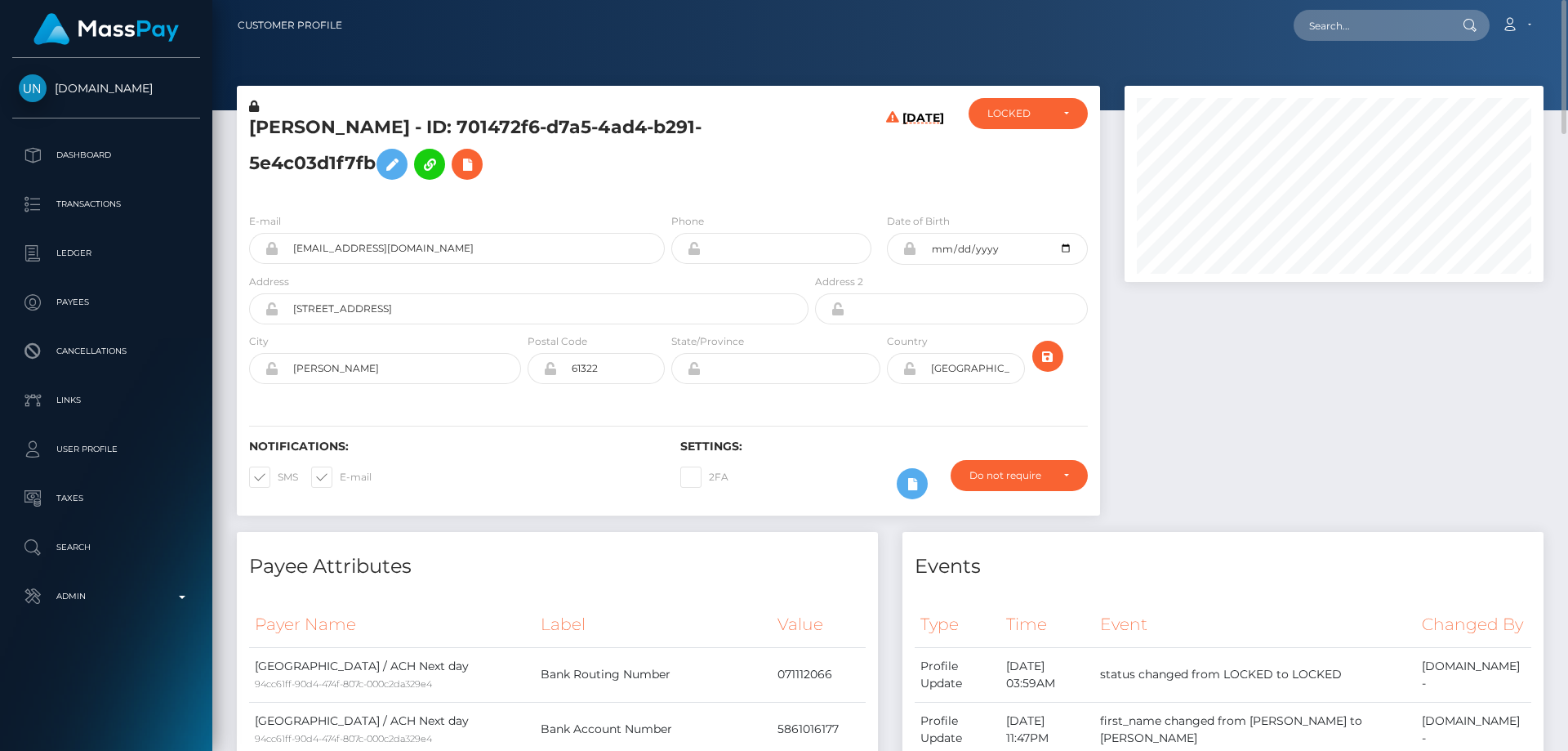
click at [315, 126] on h5 "JUAN CARLOS MADRIGAL - ID: 701472f6-d7a5-4ad4-b291-5e4c03d1f7fb" at bounding box center [524, 152] width 551 height 73
click at [441, 117] on h5 "JUAN CARLOS MADRIGAL - ID: 701472f6-d7a5-4ad4-b291-5e4c03d1f7fb" at bounding box center [524, 152] width 551 height 73
drag, startPoint x: 488, startPoint y: 127, endPoint x: 253, endPoint y: 127, distance: 235.0
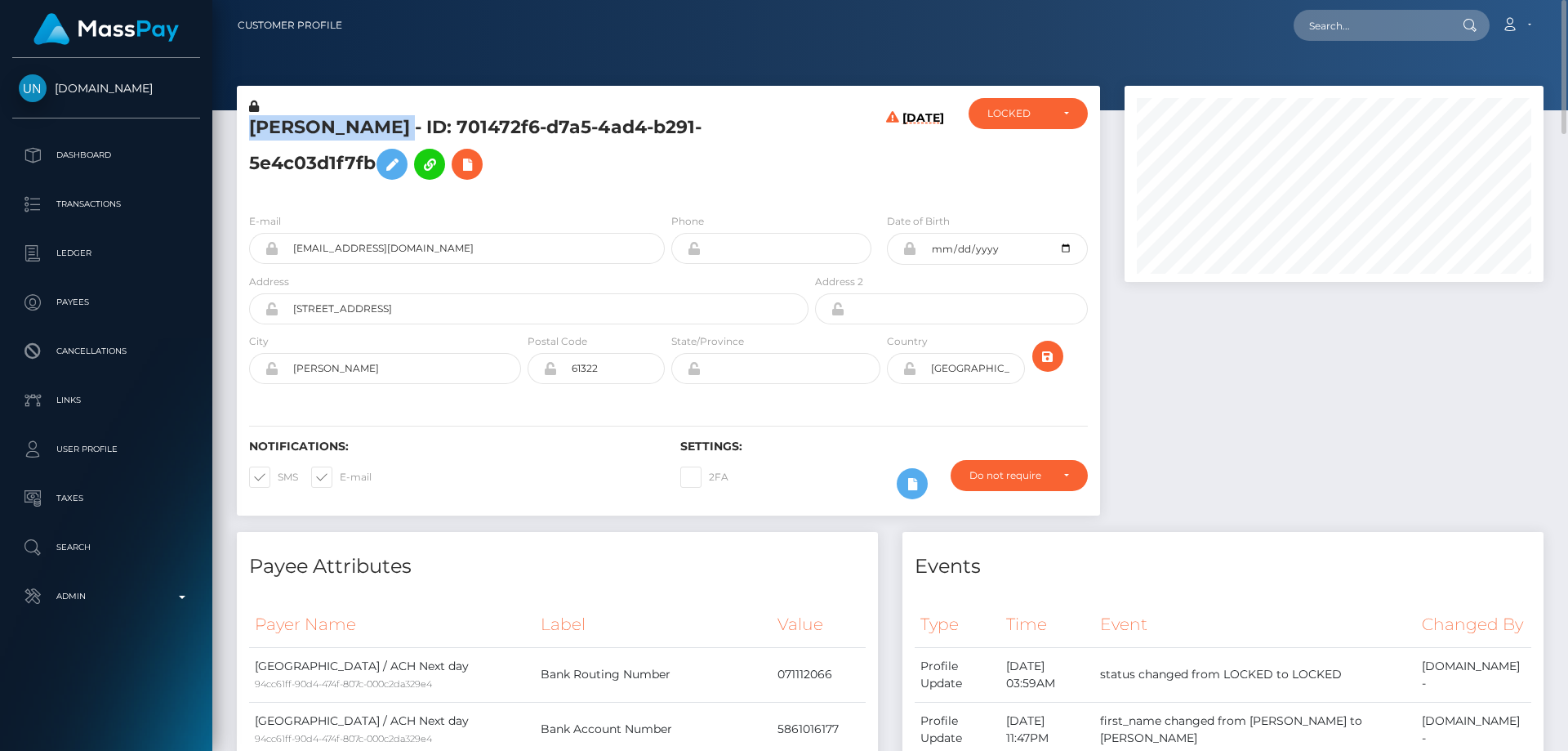
click at [253, 127] on h5 "JUAN CARLOS MADRIGAL - ID: 701472f6-d7a5-4ad4-b291-5e4c03d1f7fb" at bounding box center [524, 152] width 551 height 73
copy h5 "JUAN CARLOS MADRIGAL"
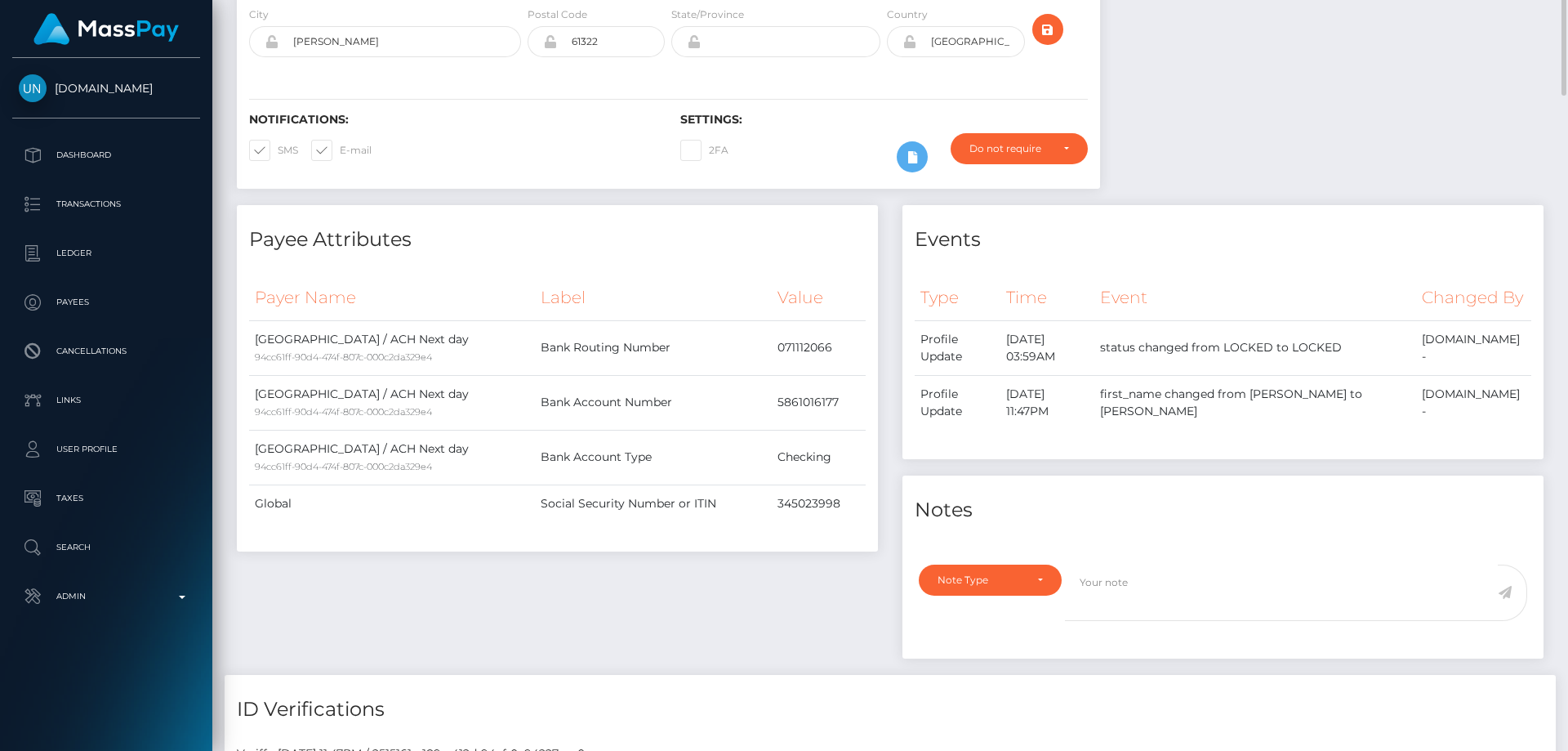
scroll to position [572, 0]
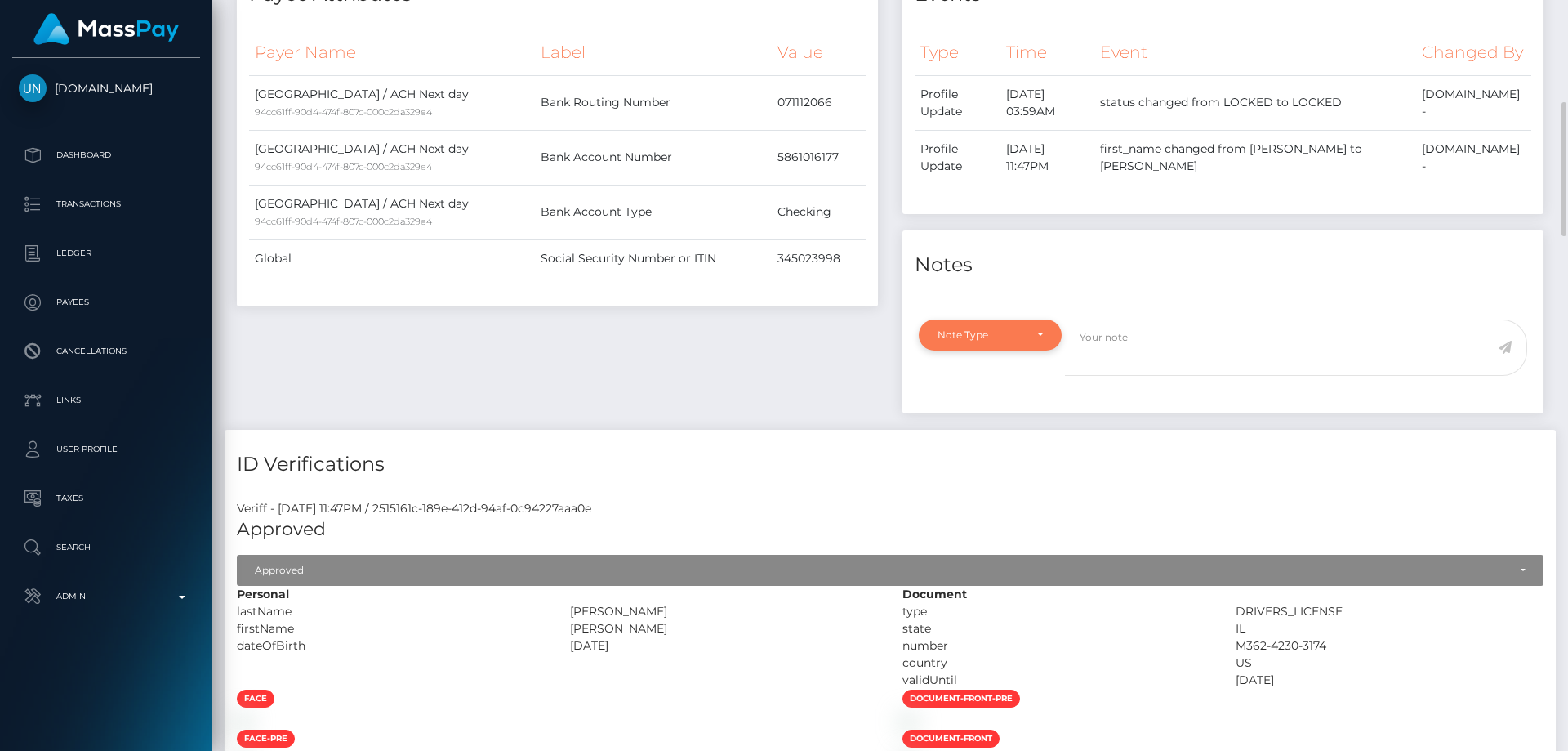
click at [991, 350] on div "Note Type" at bounding box center [990, 335] width 143 height 31
click at [999, 455] on span "Clear Compliance" at bounding box center [982, 448] width 87 height 15
select select "CLEAR_COMPLIANCE"
paste textarea "The hits refer to a persons with different Last Names ( Diaz/Munguia )."
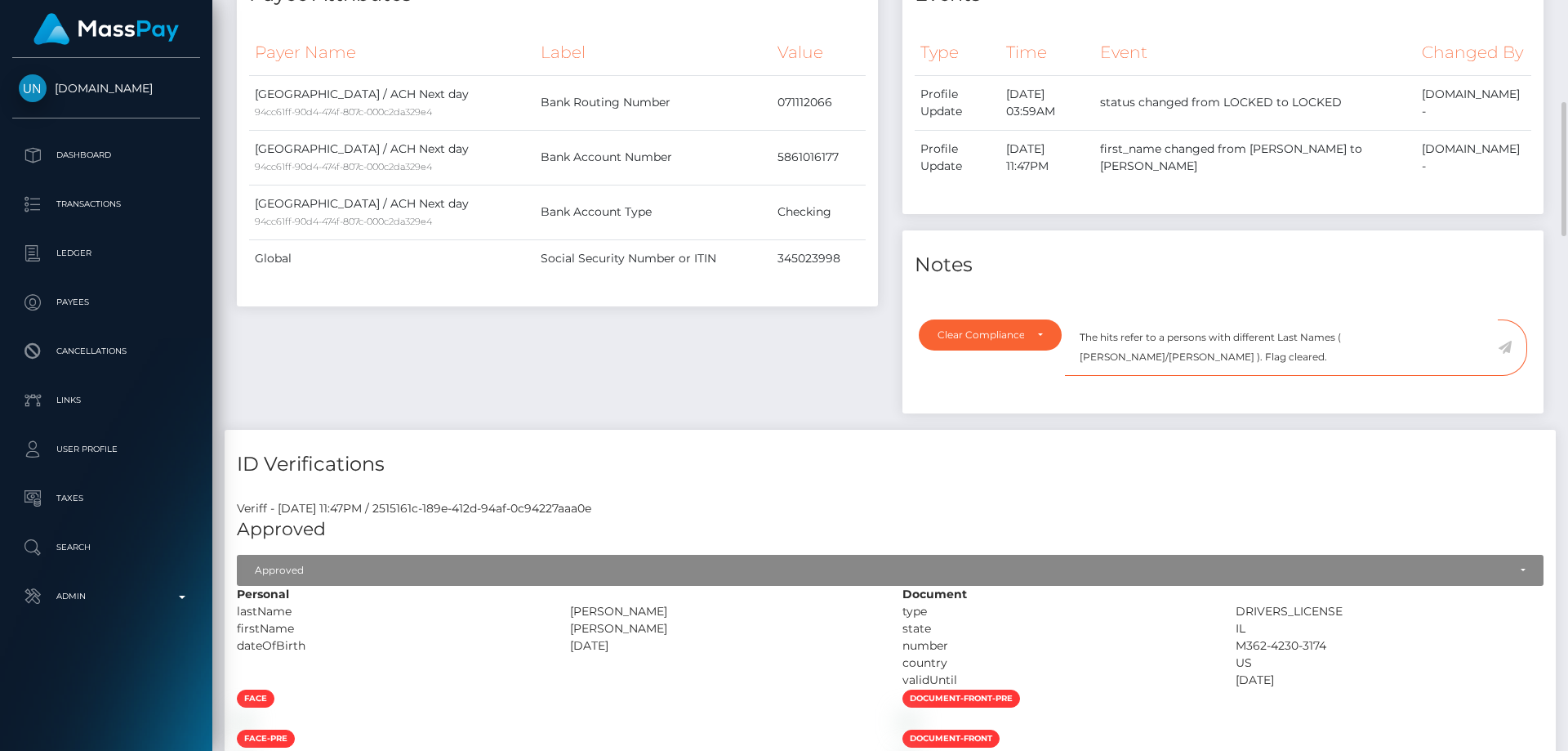
type textarea "The hits refer to a persons with different Last Names ( Diaz/Munguia ). Flag cl…"
click at [1505, 354] on icon at bounding box center [1505, 347] width 14 height 13
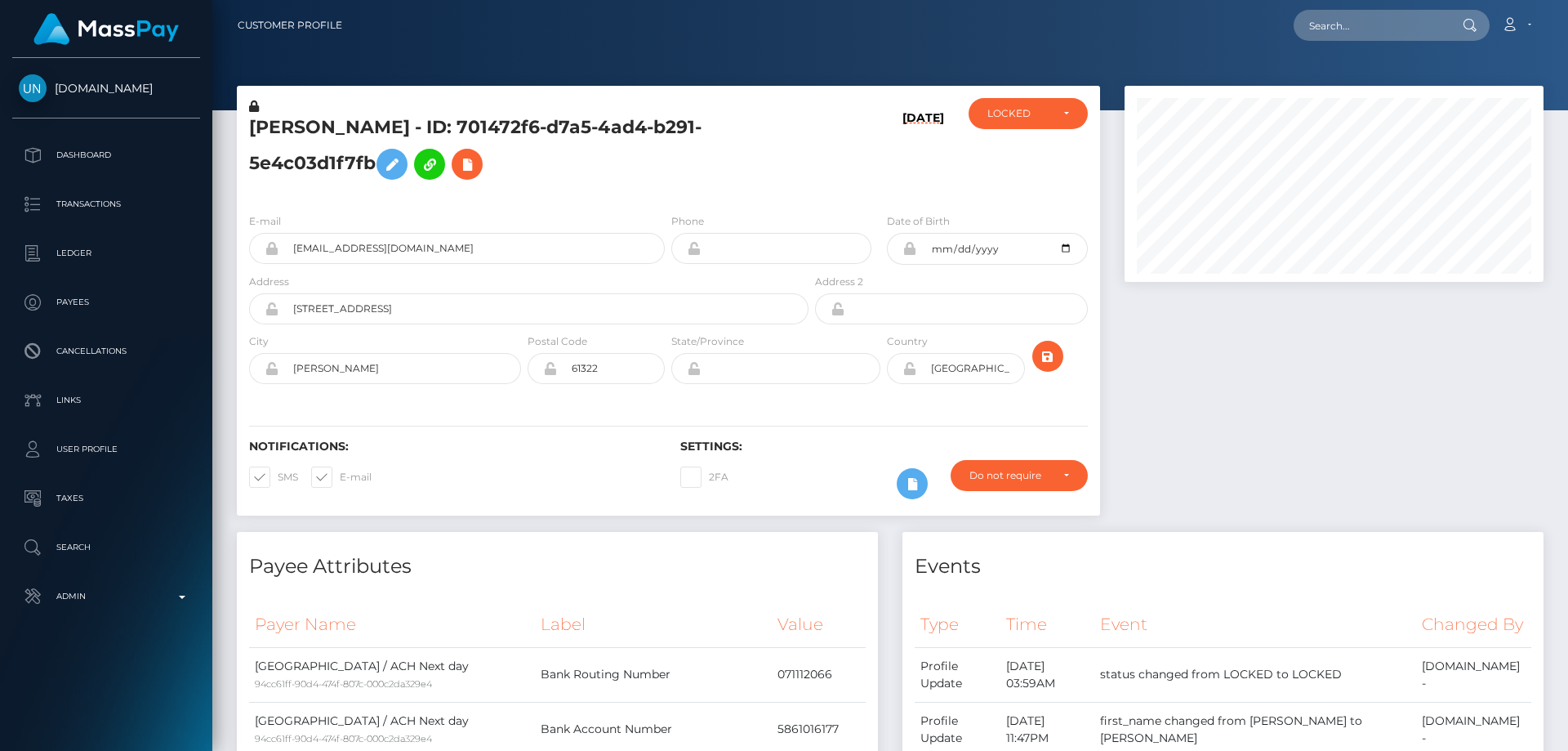
scroll to position [196, 420]
click at [811, 199] on div "[PERSON_NAME] - ID: 701472f6-d7a5-4ad4-b291-5e4c03d1f7fb" at bounding box center [524, 148] width 575 height 102
click at [1006, 129] on div "LOCKED" at bounding box center [1028, 113] width 119 height 31
click at [1019, 164] on span "ACTIVE" at bounding box center [1007, 157] width 36 height 15
select select "ACTIVE"
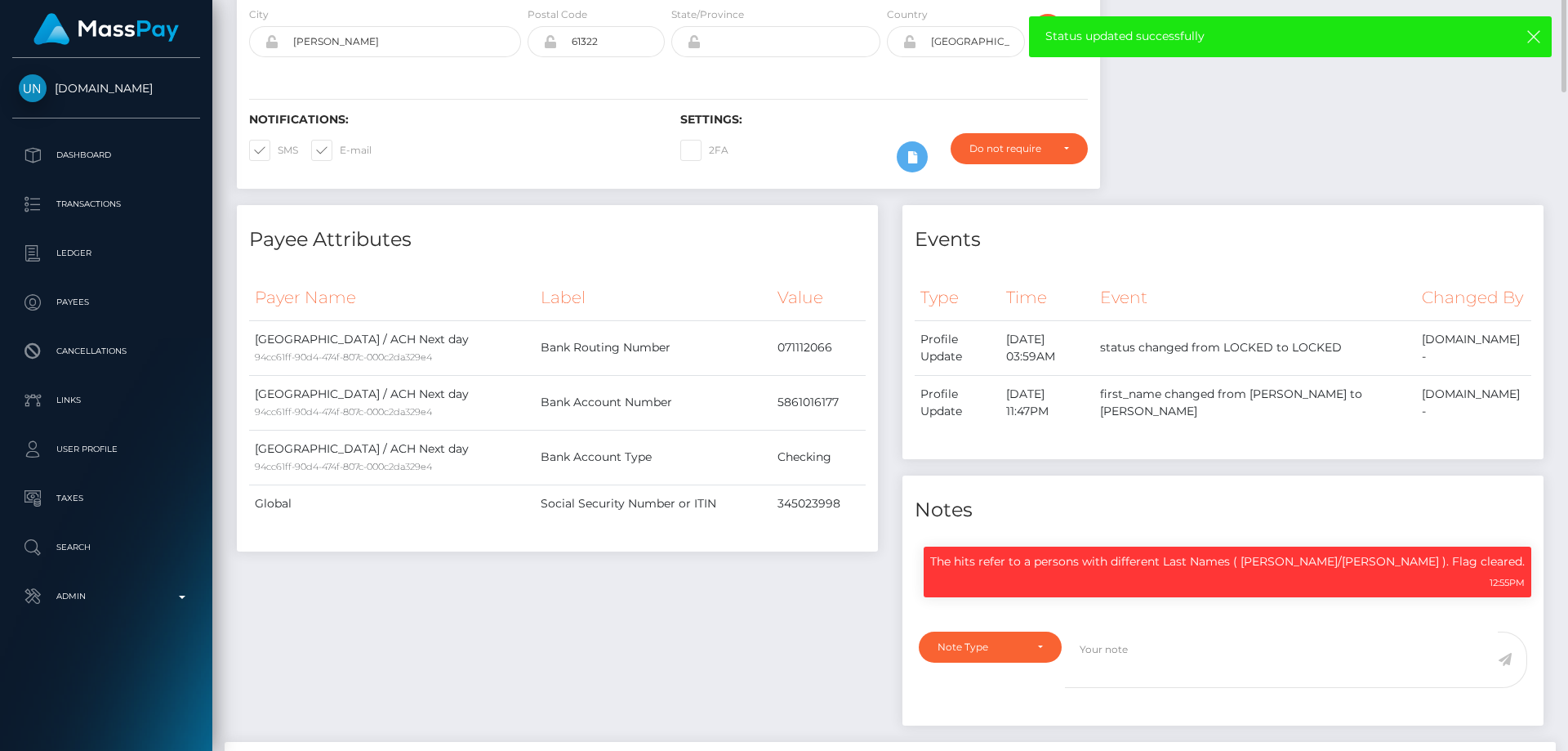
scroll to position [0, 0]
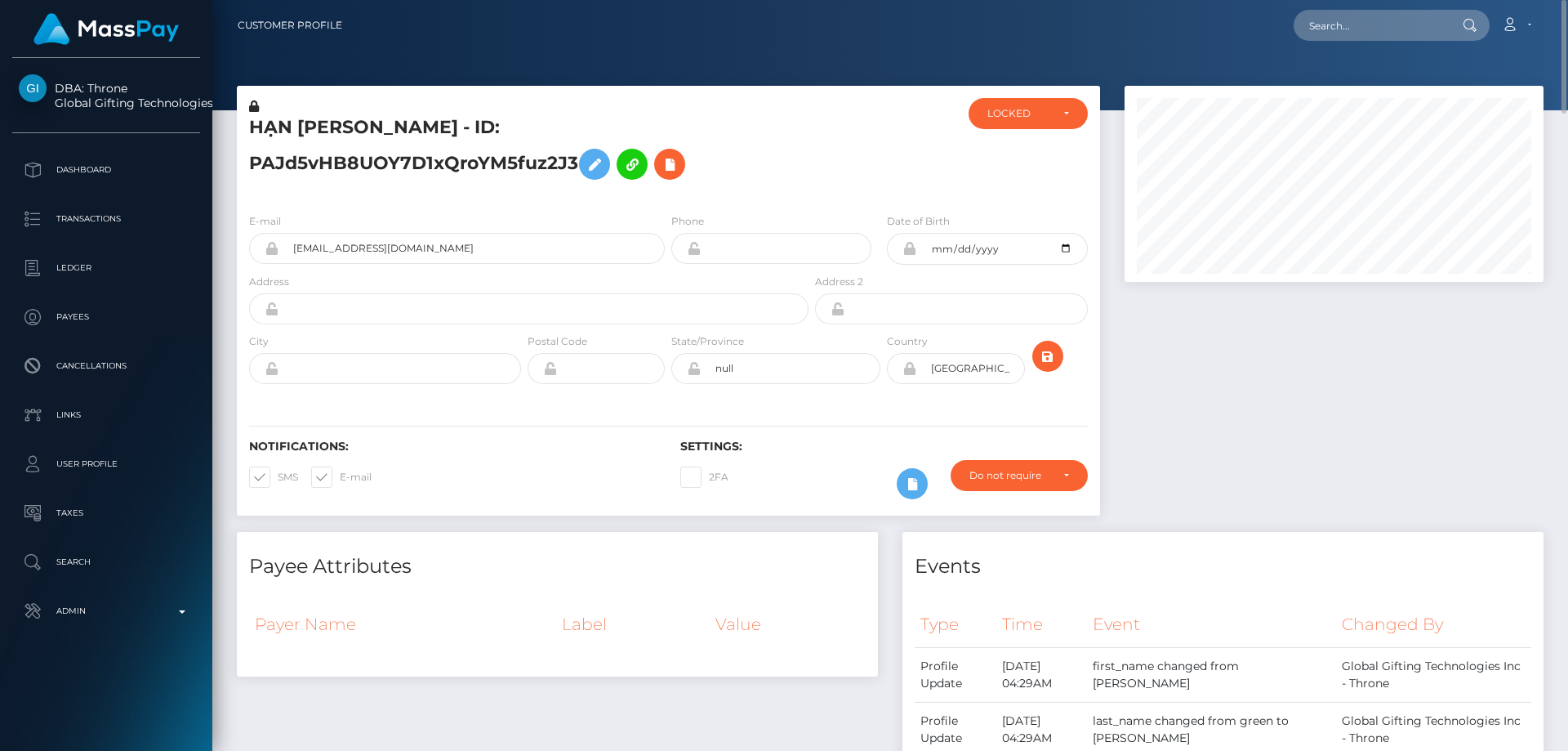
click at [430, 167] on h5 "HẠN [PERSON_NAME] - ID: PAJd5vHB8UOY7D1xQroYM5fuz2J3" at bounding box center [524, 152] width 551 height 73
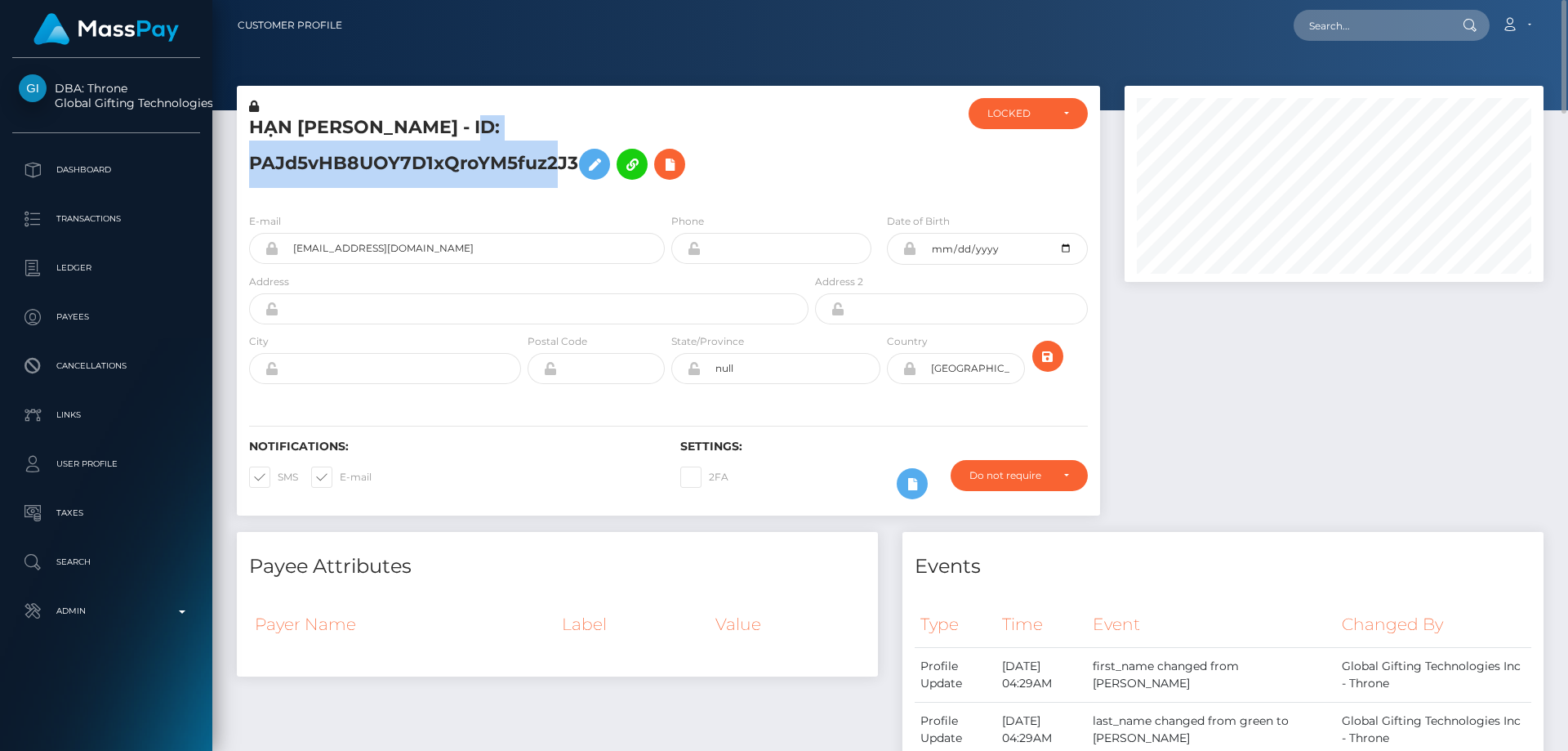
click at [430, 167] on h5 "HẠN [PERSON_NAME] - ID: PAJd5vHB8UOY7D1xQroYM5fuz2J3" at bounding box center [524, 152] width 551 height 73
copy h5 "HẠN [PERSON_NAME] - ID: PAJd5vHB8UOY7D1xQroYM5fuz2J3"
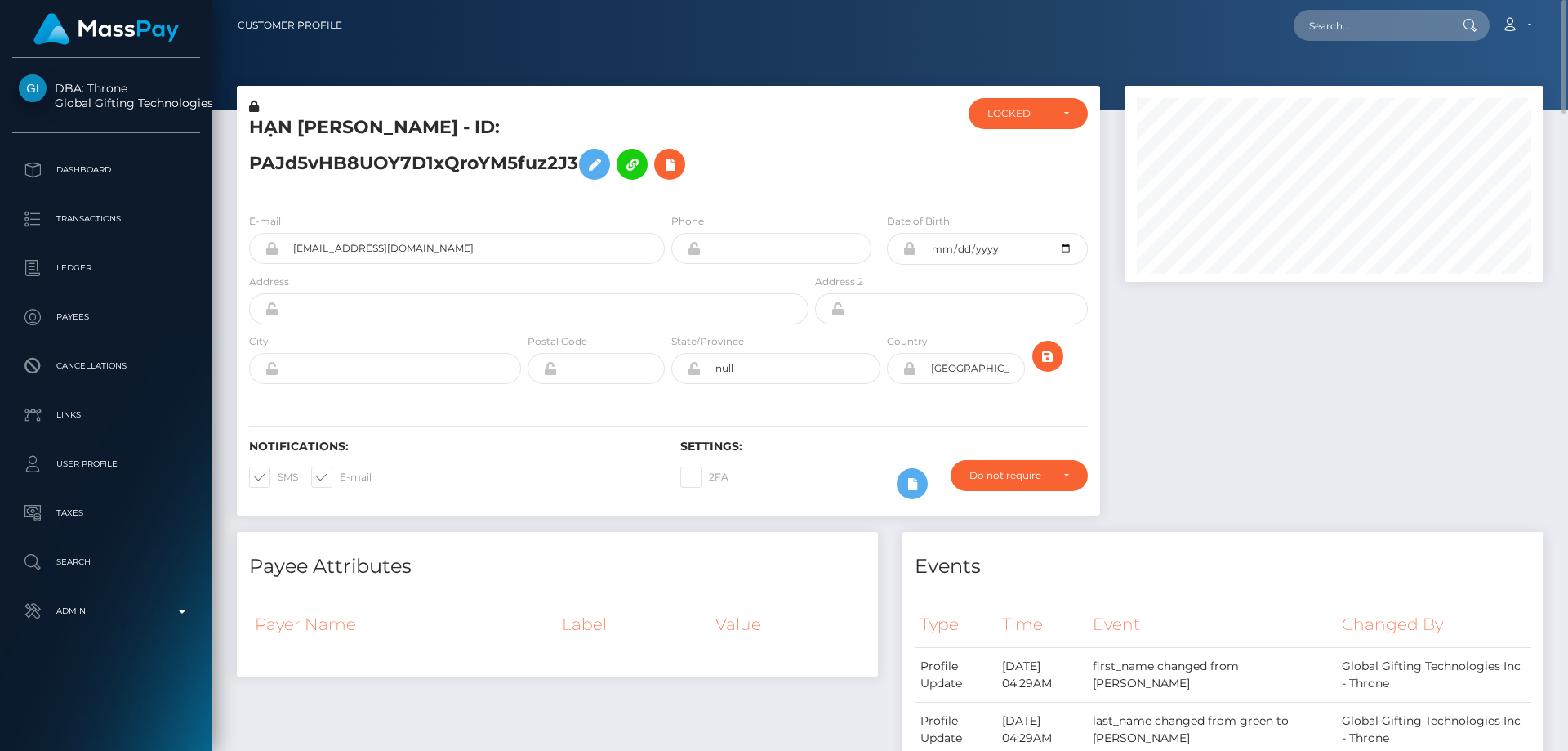
click at [1308, 466] on div at bounding box center [1333, 309] width 443 height 446
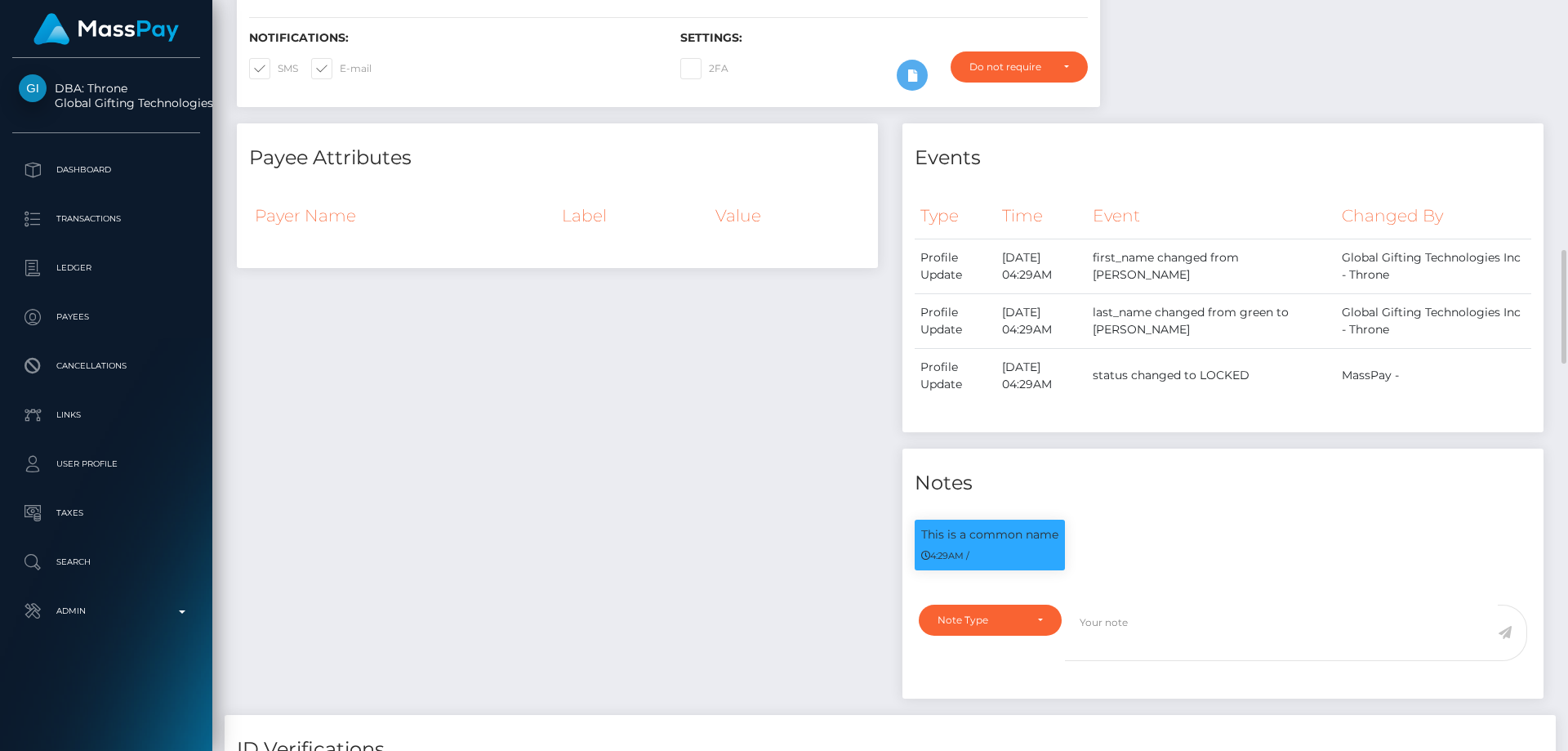
scroll to position [654, 0]
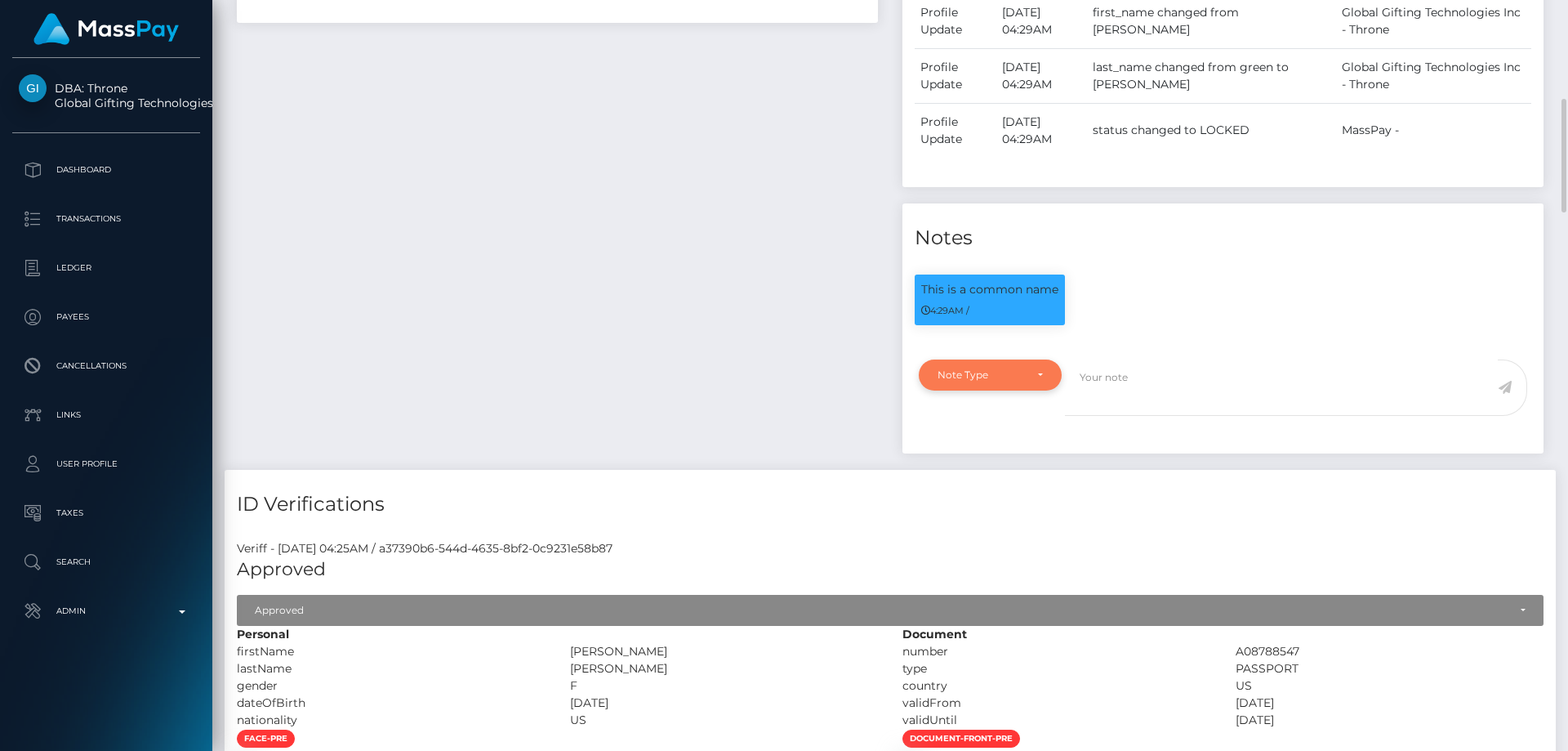
click at [1001, 384] on div "Note Type" at bounding box center [990, 375] width 143 height 31
click at [972, 459] on span "Compliance" at bounding box center [967, 453] width 60 height 15
select select "COMPLIANCE"
paste textarea "the client needs to confirm who owns the account."
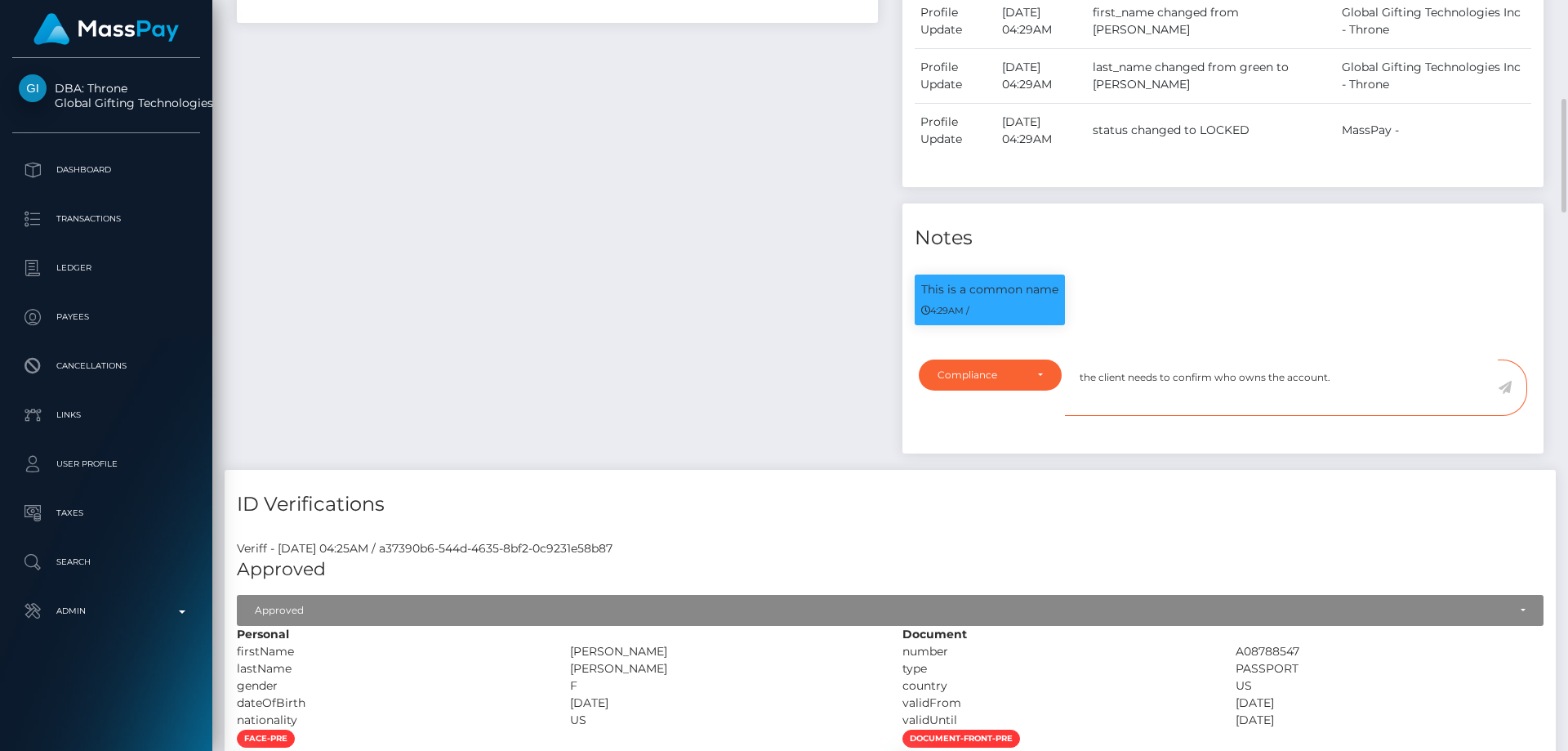
click at [1086, 377] on textarea "the client needs to confirm who owns the account." at bounding box center [1281, 387] width 433 height 56
type textarea "The client needs to confirm who owns the account."
click at [1509, 387] on icon at bounding box center [1505, 387] width 14 height 13
click at [760, 348] on div "Payee Attributes Payer Name Label Value" at bounding box center [557, 174] width 665 height 592
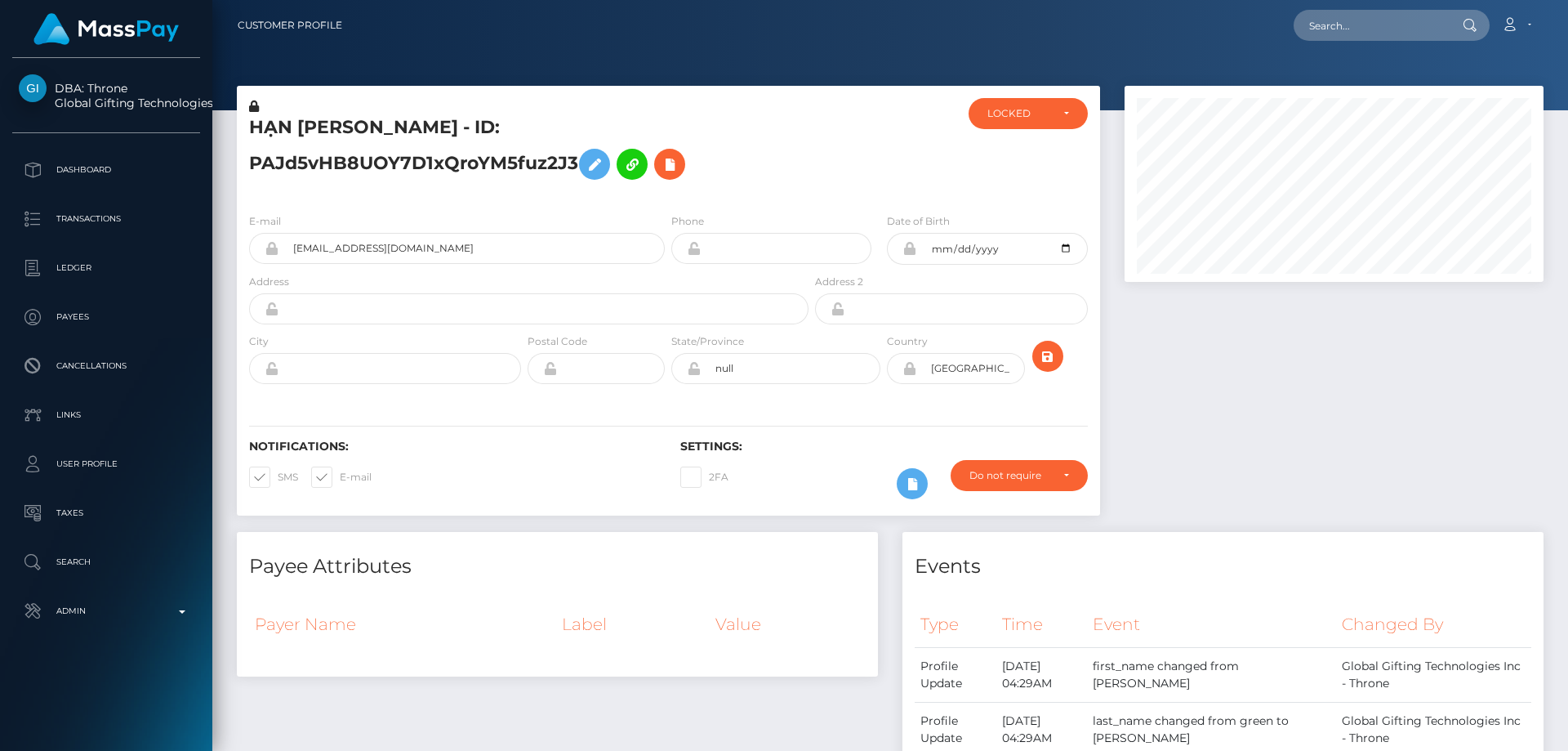
scroll to position [816975, 816410]
click at [1007, 122] on div "LOCKED" at bounding box center [1028, 113] width 119 height 31
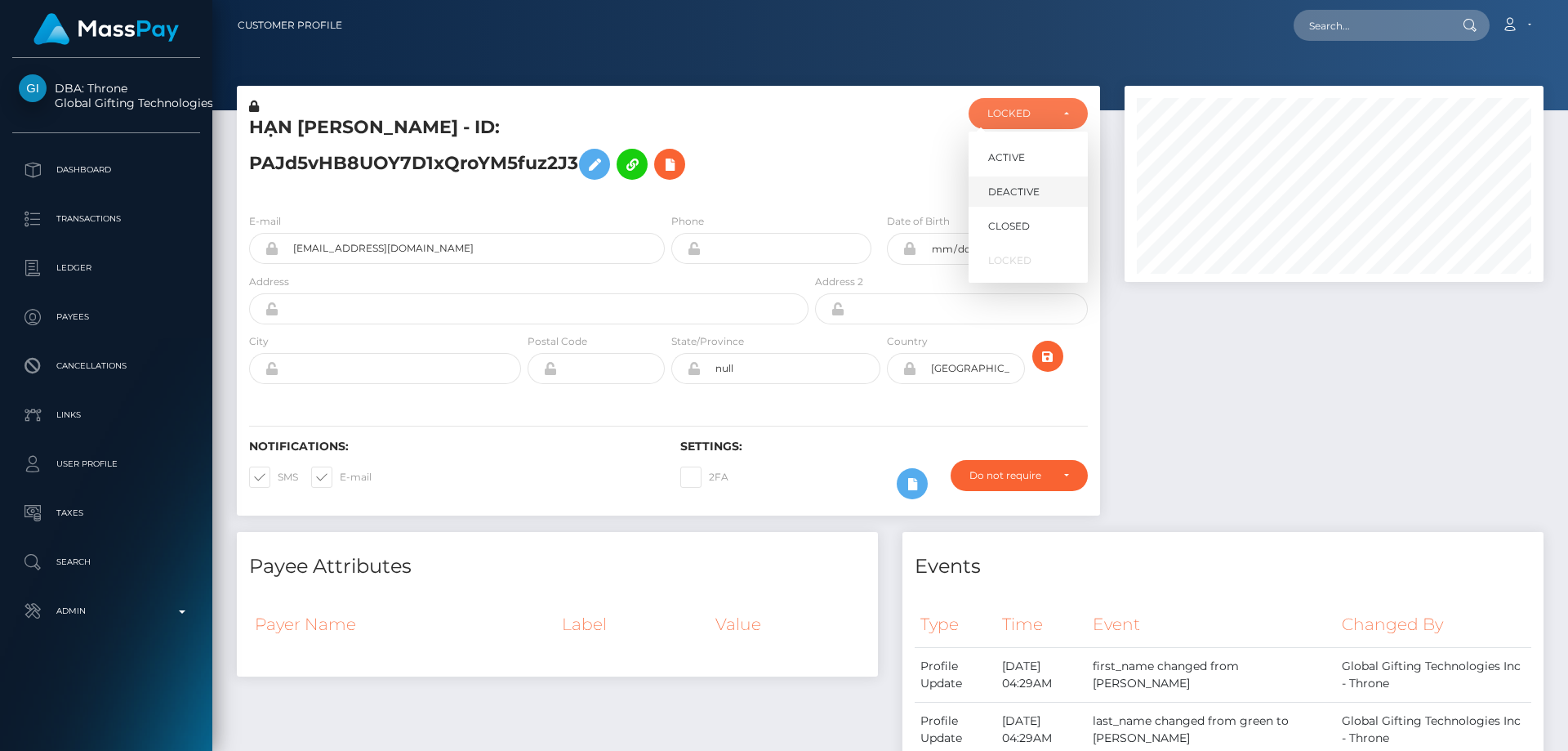
click at [1018, 195] on span "DEACTIVE" at bounding box center [1015, 192] width 52 height 15
select select "DEACTIVE"
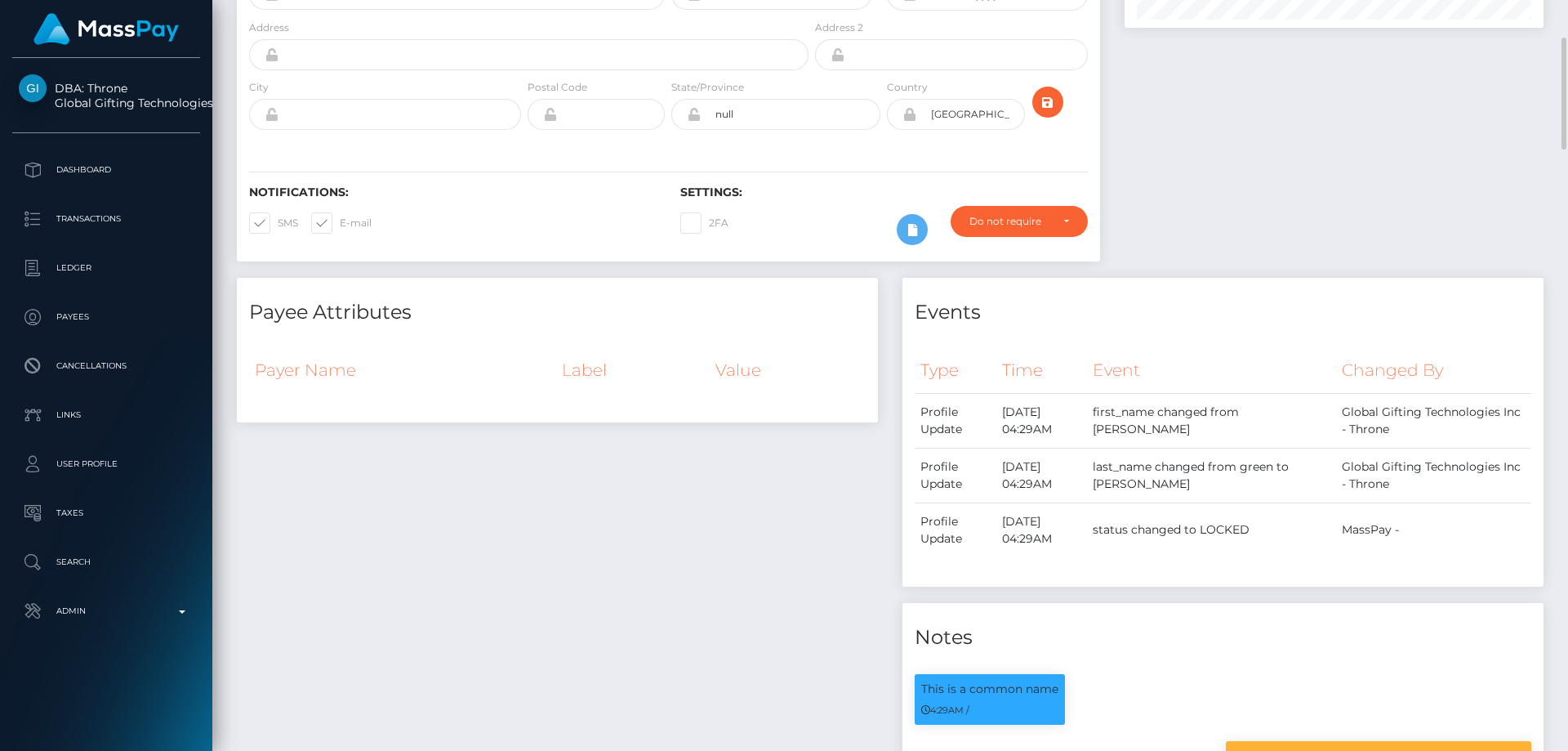
scroll to position [0, 0]
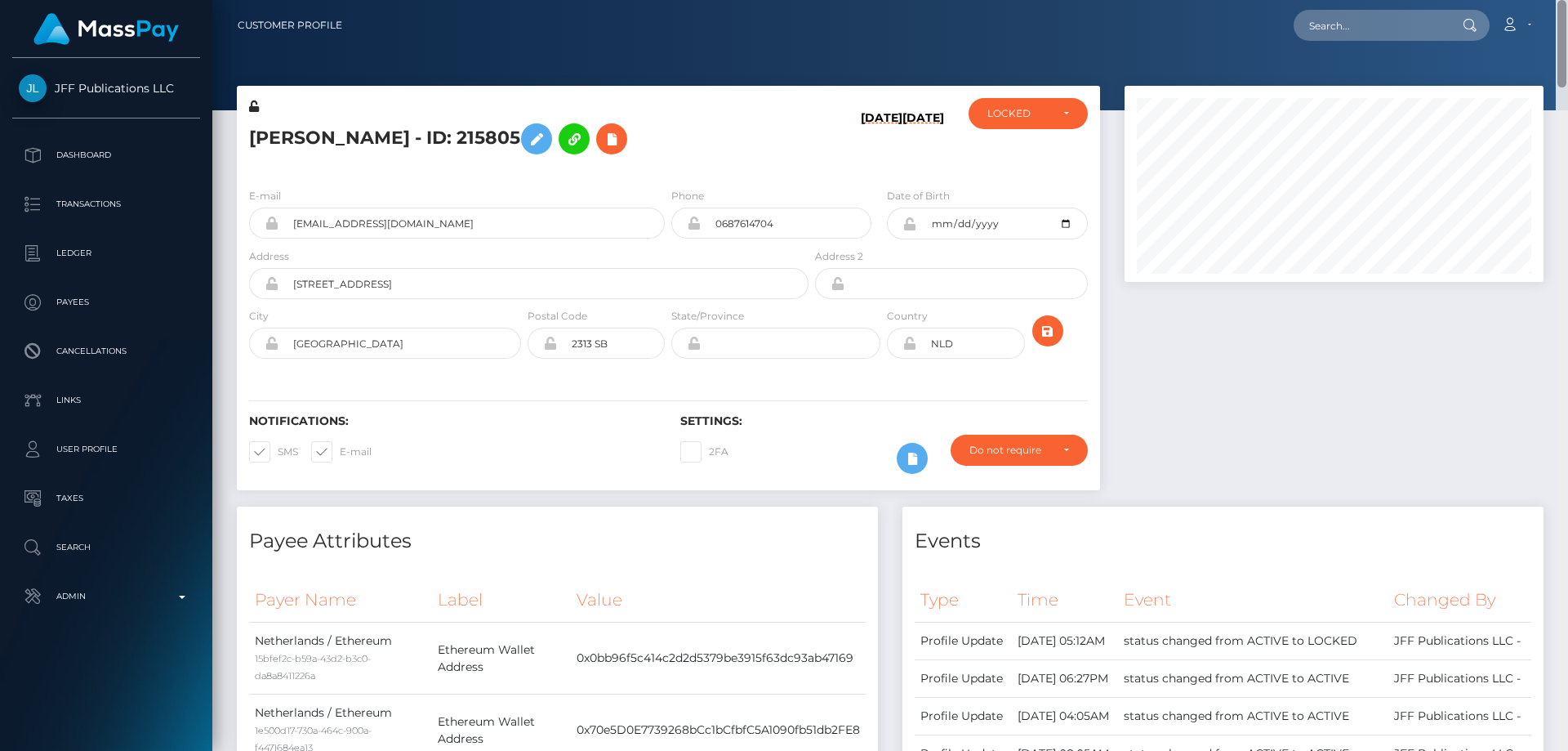
drag, startPoint x: 1559, startPoint y: 685, endPoint x: 1567, endPoint y: -85, distance: 770.0
click at [1567, 0] on html "JFF Publications LLC Dashboard Transactions Ledger Payees Links" at bounding box center [784, 375] width 1568 height 751
click at [1019, 458] on div "Do not require" at bounding box center [1019, 450] width 137 height 31
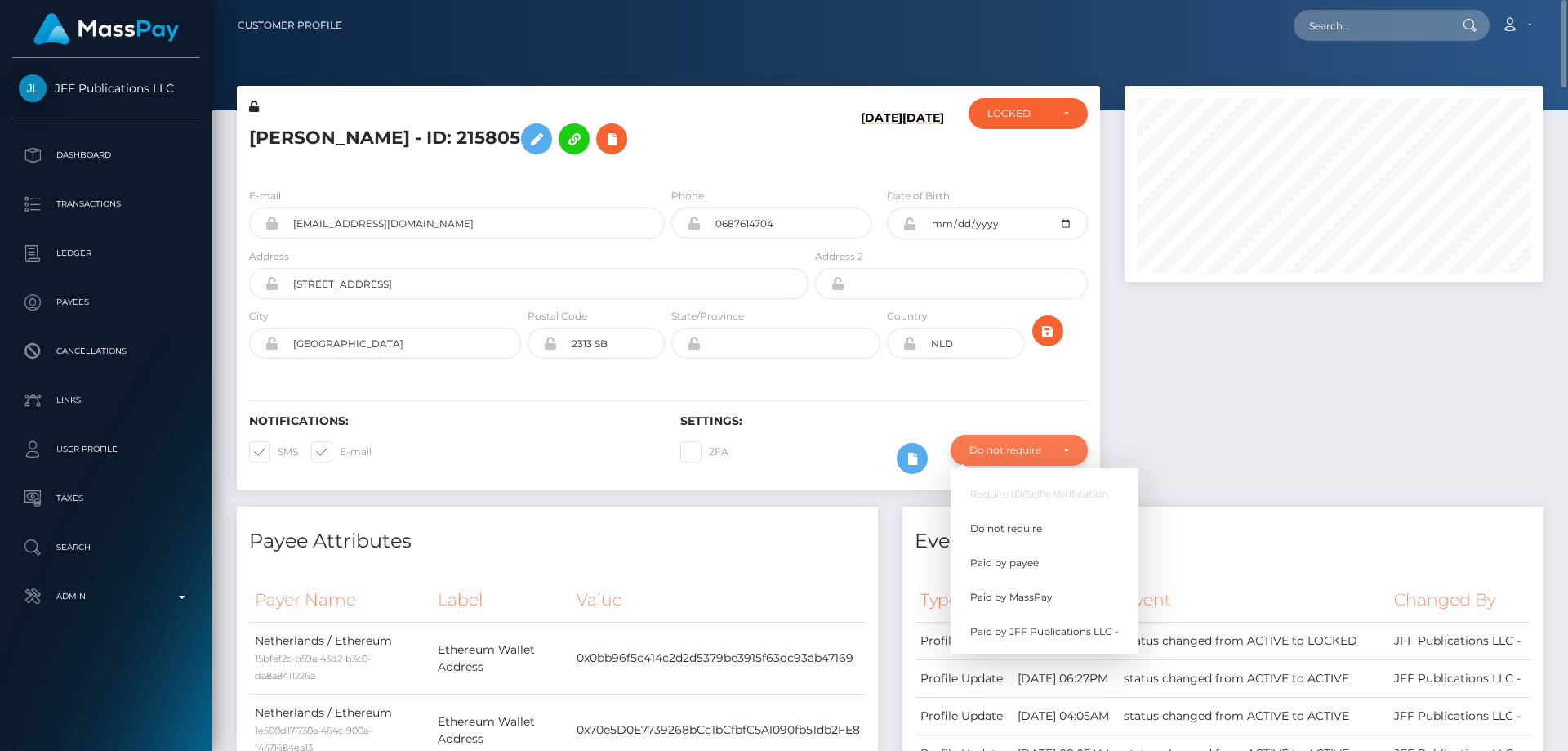
scroll to position [196, 420]
click at [1040, 593] on span "Paid by MassPay" at bounding box center [1011, 597] width 83 height 15
select select "2"
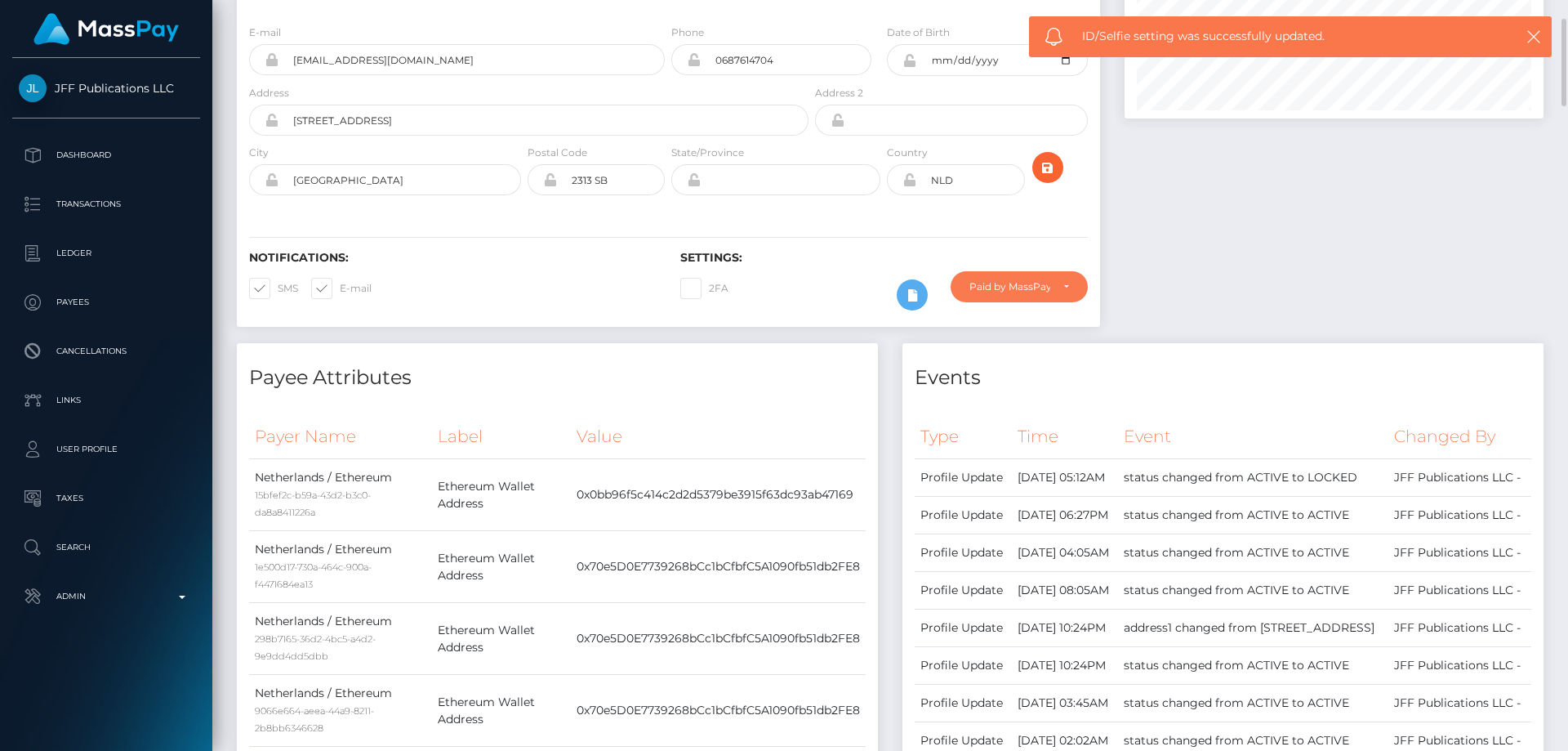
scroll to position [0, 0]
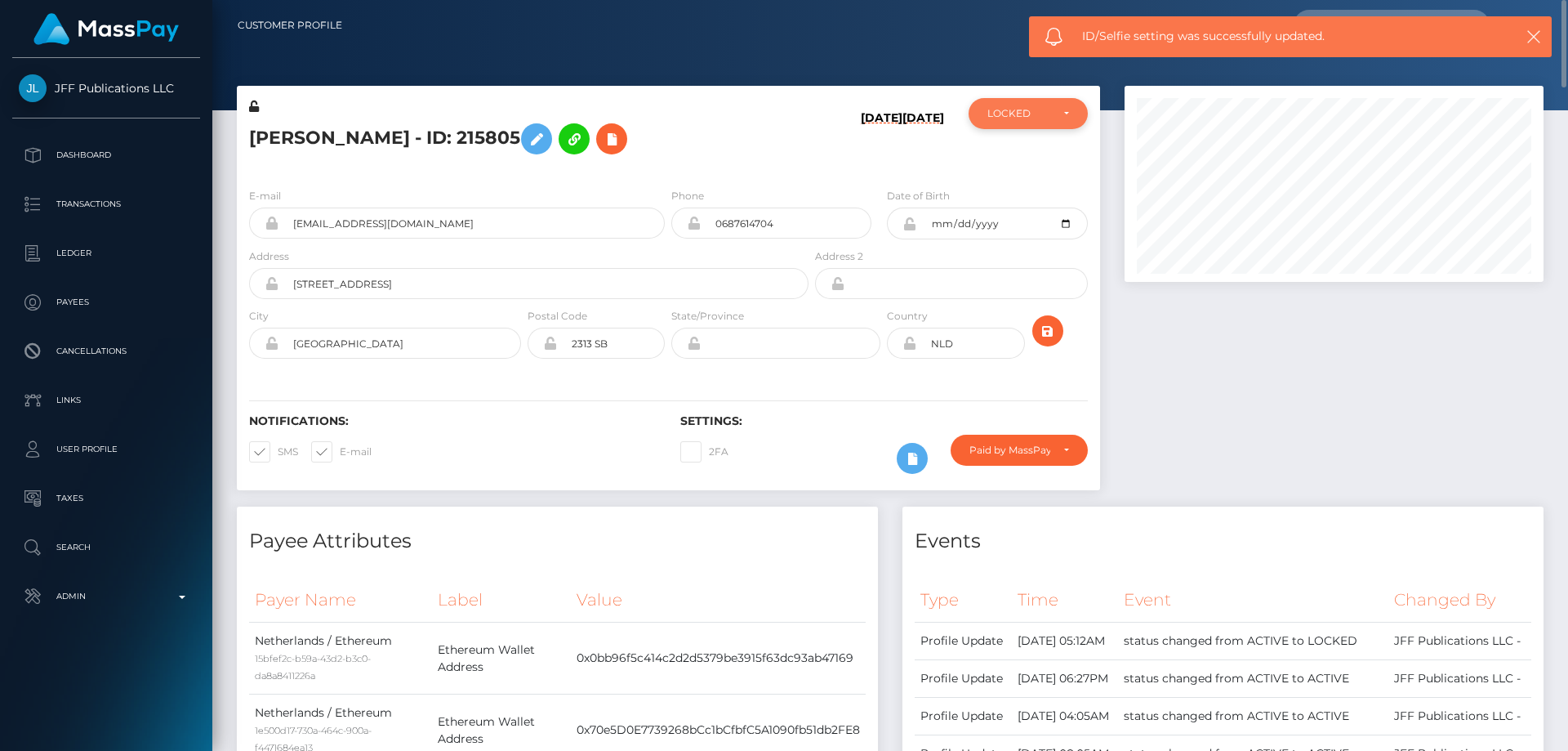
click at [1004, 116] on div "LOCKED" at bounding box center [1019, 113] width 63 height 13
click at [1012, 160] on span "ACTIVE" at bounding box center [1007, 157] width 36 height 15
select select "ACTIVE"
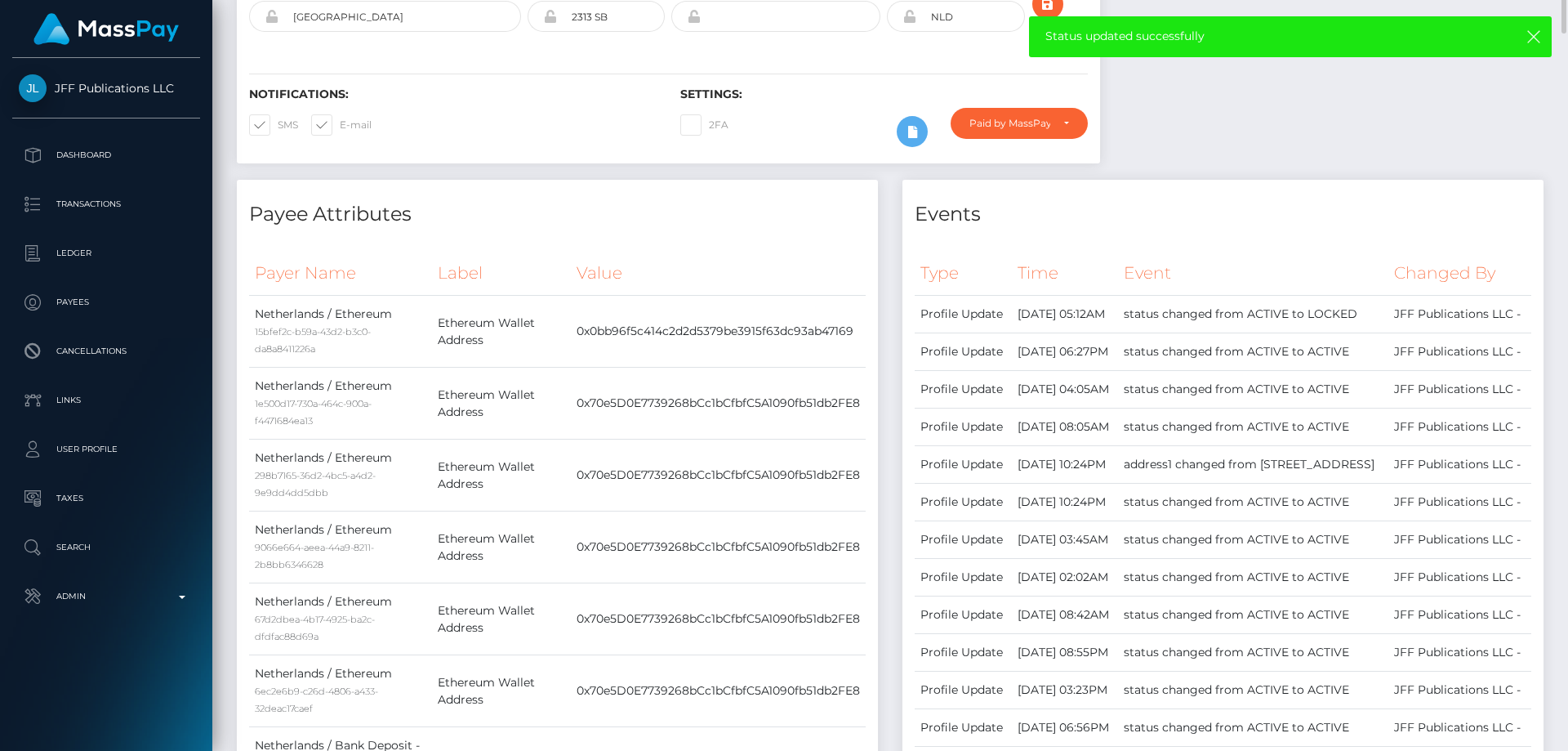
scroll to position [0, 0]
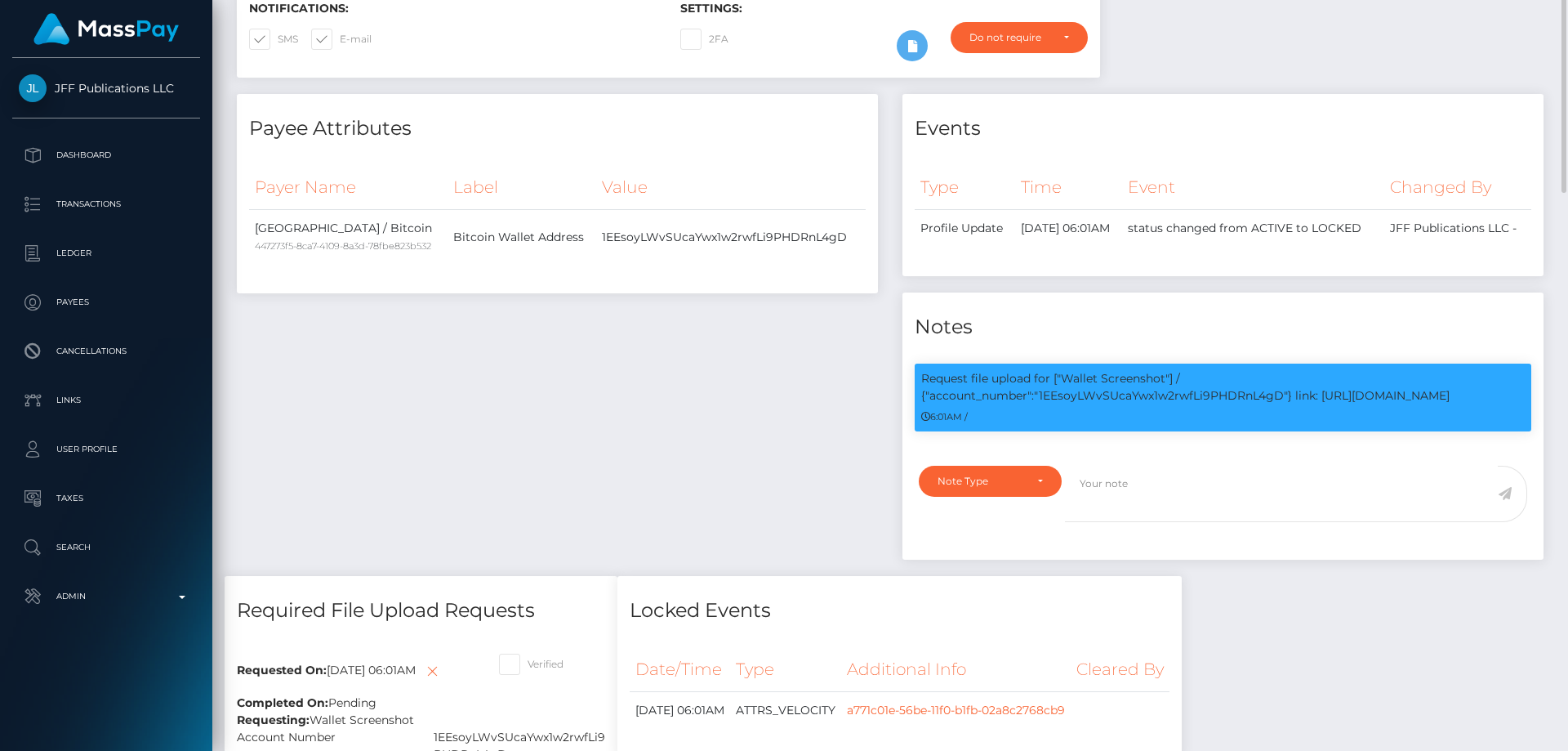
scroll to position [167, 0]
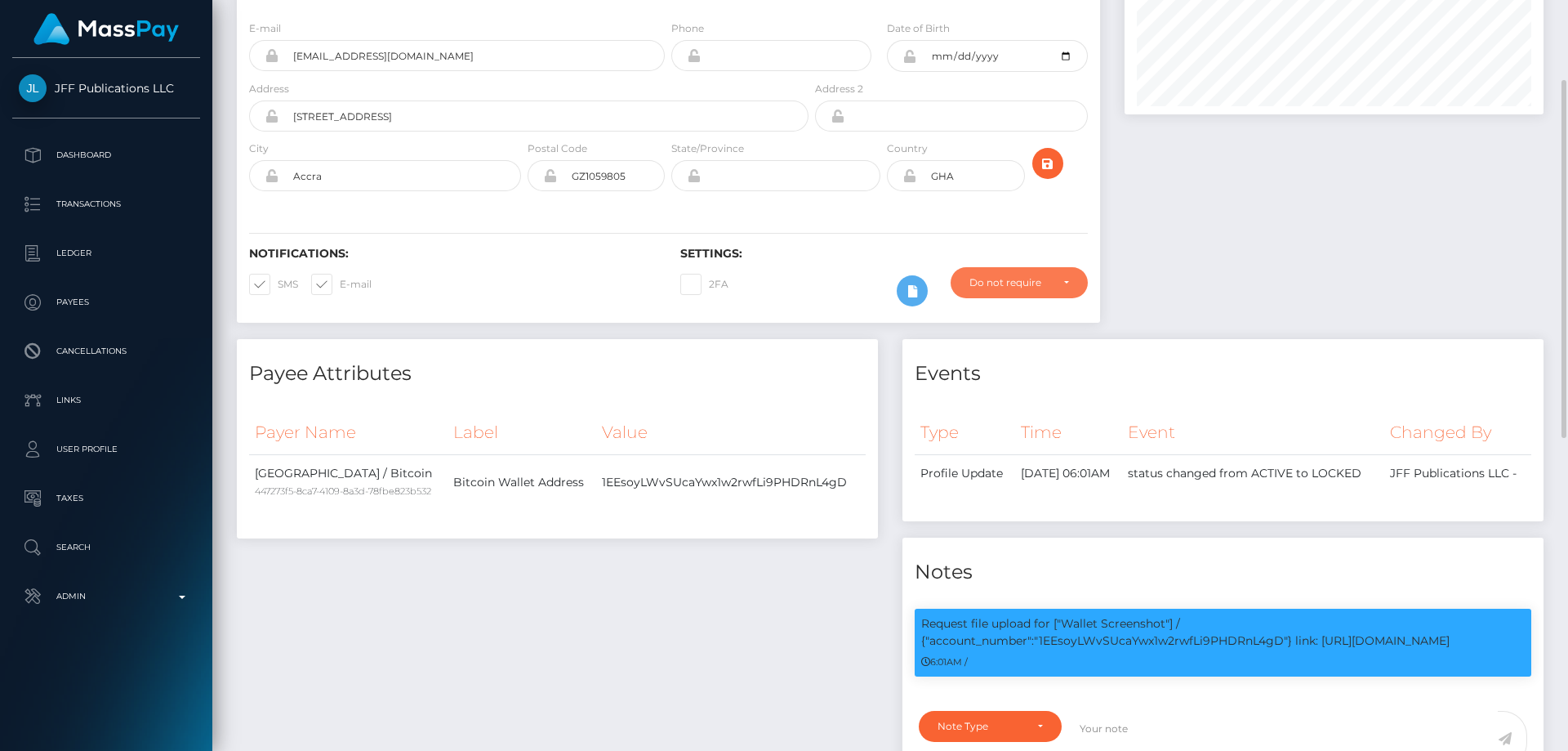
click at [1057, 283] on div "Do not require" at bounding box center [1019, 283] width 99 height 13
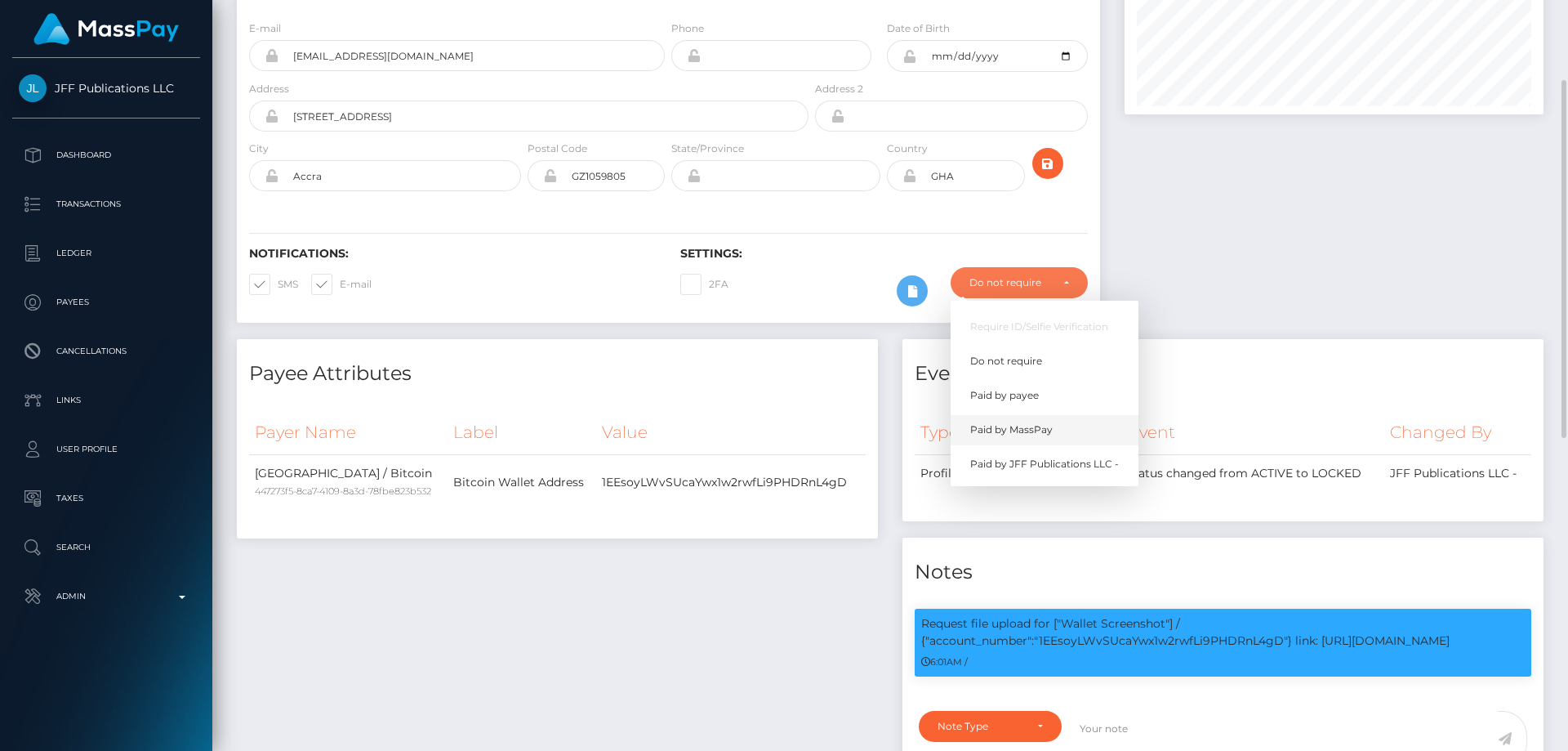
click at [1045, 431] on span "Paid by MassPay" at bounding box center [1011, 429] width 83 height 15
select select "2"
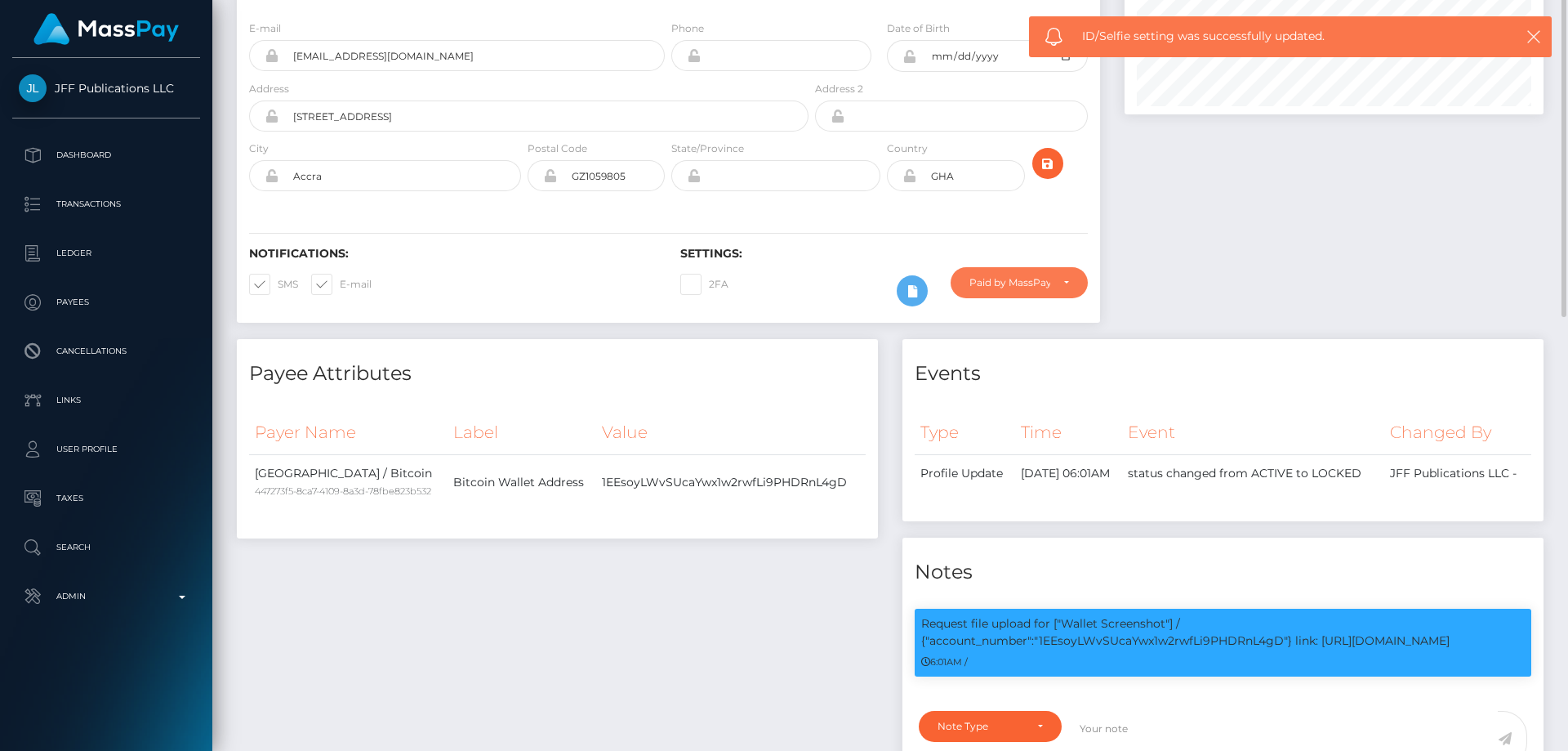
scroll to position [0, 0]
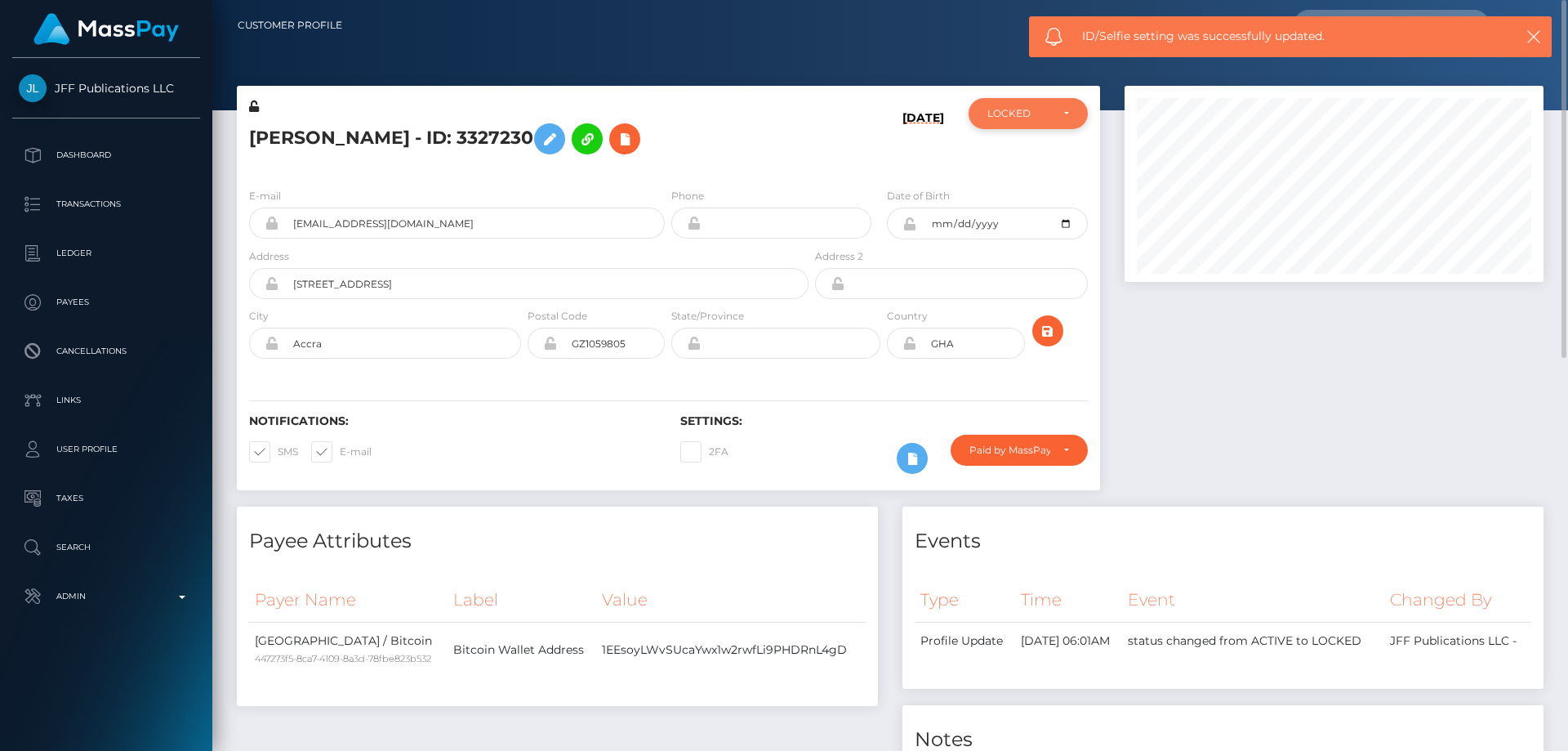
click at [1029, 111] on div "LOCKED" at bounding box center [1019, 113] width 63 height 13
click at [1012, 154] on span "ACTIVE" at bounding box center [1007, 157] width 36 height 15
select select "ACTIVE"
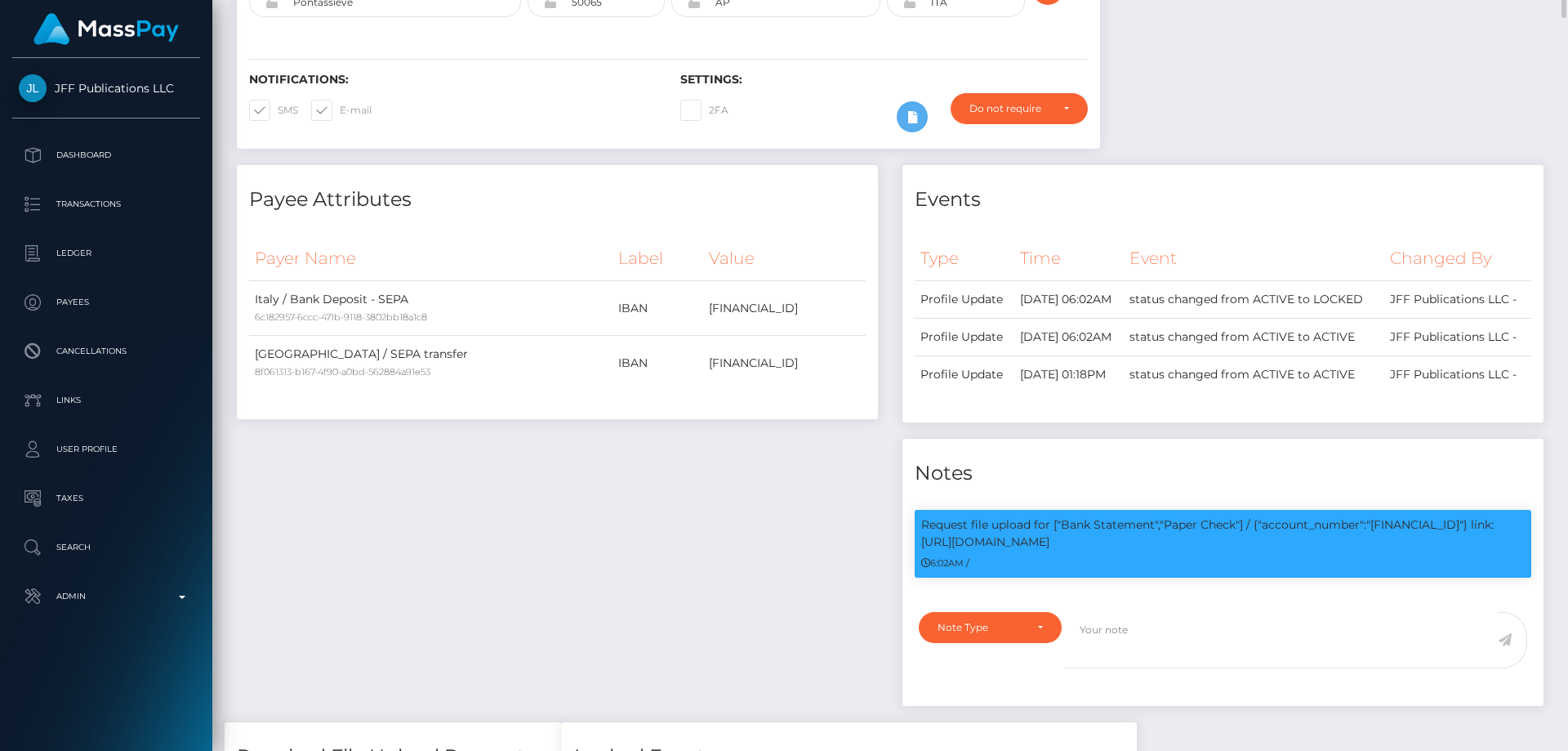
scroll to position [15, 0]
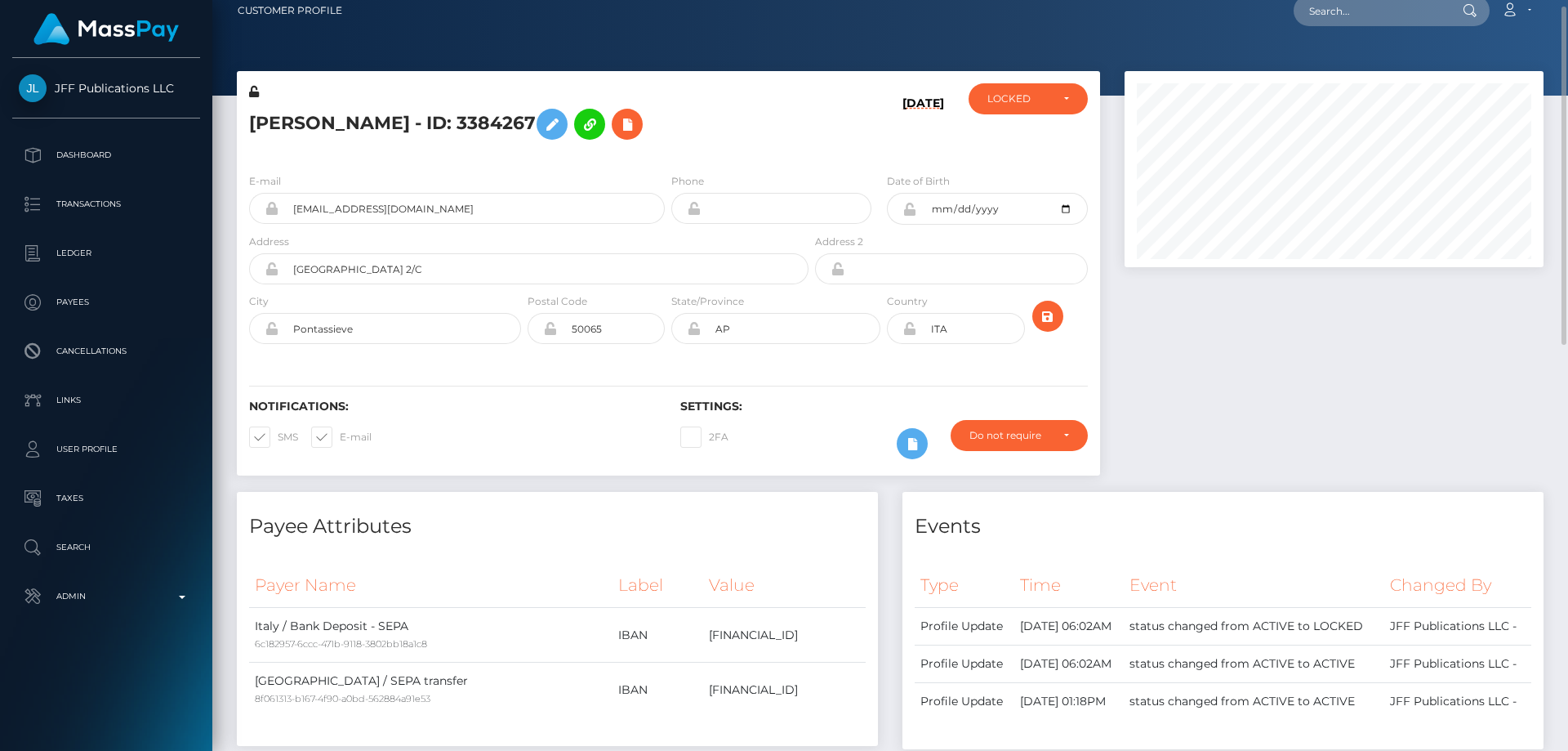
click at [1018, 83] on div "[PERSON_NAME] - ID: 3384267 [DATE] ACTIVE" at bounding box center [669, 116] width 864 height 89
click at [1022, 107] on div "LOCKED" at bounding box center [1028, 99] width 119 height 31
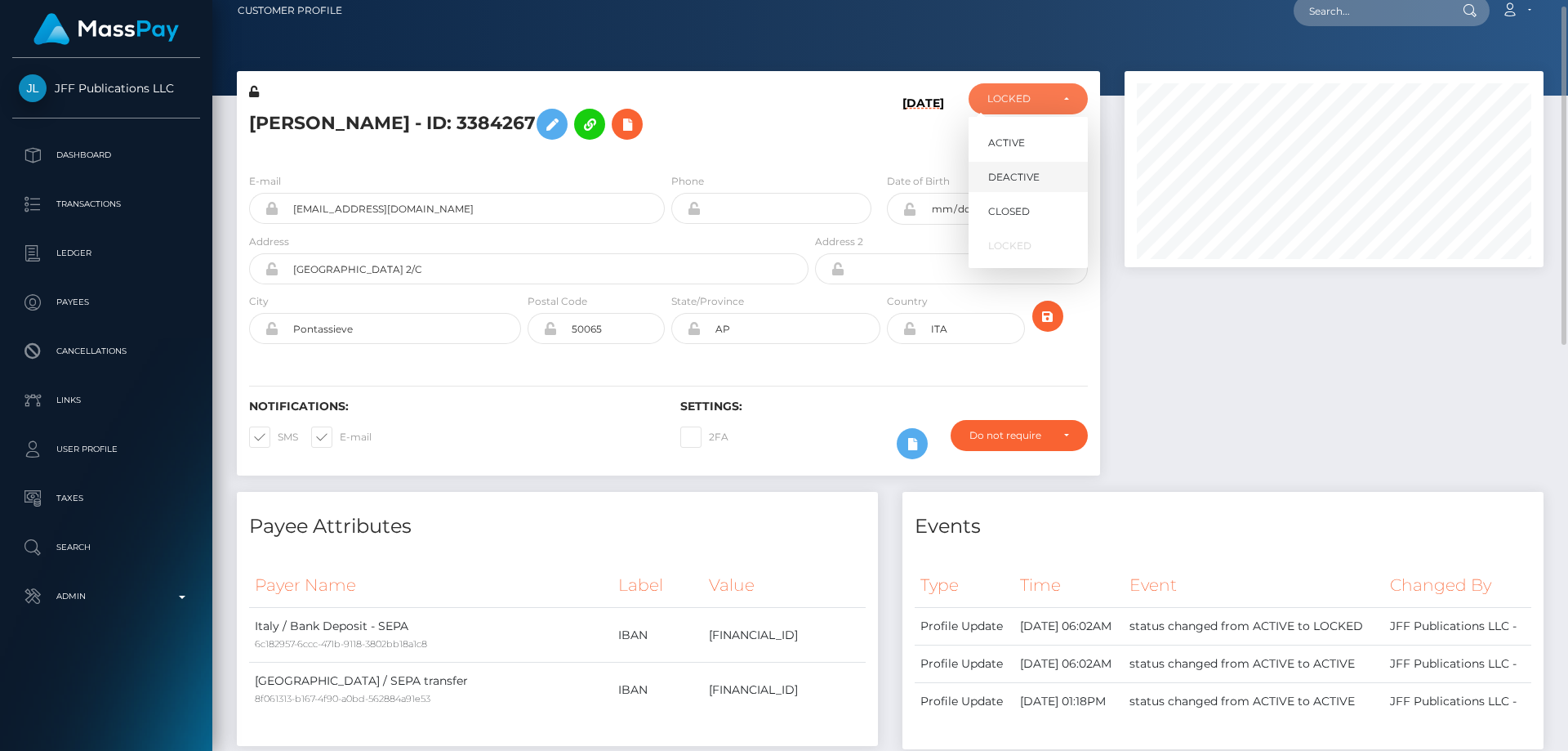
scroll to position [196, 420]
click at [1022, 148] on span "ACTIVE" at bounding box center [1007, 143] width 36 height 15
select select "ACTIVE"
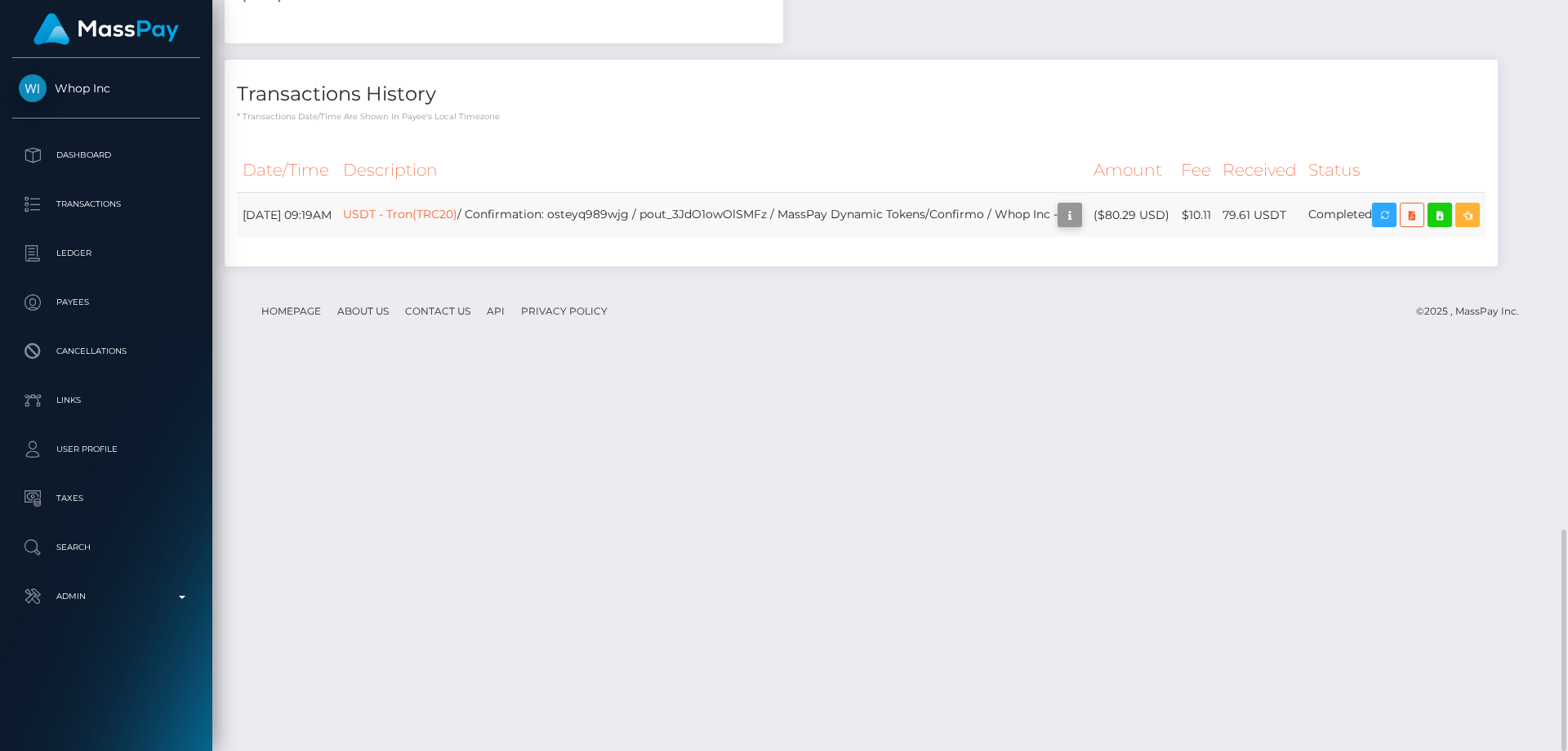
scroll to position [196, 420]
click at [1060, 226] on icon "button" at bounding box center [1070, 215] width 20 height 20
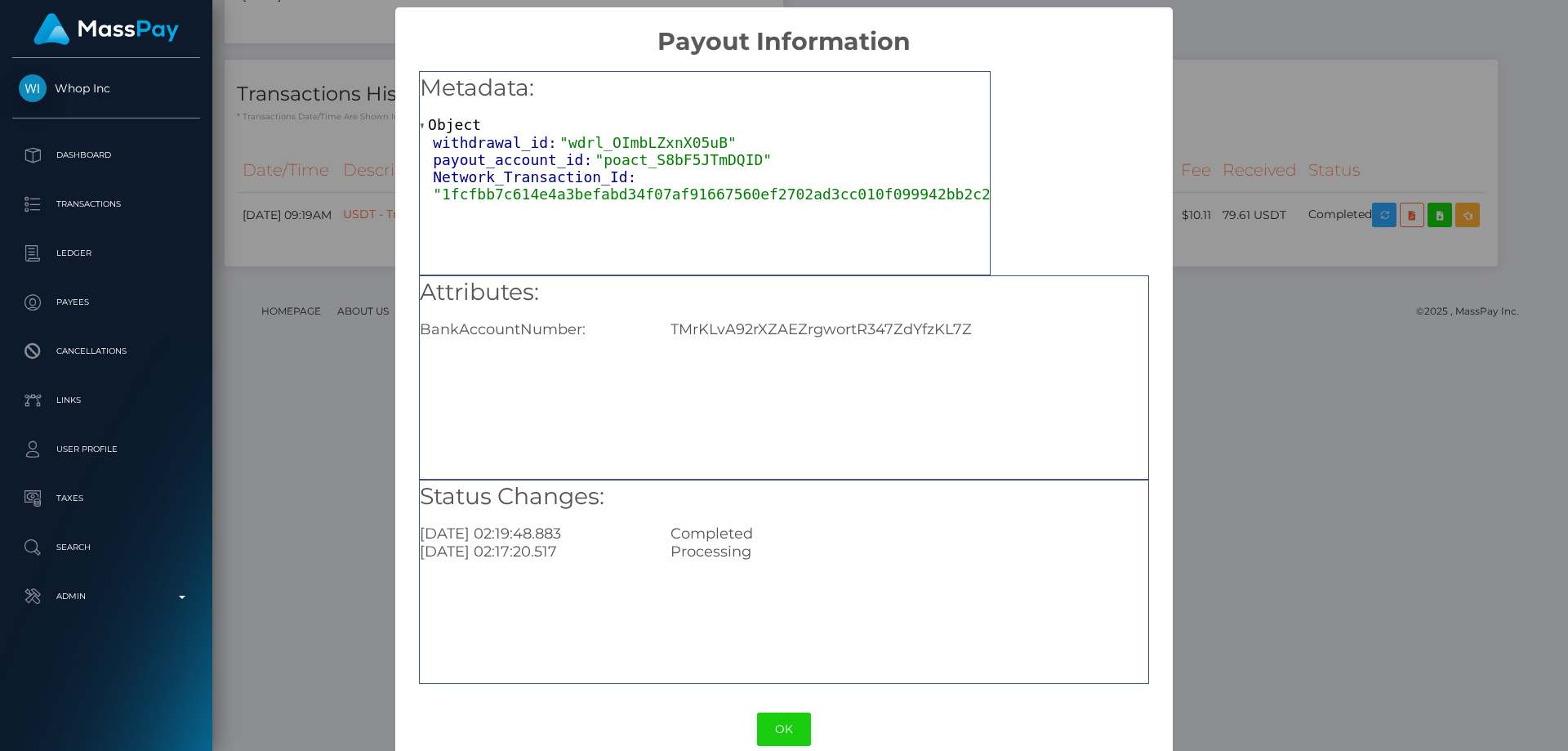
click at [735, 332] on div "TMrKLvA92rXZAEZrgwortR347ZdYfzKL7Z" at bounding box center [909, 329] width 502 height 18
copy div "TMrKLvA92rXZAEZrgwortR347ZdYfzKL7Z"
click at [1330, 342] on div "× Payout Information Metadata: Object withdrawal_id: "wdrl_OImbLZxnX05uB" payou…" at bounding box center [784, 375] width 1568 height 751
click at [1207, 372] on div "× Payout Information Metadata: Object withdrawal_id: "wdrl_OImbLZxnX05uB" payou…" at bounding box center [784, 375] width 1568 height 751
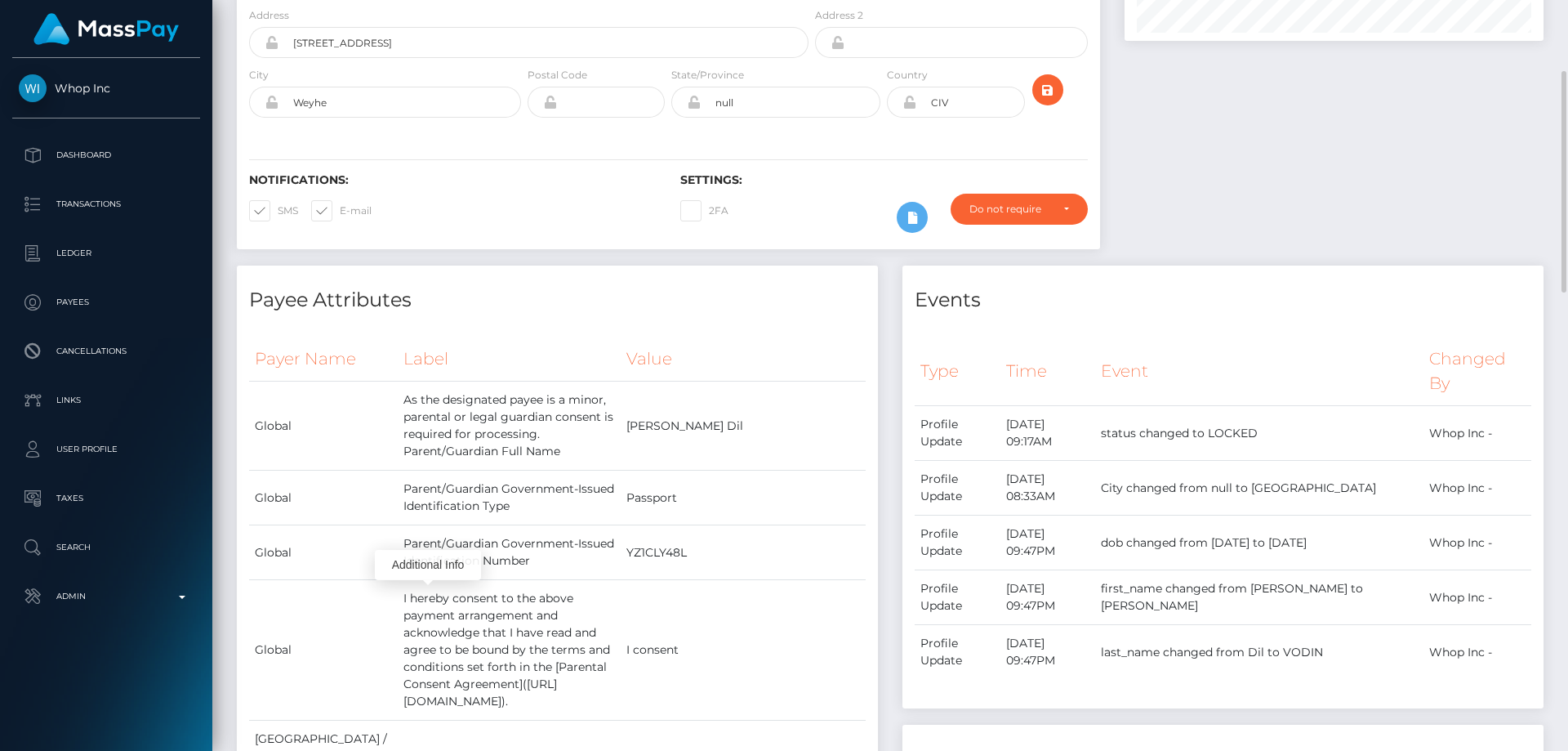
scroll to position [0, 0]
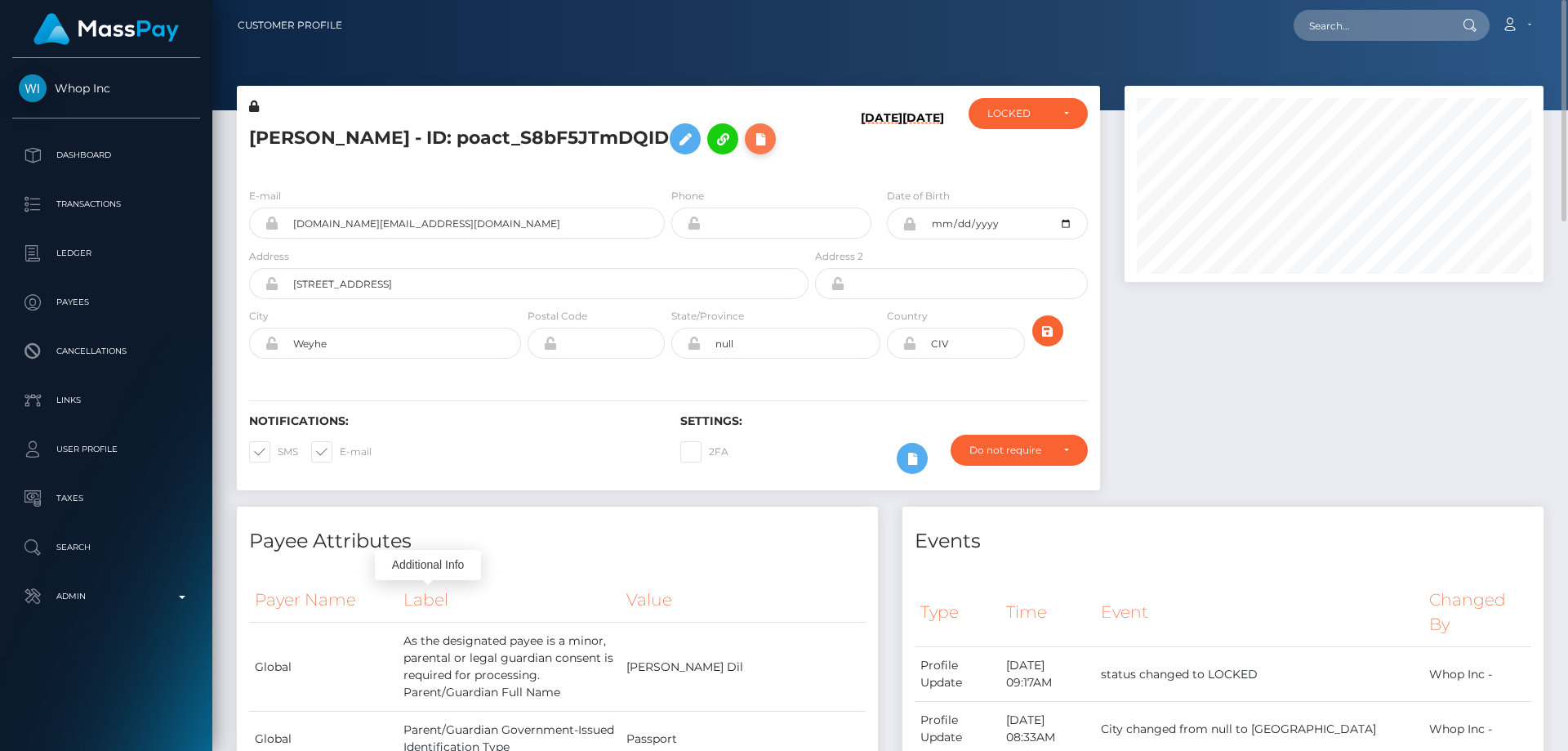
click at [755, 141] on icon at bounding box center [760, 139] width 20 height 20
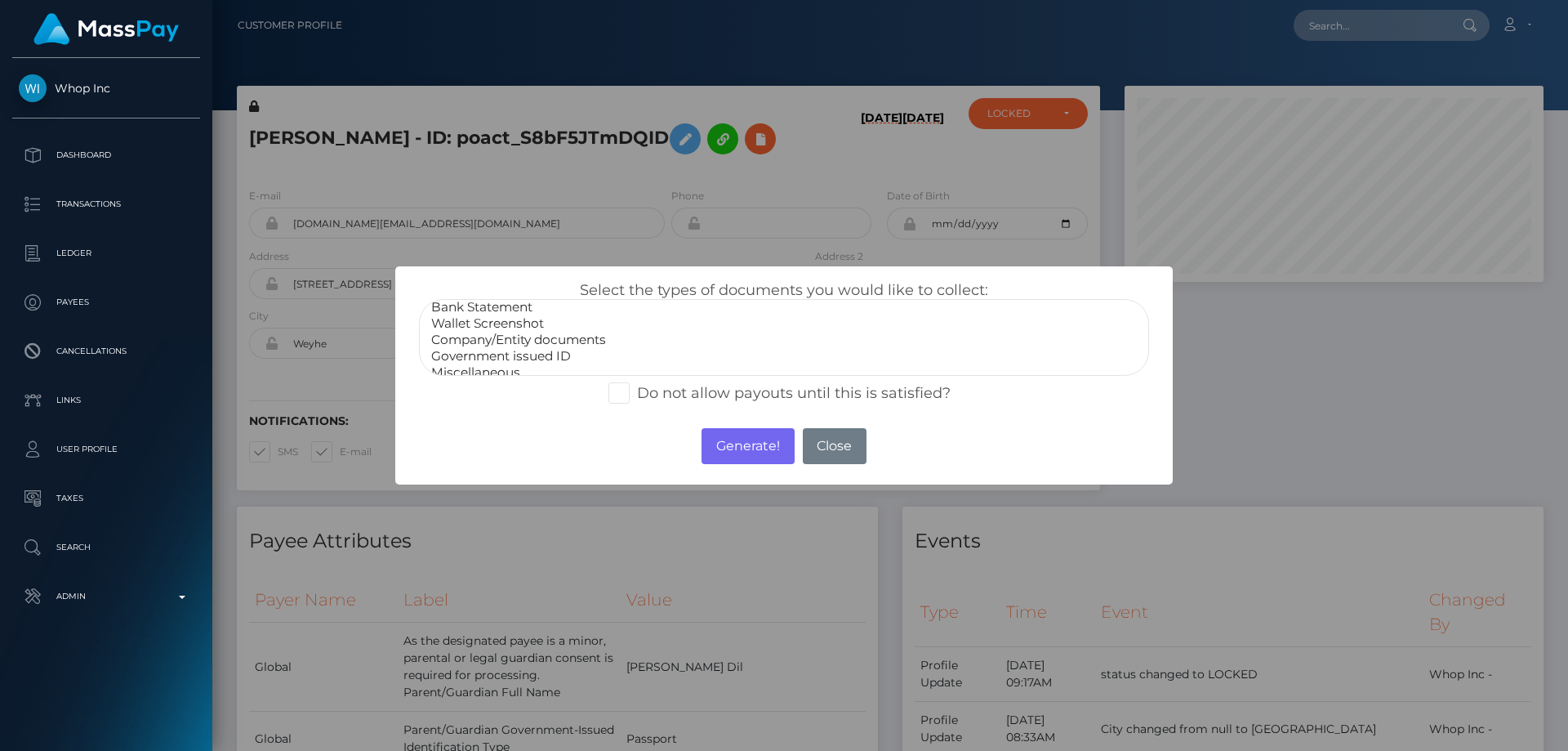
scroll to position [33, 0]
select select "Miscellaneous"
click at [492, 364] on option "Miscellaneous" at bounding box center [784, 362] width 709 height 16
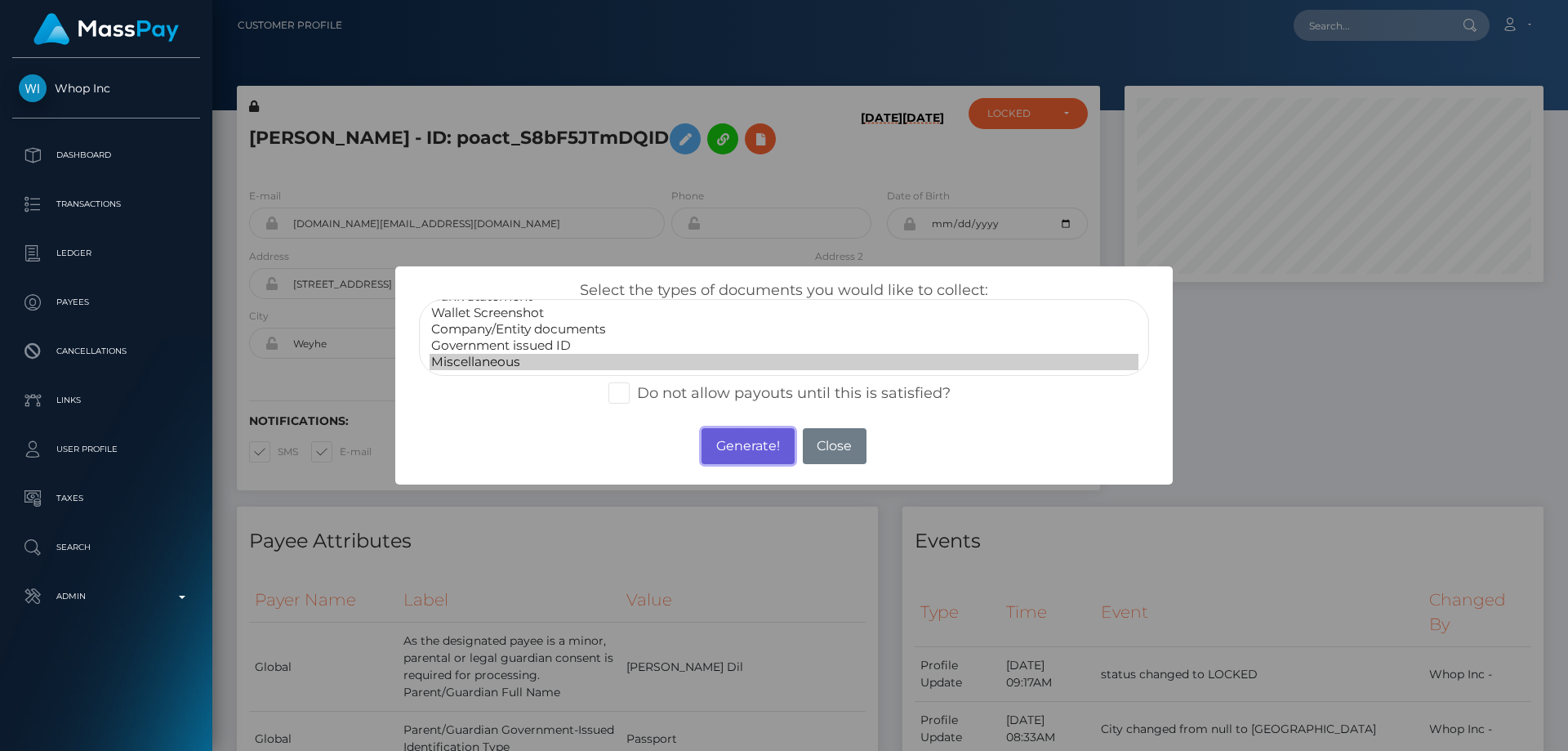
click at [773, 449] on button "Generate!" at bounding box center [748, 446] width 92 height 36
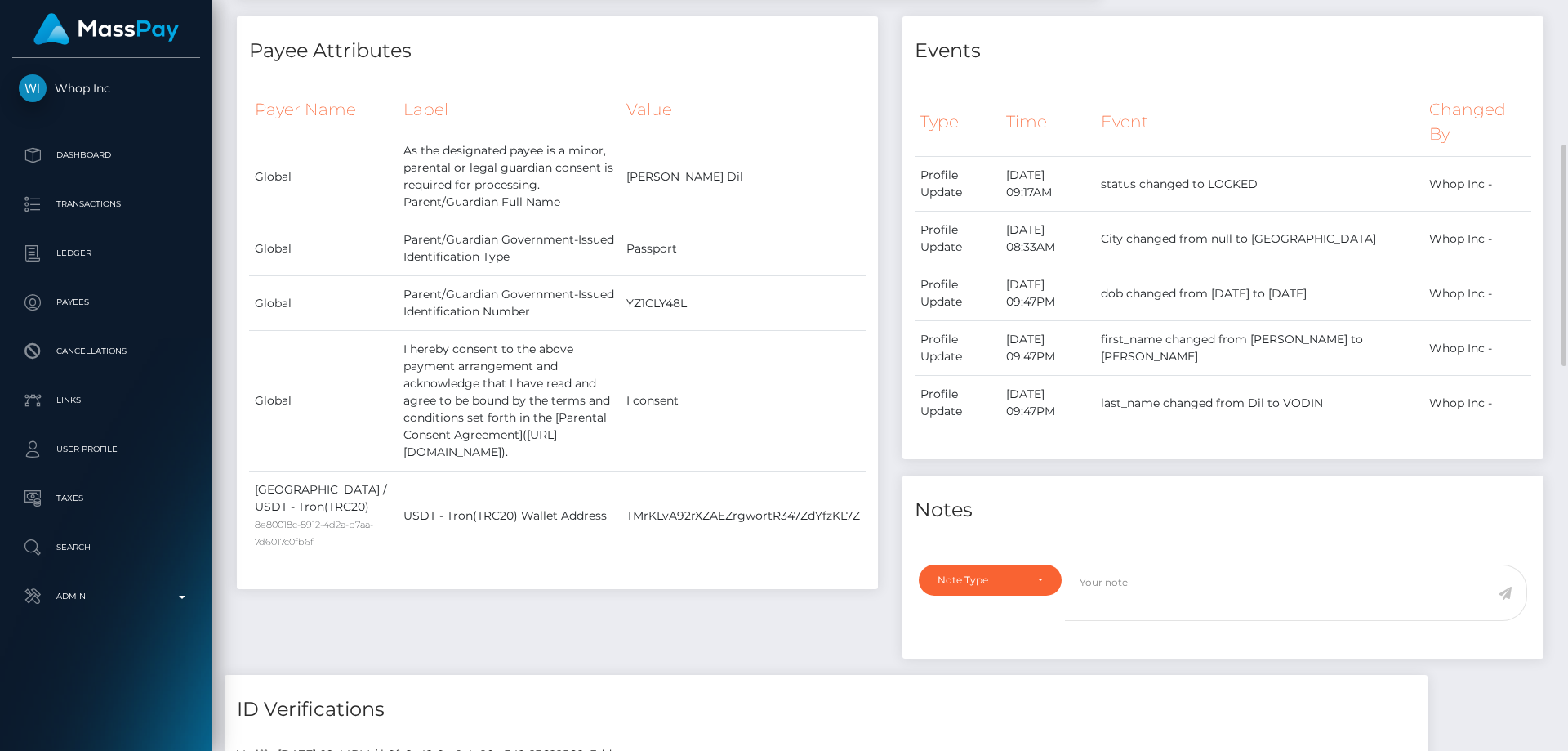
scroll to position [654, 0]
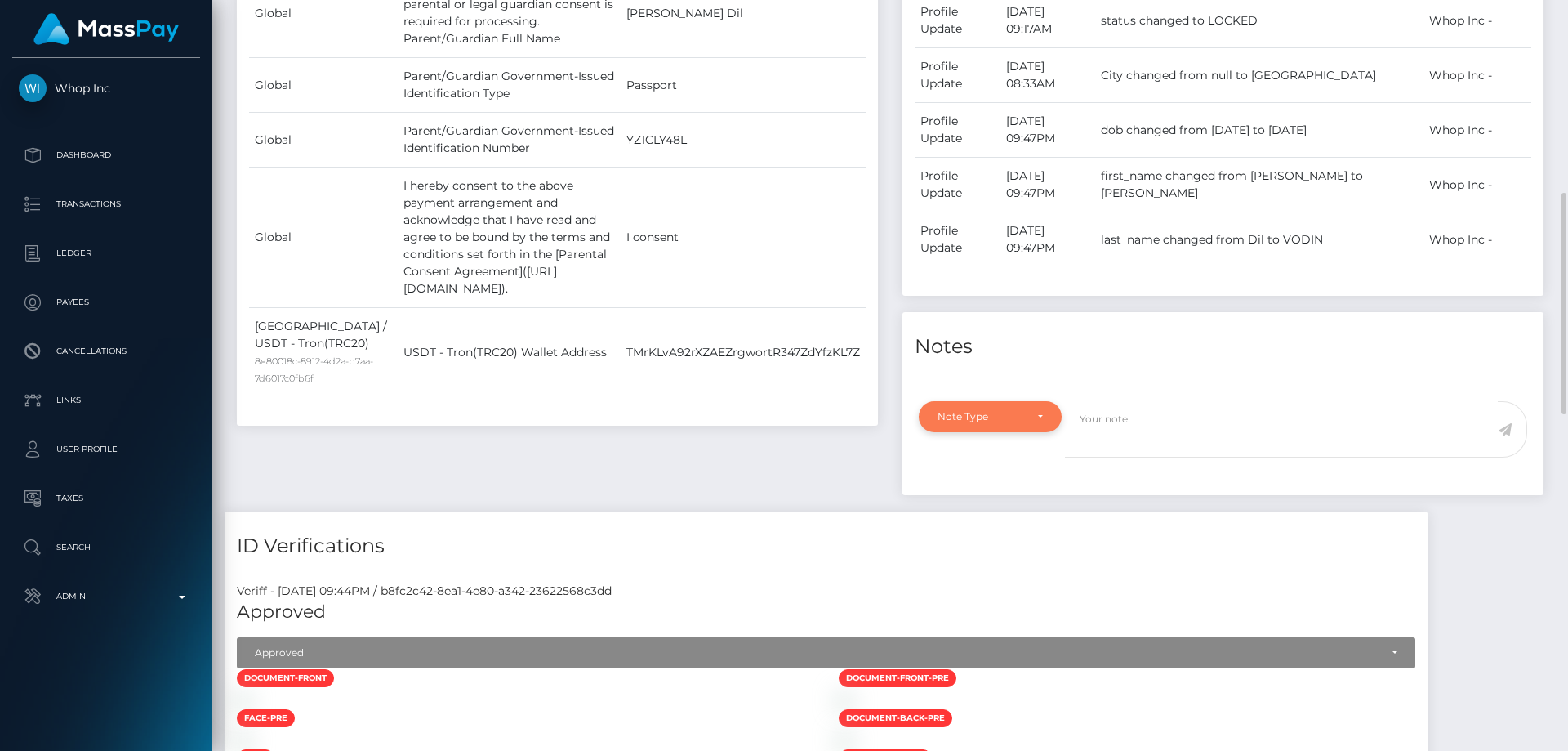
click at [1019, 427] on div "Note Type" at bounding box center [990, 416] width 143 height 31
click at [973, 493] on span "Compliance" at bounding box center [967, 495] width 60 height 15
select select "COMPLIANCE"
click at [1164, 416] on textarea at bounding box center [1281, 428] width 433 height 56
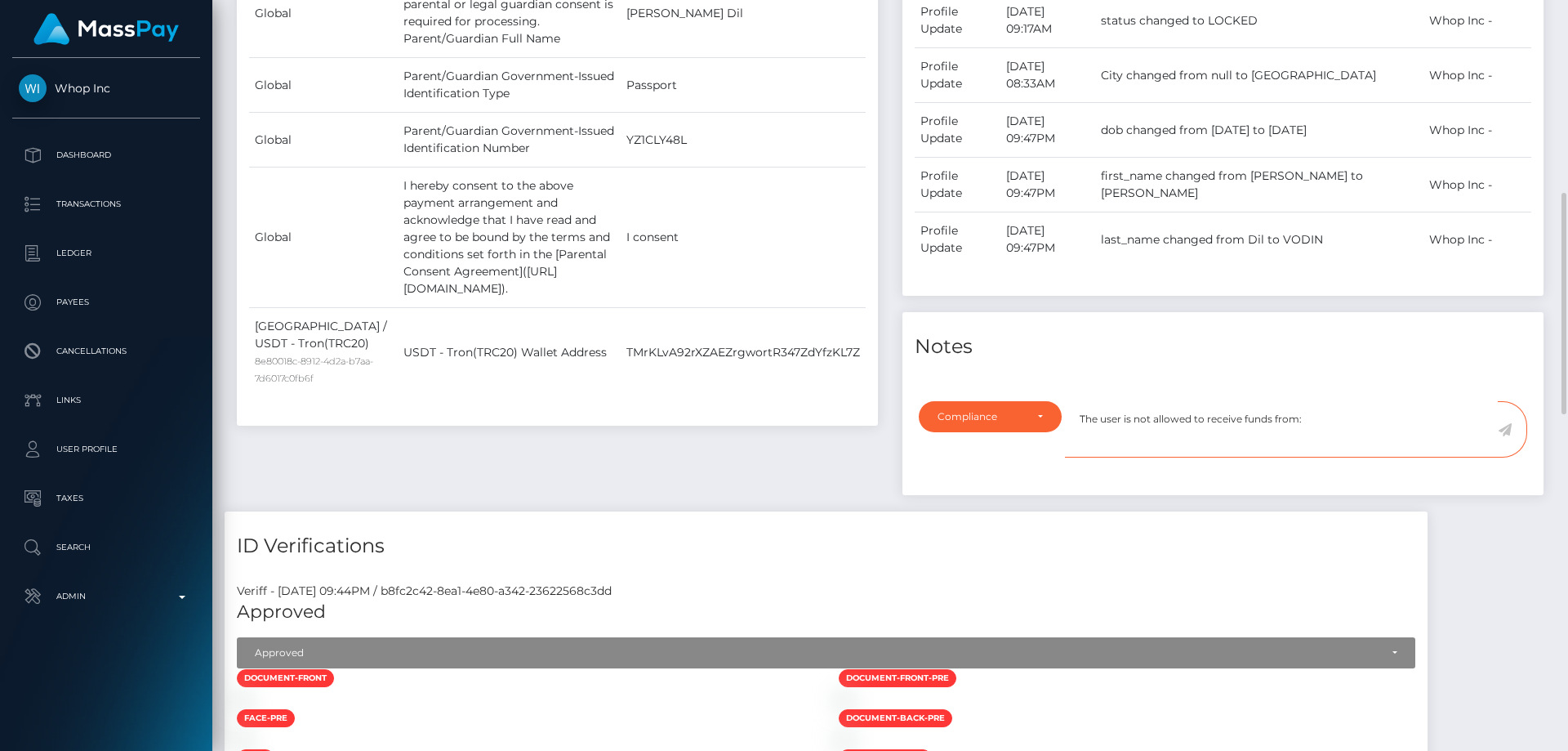
paste textarea "FixedFloat"
type textarea "The user is not allowed to receive funds from: FixedFloat. Confirmation require…"
click at [1506, 425] on icon at bounding box center [1505, 429] width 14 height 13
click at [523, 469] on div "Payee Attributes Payer Name Label Value Global" at bounding box center [557, 181] width 665 height 659
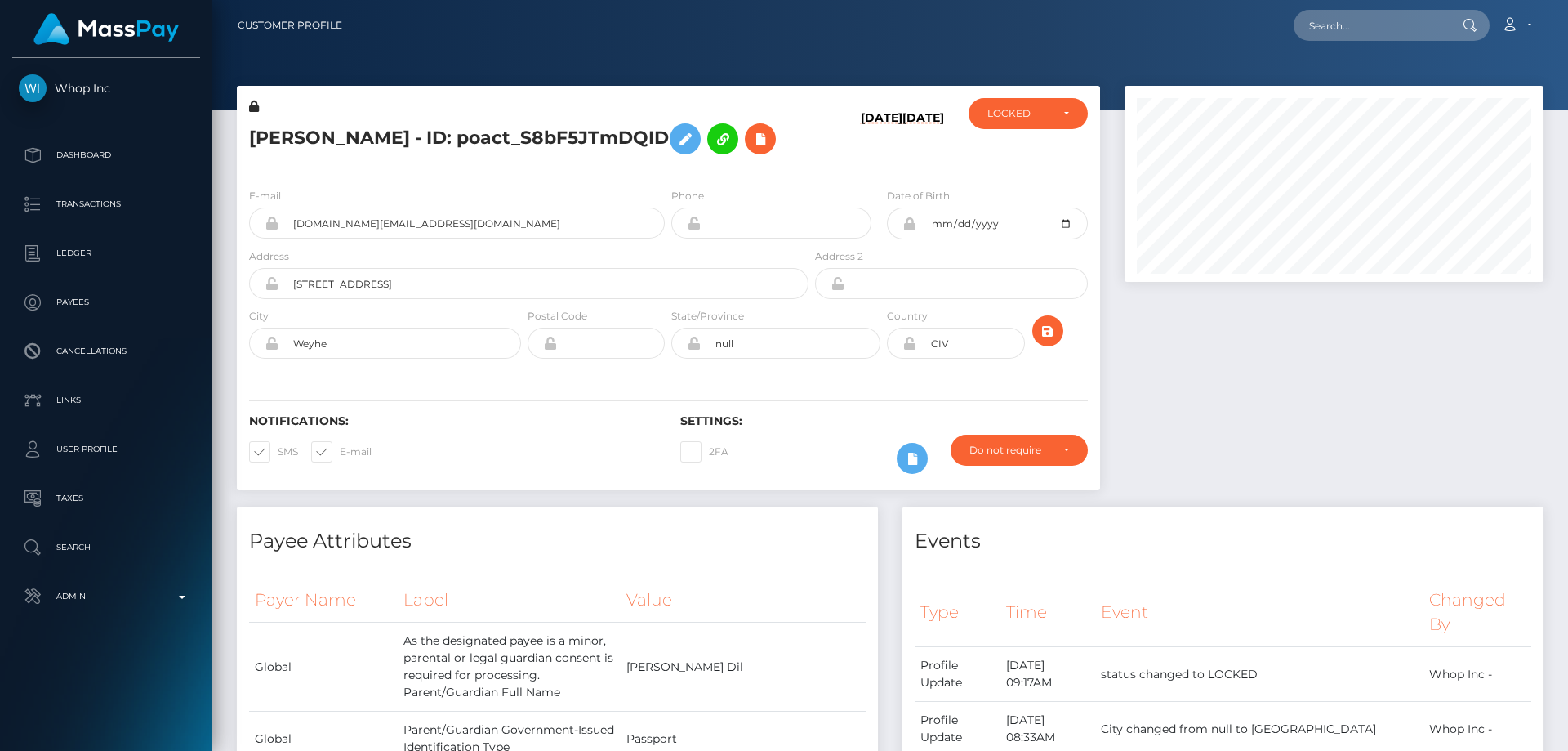
scroll to position [245, 0]
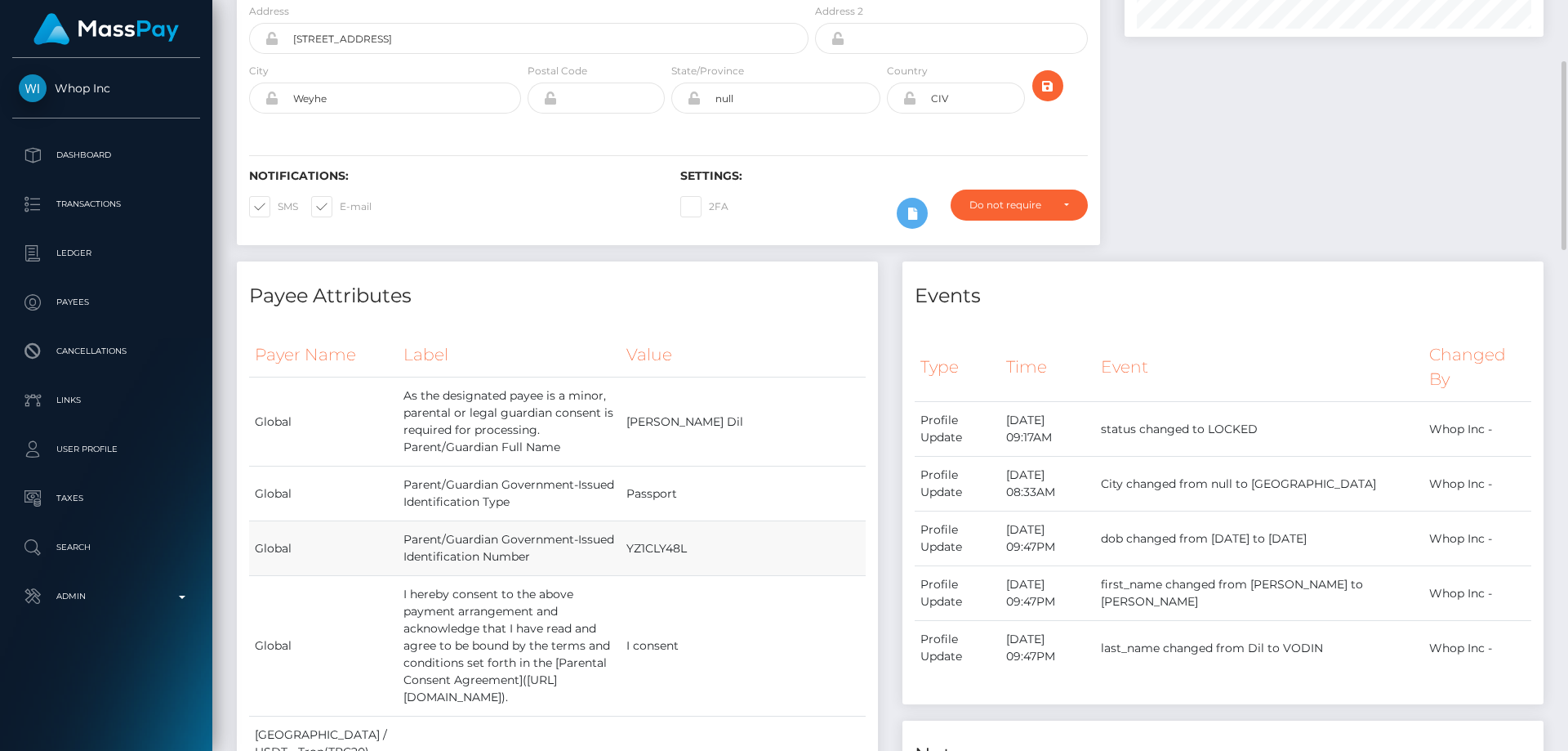
drag, startPoint x: 602, startPoint y: 563, endPoint x: 691, endPoint y: 560, distance: 89.1
click at [691, 560] on tr "Global Parent/Guardian Government-Issued Identification Number YZ1CLY48L" at bounding box center [557, 549] width 617 height 55
drag, startPoint x: 624, startPoint y: 651, endPoint x: 701, endPoint y: 651, distance: 77.0
click at [701, 651] on td "I consent" at bounding box center [744, 646] width 245 height 140
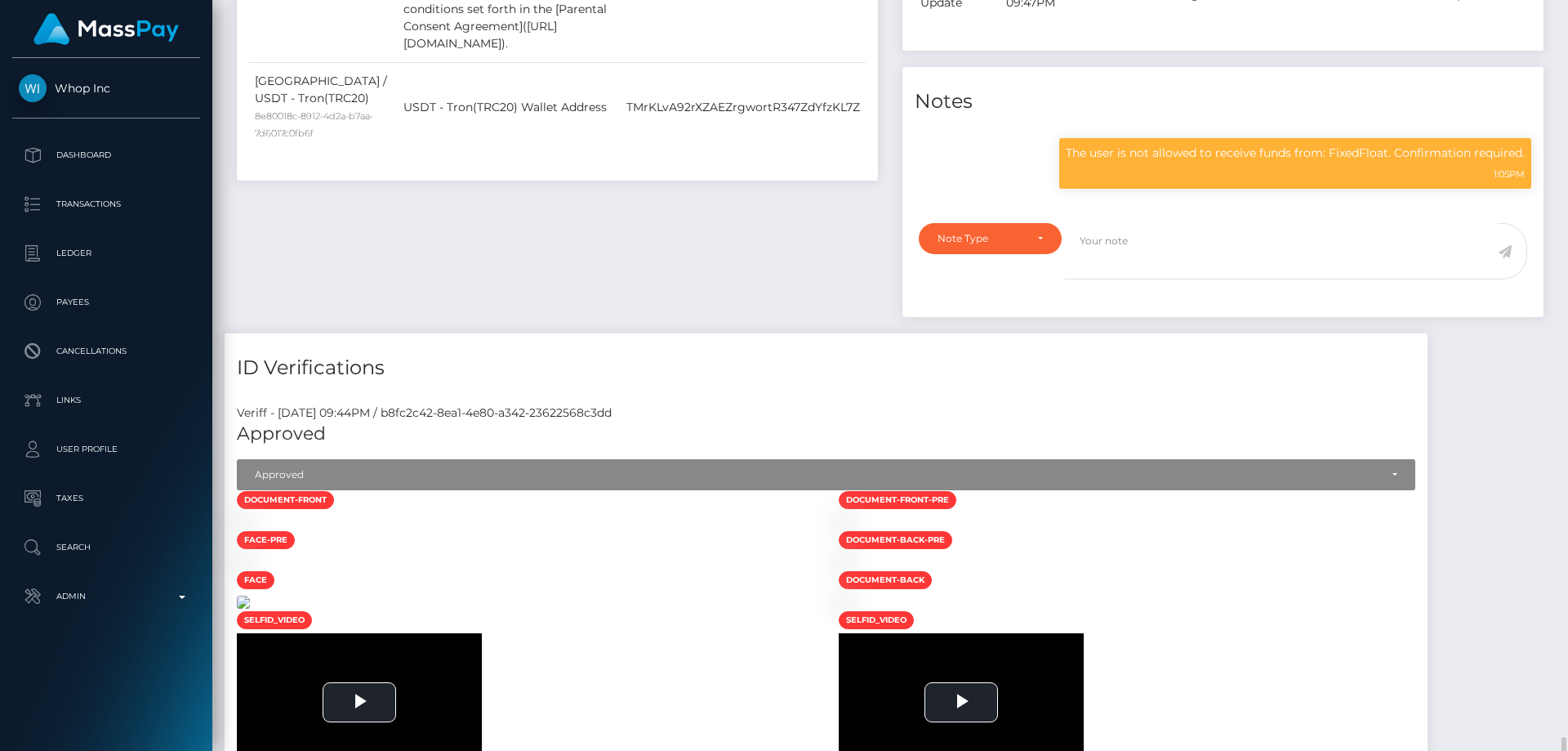
scroll to position [1389, 0]
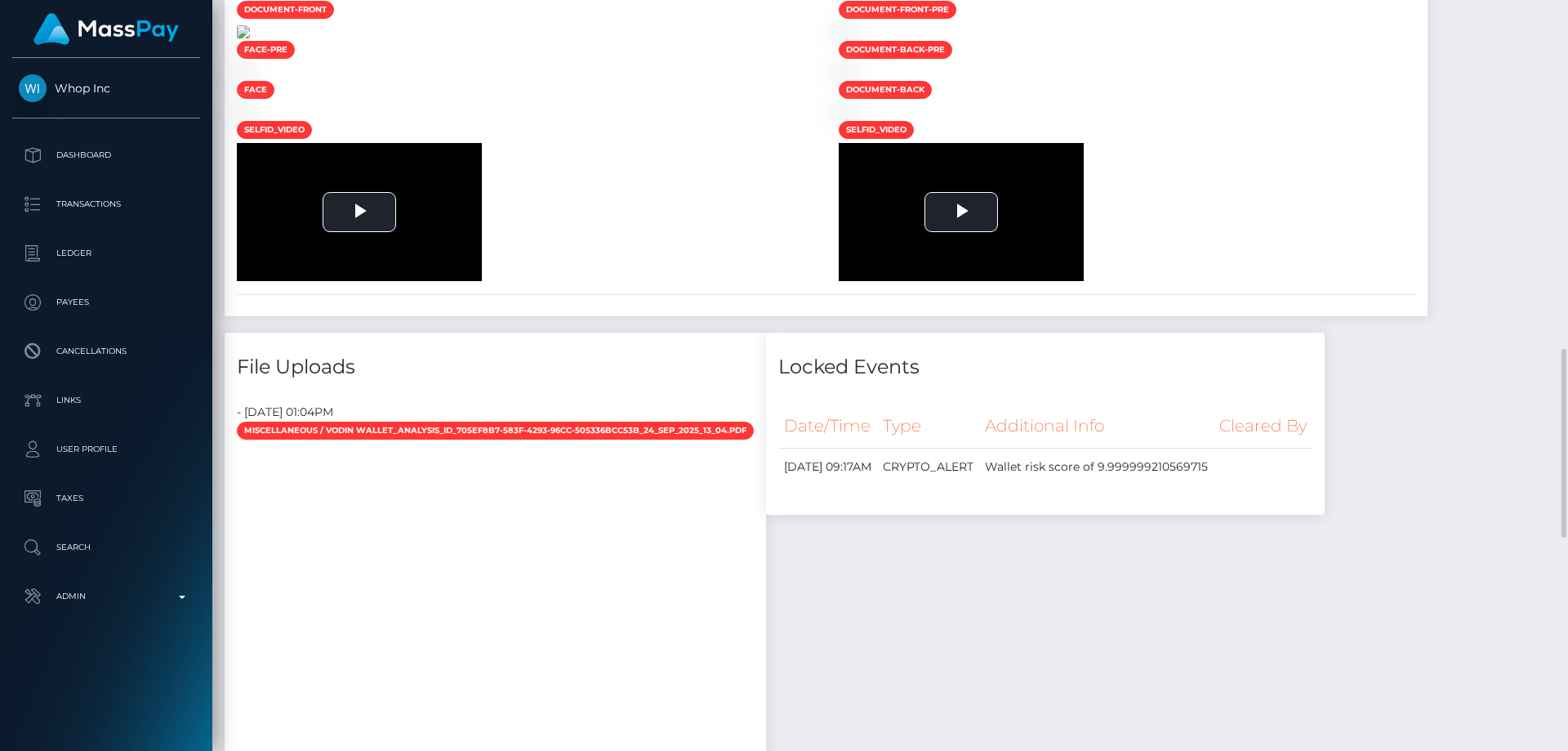
click at [250, 38] on img at bounding box center [243, 32] width 13 height 13
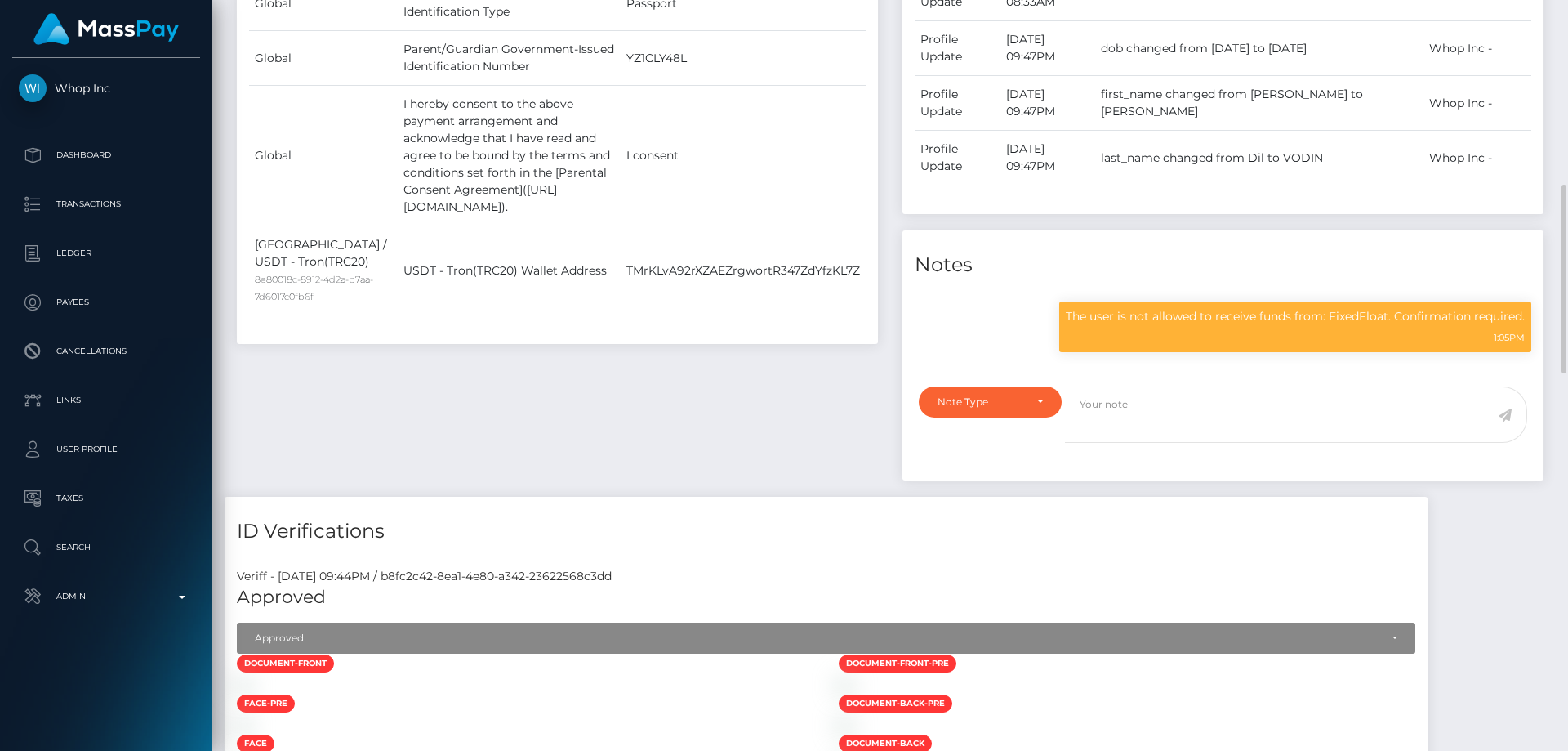
scroll to position [409, 0]
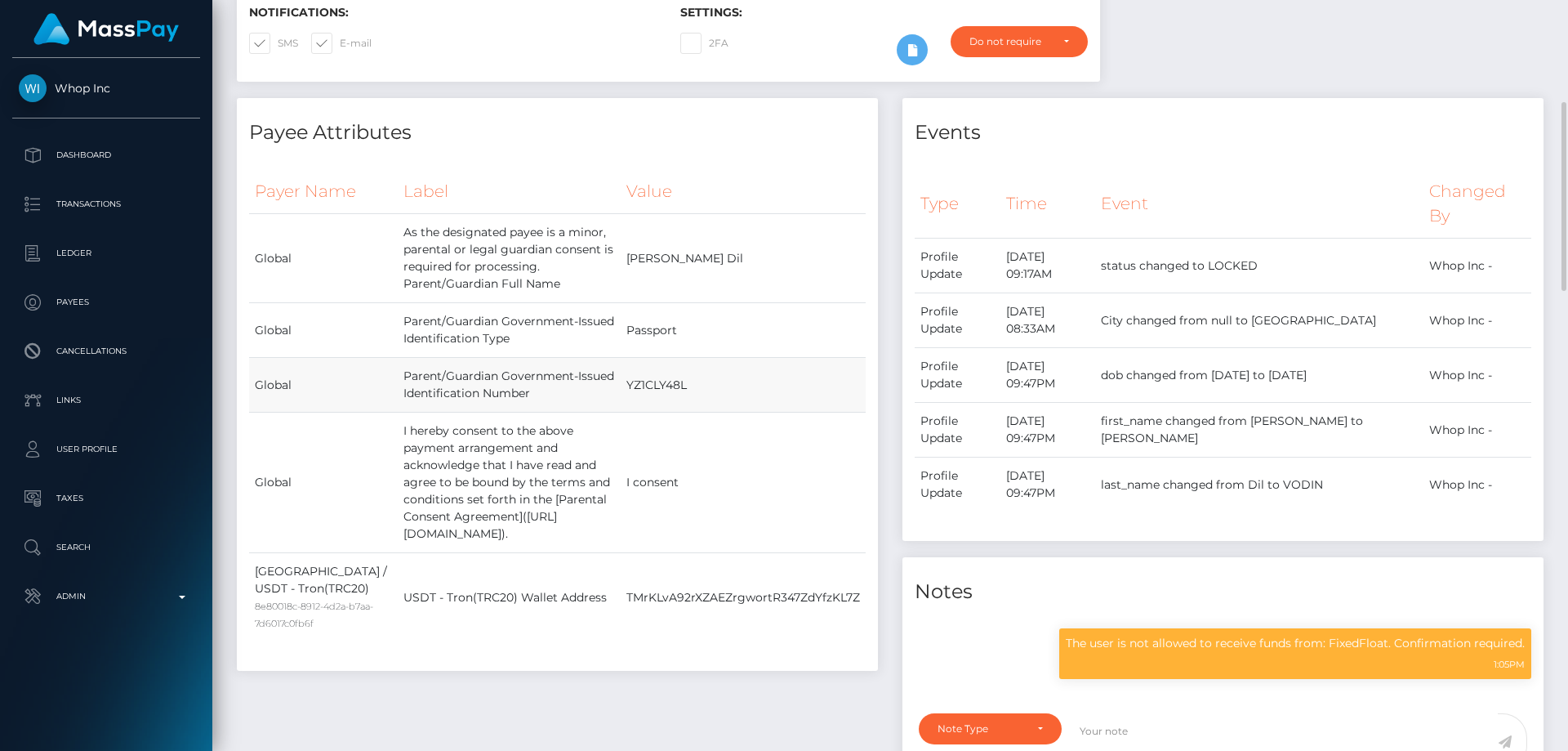
drag, startPoint x: 618, startPoint y: 380, endPoint x: 718, endPoint y: 400, distance: 102.0
click at [718, 400] on tr "Global Parent/Guardian Government-Issued Identification Number YZ1CLY48L" at bounding box center [557, 386] width 617 height 55
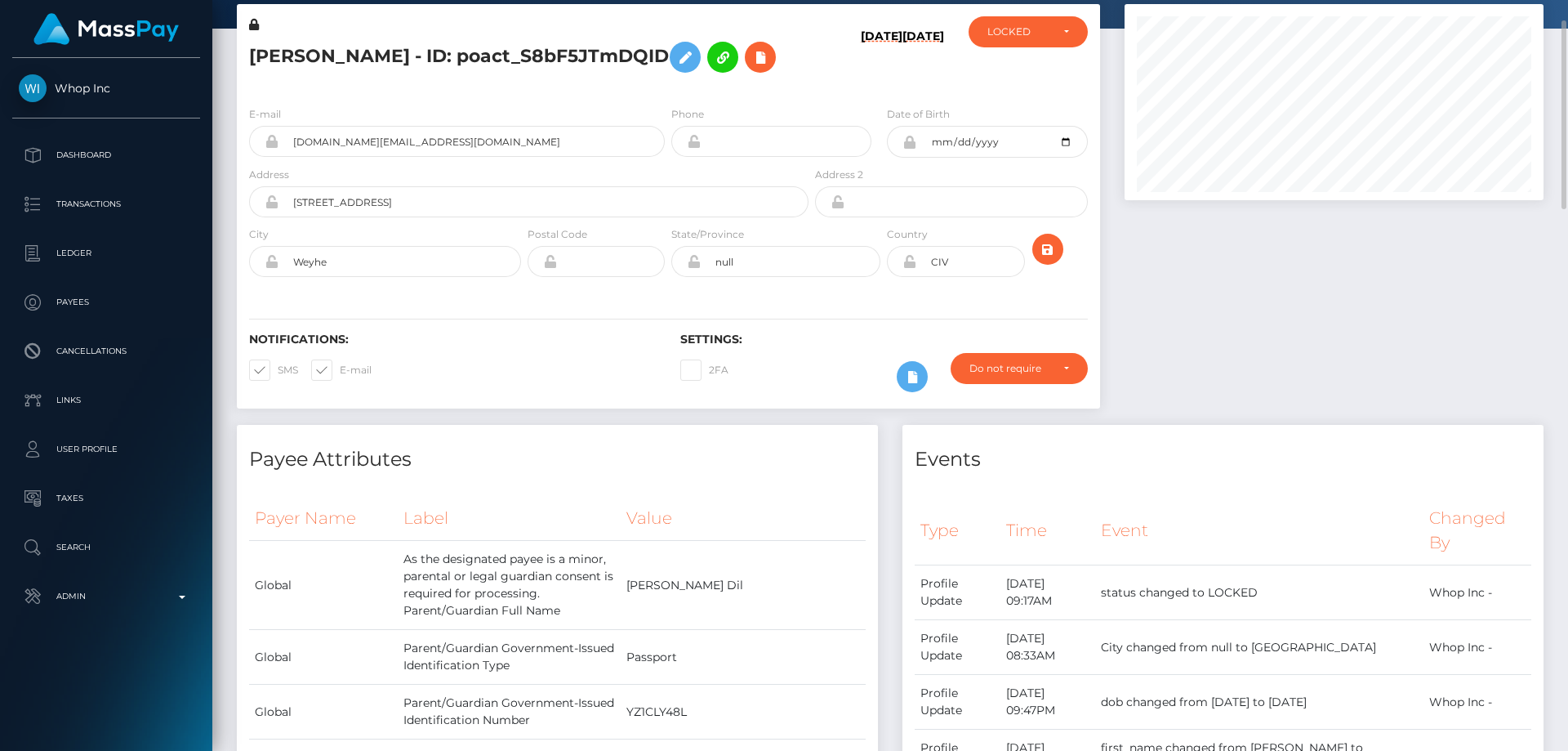
click at [330, 56] on h5 "GEORGIY VODIN - ID: poact_S8bF5JTmDQID" at bounding box center [524, 57] width 551 height 47
copy h5 "GEORGIY VODIN - ID: poact_S8bF5JTmDQID"
drag, startPoint x: 1356, startPoint y: 413, endPoint x: 1277, endPoint y: 411, distance: 79.0
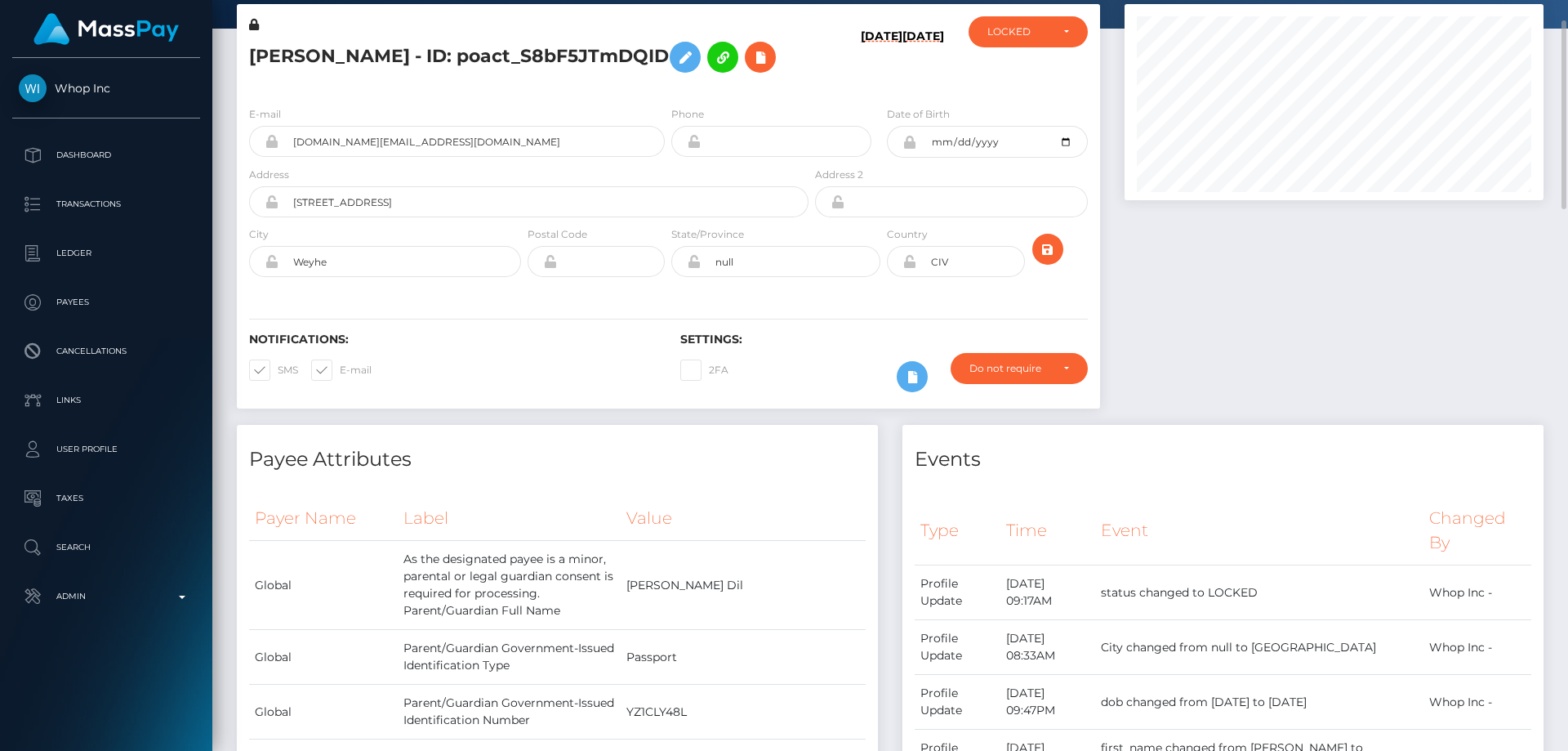
click at [1354, 414] on div at bounding box center [1333, 215] width 443 height 421
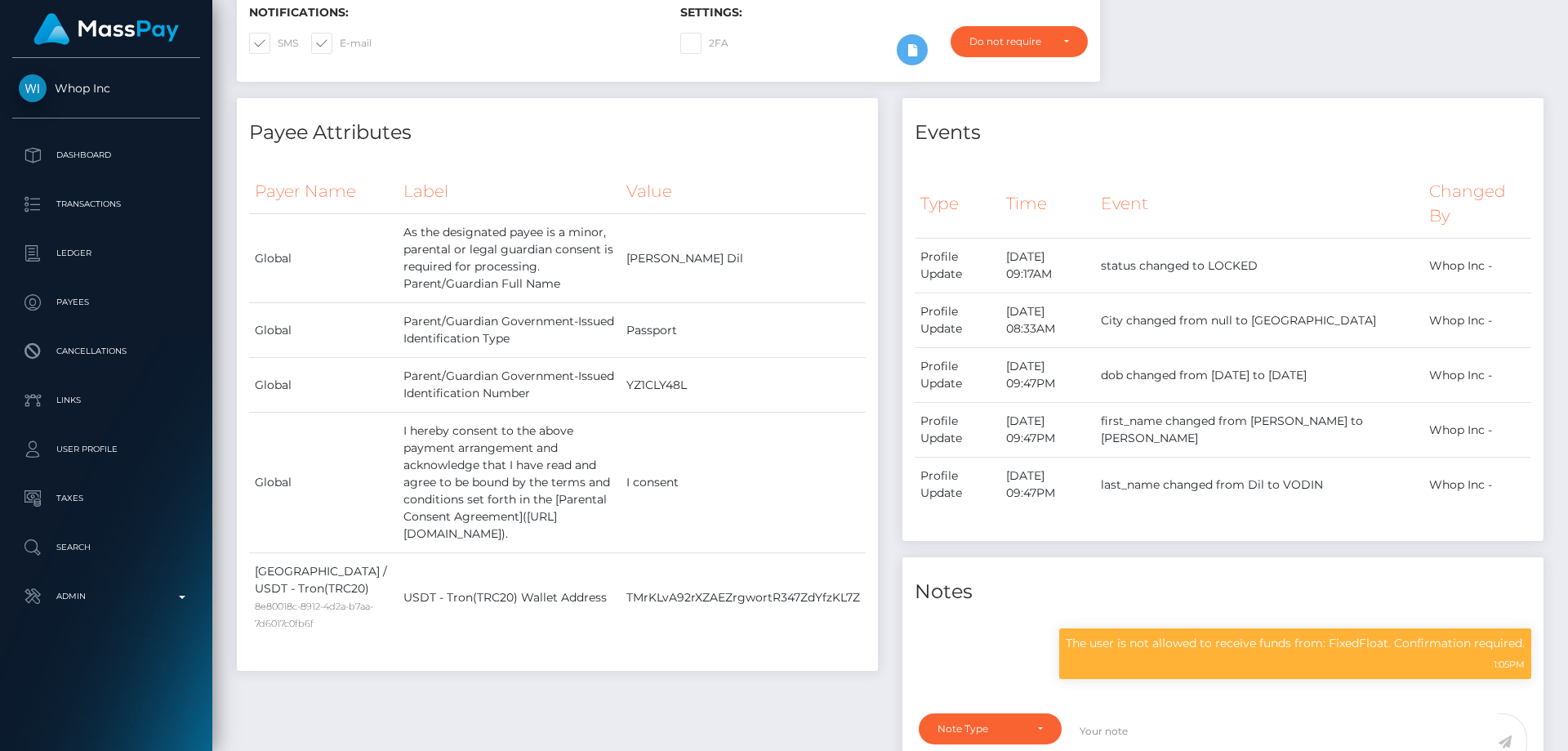
scroll to position [0, 0]
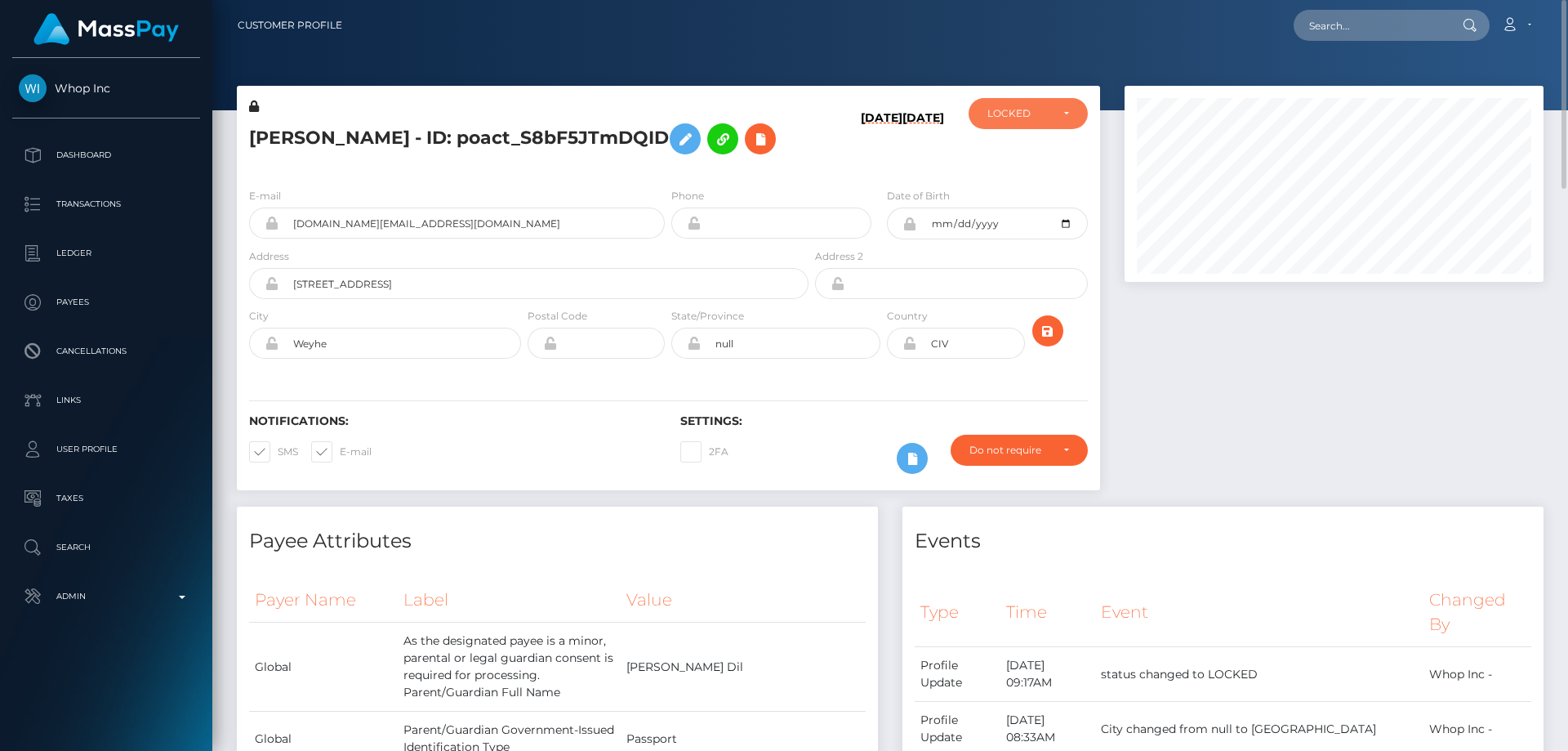
drag, startPoint x: 1047, startPoint y: 110, endPoint x: 1045, endPoint y: 134, distance: 24.1
click at [1047, 110] on div "LOCKED" at bounding box center [1019, 113] width 63 height 13
click at [1041, 186] on link "DEACTIVE" at bounding box center [1028, 192] width 119 height 30
select select "DEACTIVE"
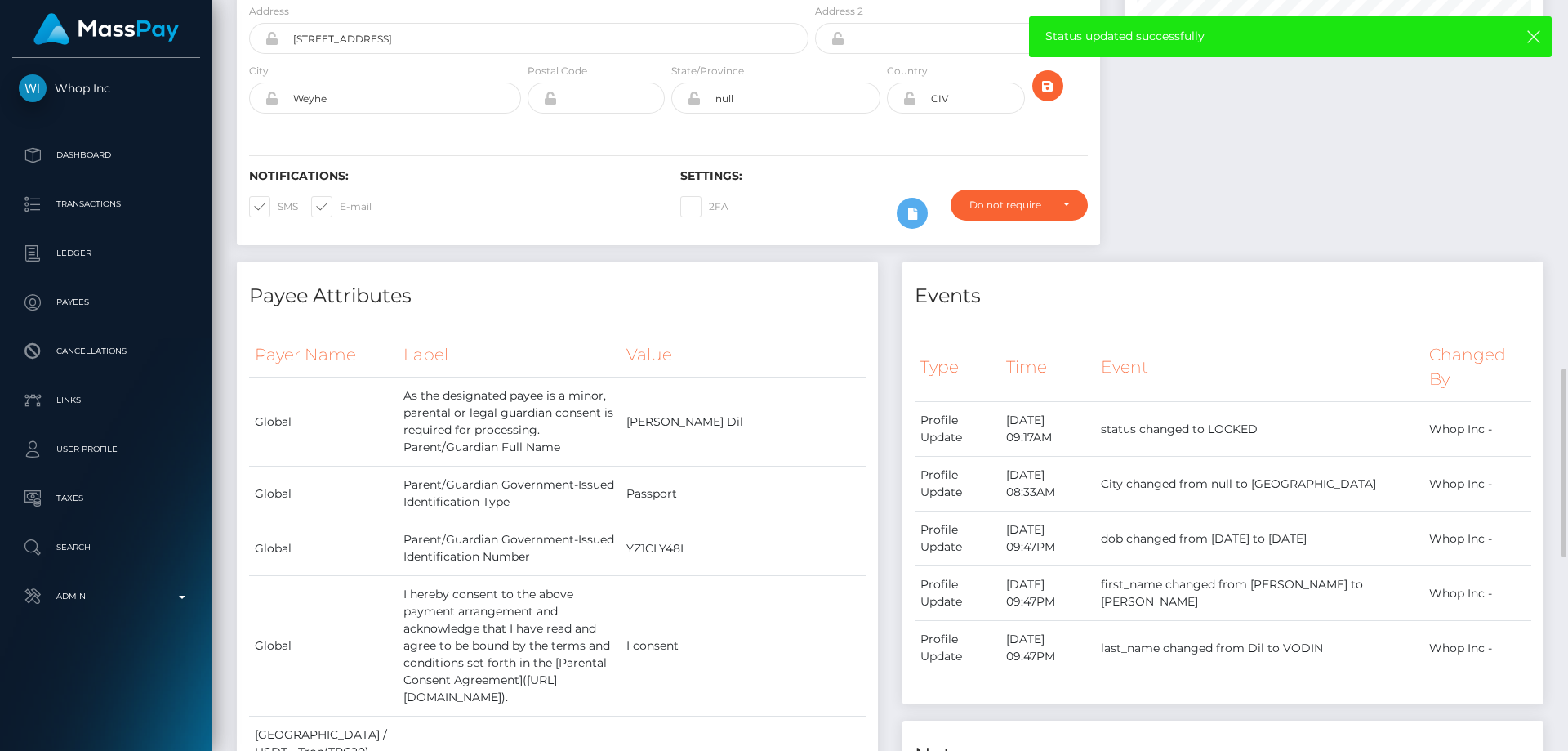
scroll to position [572, 0]
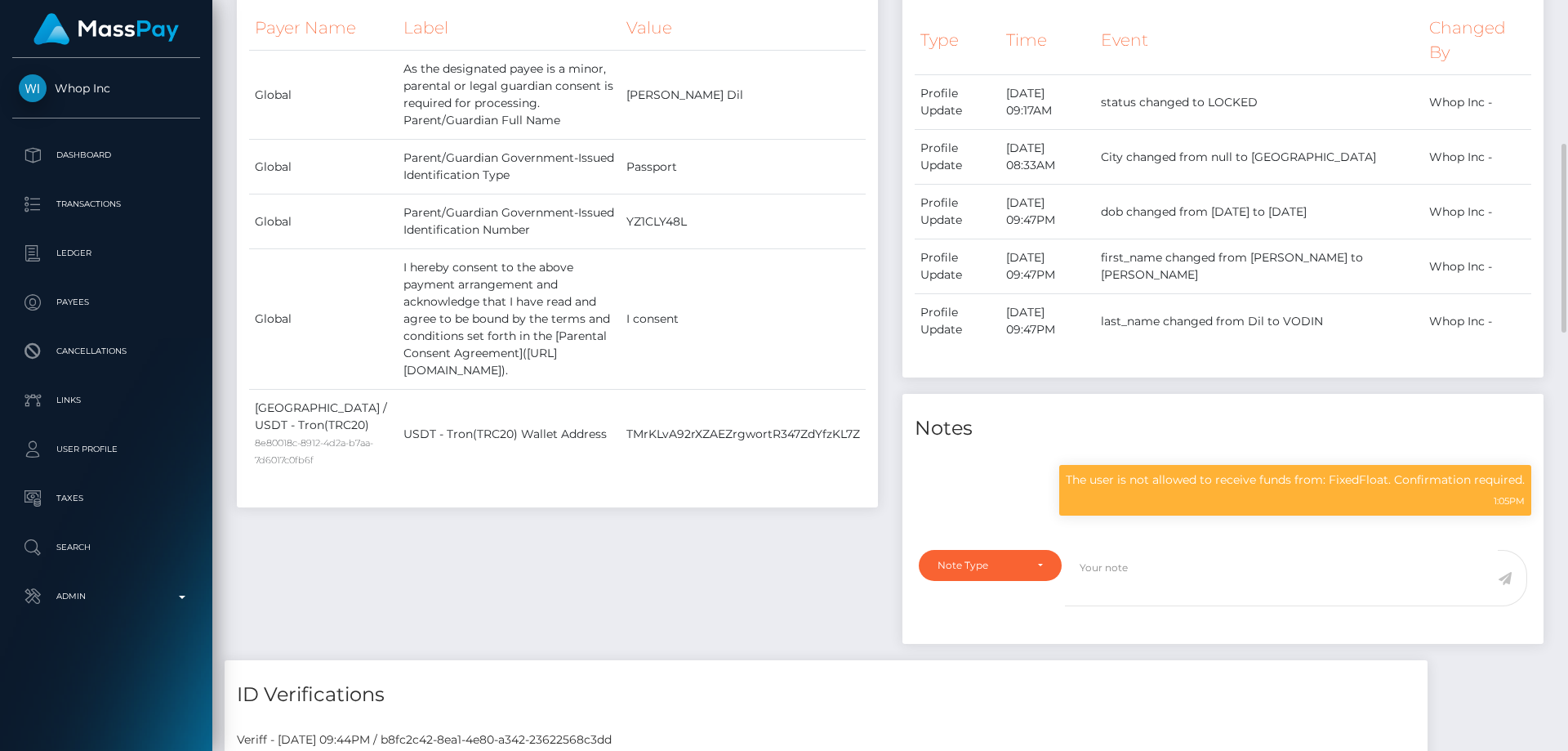
click at [1127, 660] on div "ID Verifications" at bounding box center [826, 684] width 1203 height 49
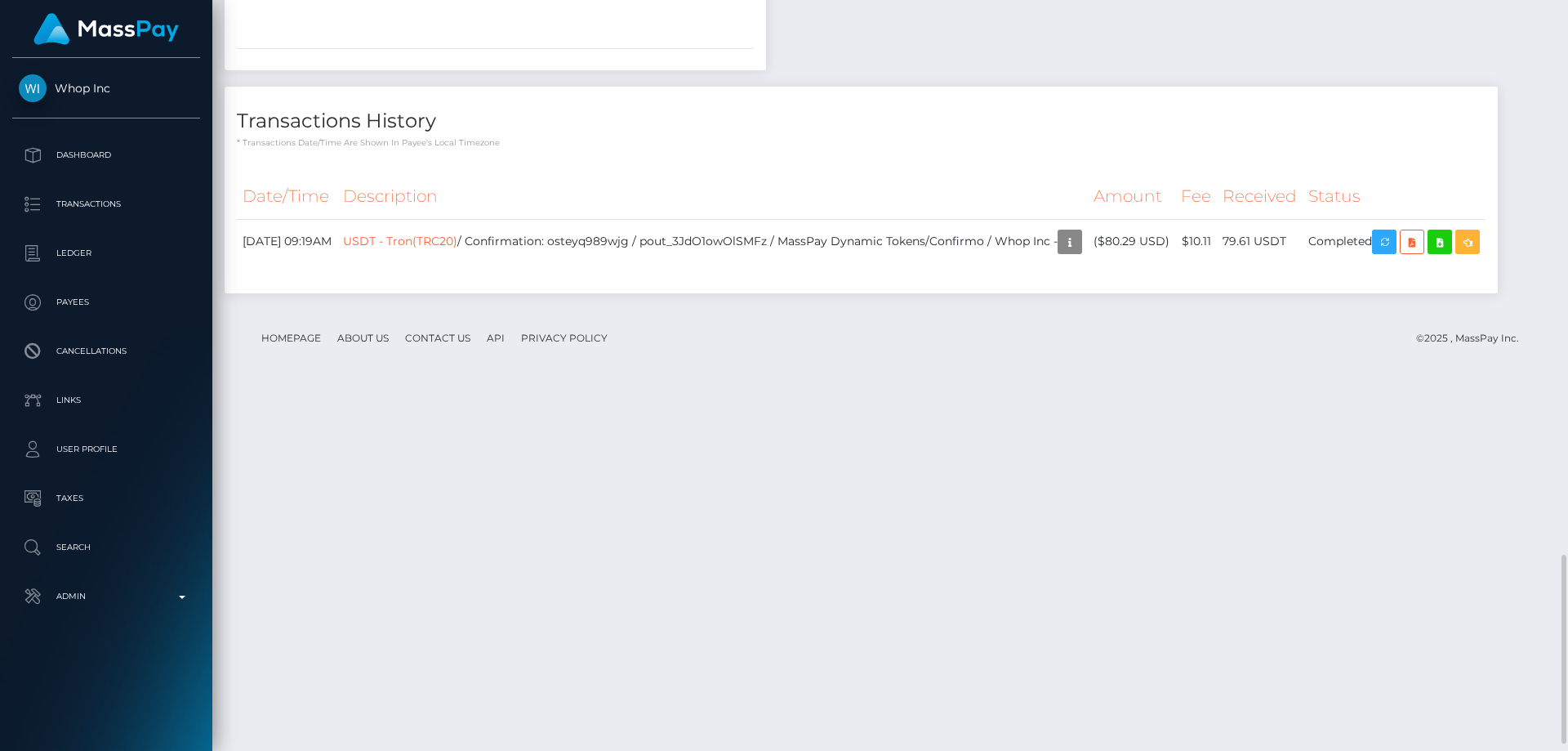
scroll to position [2233, 0]
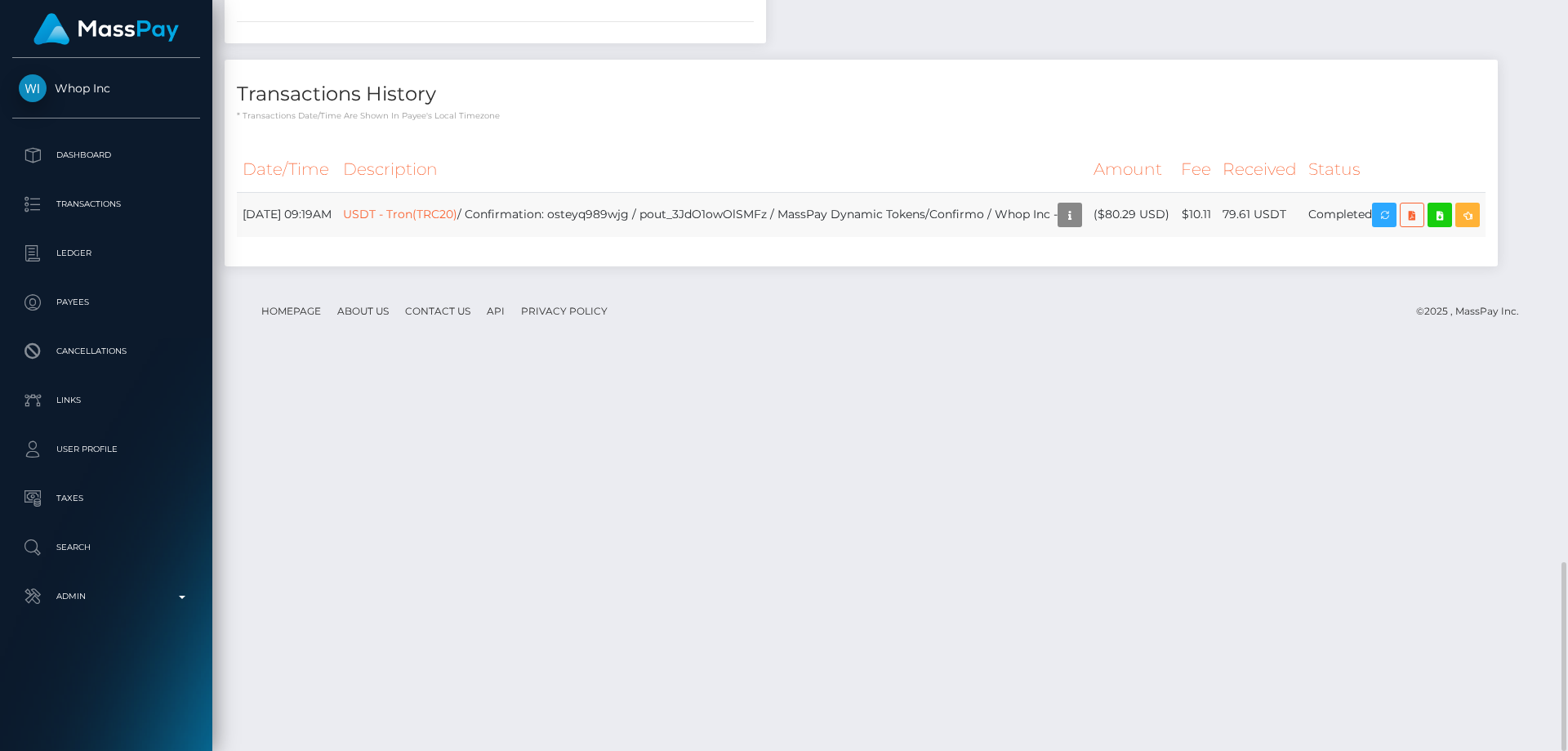
drag, startPoint x: 1177, startPoint y: 599, endPoint x: 1159, endPoint y: 578, distance: 27.7
click at [1159, 237] on td "($80.29 USD)" at bounding box center [1132, 214] width 87 height 45
copy td "$80.29 USD"
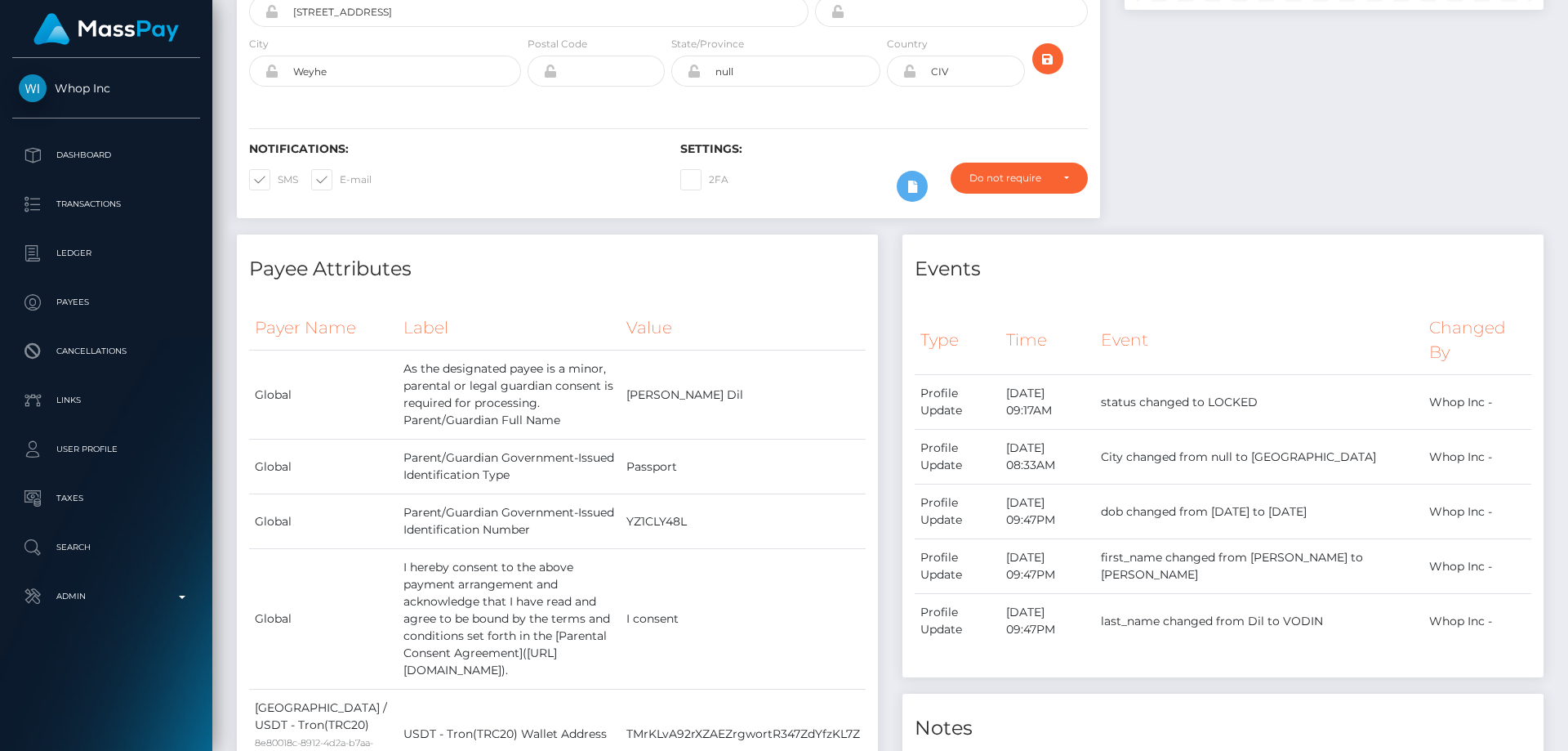
scroll to position [0, 0]
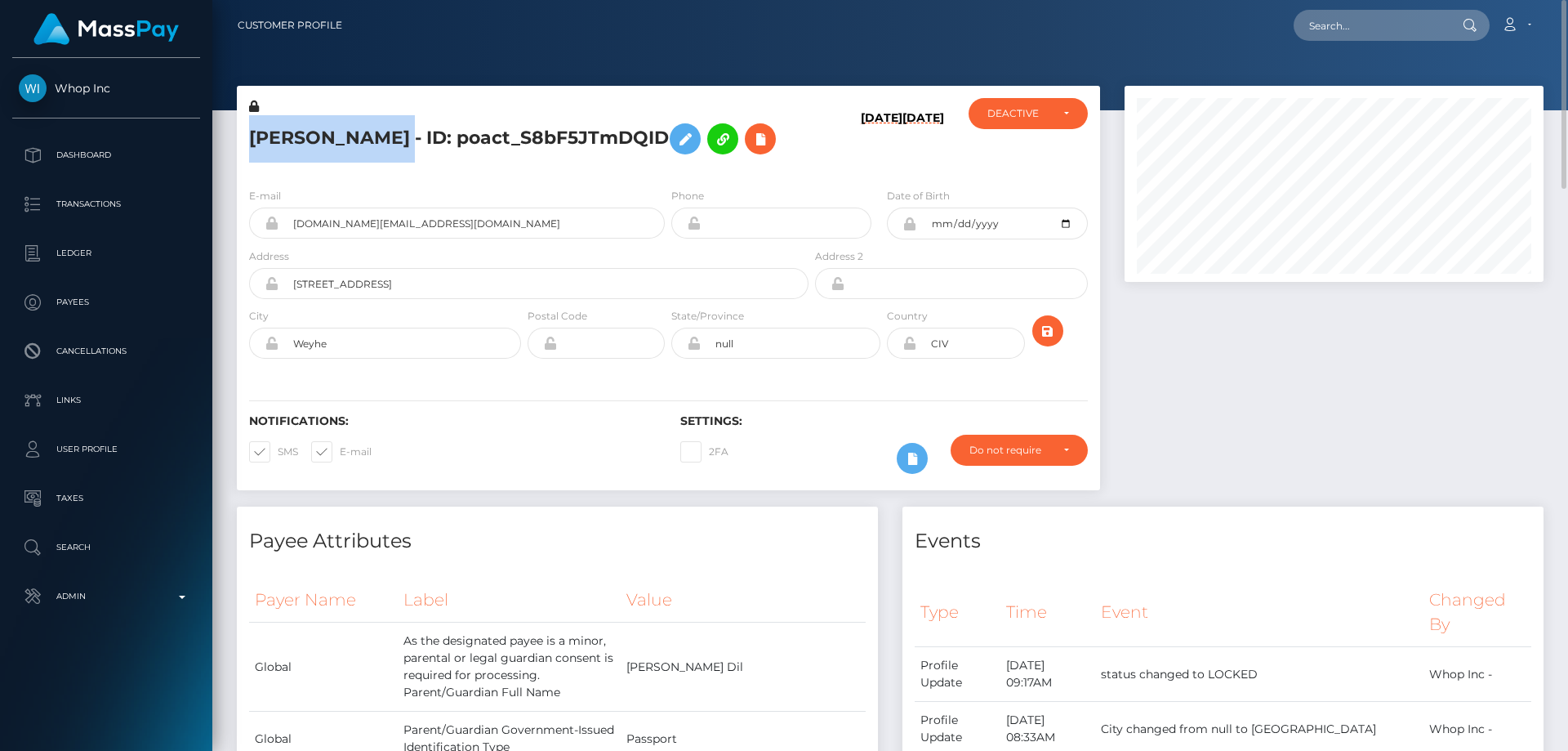
drag, startPoint x: 405, startPoint y: 135, endPoint x: 243, endPoint y: 132, distance: 162.0
click at [243, 132] on div "GEORGIY VODIN - ID: poact_S8bF5JTmDQID" at bounding box center [524, 136] width 575 height 76
copy h5 "GEORGIY VODIN"
click at [446, 171] on div "GEORGIY VODIN - ID: poact_S8bF5JTmDQID" at bounding box center [524, 136] width 575 height 76
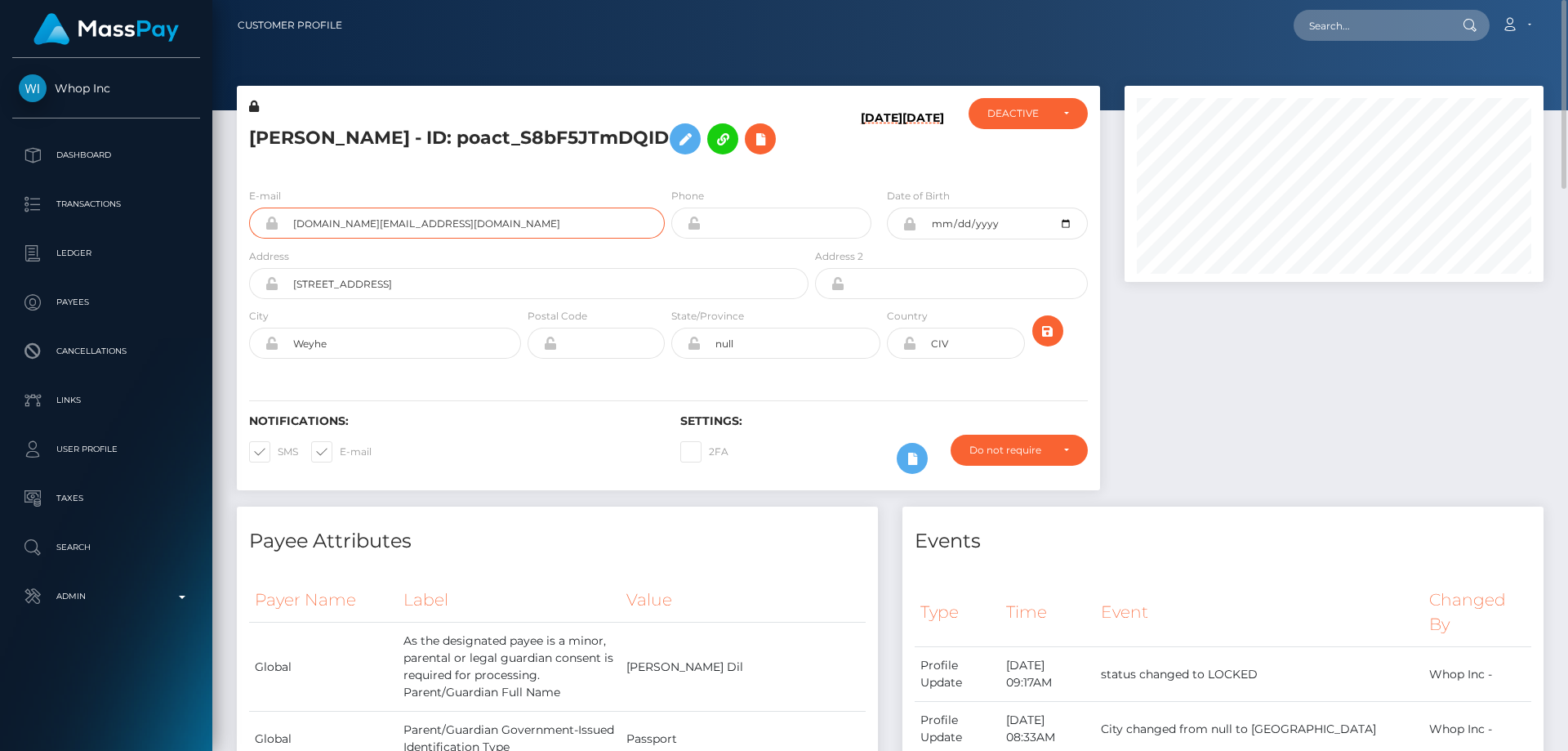
drag, startPoint x: 425, startPoint y: 218, endPoint x: 287, endPoint y: 209, distance: 138.3
click at [287, 209] on input "ghoster.net@gmail.com" at bounding box center [472, 223] width 386 height 31
drag, startPoint x: 968, startPoint y: 350, endPoint x: 918, endPoint y: 348, distance: 50.0
click at [918, 348] on input "CIV" at bounding box center [970, 343] width 107 height 31
click at [342, 143] on h5 "GEORGIY VODIN - ID: poact_S8bF5JTmDQID" at bounding box center [524, 139] width 551 height 47
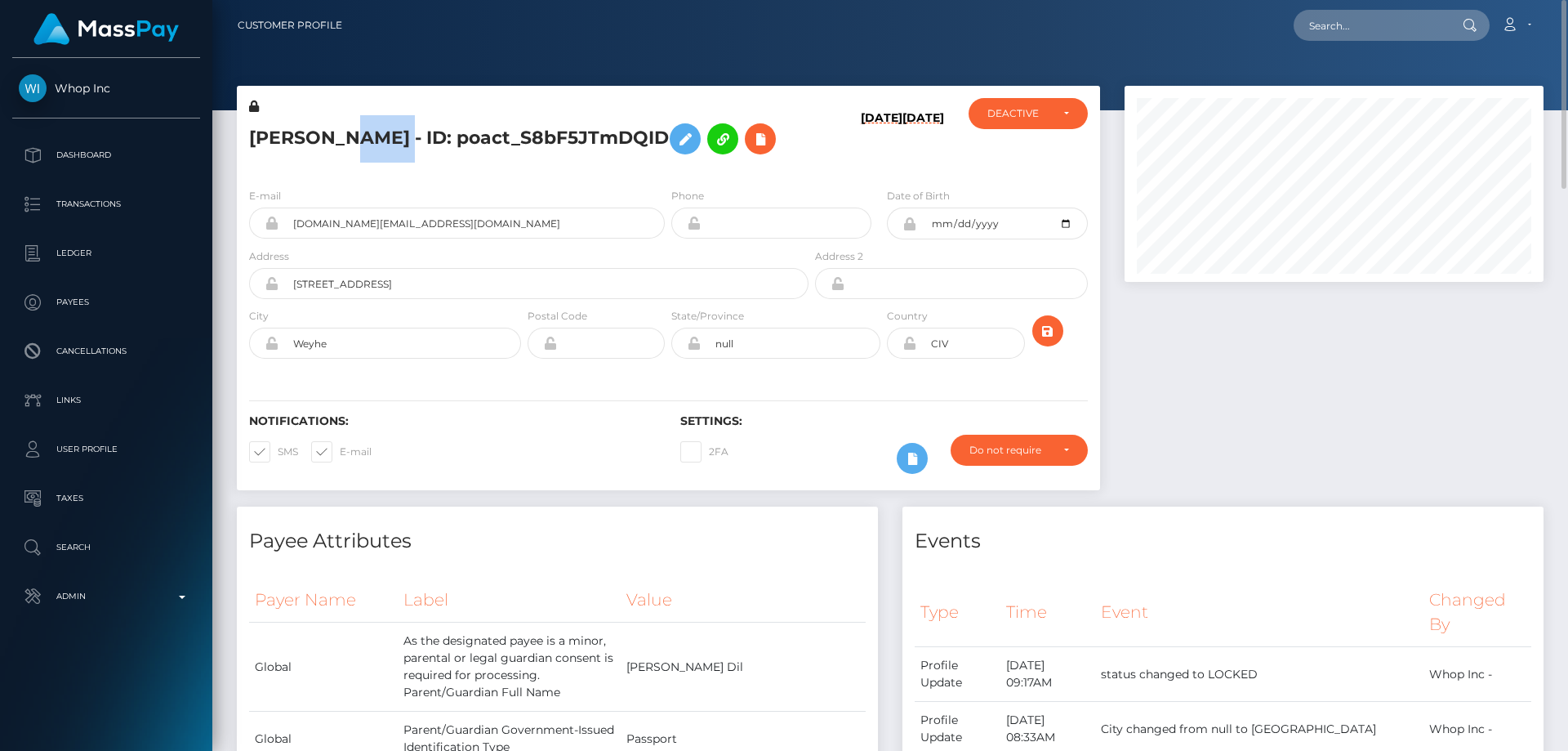
click at [342, 143] on h5 "GEORGIY VODIN - ID: poact_S8bF5JTmDQID" at bounding box center [524, 139] width 551 height 47
copy h5 "GEORGIY VODIN - ID: poact_S8bF5JTmDQID"
click at [1321, 482] on div at bounding box center [1333, 297] width 443 height 421
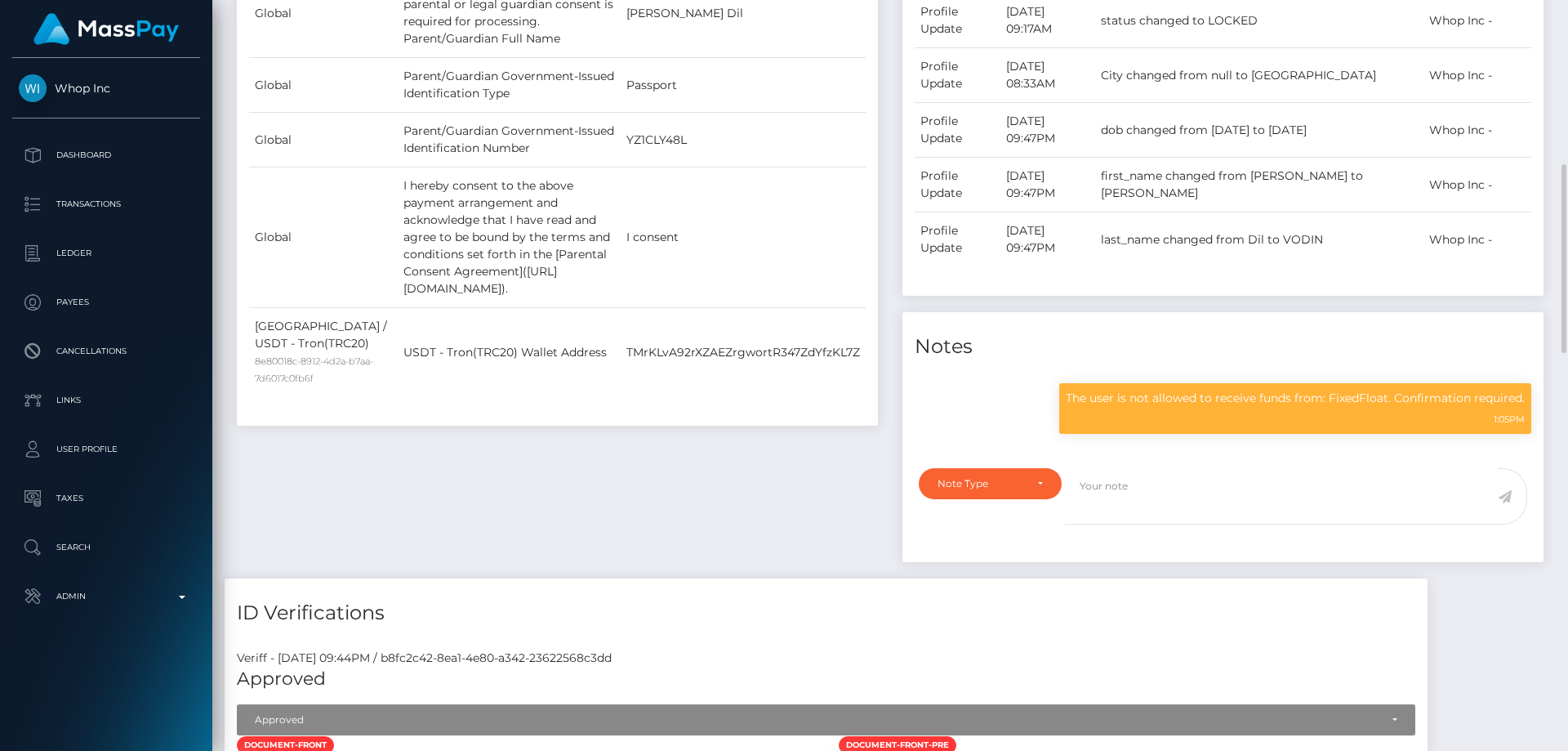
scroll to position [196, 420]
click at [1122, 400] on p "The user is not allowed to receive funds from: FixedFloat. Confirmation require…" at bounding box center [1295, 398] width 459 height 17
copy div "The user is not allowed to receive funds from: FixedFloat. Confirmation require…"
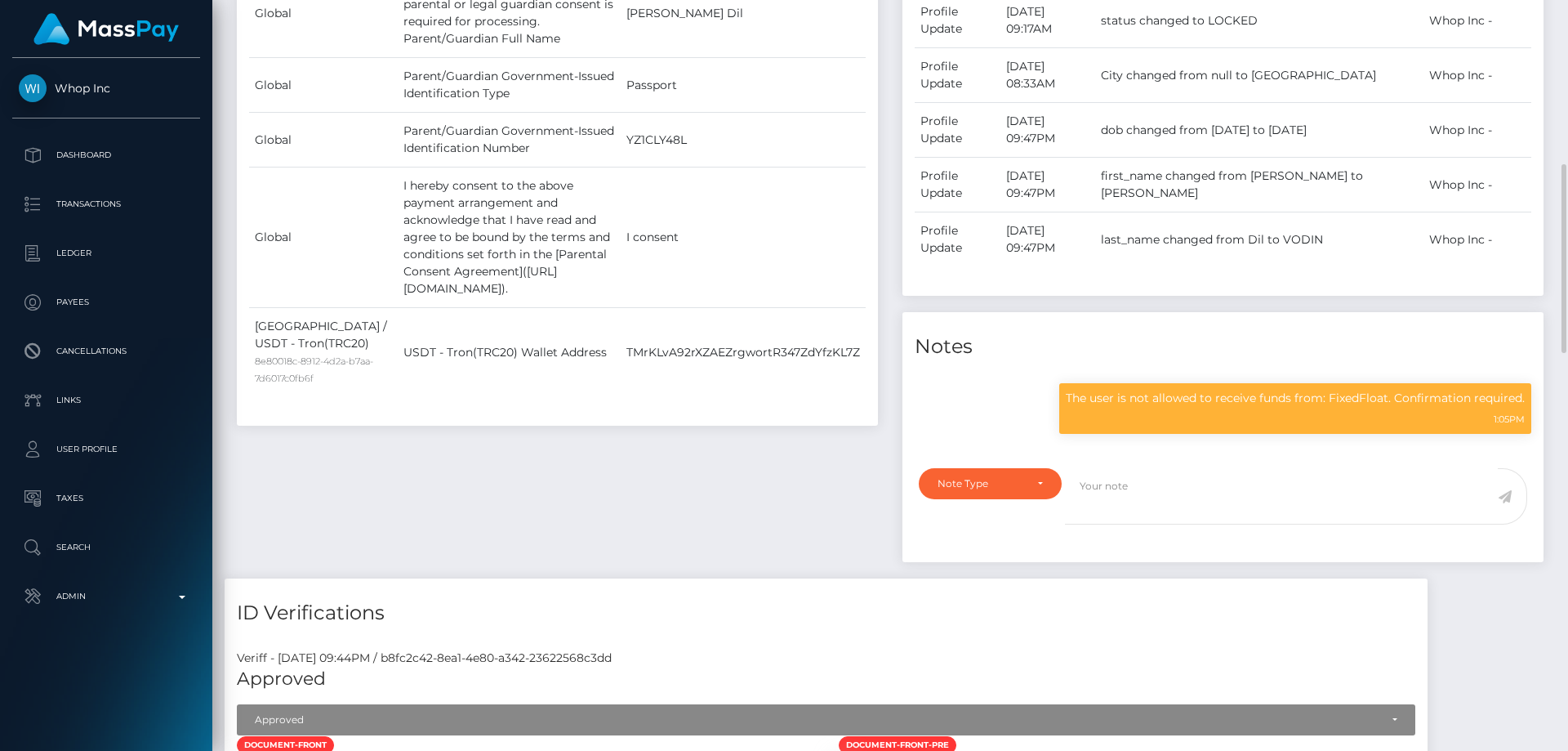
click at [661, 536] on div "Payee Attributes Payer Name Label Value Global" at bounding box center [557, 215] width 665 height 725
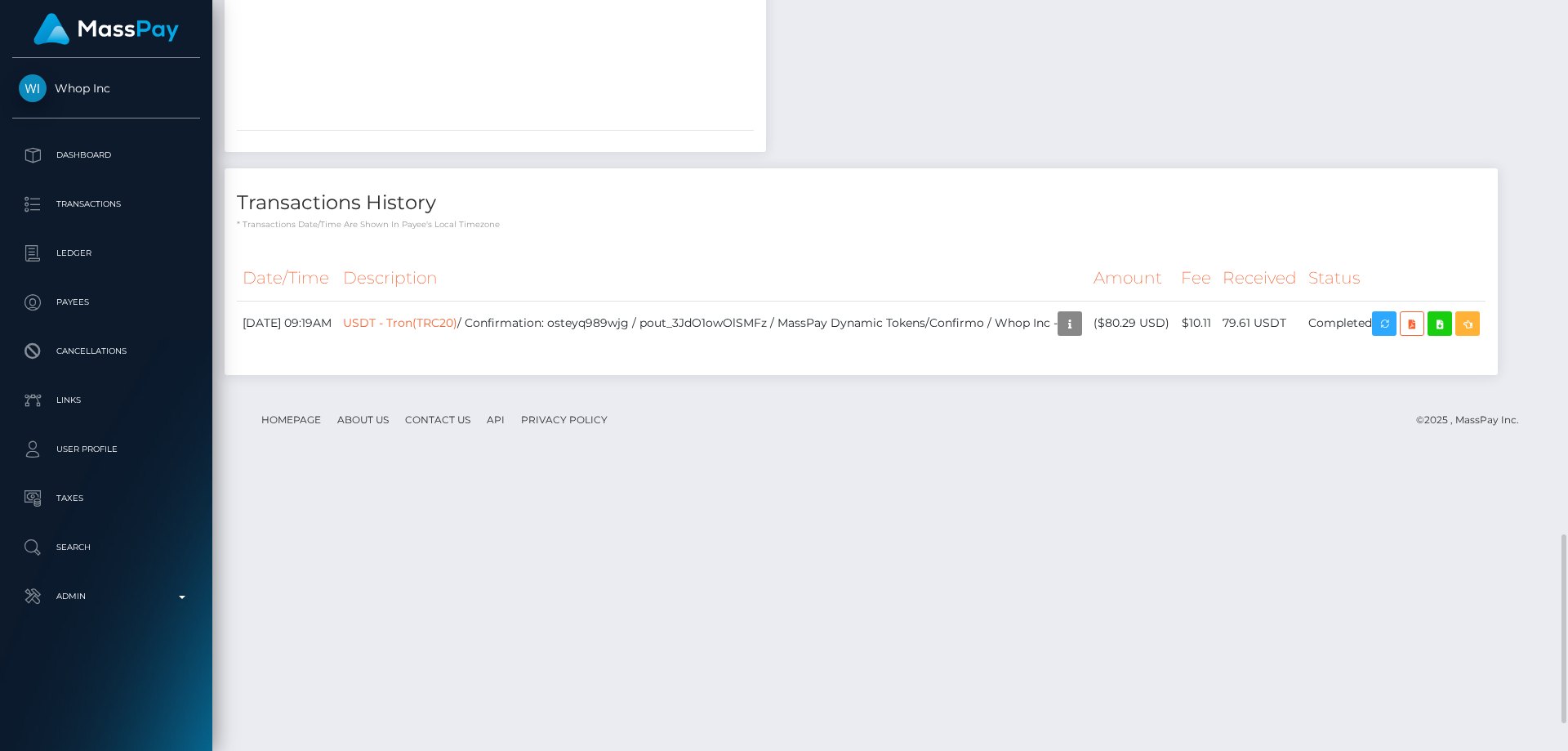
scroll to position [2233, 0]
